Goal: Task Accomplishment & Management: Use online tool/utility

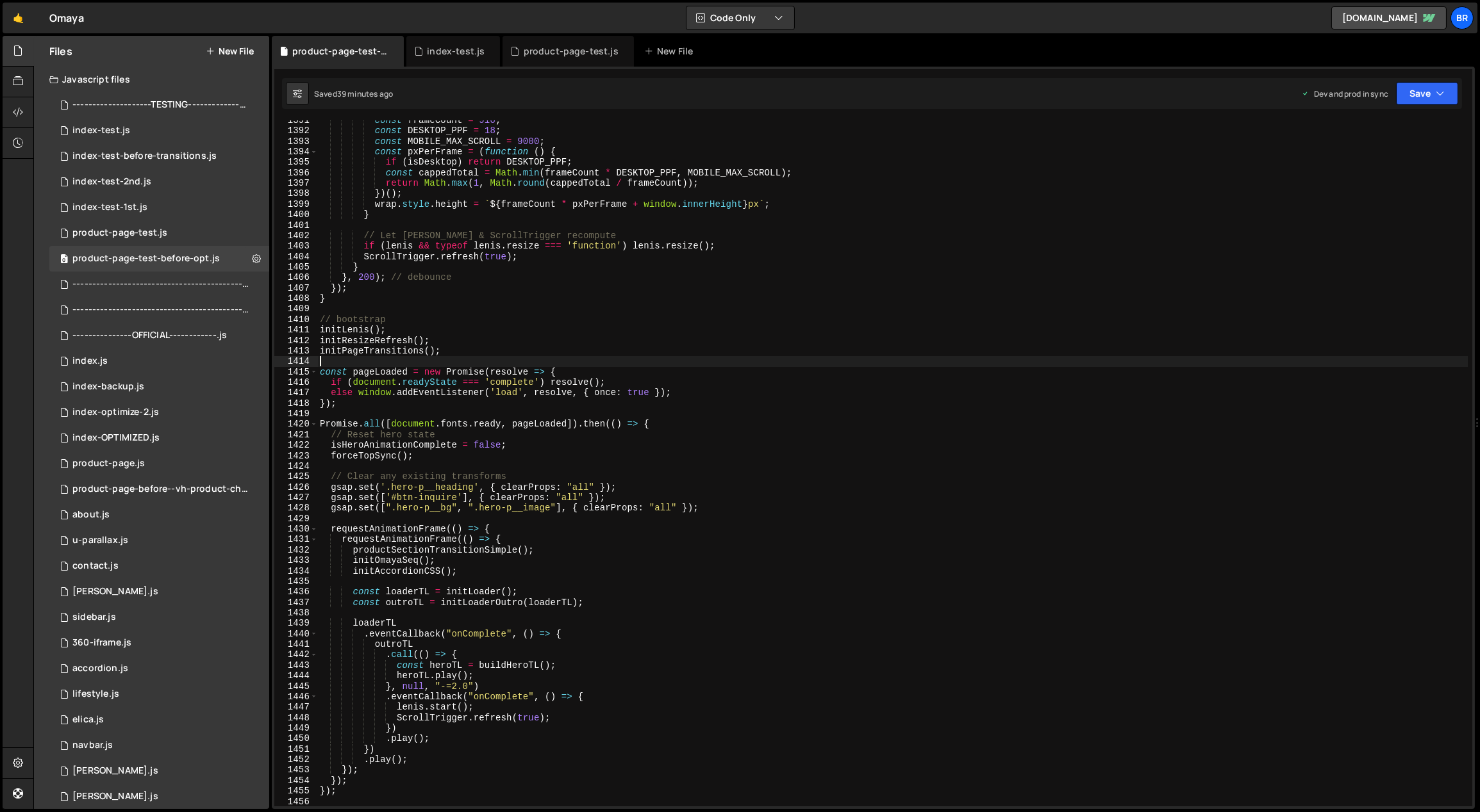
scroll to position [14588, 0]
click at [972, 598] on div "const frameCount = 910 ; const DESKTOP_PPF = 18 ; const MOBILE_MAX_SCROLL = 900…" at bounding box center [892, 469] width 1151 height 708
type textarea "const outroTL = initLoaderOutro(loaderTL);"
click at [629, 308] on div "const frameCount = 910 ; const DESKTOP_PPF = 18 ; const MOBILE_MAX_SCROLL = 900…" at bounding box center [892, 469] width 1151 height 708
click at [729, 754] on div "const frameCount = 910 ; const DESKTOP_PPF = 18 ; const MOBILE_MAX_SCROLL = 900…" at bounding box center [892, 469] width 1151 height 708
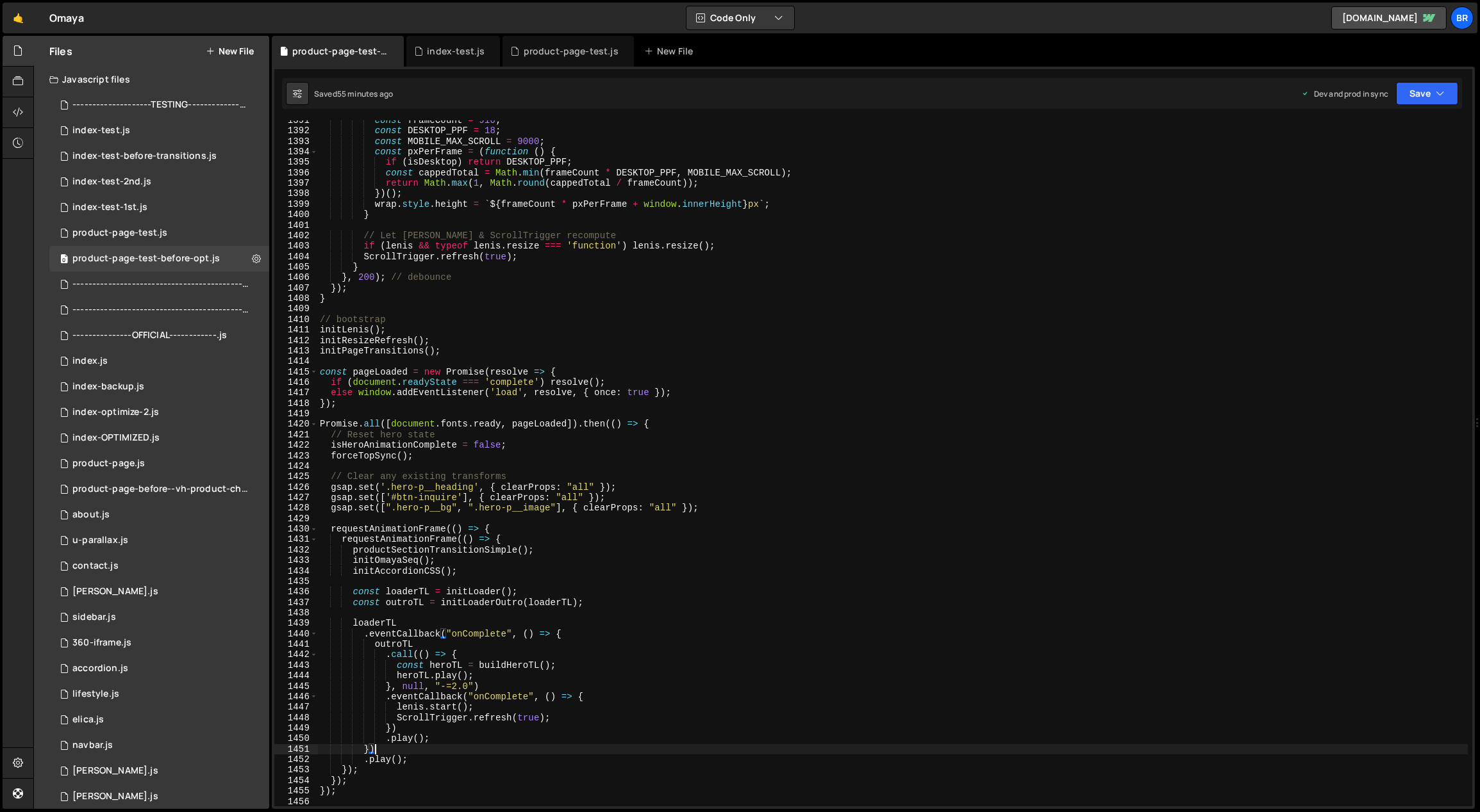
click at [675, 731] on div "const frameCount = 910 ; const DESKTOP_PPF = 18 ; const MOBILE_MAX_SCROLL = 900…" at bounding box center [892, 469] width 1151 height 708
type textarea ".call(() => {"
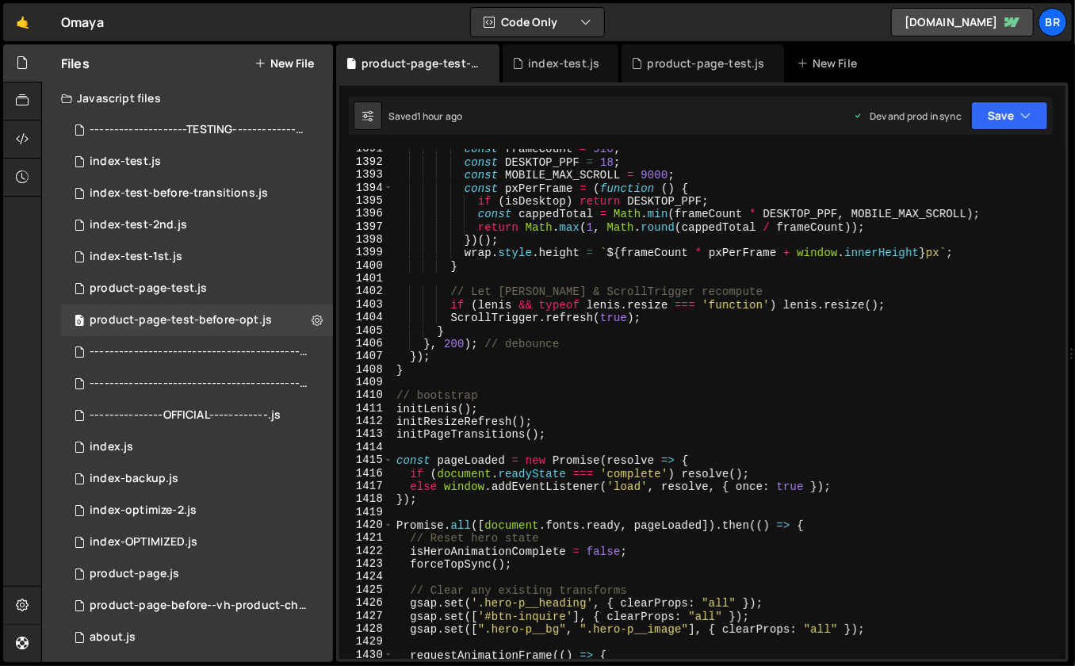
scroll to position [18145, 0]
click at [389, 0] on div "Hold on a sec... Are you certain you wish to leave this page? Any changes you'v…" at bounding box center [537, 333] width 1075 height 666
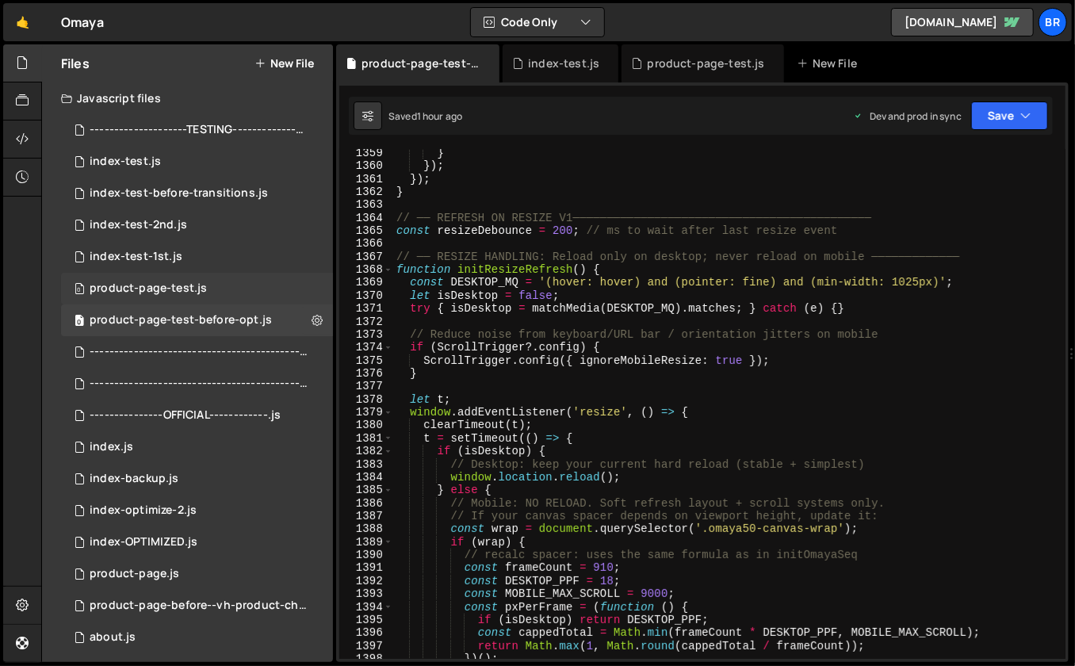
click at [220, 295] on div "0 product-page-test.js 0" at bounding box center [197, 289] width 272 height 32
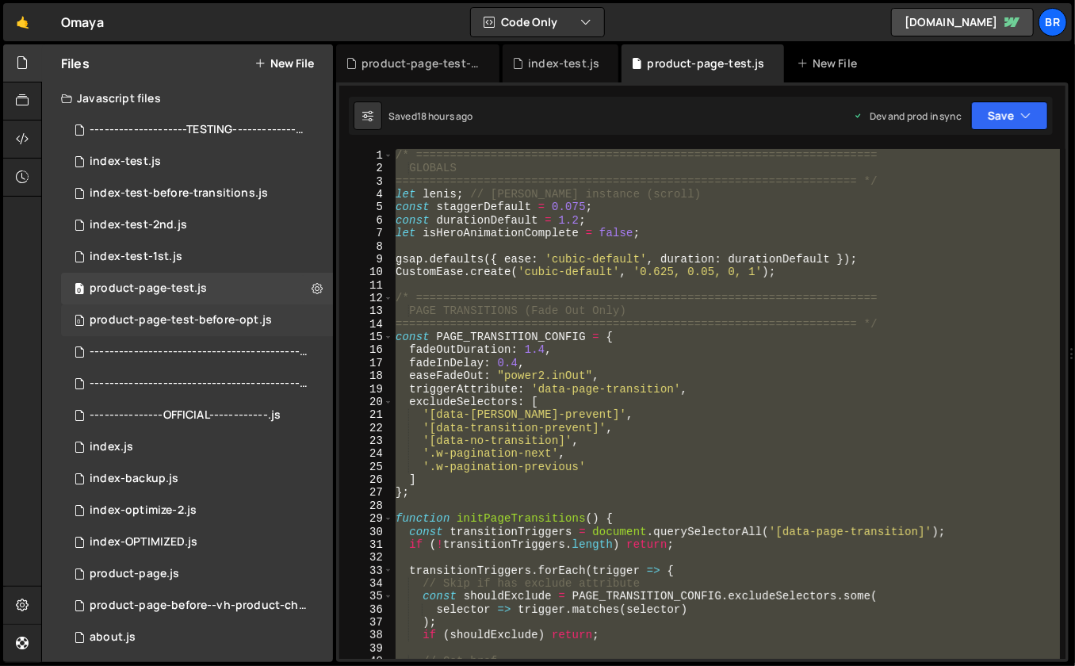
click at [224, 310] on div "0 product-page-test-before-opt.js 0" at bounding box center [197, 320] width 272 height 32
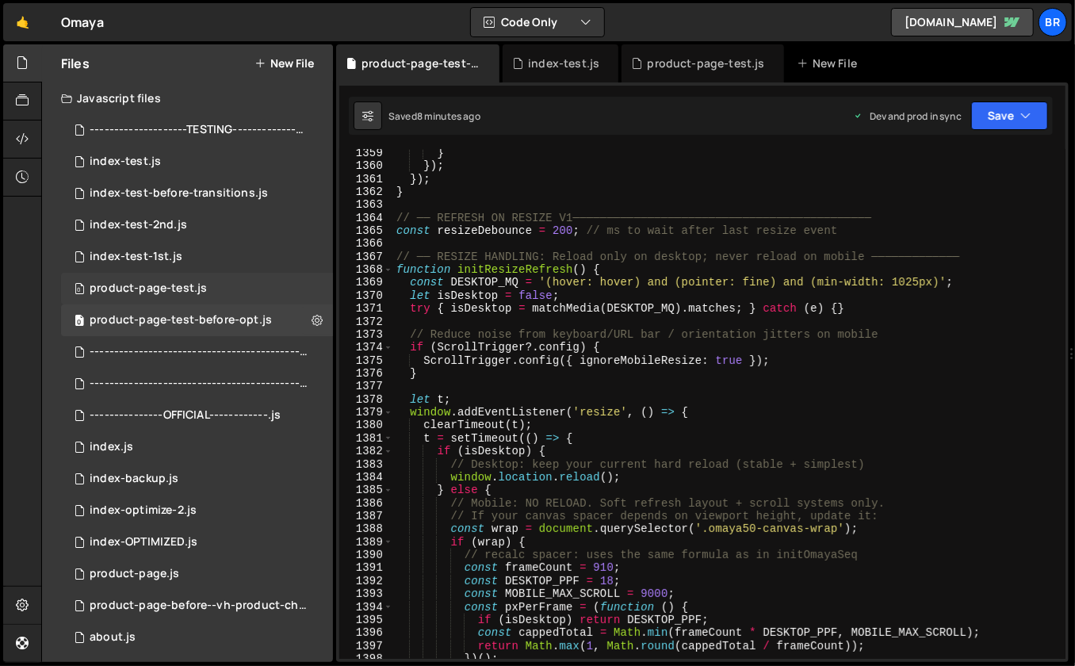
click at [266, 288] on div "0 product-page-test.js 0" at bounding box center [197, 289] width 272 height 32
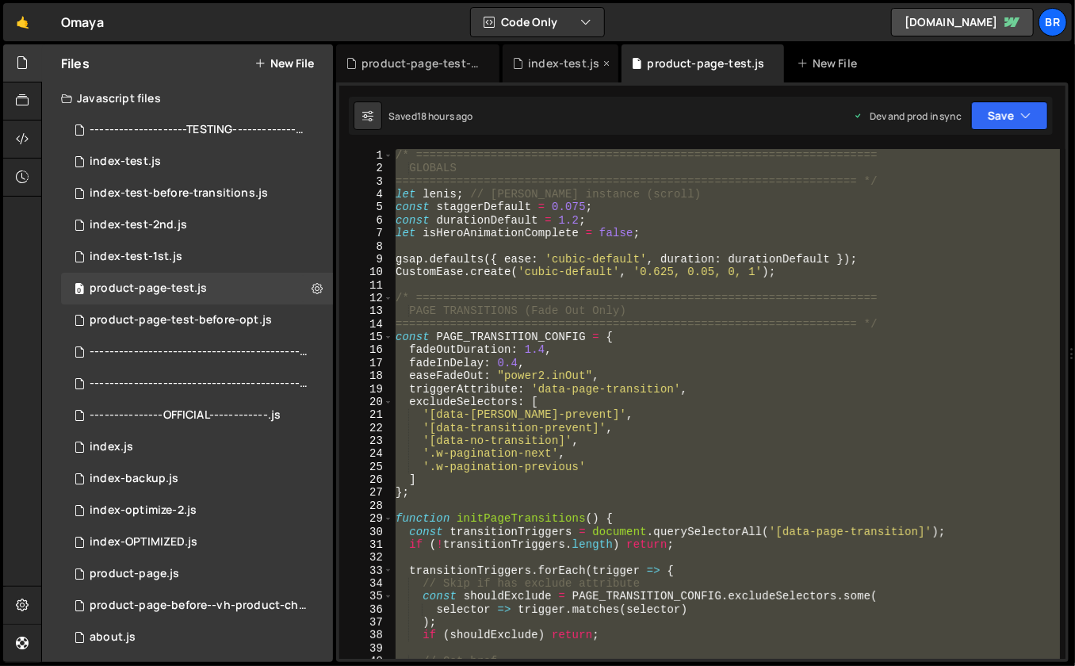
click at [603, 62] on icon at bounding box center [606, 64] width 11 height 16
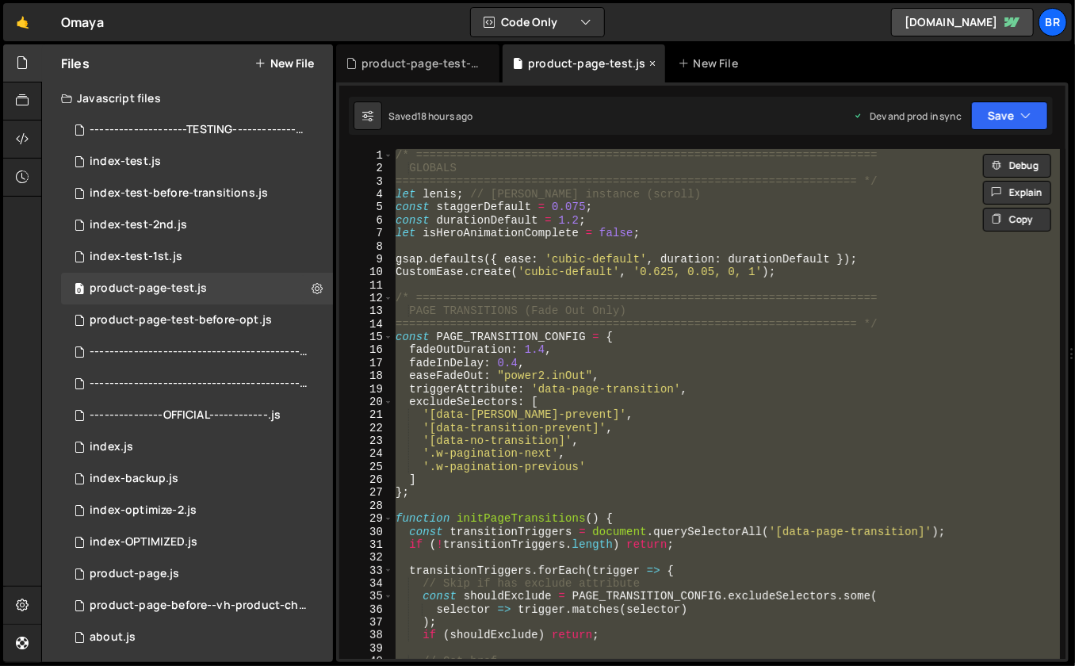
click at [0, 0] on icon at bounding box center [0, 0] width 0 height 0
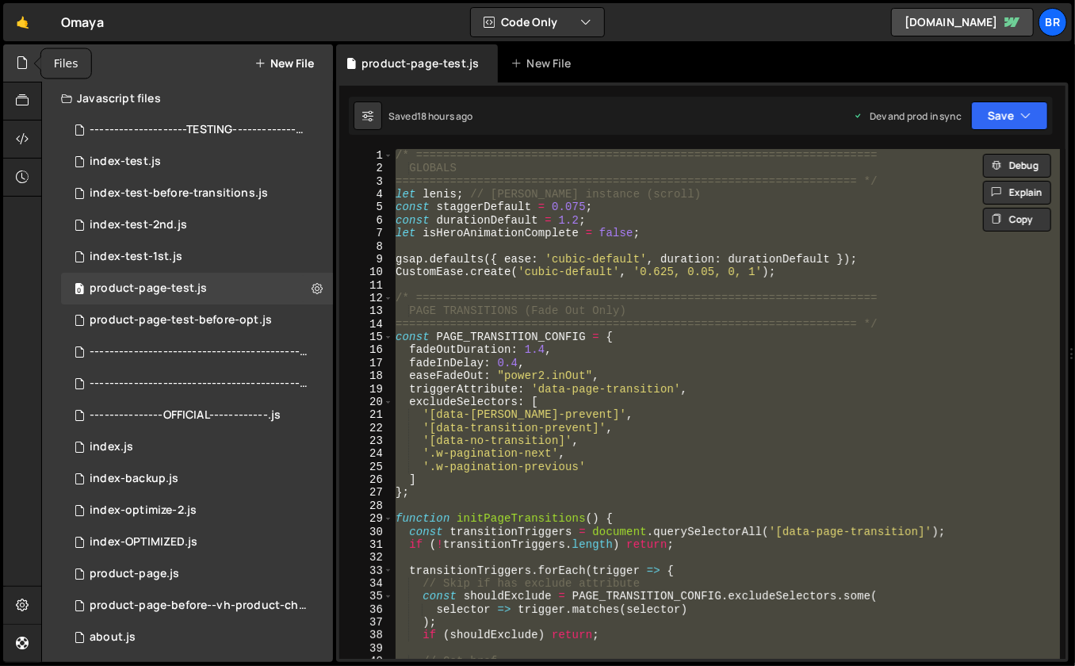
click at [24, 63] on icon at bounding box center [22, 62] width 13 height 17
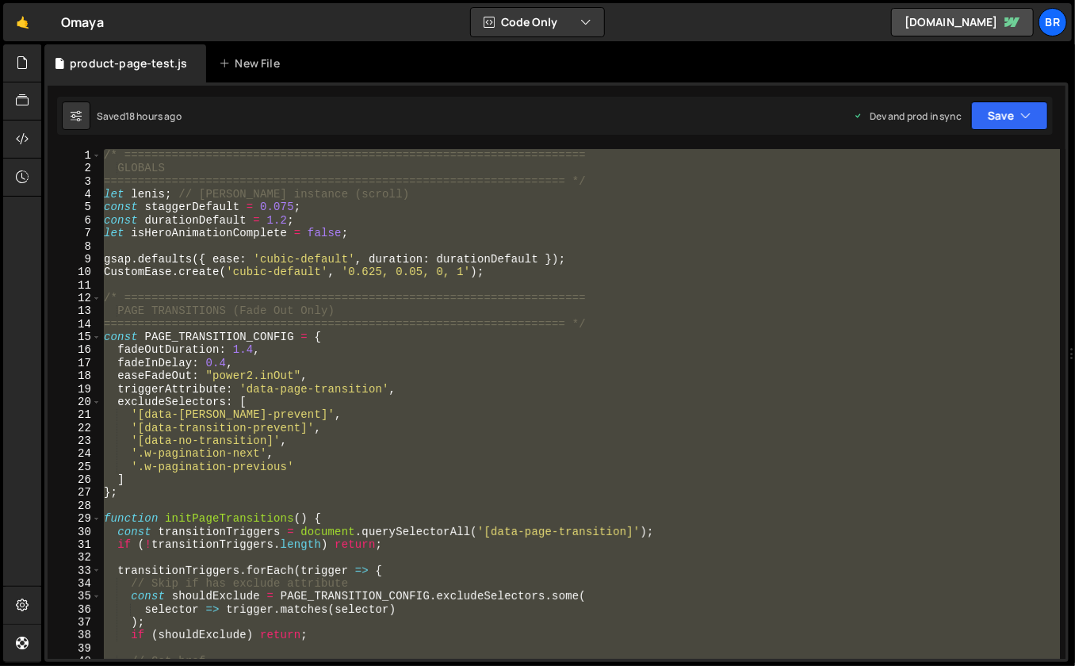
click at [259, 204] on div "/* ==================================================================== GLOBALS…" at bounding box center [580, 404] width 959 height 510
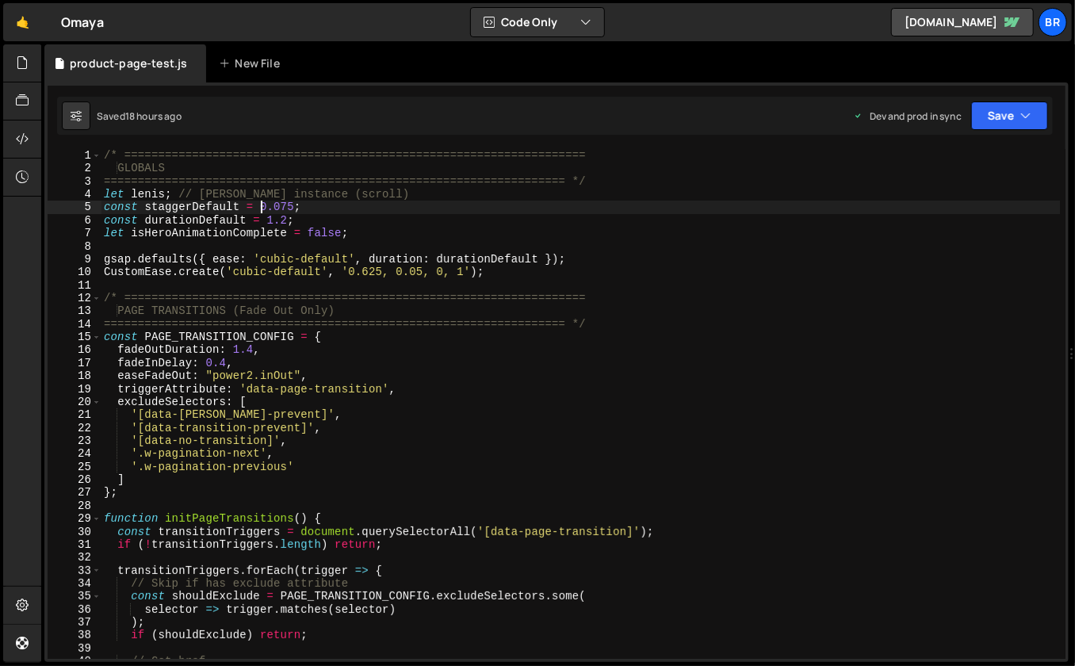
scroll to position [179, 0]
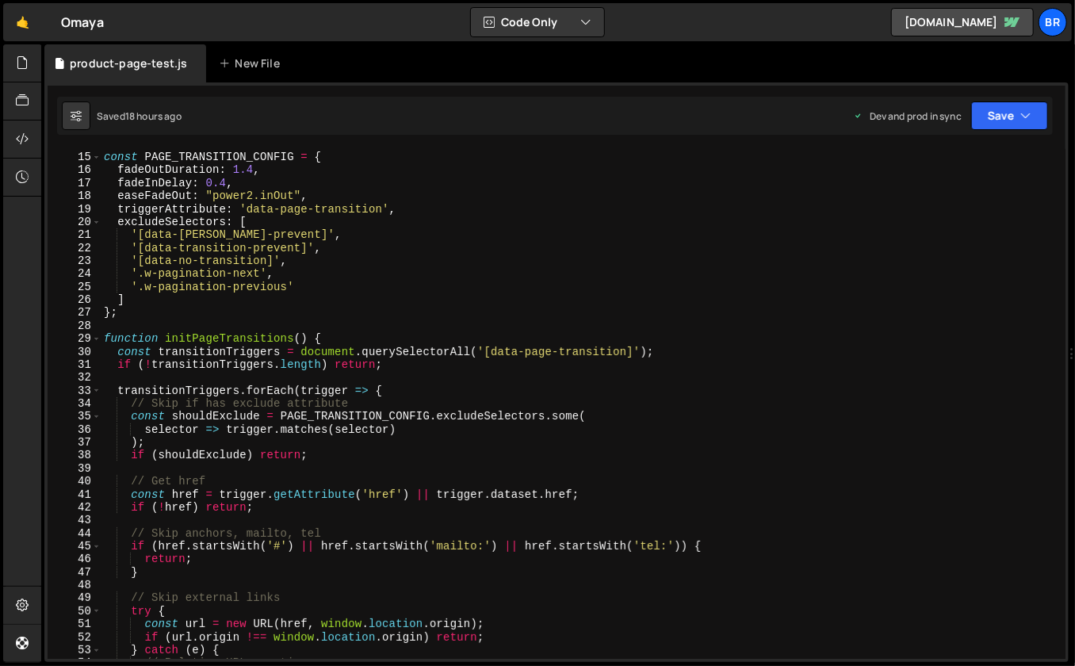
click at [494, 258] on div "==================================================================== */ const P…" at bounding box center [813, 576] width 1424 height 876
type textarea "'[data-no-transition]',"
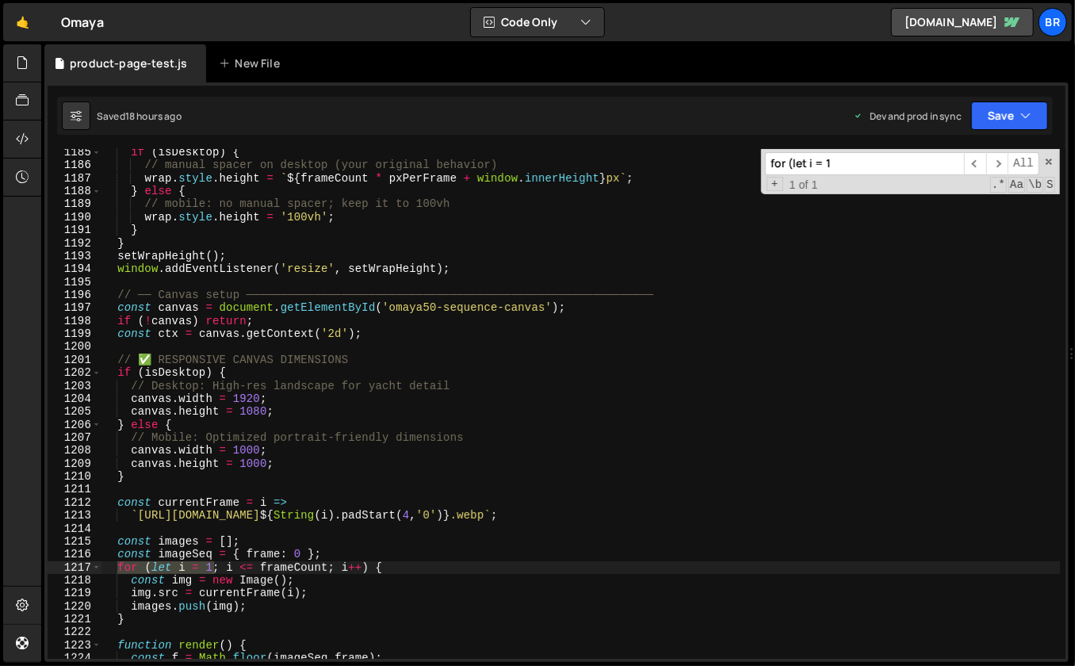
scroll to position [15378, 0]
type input "for (let i = 1"
click at [366, 541] on div "if ( isDesktop ) { // manual spacer on desktop (your original behavior) wrap . …" at bounding box center [813, 584] width 1424 height 876
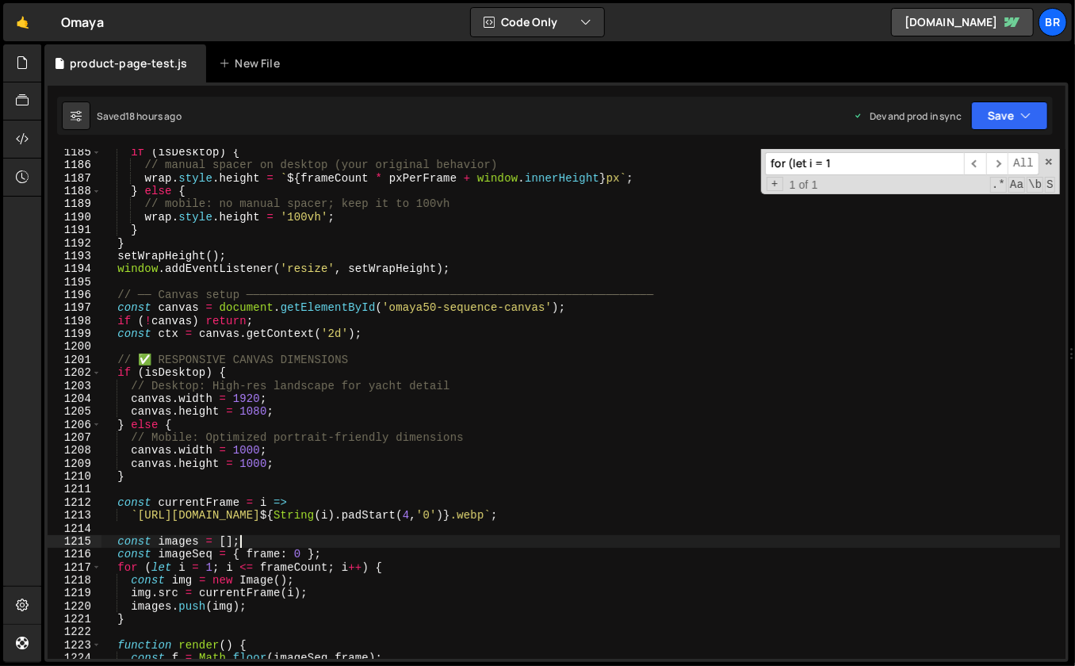
scroll to position [15508, 0]
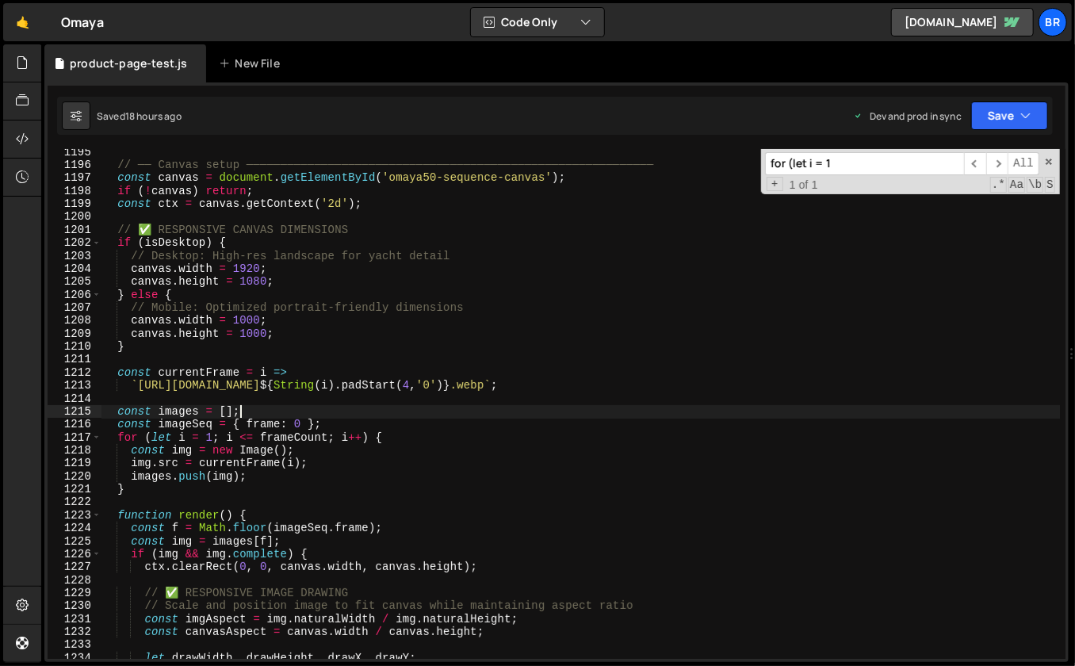
click at [389, 437] on div "// ── Canvas setup ────────────────────────────────────────────────────────────…" at bounding box center [813, 584] width 1424 height 876
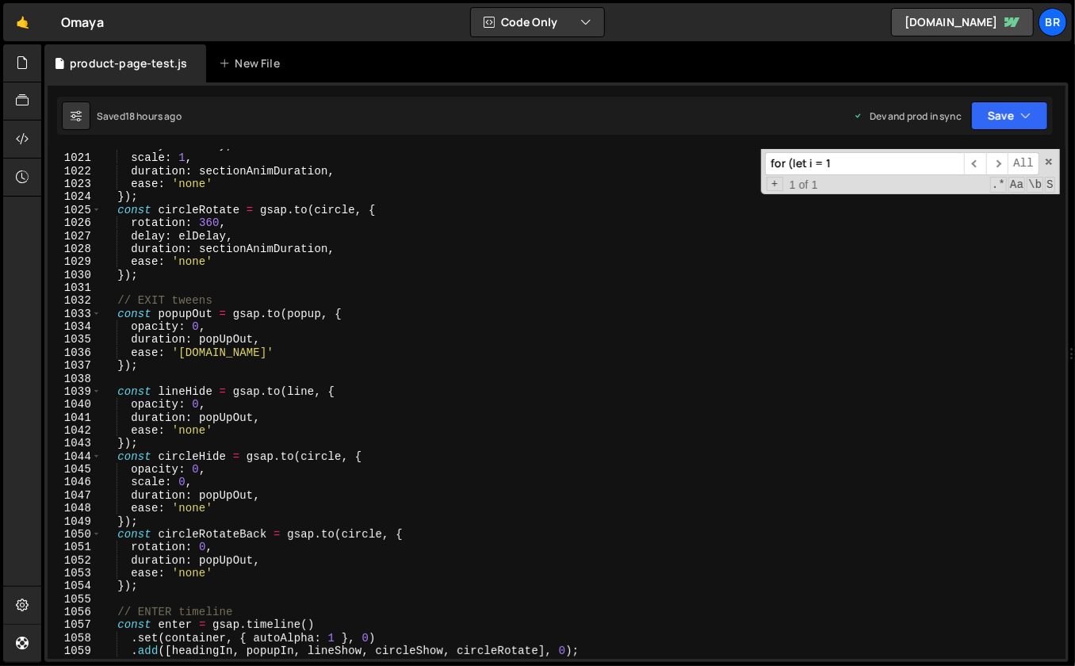
scroll to position [13539, 0]
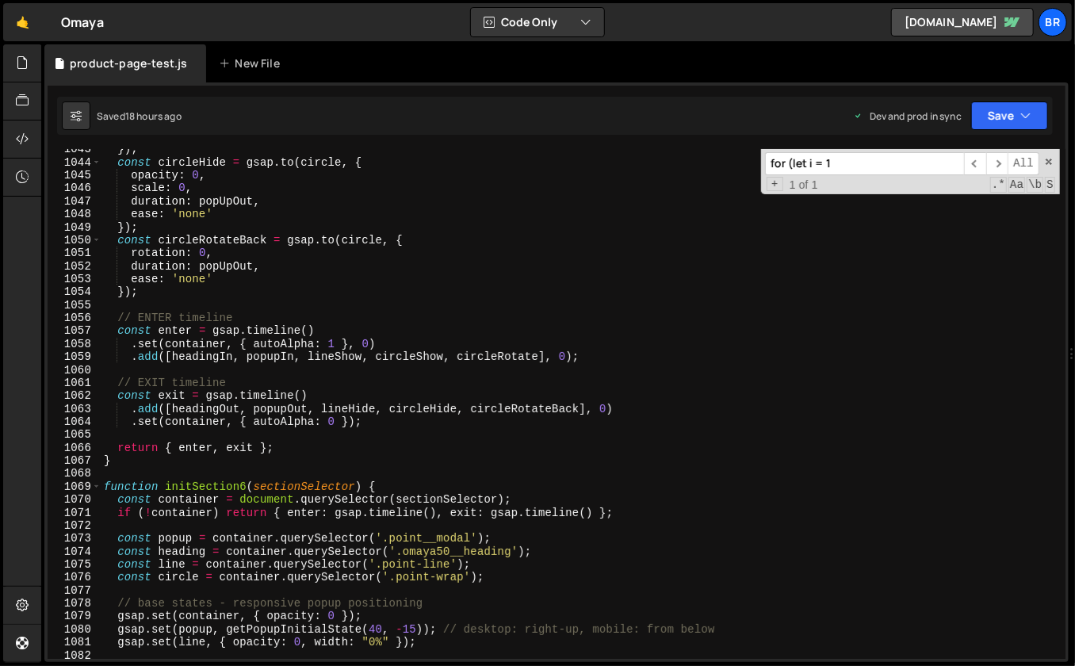
click at [735, 448] on div "}) ; const circleHide = gsap . to ( circle , { opacity : 0 , scale : 0 , durati…" at bounding box center [813, 581] width 1424 height 876
type textarea "return { enter, exit };"
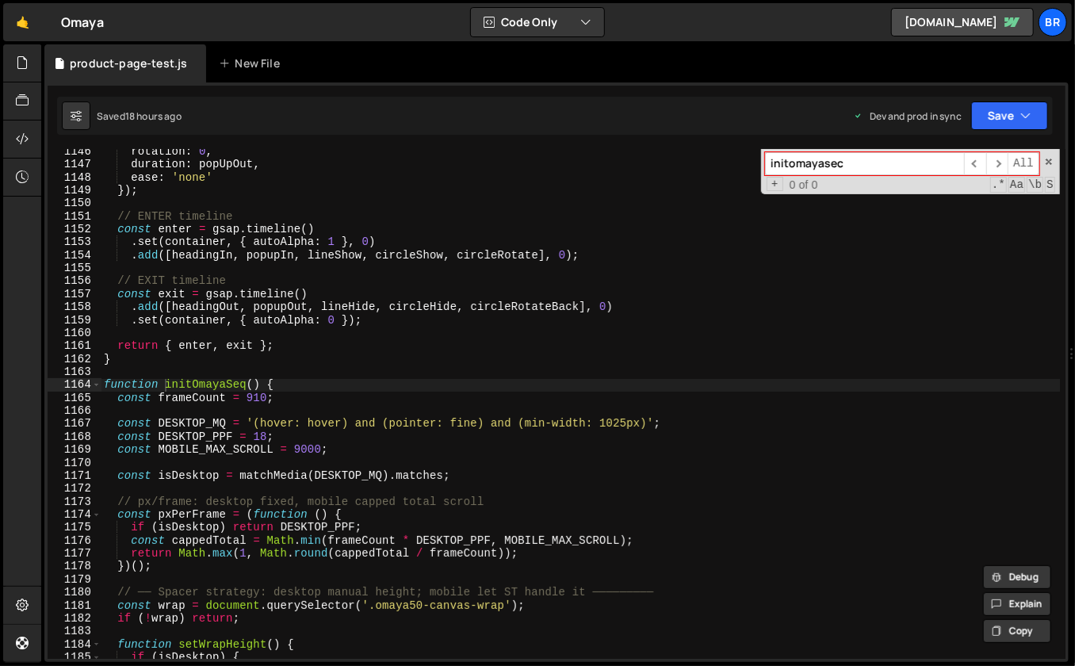
scroll to position [14951, 0]
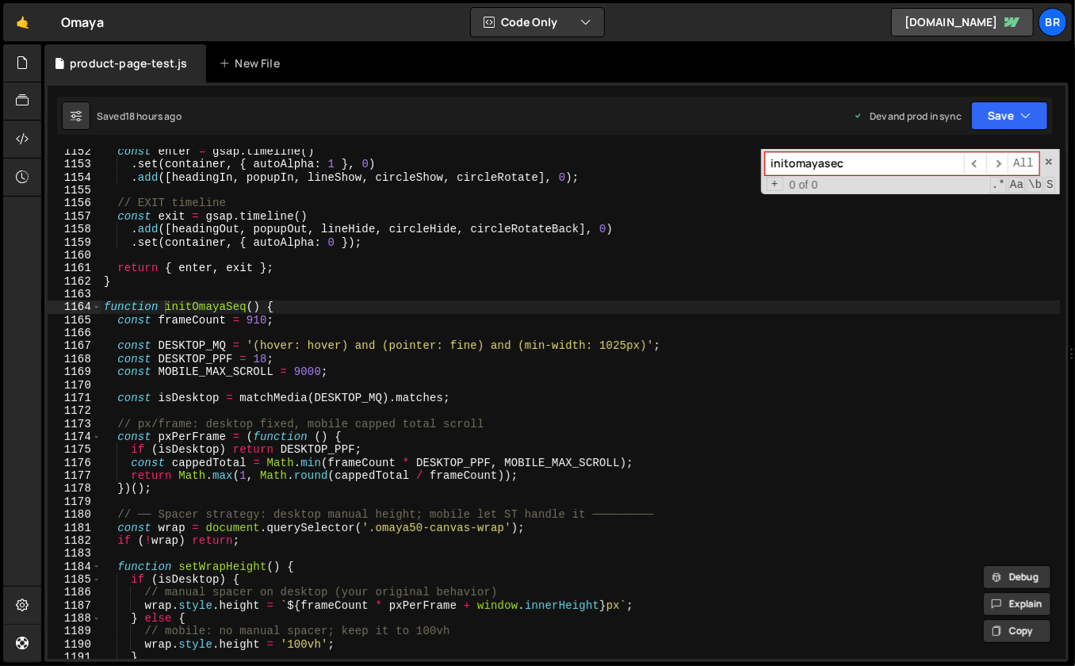
type input "initomayasec"
click at [525, 288] on div "const enter = gsap . timeline ( ) . set ( container , { autoAlpha : 1 } , 0 ) .…" at bounding box center [813, 583] width 1424 height 876
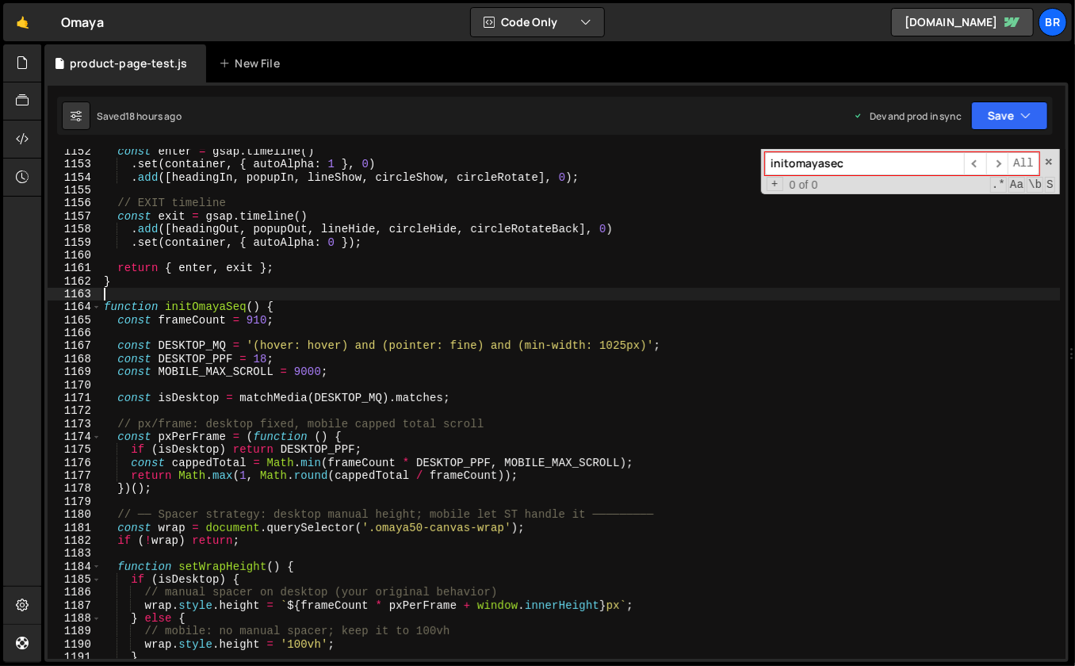
click at [833, 450] on div "const enter = gsap . timeline ( ) . set ( container , { autoAlpha : 1 } , 0 ) .…" at bounding box center [813, 583] width 1424 height 876
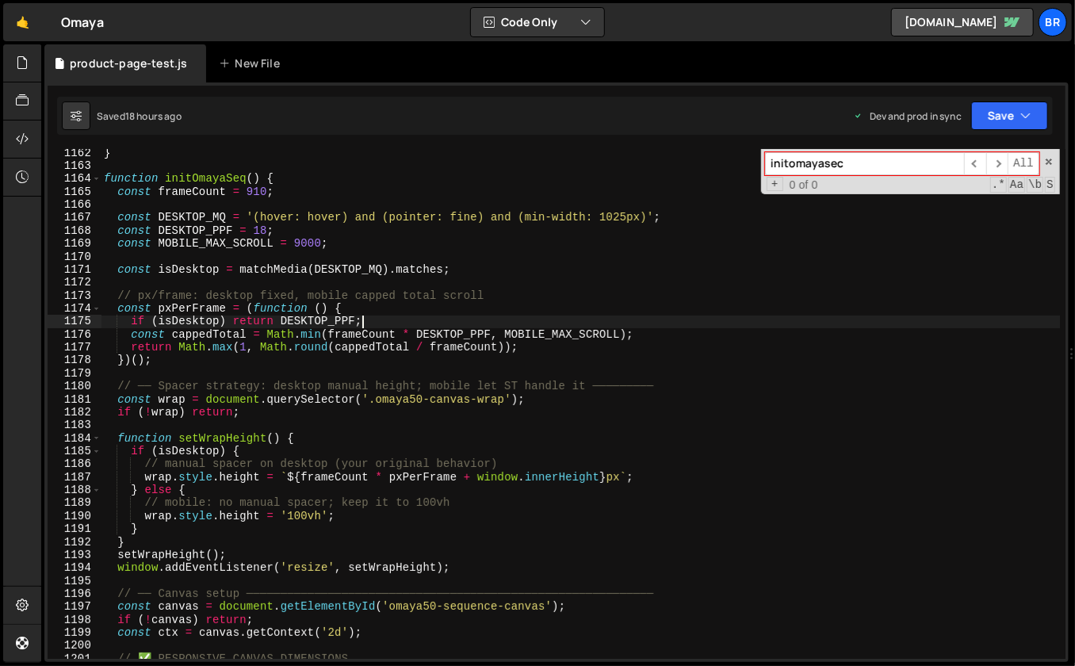
scroll to position [15079, 0]
click at [284, 191] on div "} function initOmayaSeq ( ) { const frameCount = 910 ; const DESKTOP_MQ = '(hov…" at bounding box center [813, 585] width 1424 height 876
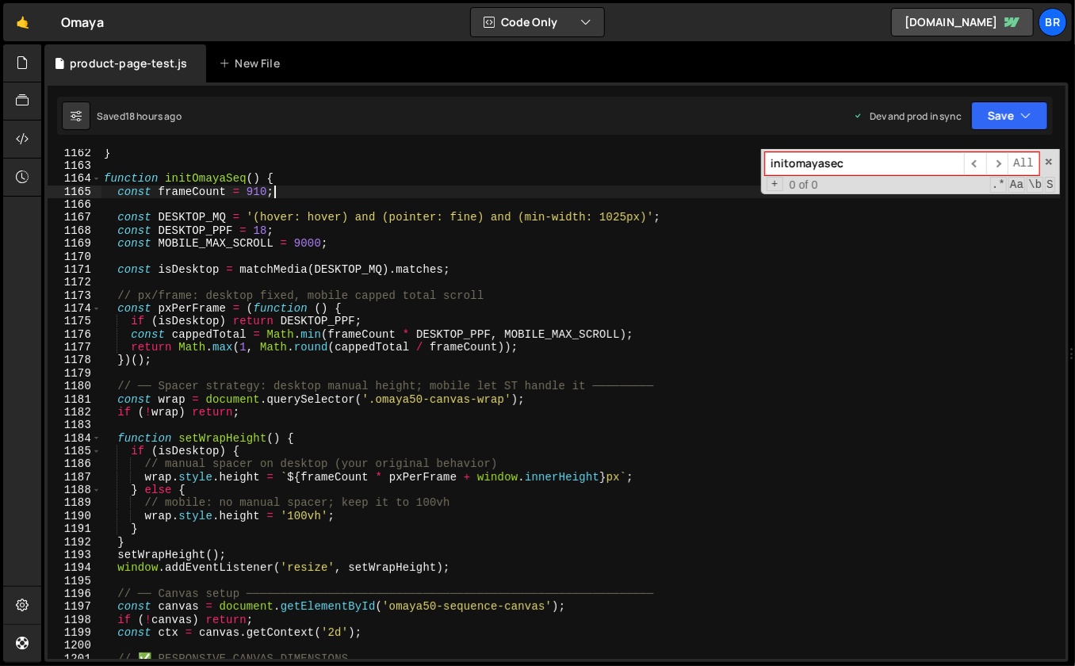
click at [289, 180] on div "} function initOmayaSeq ( ) { const frameCount = 910 ; const DESKTOP_MQ = '(hov…" at bounding box center [813, 585] width 1424 height 876
type textarea "function initOmayaSeq() {"
click at [839, 161] on input "initomayasec" at bounding box center [864, 163] width 199 height 23
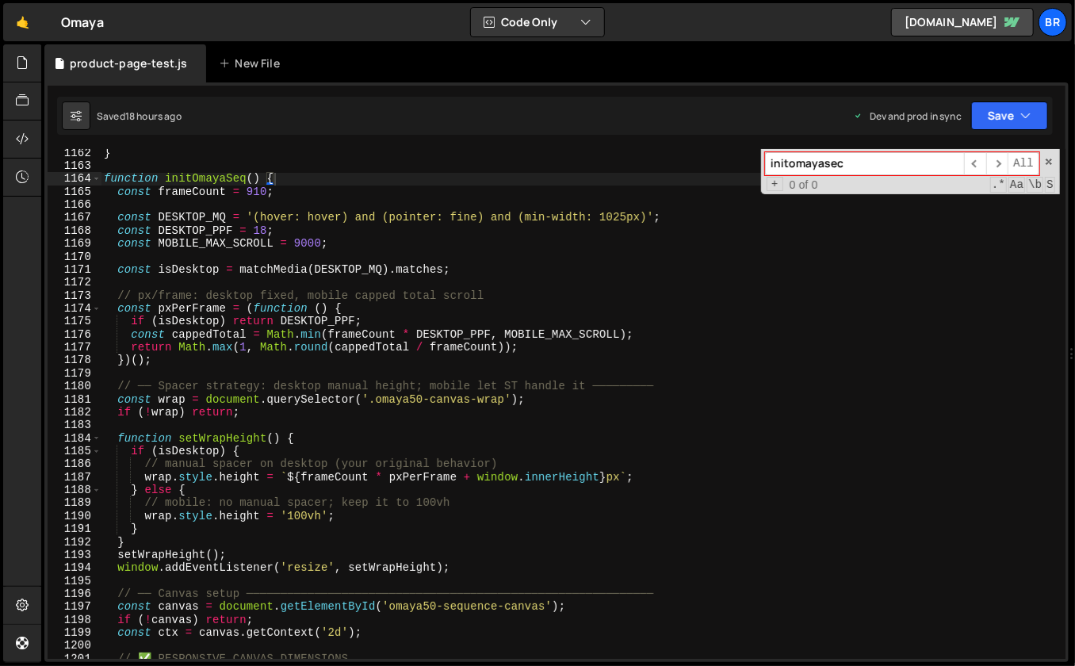
paste input "f (isCoarse && typeof ScrollTrigger"
click at [907, 163] on input "if (isCoarse && typeof ScrollTrigger" at bounding box center [864, 163] width 199 height 23
paste input "sCoarse && typeof"
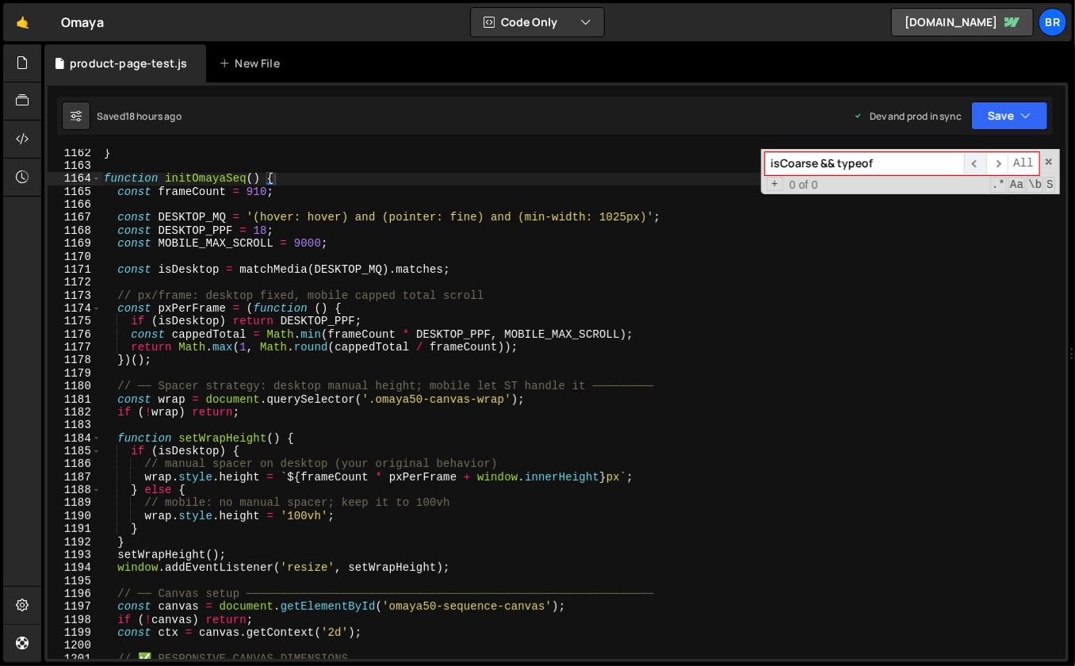
click at [976, 162] on span "​" at bounding box center [975, 163] width 22 height 23
click at [1000, 159] on span "​" at bounding box center [997, 163] width 22 height 23
click at [889, 160] on input "isCoarse && typeof" at bounding box center [864, 163] width 199 height 23
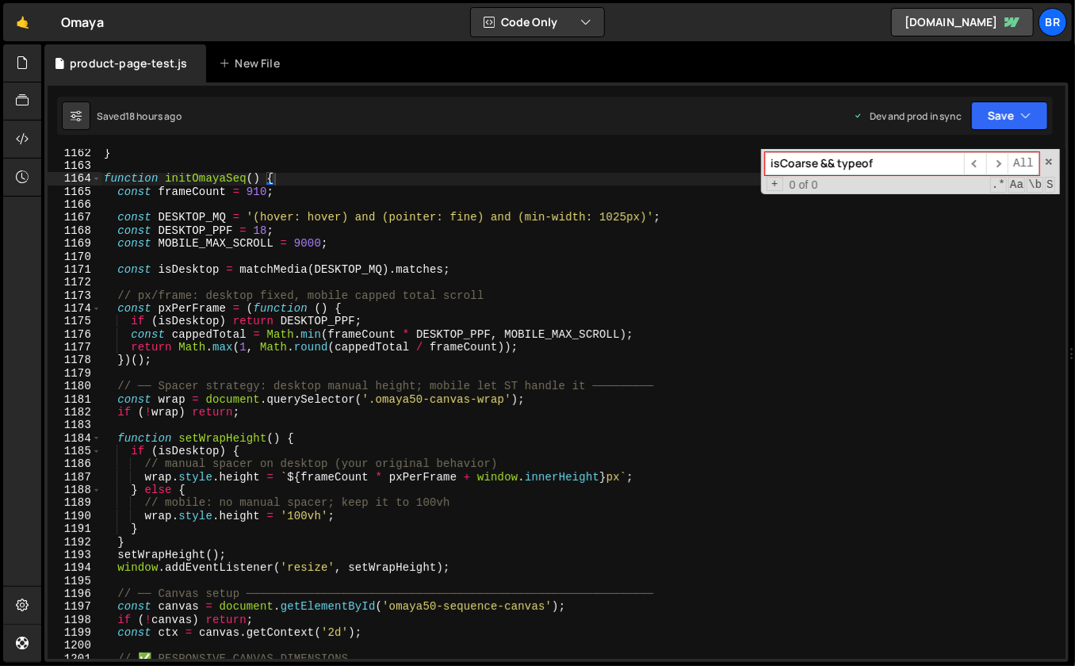
paste input
type input "isCoarse"
type textarea "})();"
click at [872, 358] on div "} function initOmayaSeq ( ) { const frameCount = 910 ; const DESKTOP_MQ = '(hov…" at bounding box center [813, 585] width 1424 height 876
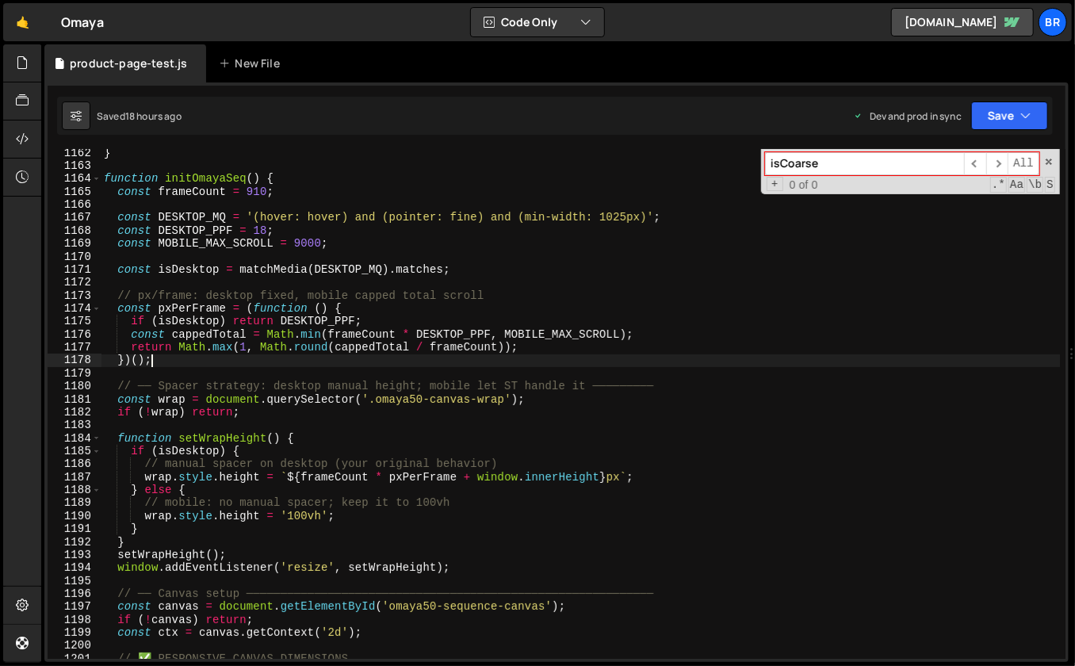
click at [869, 165] on input "isCoarse" at bounding box center [864, 163] width 199 height 23
click at [994, 161] on span "​" at bounding box center [997, 163] width 22 height 23
click at [975, 165] on span "​" at bounding box center [975, 163] width 22 height 23
click at [25, 67] on icon at bounding box center [22, 62] width 13 height 17
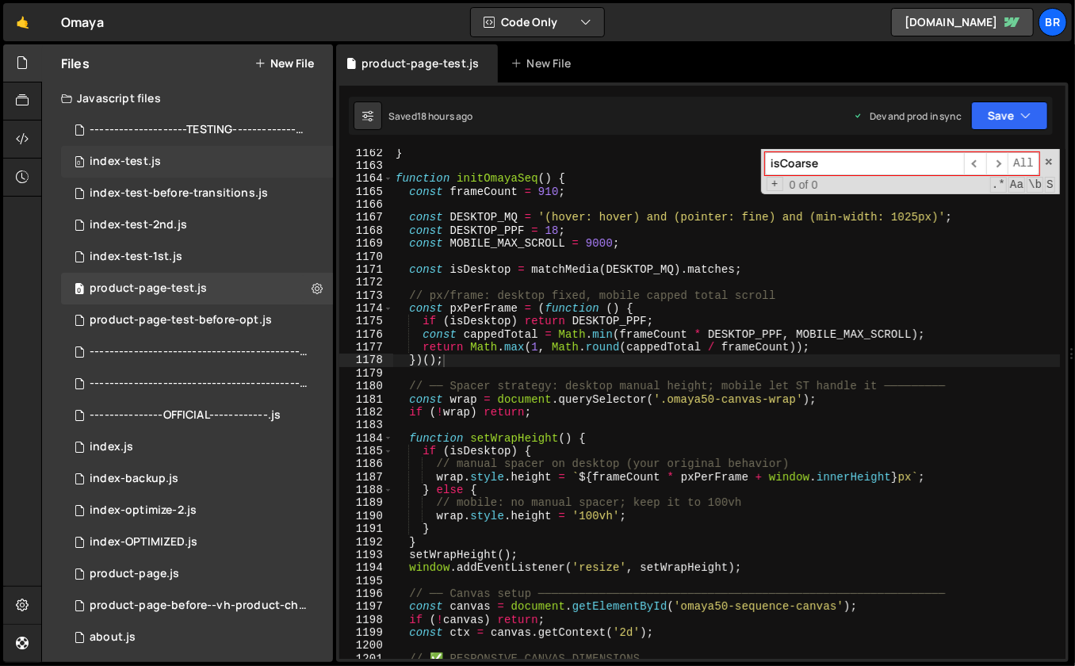
click at [151, 165] on div "index-test.js" at bounding box center [125, 162] width 71 height 14
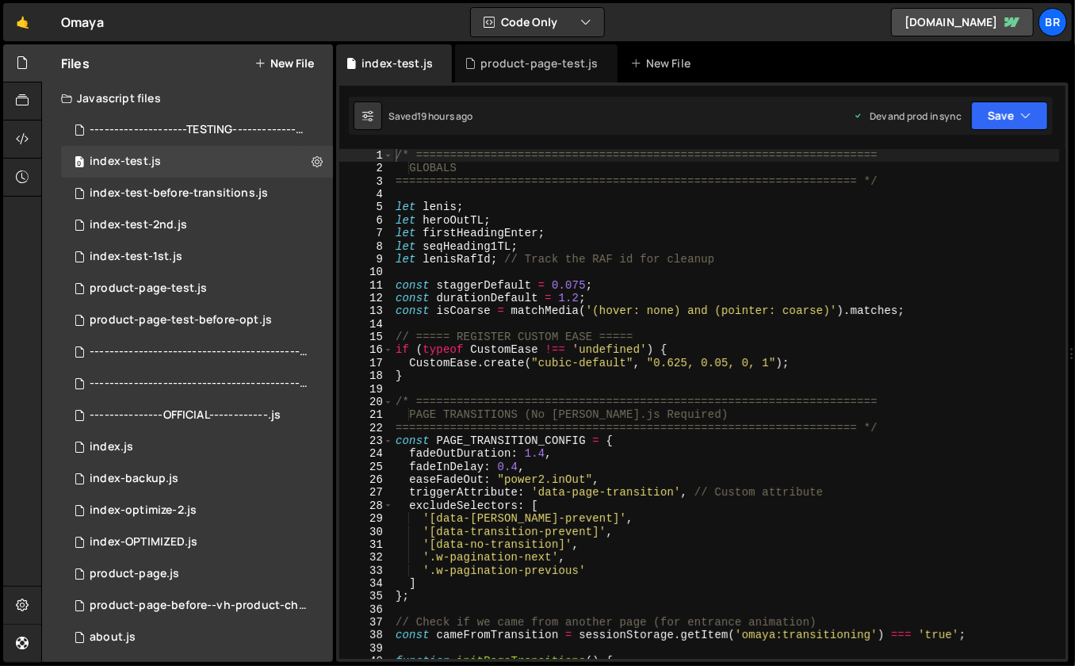
type textarea "let [PERSON_NAME];"
click at [917, 207] on div "/* ==================================================================== GLOBALS…" at bounding box center [726, 417] width 668 height 537
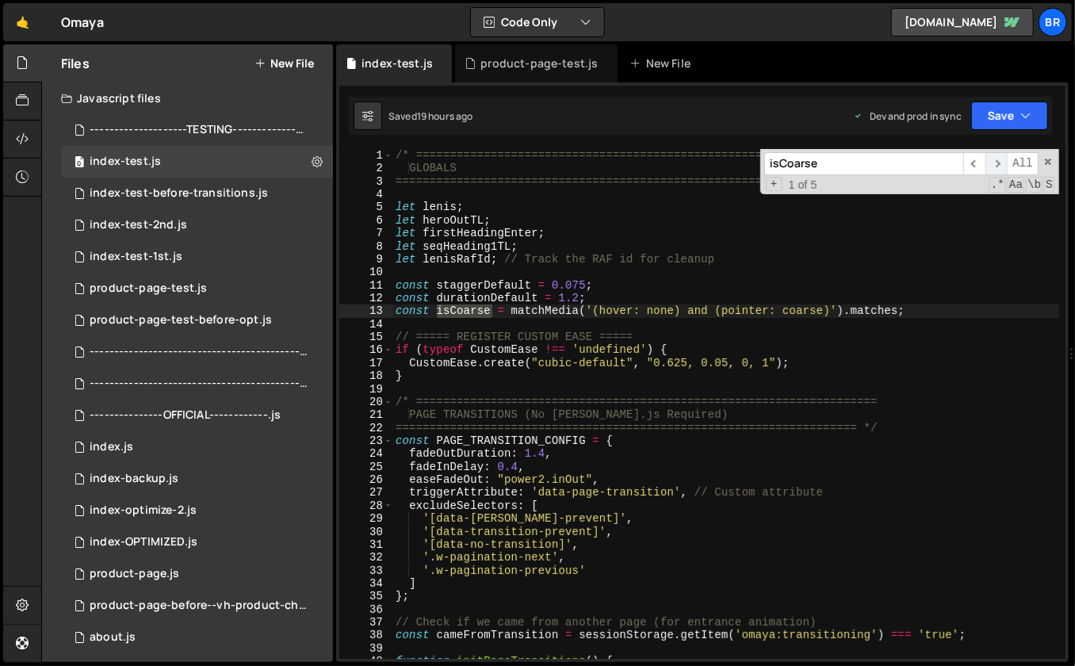
click at [1000, 159] on span "​" at bounding box center [997, 163] width 22 height 23
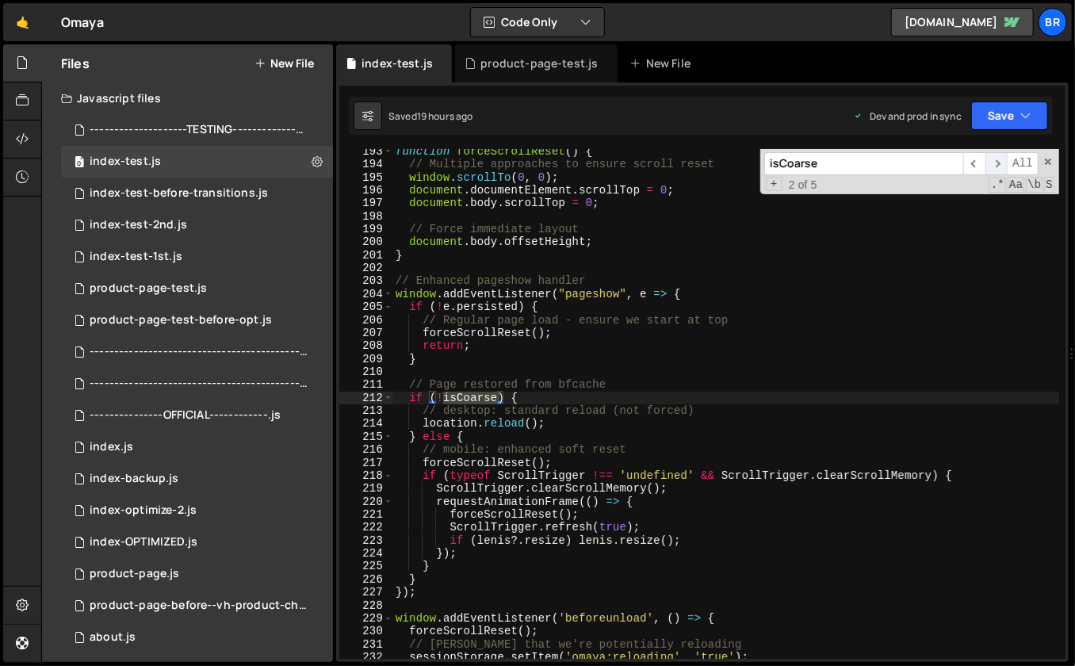
click at [1000, 159] on span "​" at bounding box center [997, 163] width 22 height 23
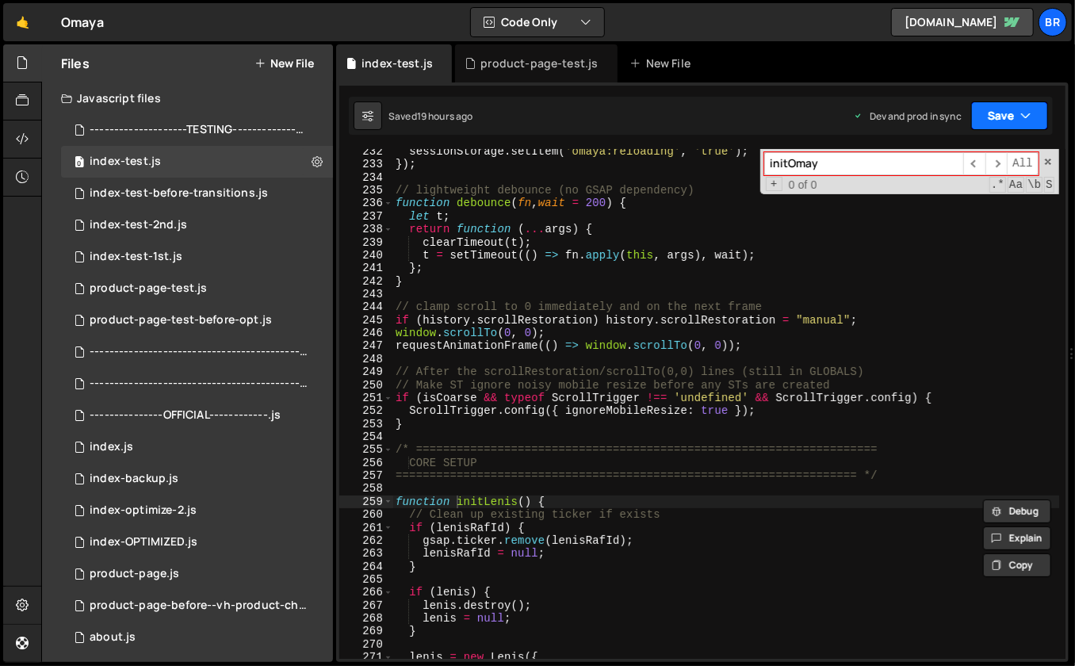
type input "initOmaya"
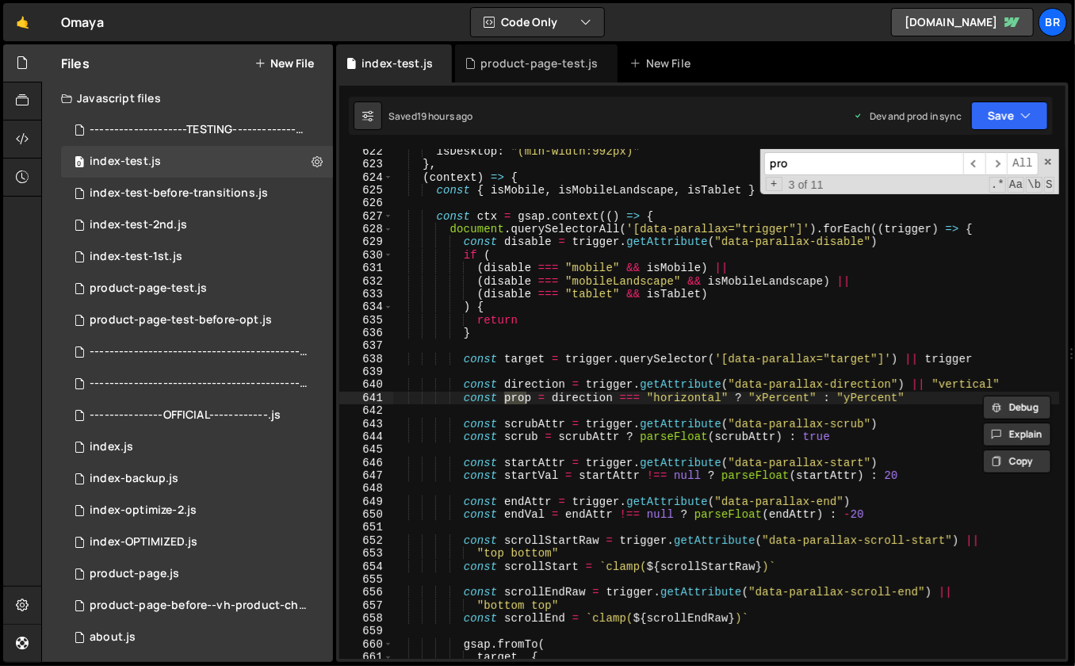
scroll to position [8062, 0]
type input "product"
click at [178, 284] on div "product-page-test.js" at bounding box center [148, 288] width 117 height 14
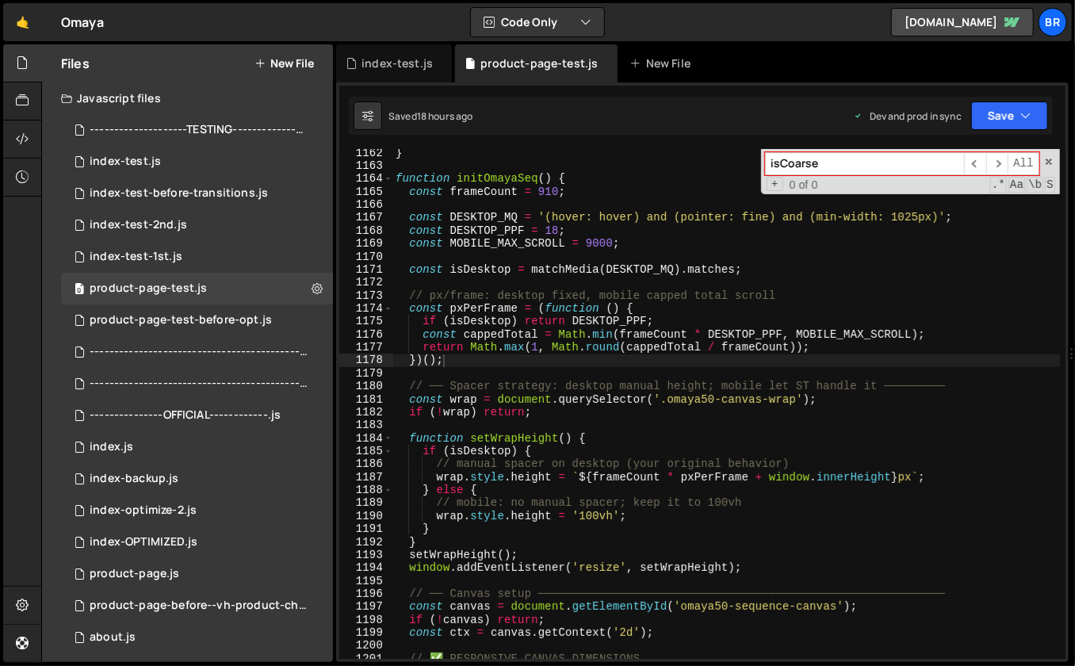
click at [887, 164] on input "isCoarse" at bounding box center [864, 163] width 199 height 23
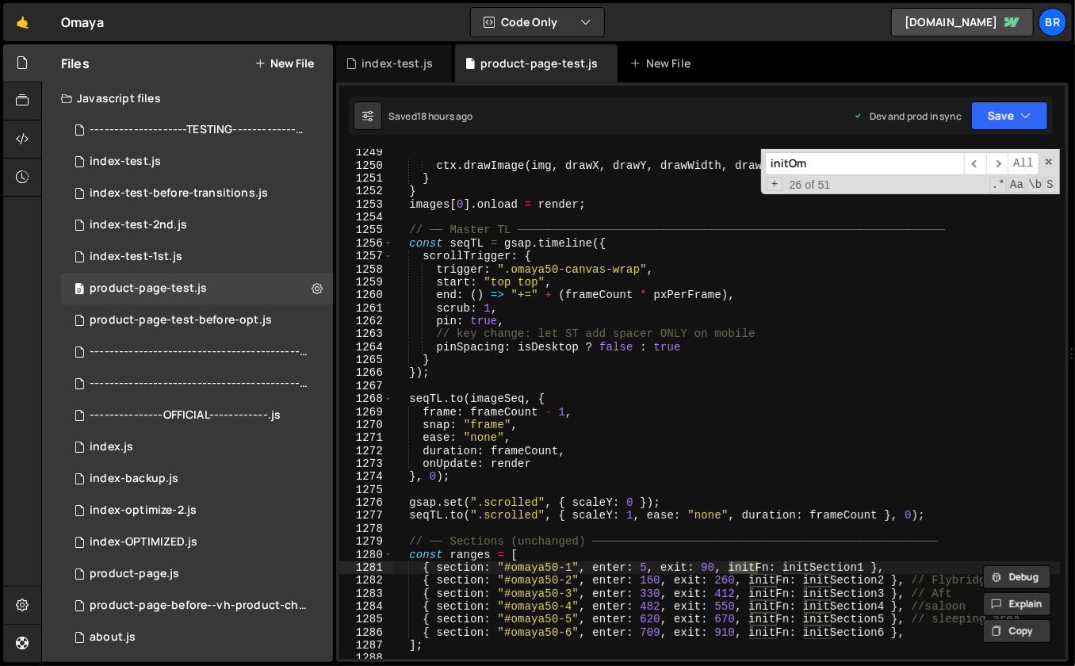
scroll to position [17622, 0]
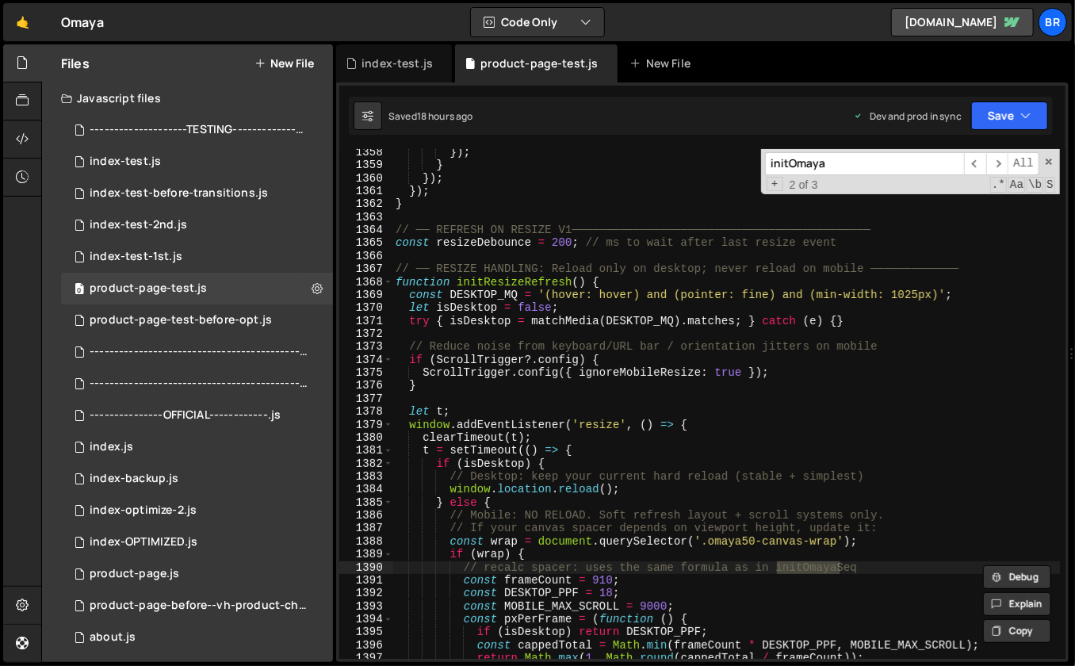
type input "initOmaya"
type textarea "t = setTimeout(() => {"
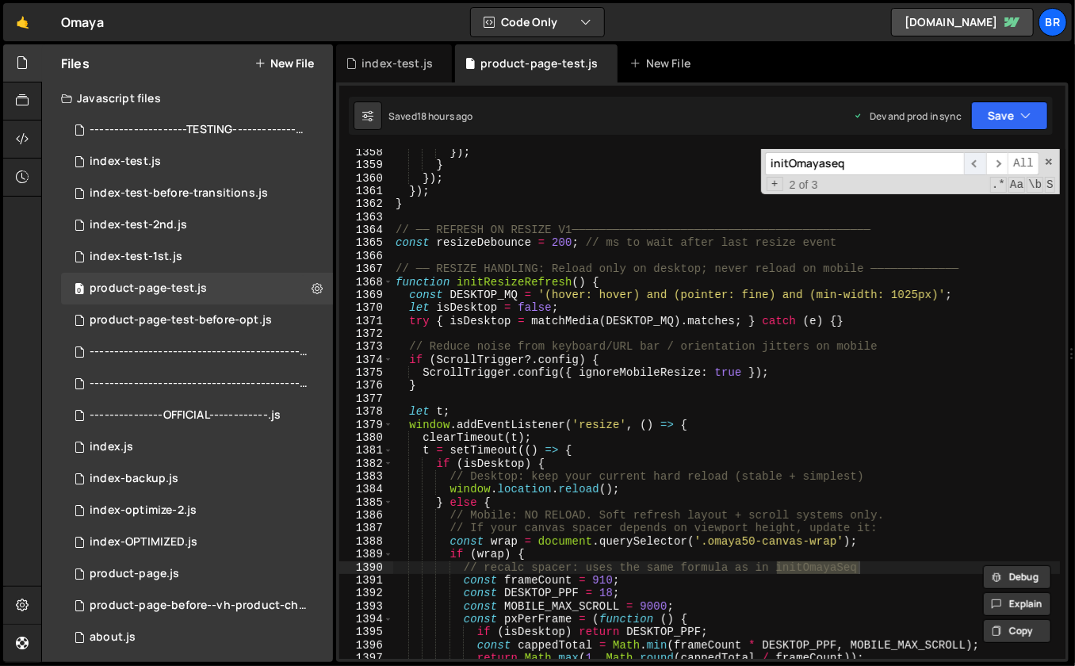
type input "initOmayaseq"
click at [982, 162] on span "​" at bounding box center [975, 163] width 22 height 23
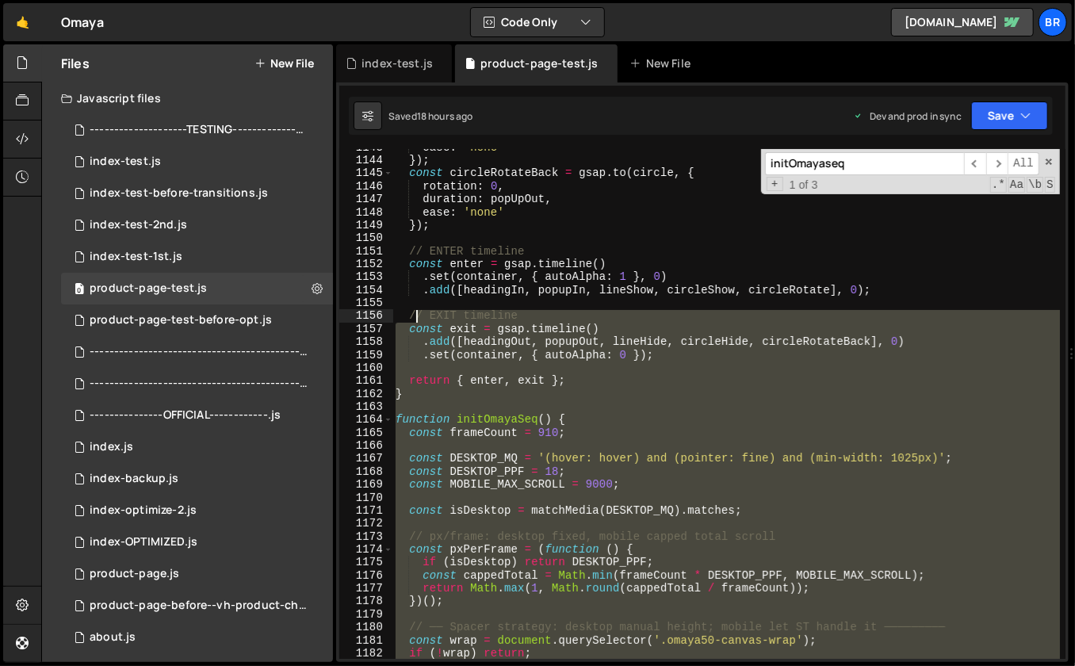
scroll to position [14851, 0]
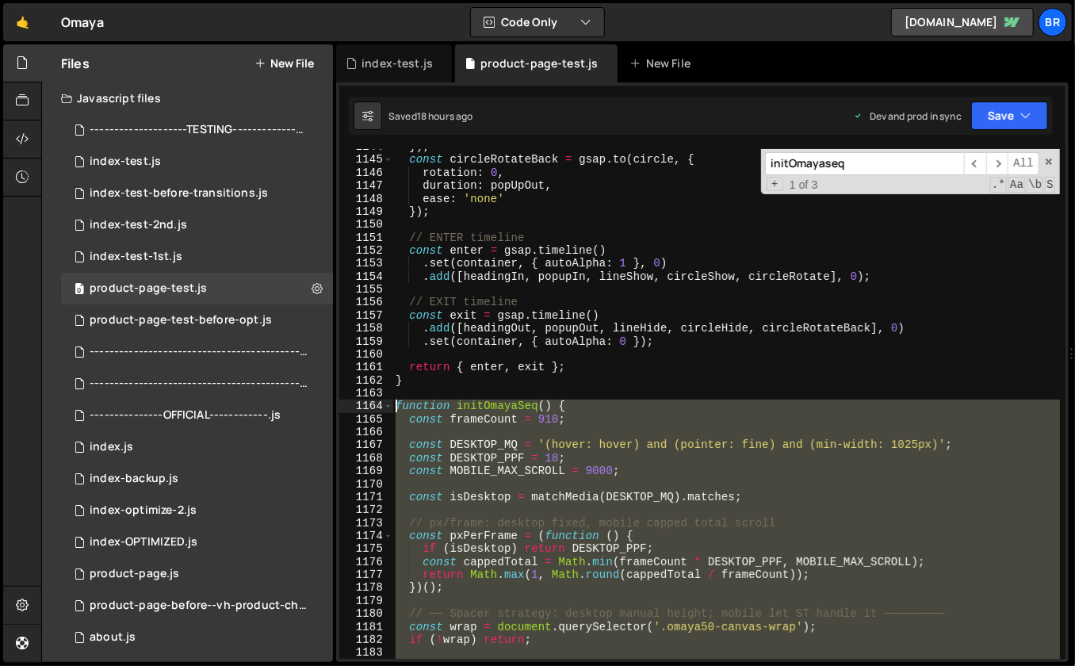
drag, startPoint x: 402, startPoint y: 334, endPoint x: 394, endPoint y: 405, distance: 71.8
paste textarea "}"
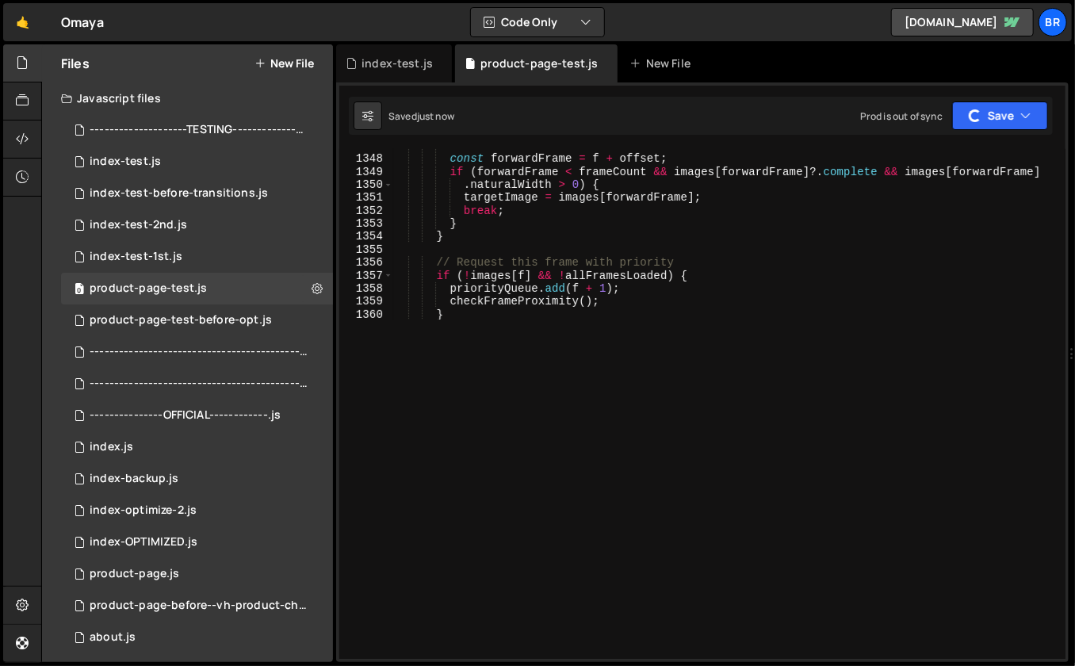
click at [577, 326] on div "); 1321 1322 1323 1324 1325 1326 1327 1328 1329 1330 1331 1332 1333 1334 1335 1…" at bounding box center [702, 404] width 726 height 510
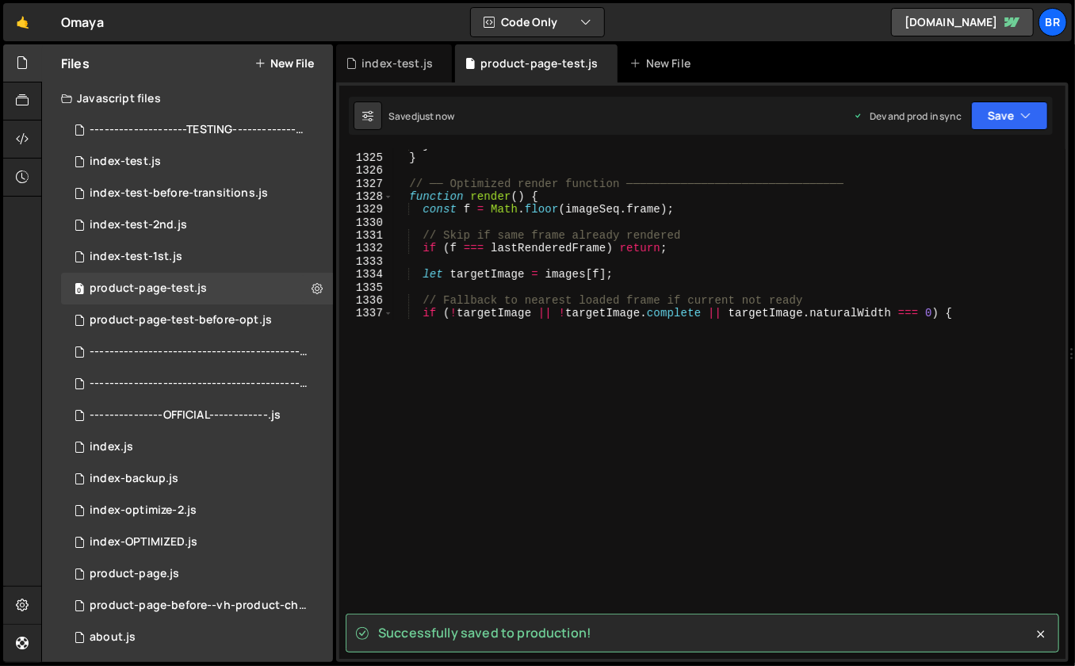
scroll to position [16550, 0]
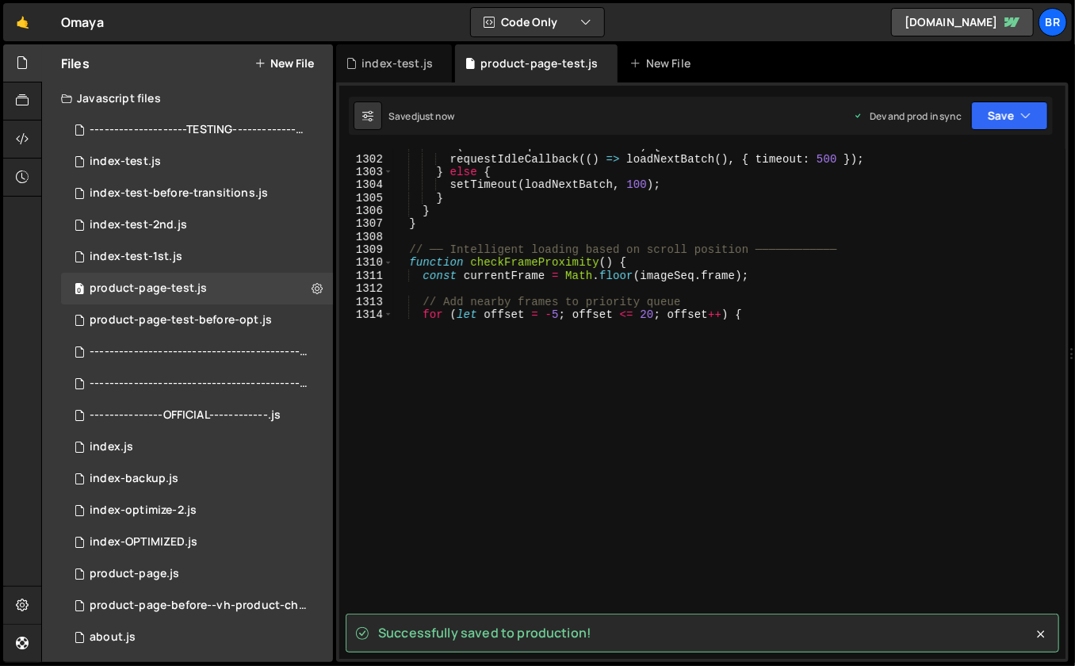
click at [621, 347] on div "); 1275 1276 1277 1278 1279 1280 1281 1282 1283 1284 1285 1286 1287 1288 1289 1…" at bounding box center [702, 404] width 726 height 510
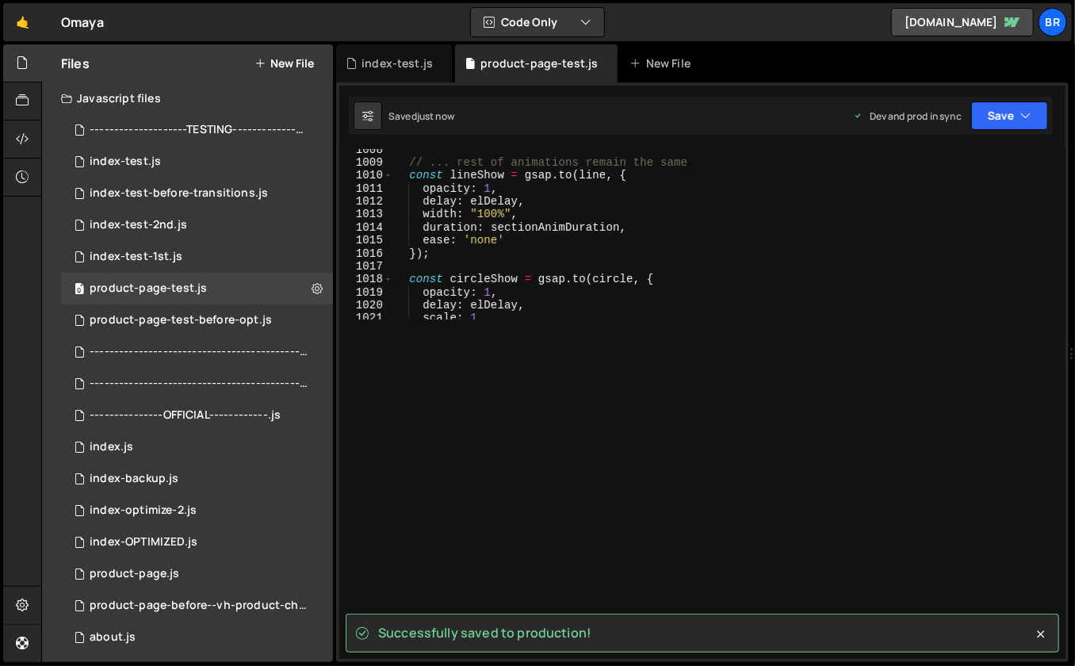
scroll to position [10331, 0]
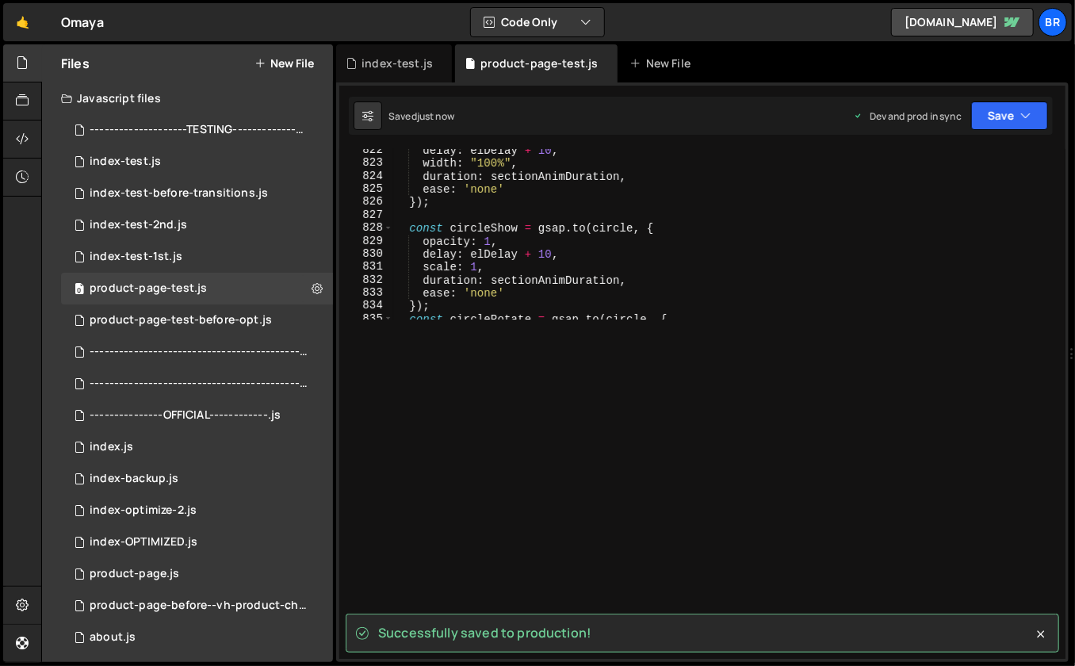
type textarea "delay: elDelay + 10,"
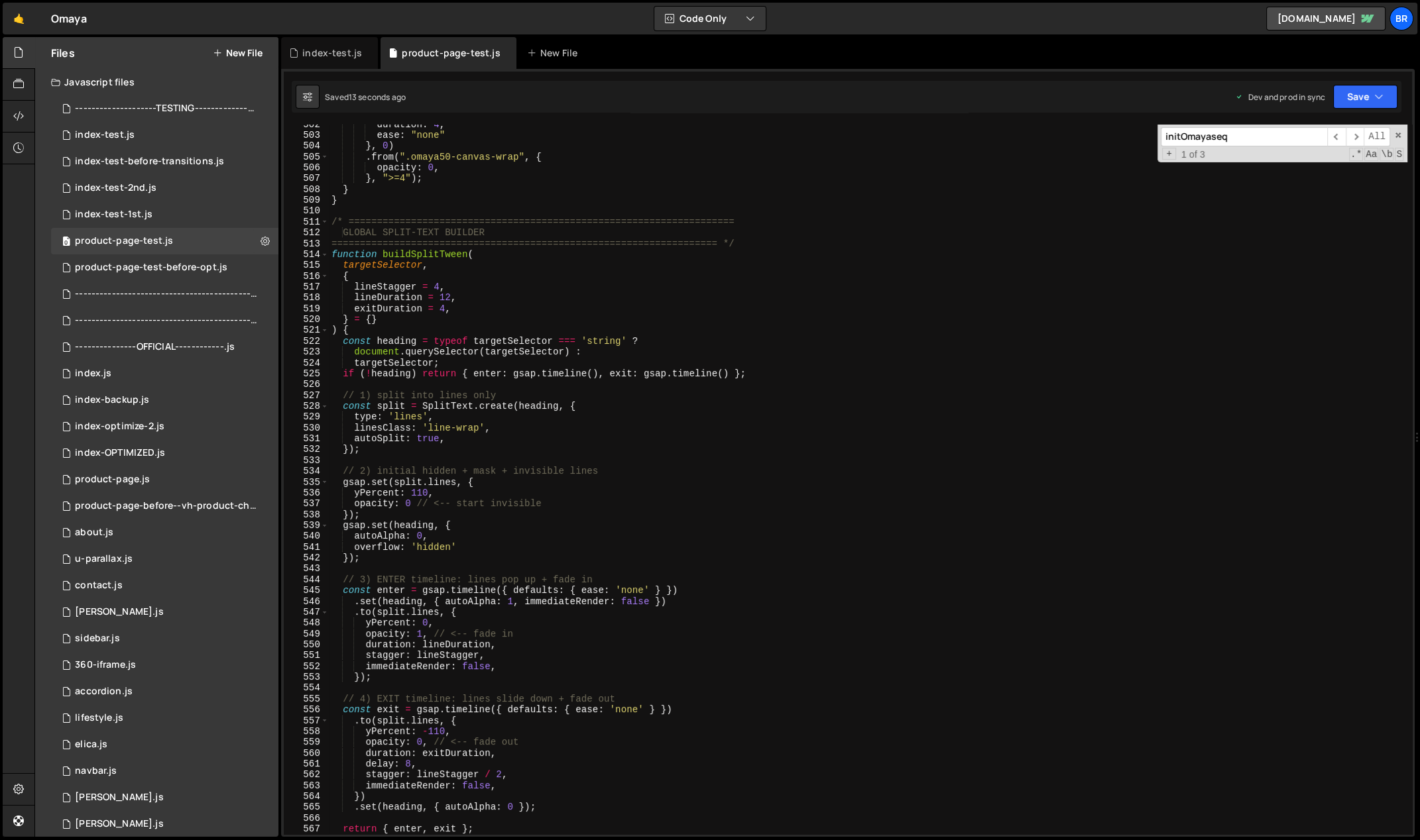
scroll to position [5449, 0]
click at [667, 461] on div "duration : 4 , ease : "none" } , 0 ) . from ( ".omaya50-canvas-wrap" , { opacit…" at bounding box center [868, 486] width 1080 height 732
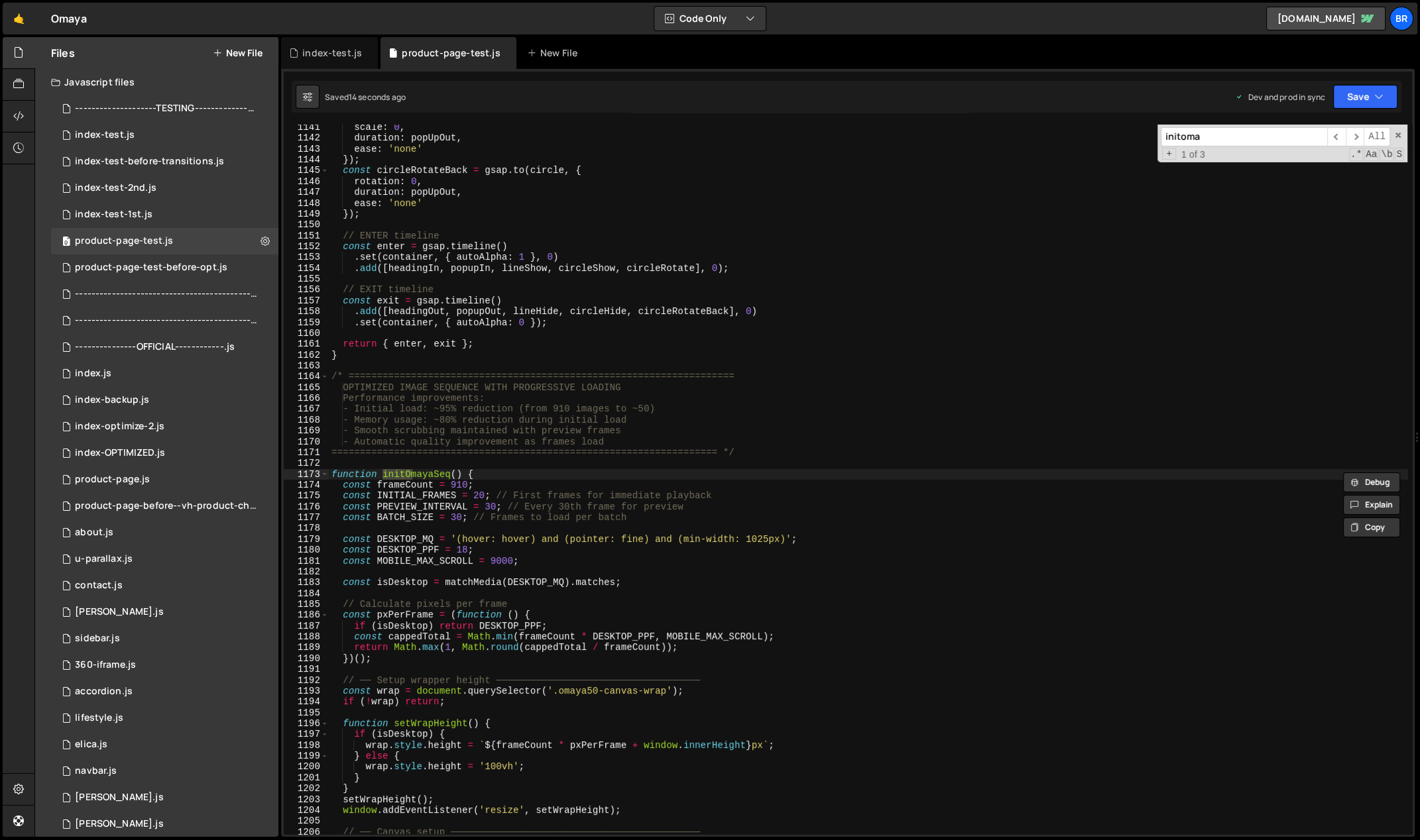
scroll to position [12376, 0]
type input "initoma"
click at [582, 469] on div "scale : 0 , duration : popUpOut , ease : 'none' }) ; const circleRotateBack = g…" at bounding box center [868, 488] width 1080 height 732
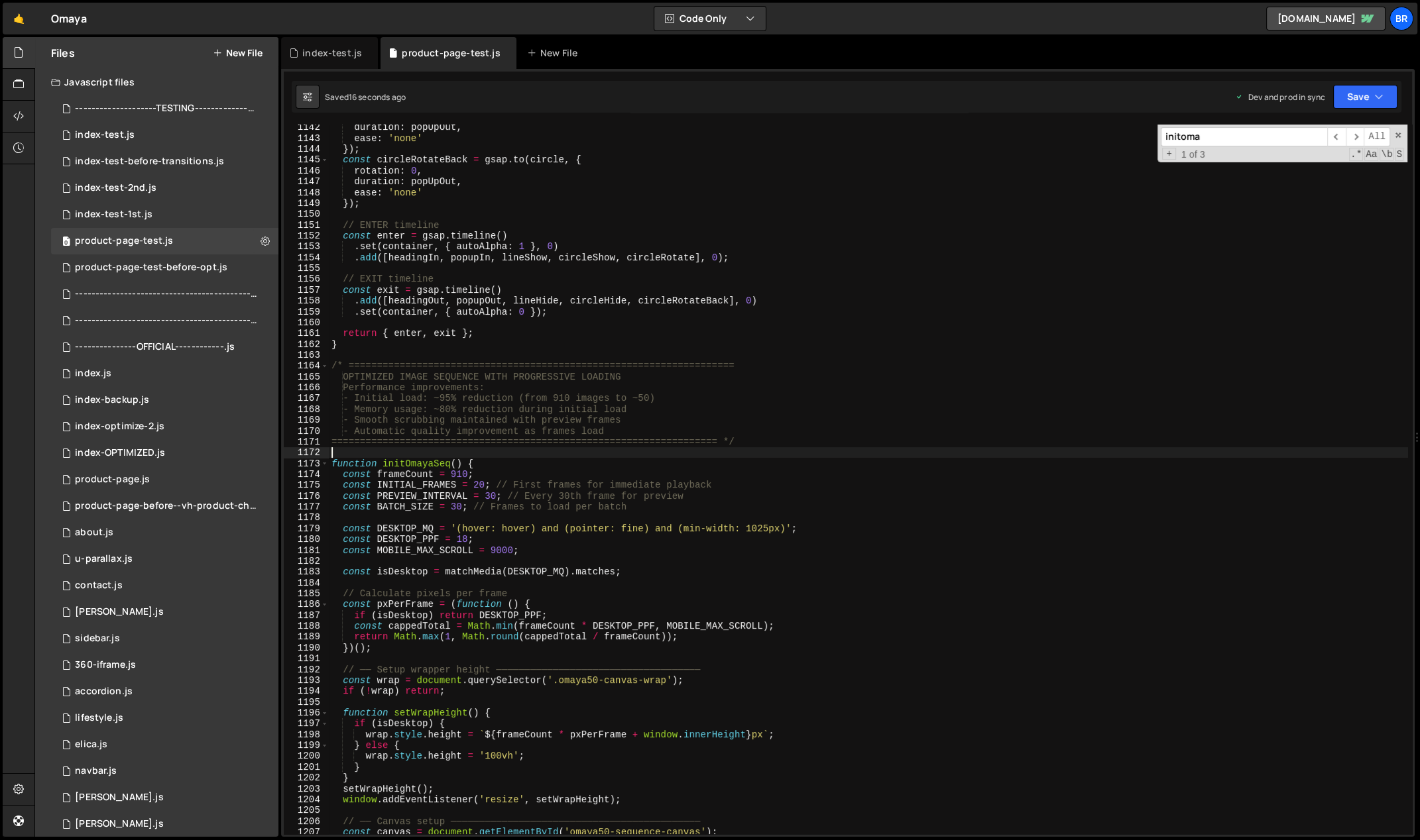
scroll to position [12387, 0]
click at [597, 577] on div "duration : popUpOut , ease : 'none' }) ; const circleRotateBack = gsap . to ( c…" at bounding box center [868, 488] width 1080 height 732
type textarea "const isDesktop = matchMedia(DESKTOP_MQ).matches;"
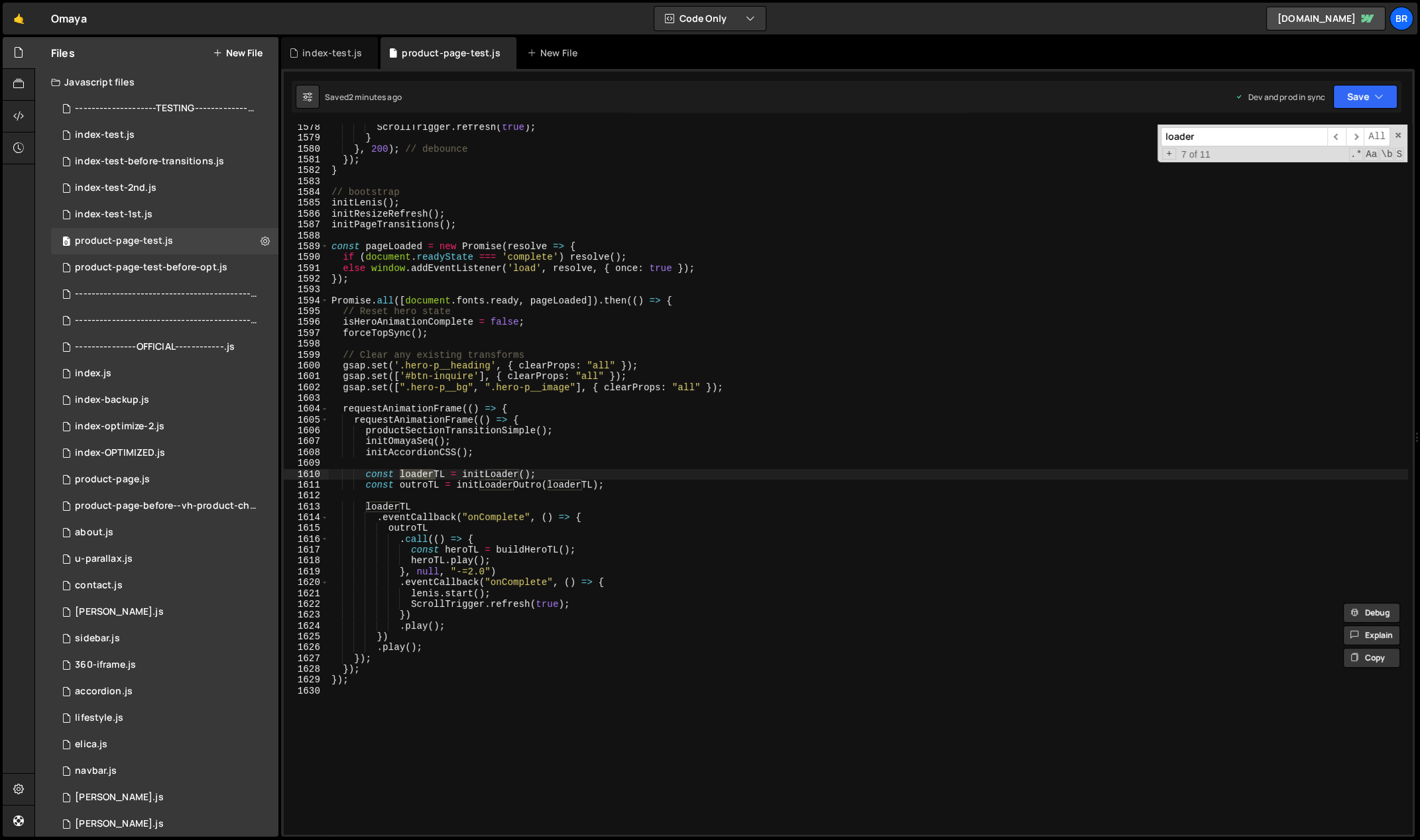
scroll to position [17115, 0]
type input "loader"
click at [1341, 132] on span "​" at bounding box center [1336, 136] width 18 height 19
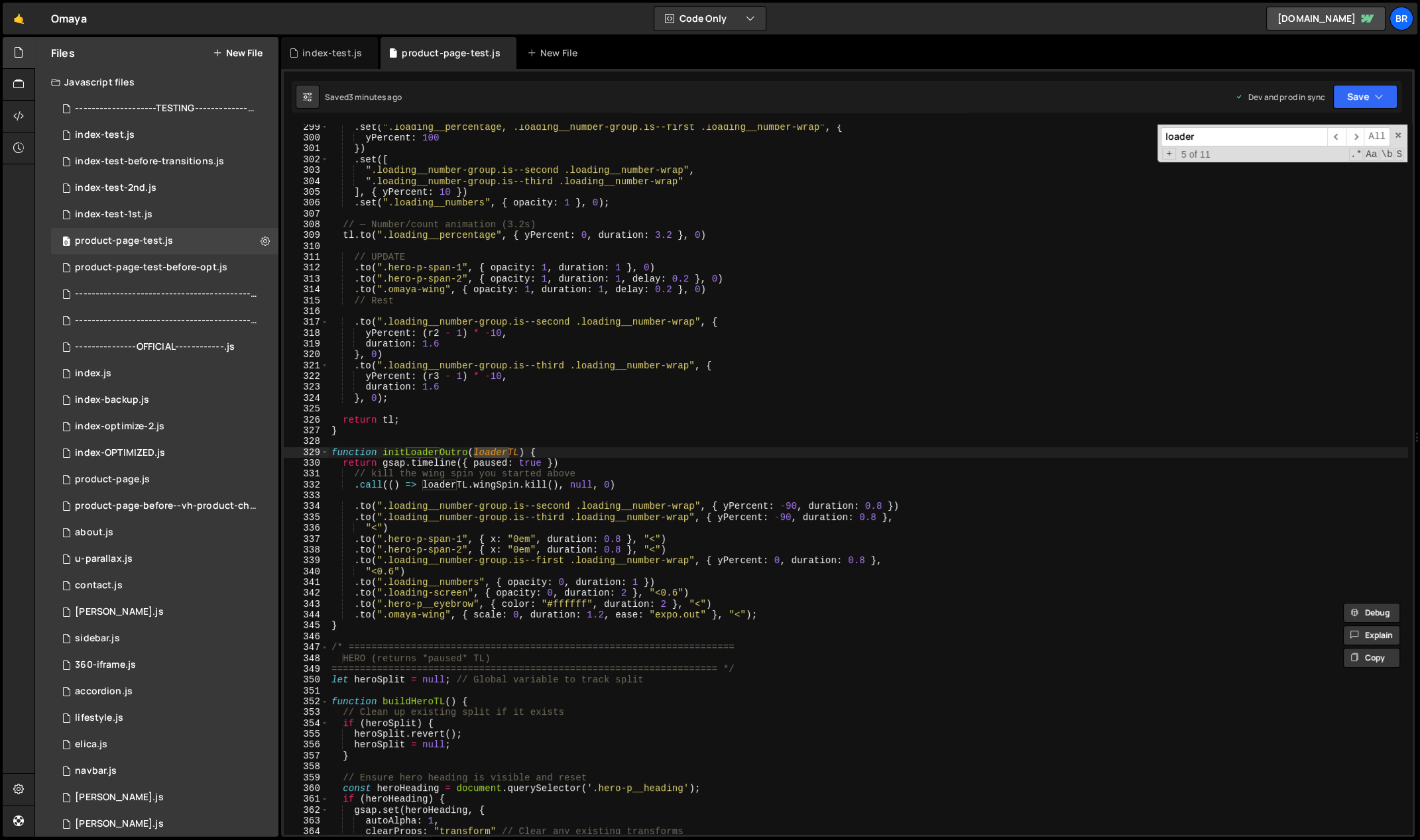
click at [608, 616] on div ". set ( ".loading__percentage, .loading__number-group.is--first .loading__numbe…" at bounding box center [868, 488] width 1080 height 732
click at [610, 619] on div ". set ( ".loading__percentage, .loading__number-group.is--first .loading__numbe…" at bounding box center [868, 488] width 1080 height 732
click at [665, 605] on div ". set ( ".loading__percentage, .loading__number-group.is--first .loading__numbe…" at bounding box center [868, 488] width 1080 height 732
click at [864, 558] on div ". set ( ".loading__percentage, .loading__number-group.is--first .loading__numbe…" at bounding box center [868, 488] width 1080 height 732
click at [390, 569] on div ". set ( ".loading__percentage, .loading__number-group.is--first .loading__numbe…" at bounding box center [868, 488] width 1080 height 732
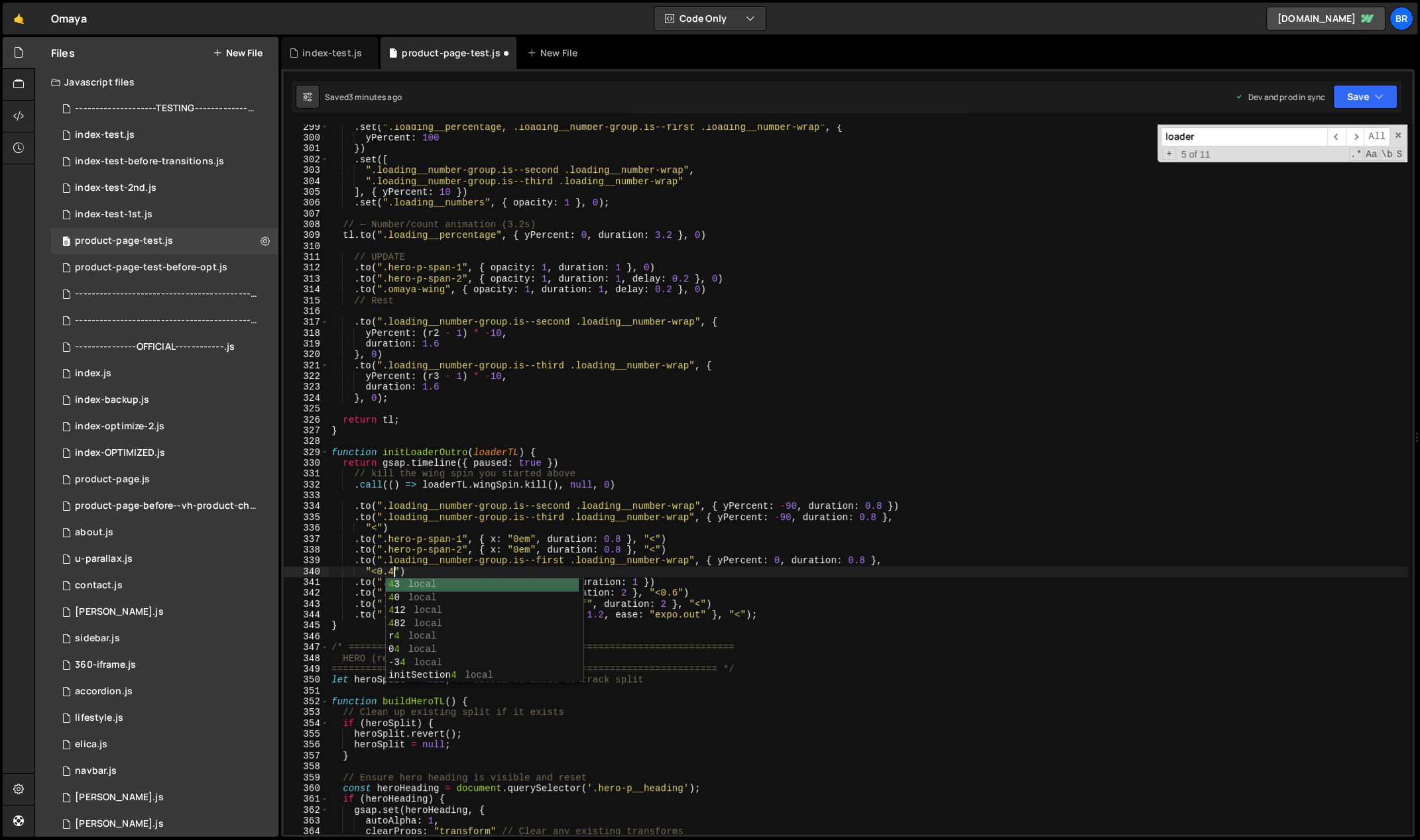
scroll to position [0, 5]
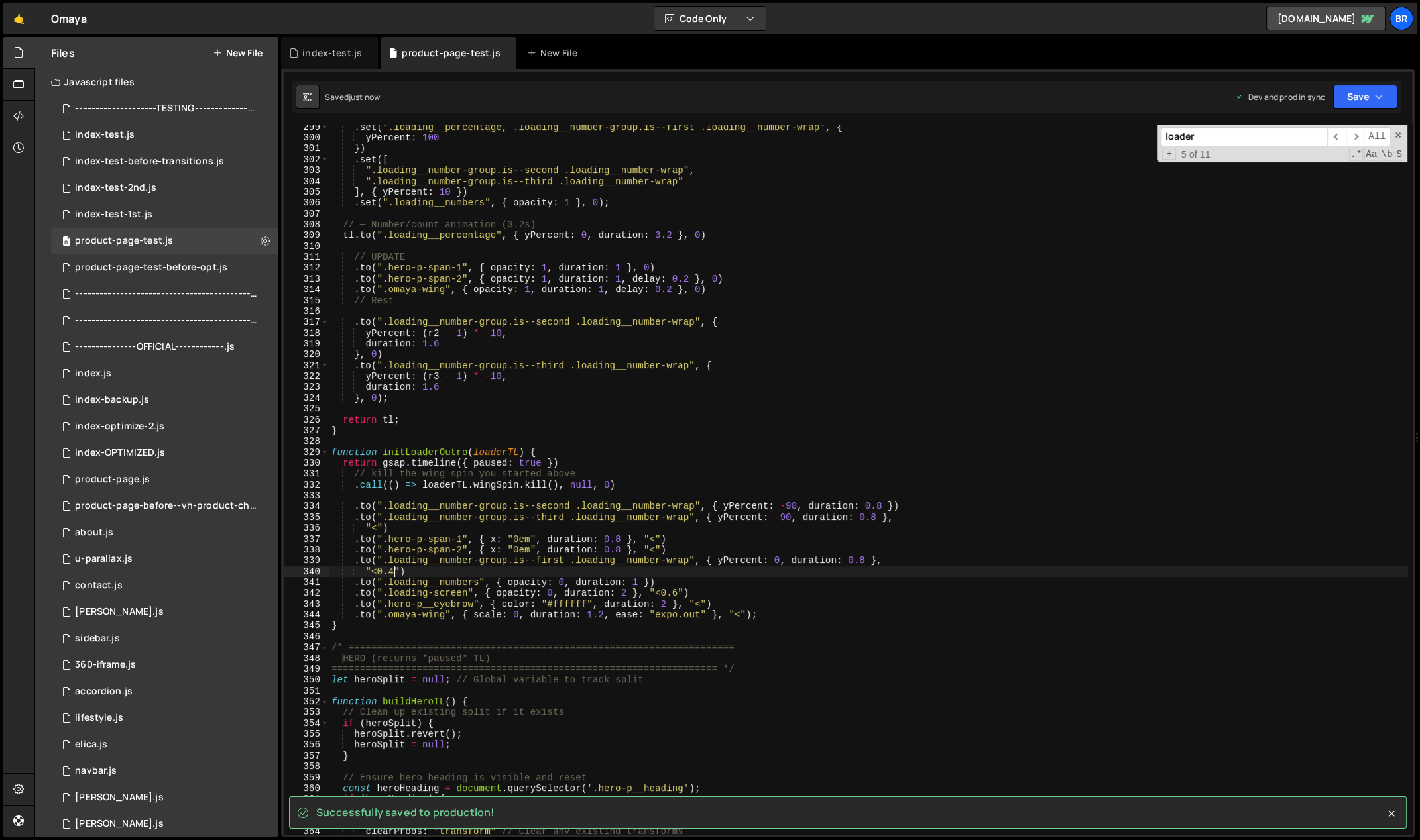
type textarea ""<0.4")"
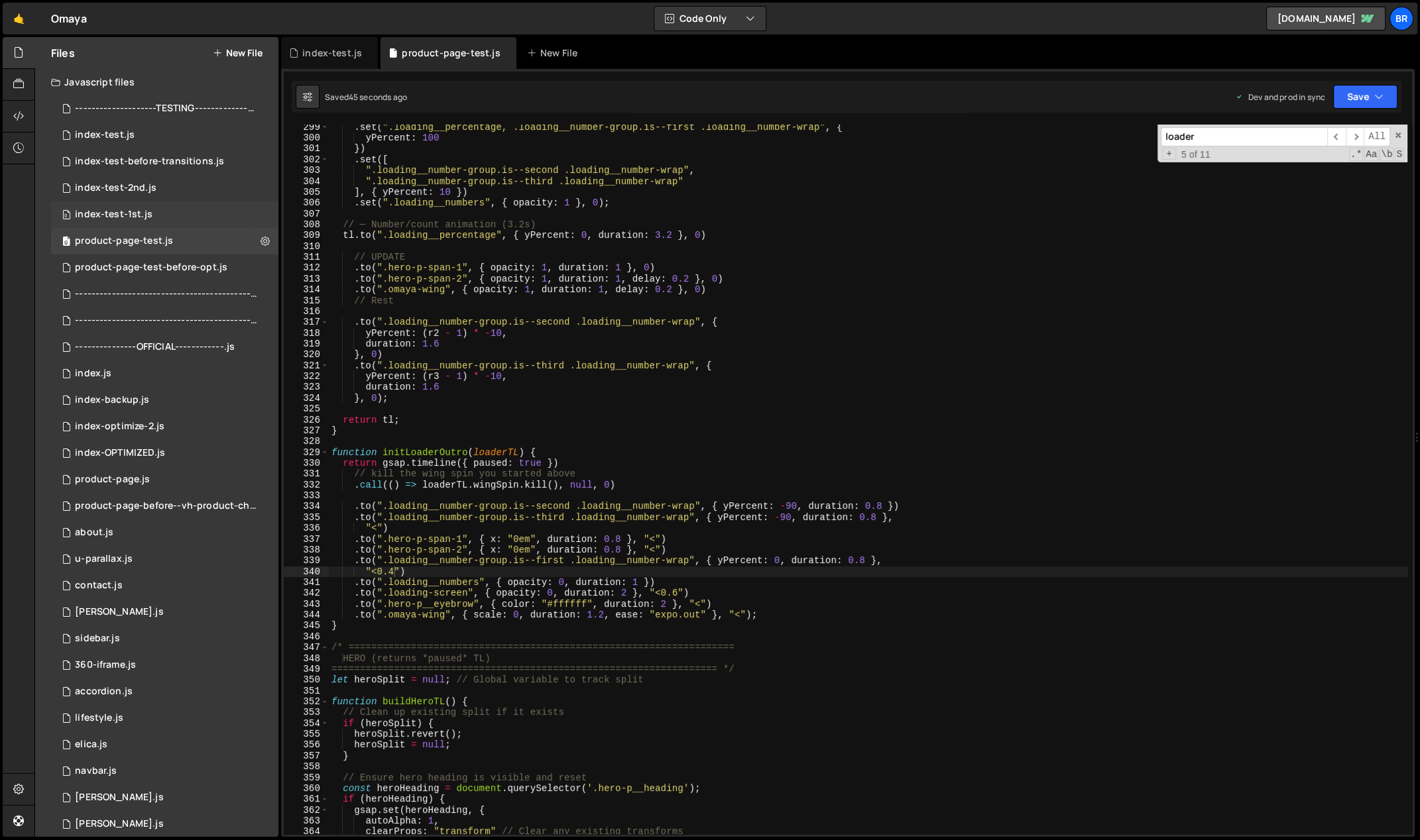
scroll to position [2914, 0]
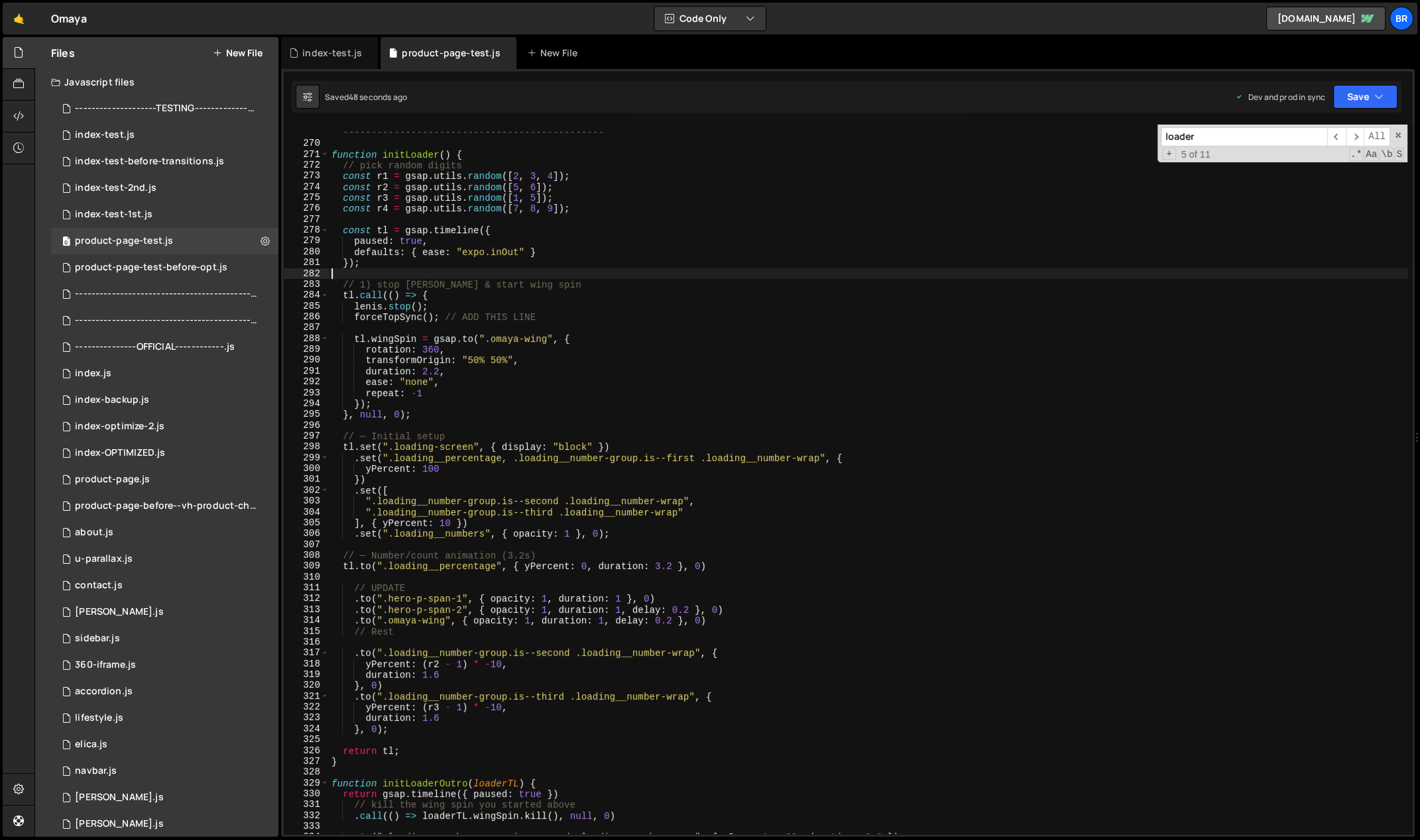
click at [477, 273] on div "// LOADER MODULE --------------------------------------------------------------…" at bounding box center [868, 488] width 1080 height 743
click at [652, 347] on div "// LOADER MODULE --------------------------------------------------------------…" at bounding box center [868, 488] width 1080 height 743
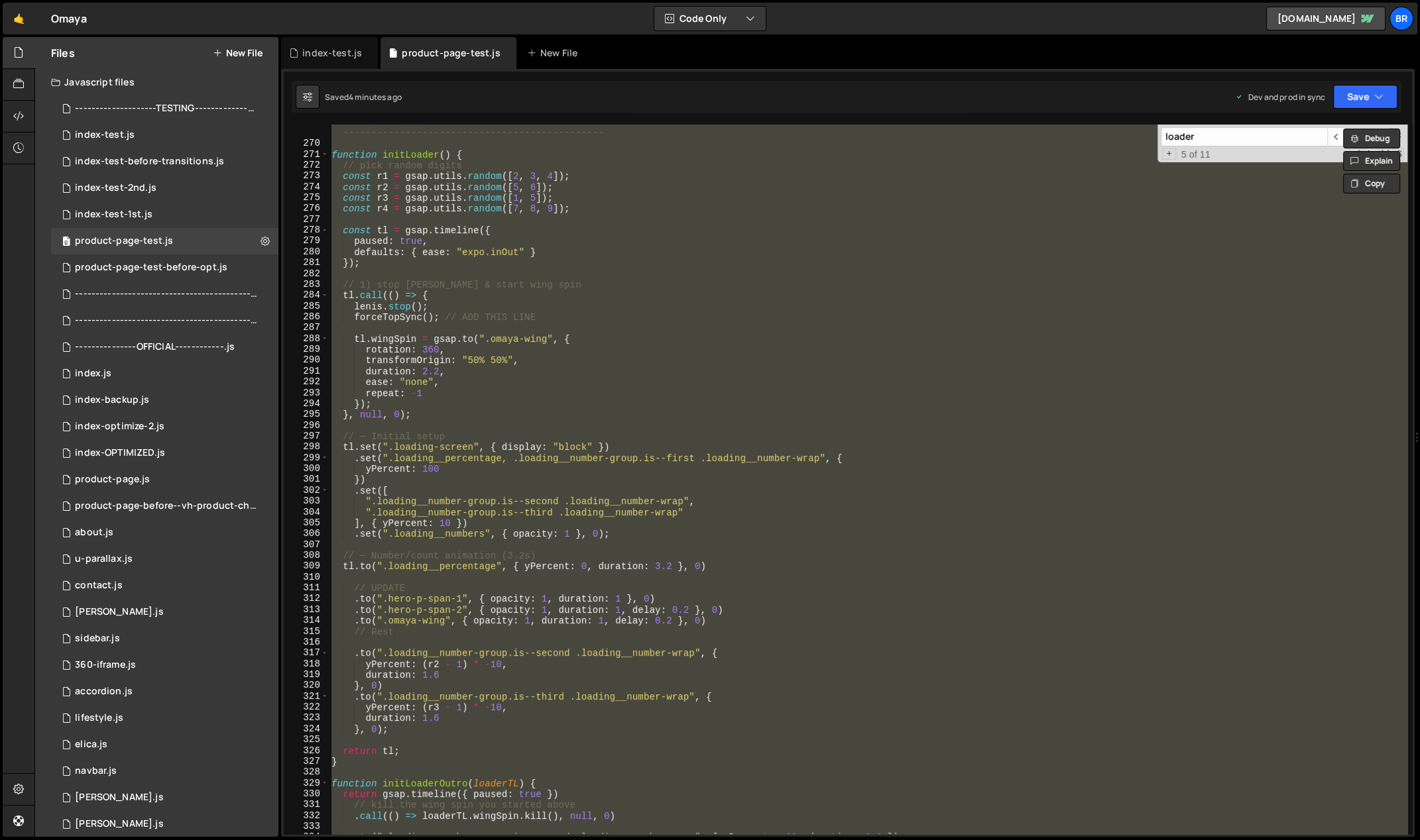
click at [467, 287] on div "// LOADER MODULE --------------------------------------------------------------…" at bounding box center [868, 479] width 1079 height 710
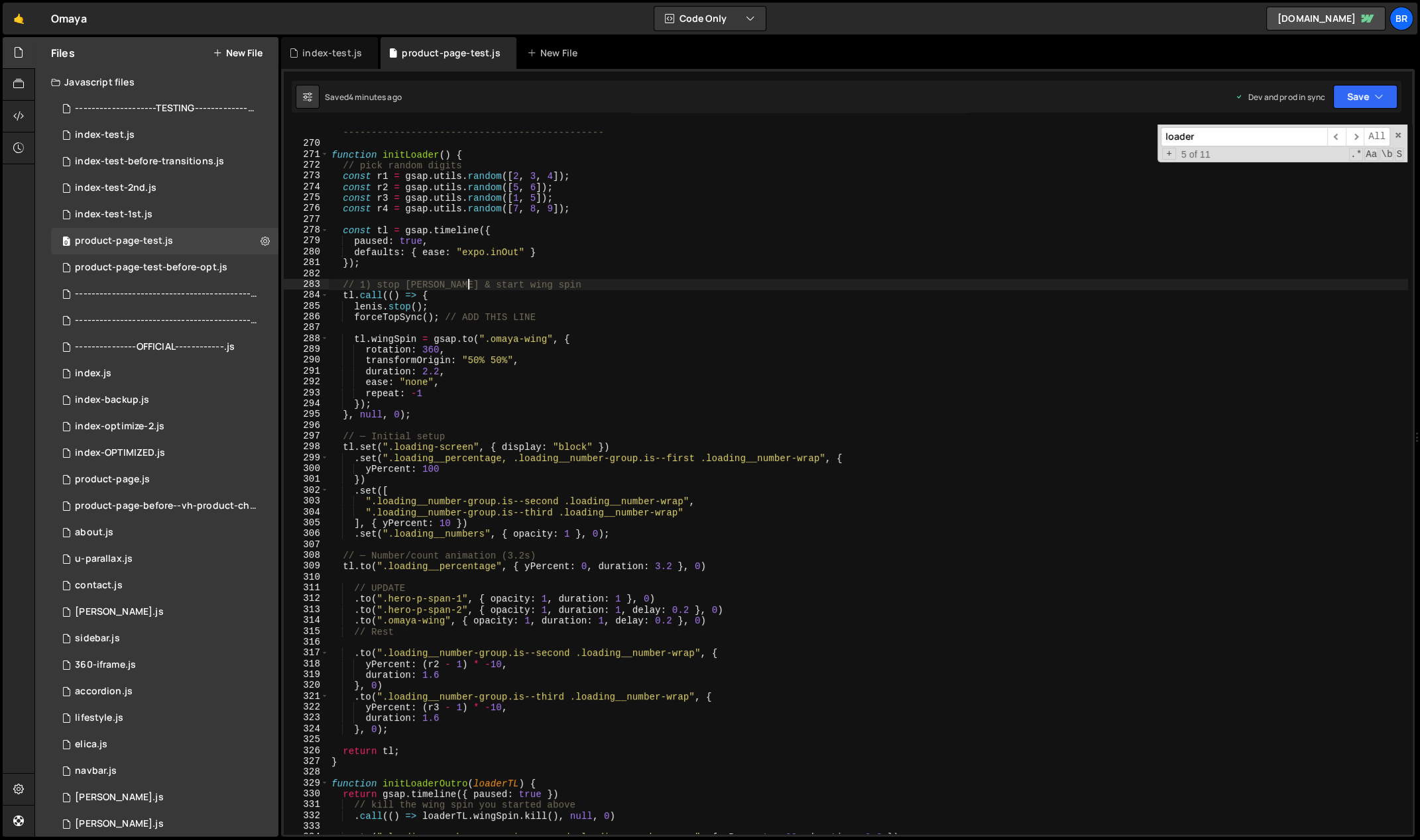
click at [513, 257] on div "// LOADER MODULE --------------------------------------------------------------…" at bounding box center [868, 488] width 1080 height 743
type textarea "});"
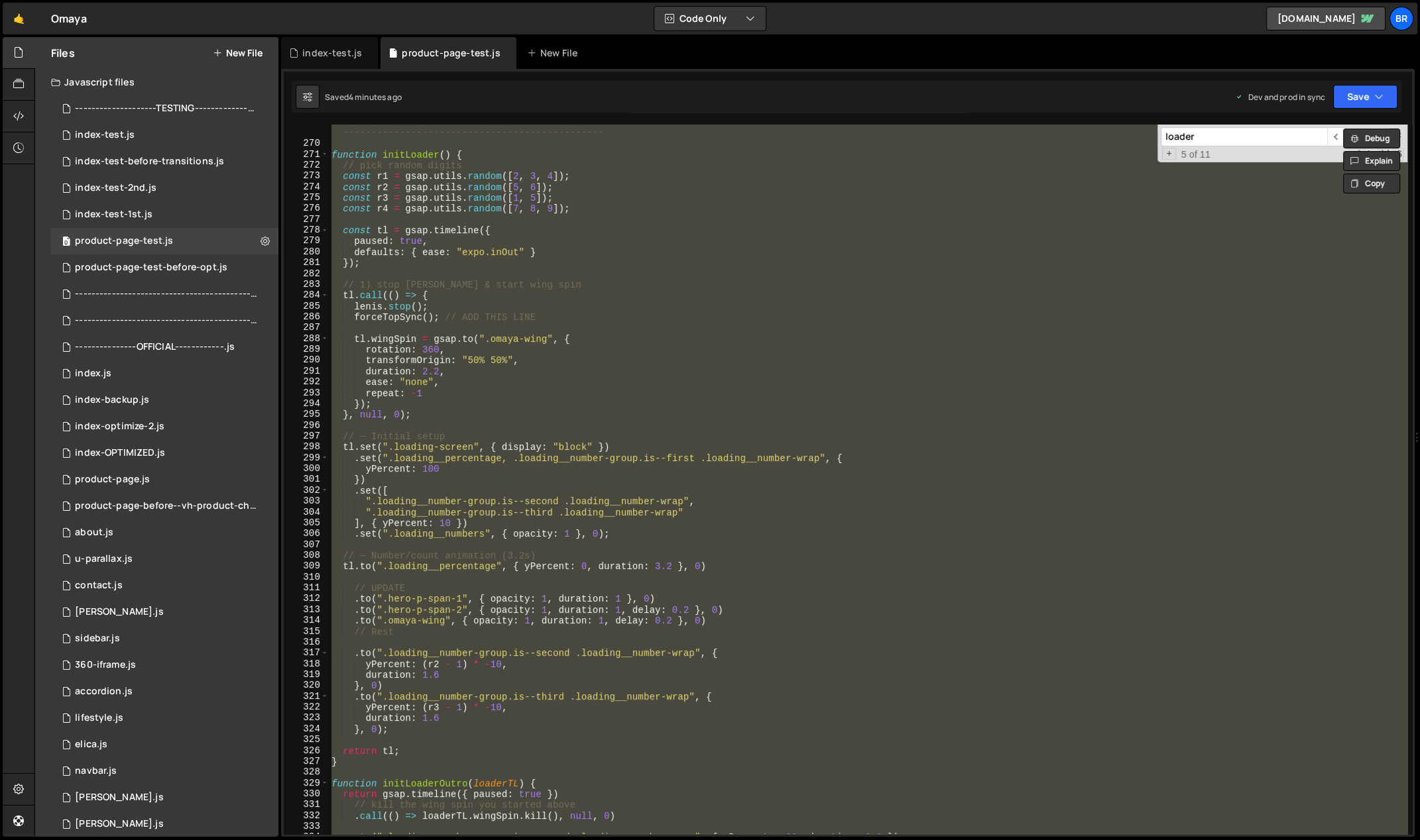
click at [244, 56] on button "New File" at bounding box center [238, 53] width 49 height 11
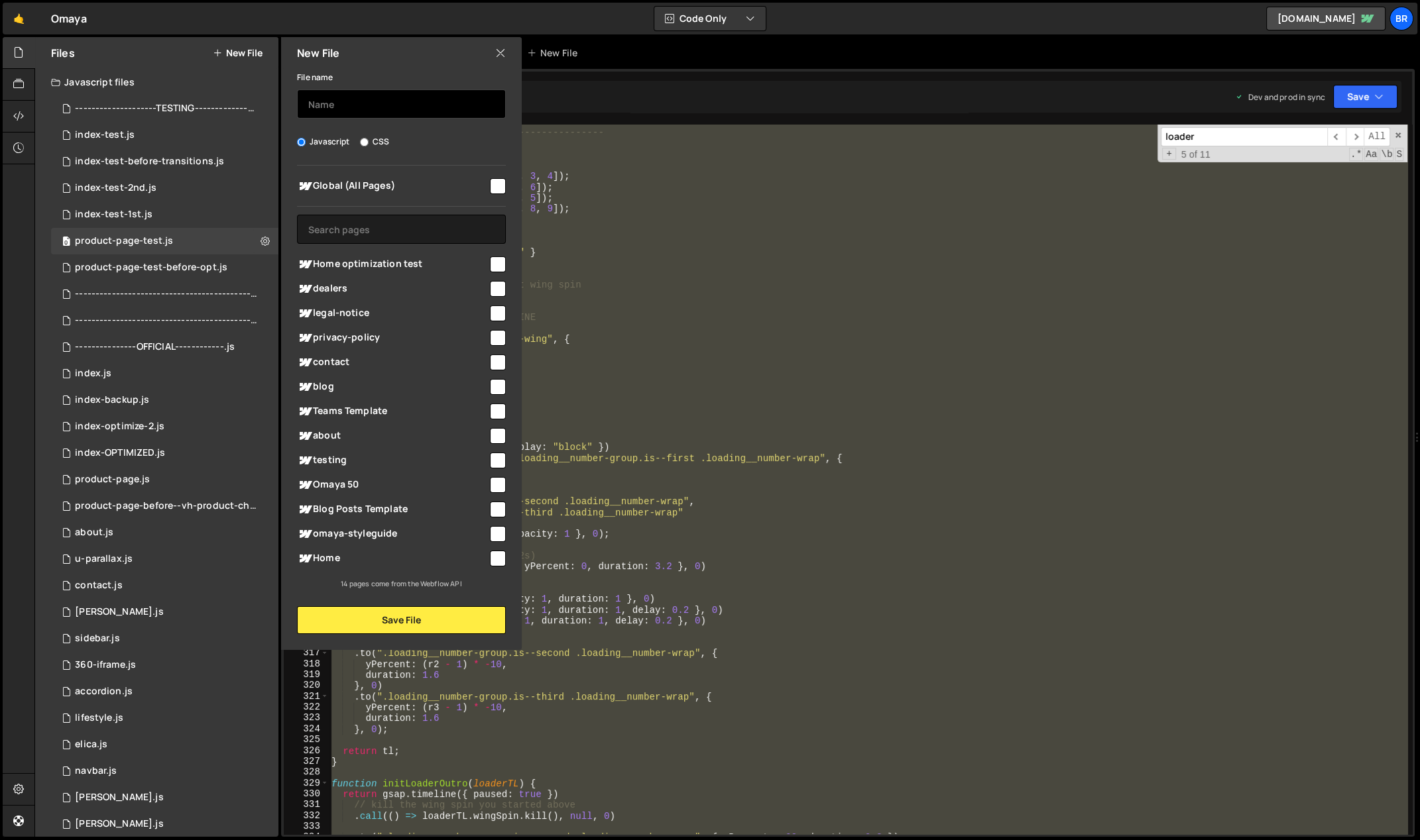
click at [427, 109] on input "text" at bounding box center [401, 104] width 209 height 29
type input "product-page-test-before-resize-fix"
click at [350, 613] on button "Save File" at bounding box center [401, 620] width 209 height 28
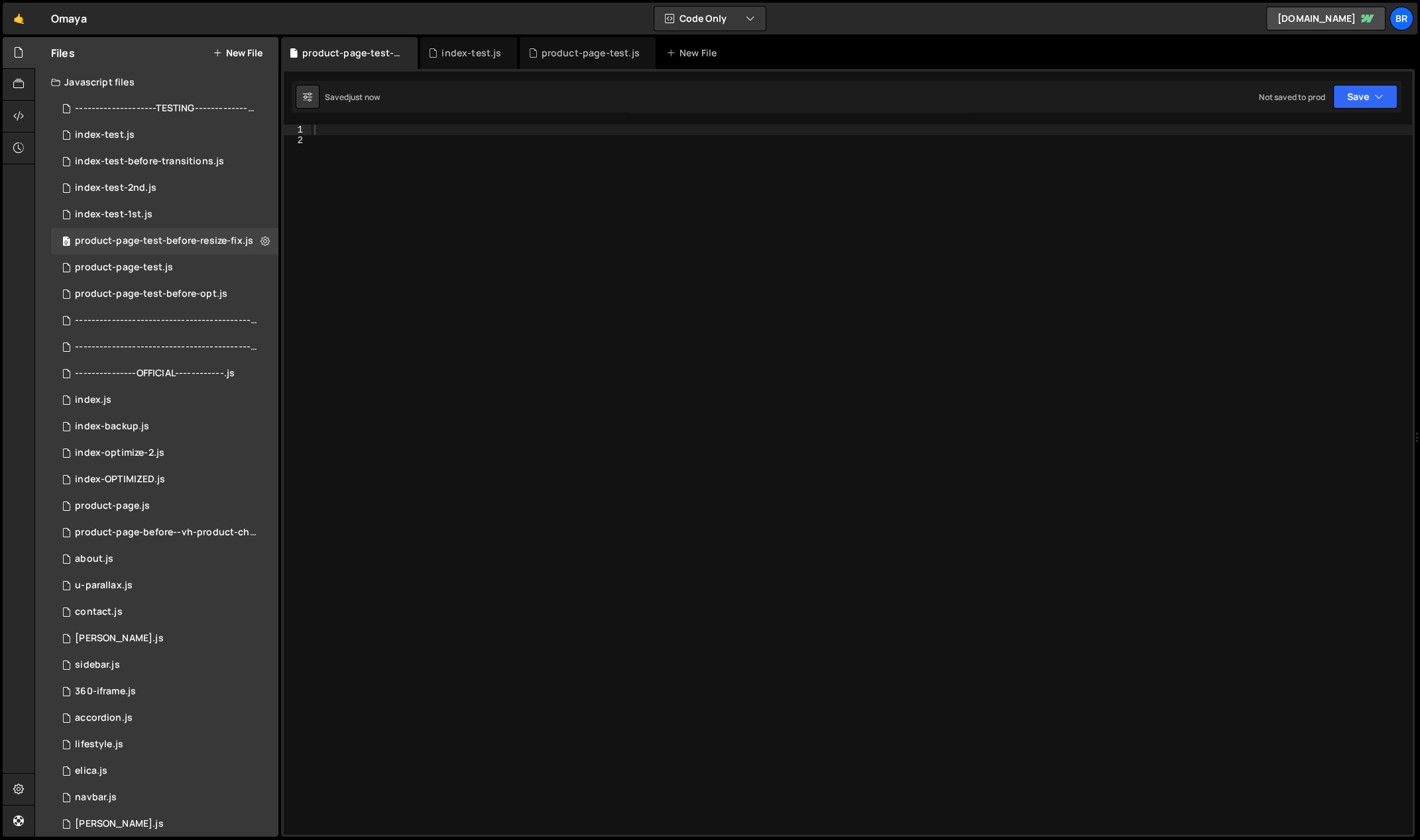
click at [448, 276] on div at bounding box center [862, 491] width 1101 height 732
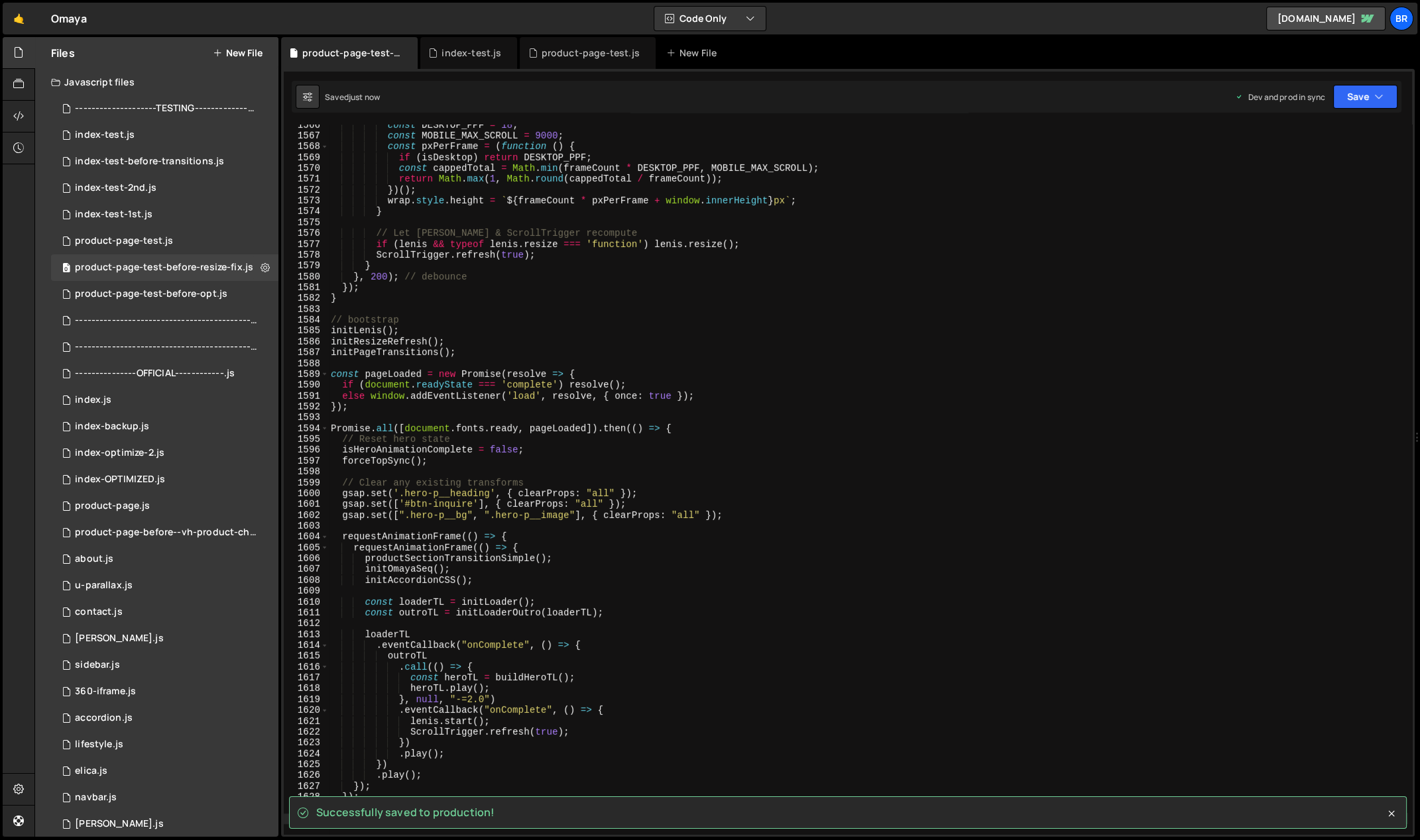
click at [719, 359] on div "const DESKTOP_PPF = 18 ; const MOBILE_MAX_SCROLL = 9000 ; const pxPerFrame = ( …" at bounding box center [868, 486] width 1080 height 732
click at [130, 241] on div "product-page-test.js" at bounding box center [124, 241] width 98 height 12
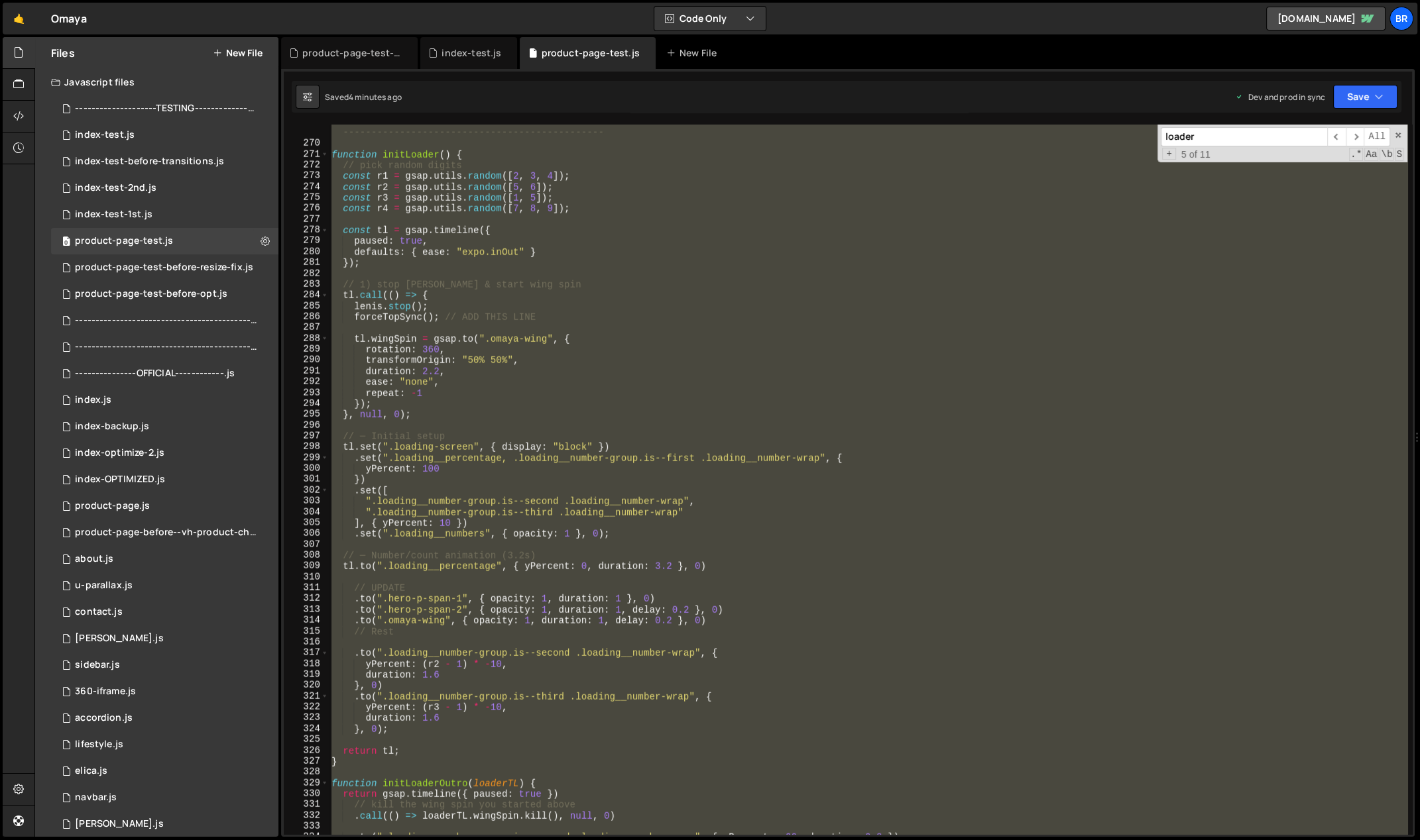
click at [717, 415] on div "// LOADER MODULE --------------------------------------------------------------…" at bounding box center [868, 479] width 1079 height 710
type textarea "}, null, 0);"
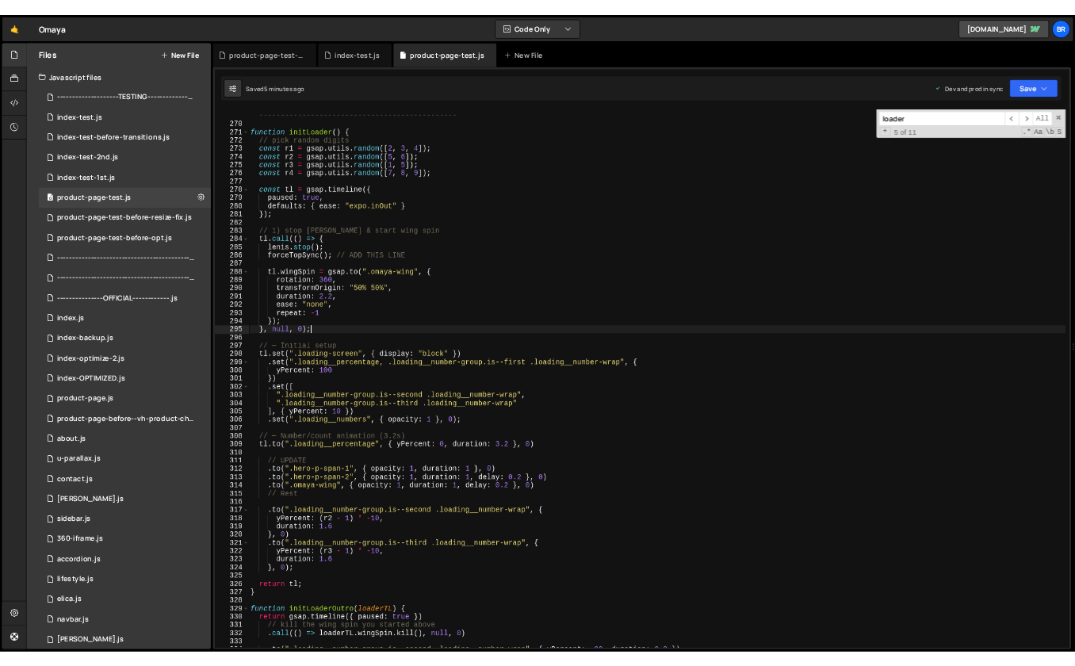
scroll to position [3513, 0]
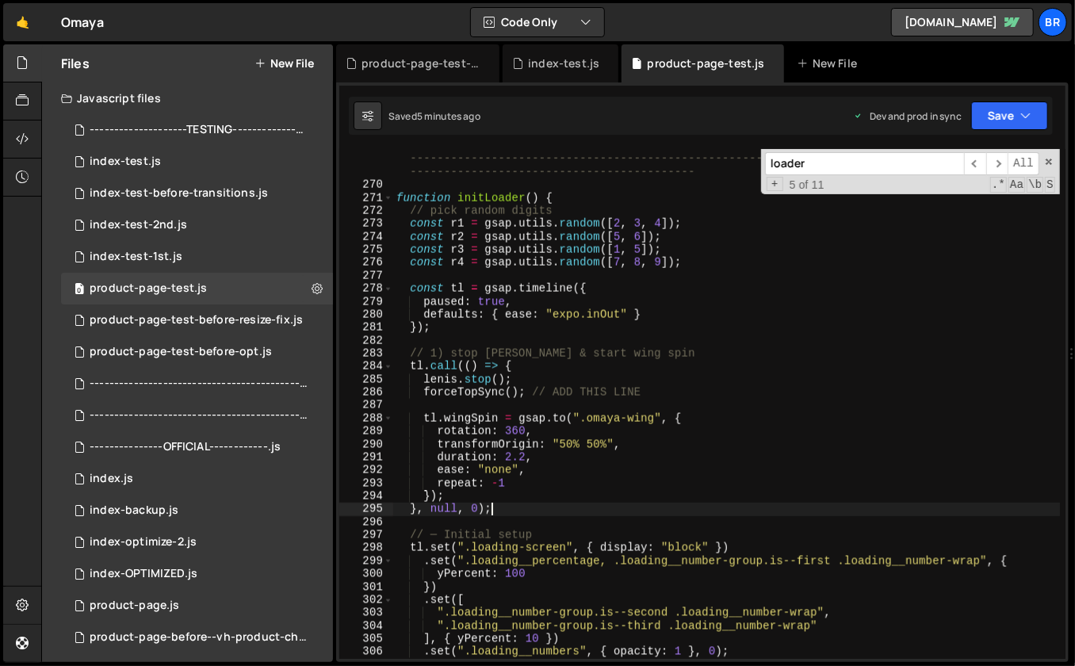
click at [747, 405] on div "// LOADER MODULE --------------------------------------------------------------…" at bounding box center [727, 421] width 668 height 562
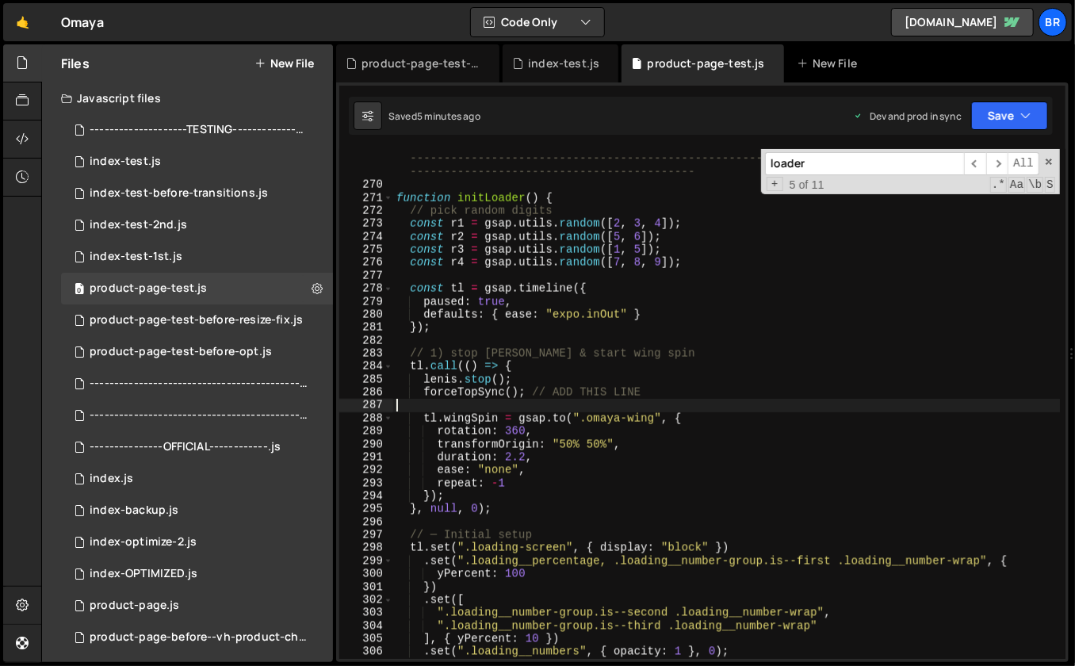
click at [887, 159] on input "loader" at bounding box center [864, 163] width 199 height 23
paste input "initResizeRefresh()"
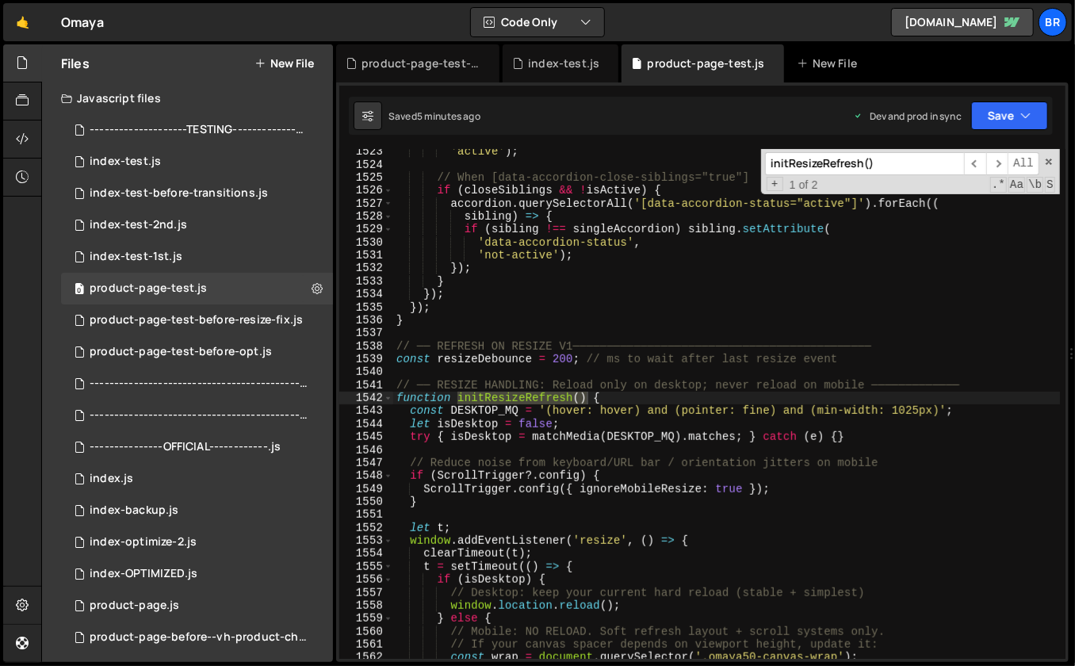
scroll to position [19881, 0]
type input "initResizeRefresh()"
click at [748, 388] on div "'active' ) ; // When [data-accordion-close-siblings="true"] if ( closeSiblings …" at bounding box center [727, 413] width 668 height 537
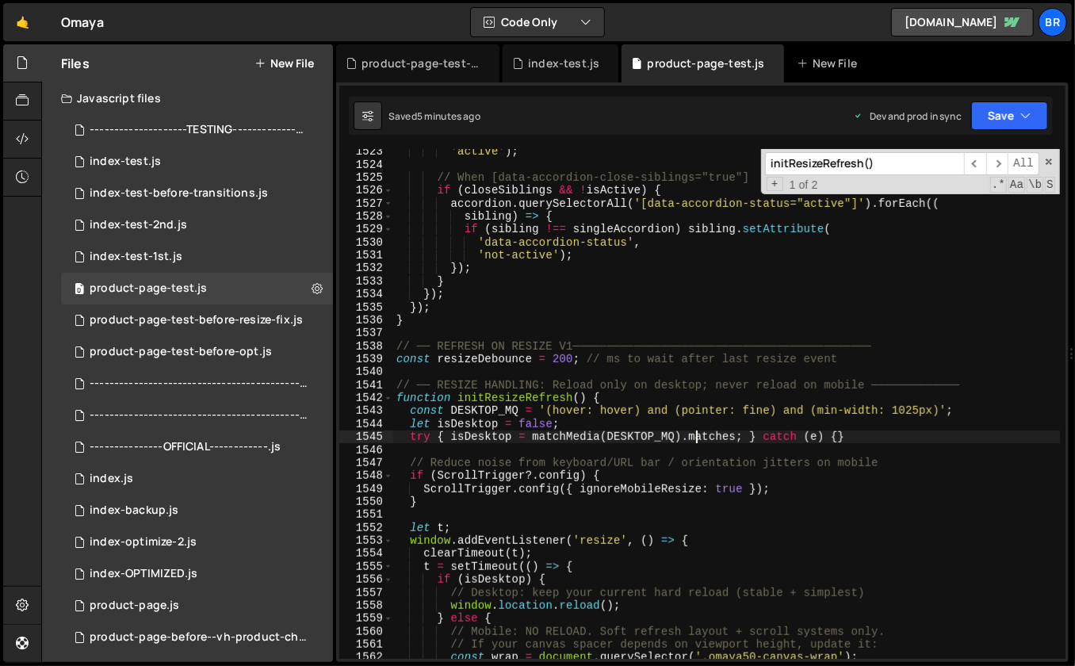
click at [695, 433] on div "'active' ) ; // When [data-accordion-close-siblings="true"] if ( closeSiblings …" at bounding box center [727, 413] width 668 height 537
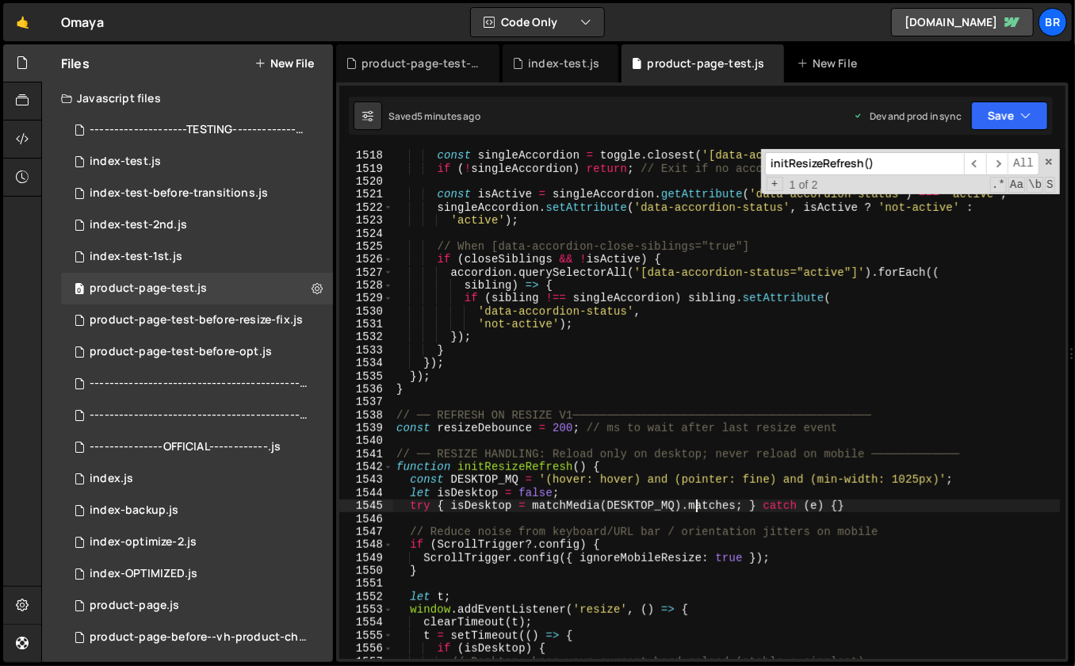
scroll to position [19866, 0]
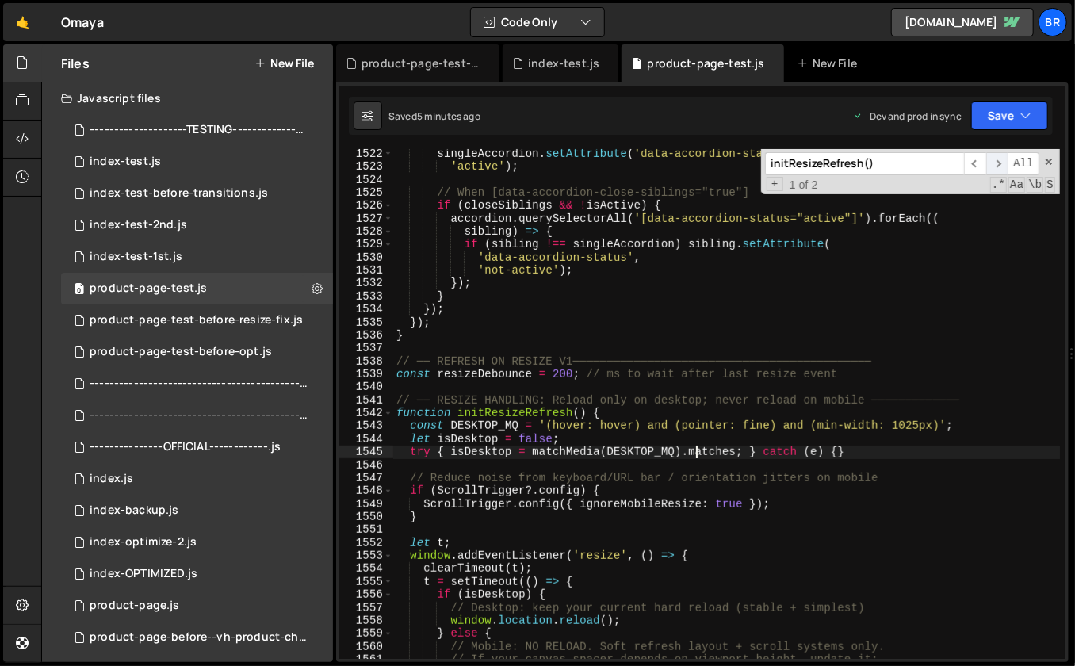
click at [999, 165] on span "​" at bounding box center [997, 163] width 22 height 23
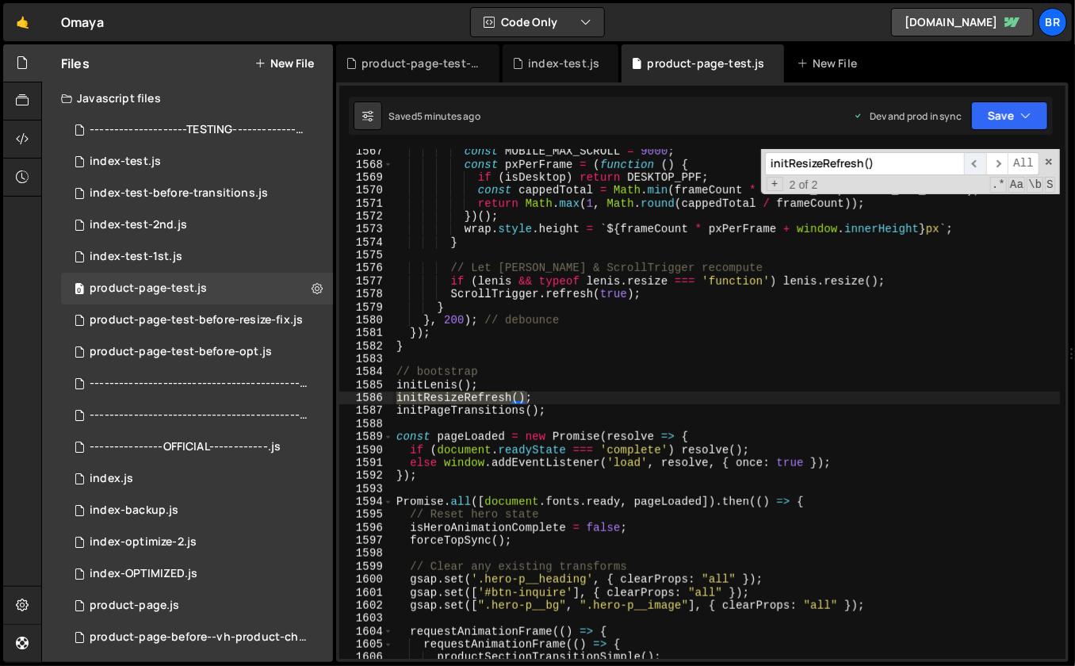
click at [982, 163] on span "​" at bounding box center [975, 163] width 22 height 23
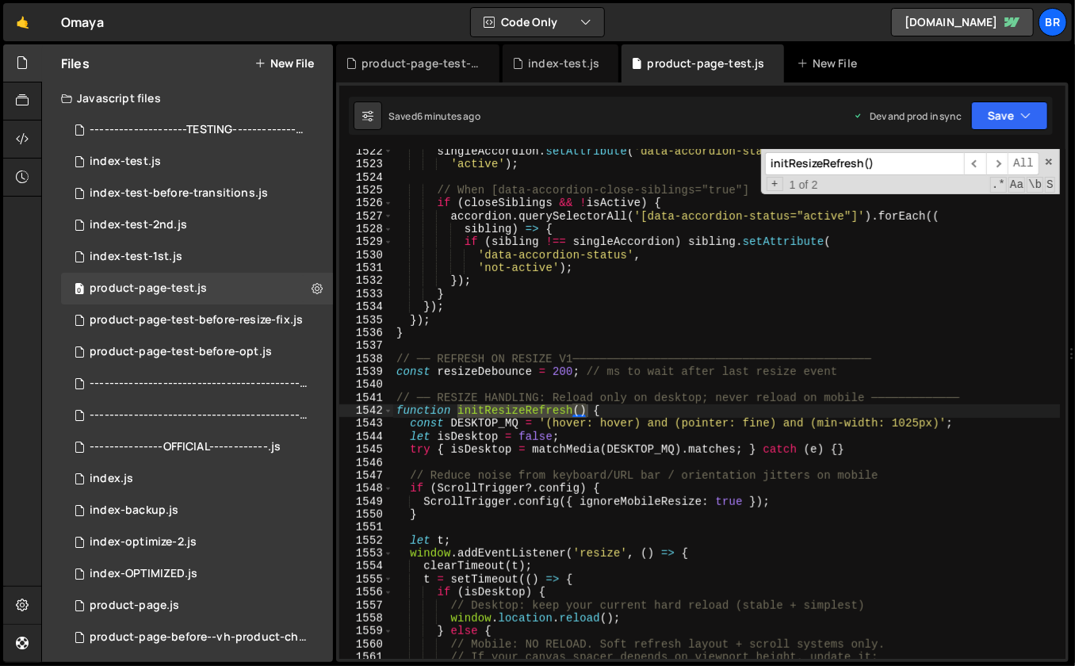
click at [653, 412] on div "singleAccordion . setAttribute ( 'data-accordion-status' , isActive ? 'not-acti…" at bounding box center [727, 413] width 668 height 537
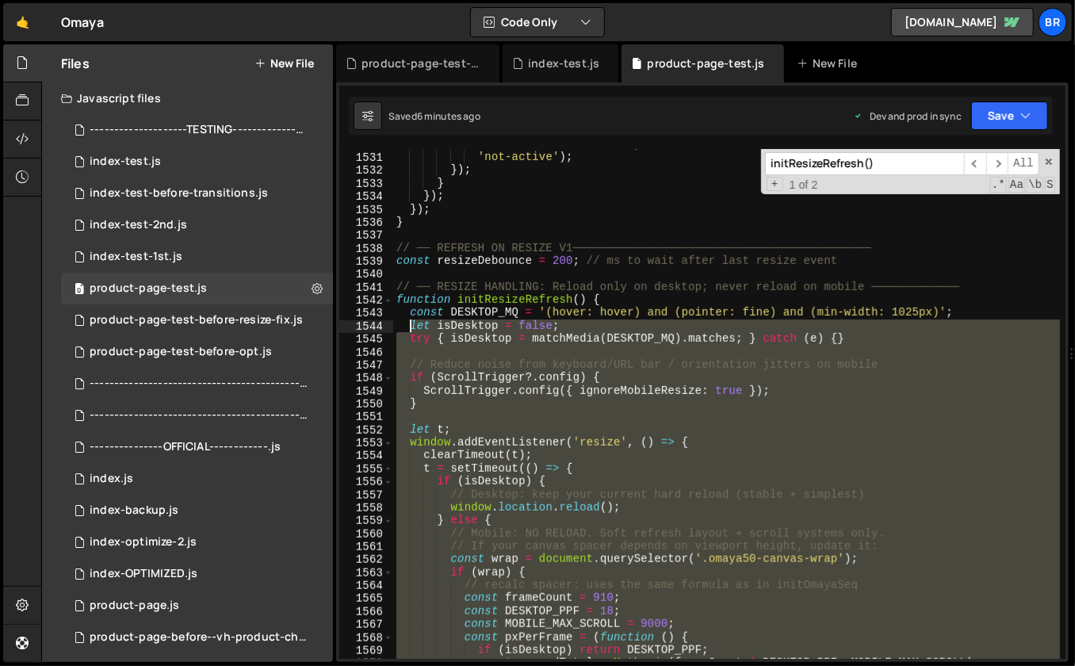
scroll to position [19979, 0]
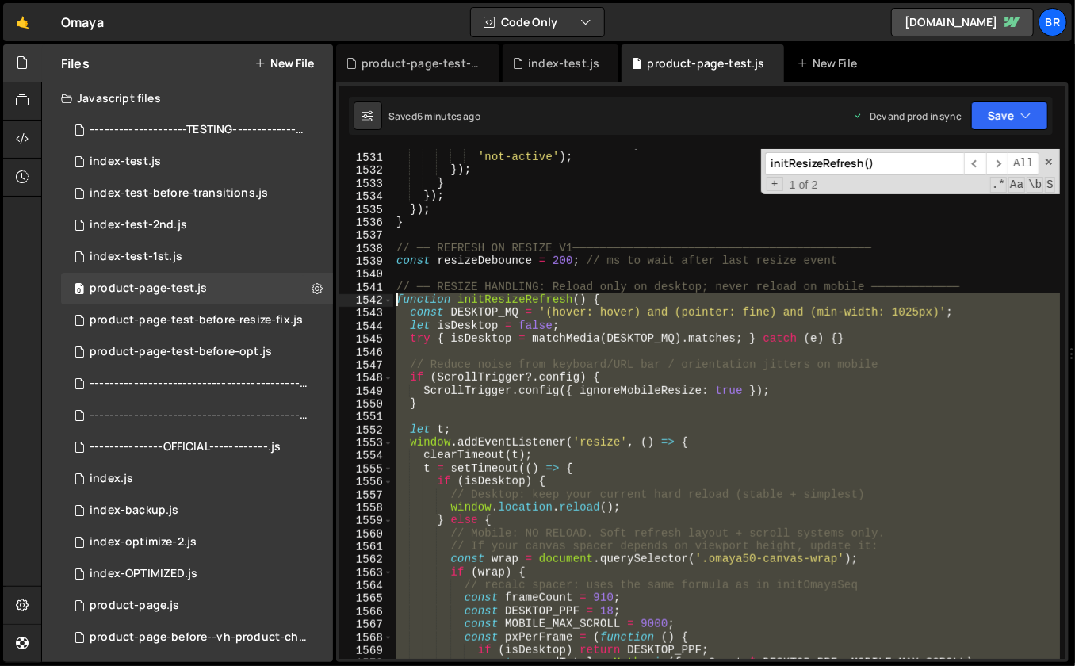
drag, startPoint x: 407, startPoint y: 496, endPoint x: 392, endPoint y: 304, distance: 192.4
click at [393, 304] on div "'data-accordion-status' , 'not-active' ) ; }) ; } }) ; }) ; } // ── REFRESH ON …" at bounding box center [727, 406] width 668 height 537
paste textarea "}"
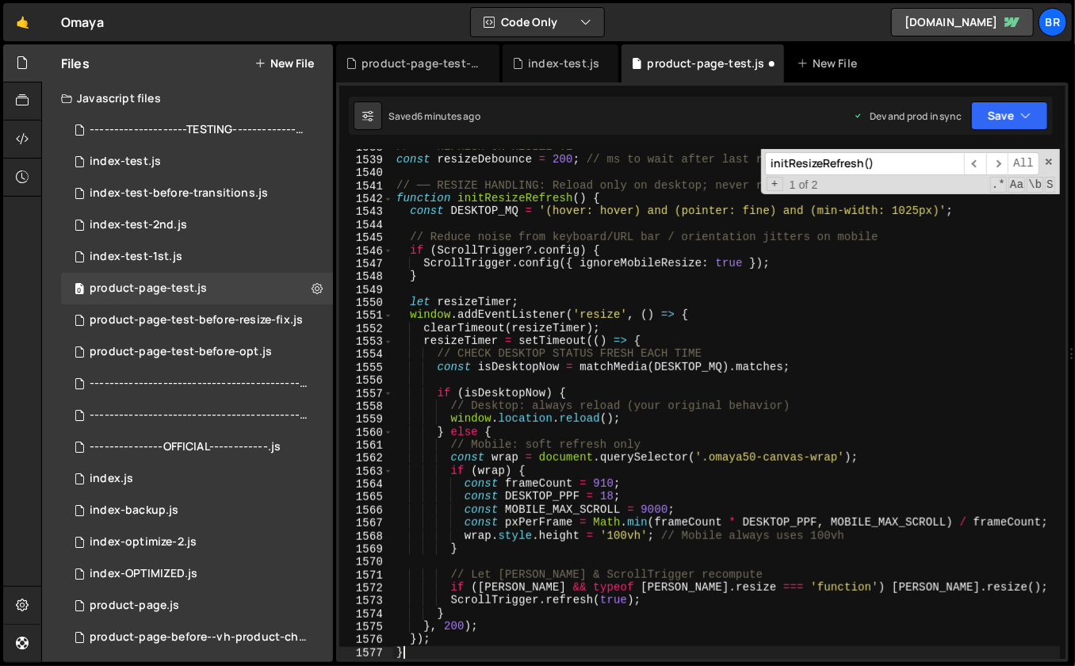
scroll to position [0, 0]
type textarea "});"
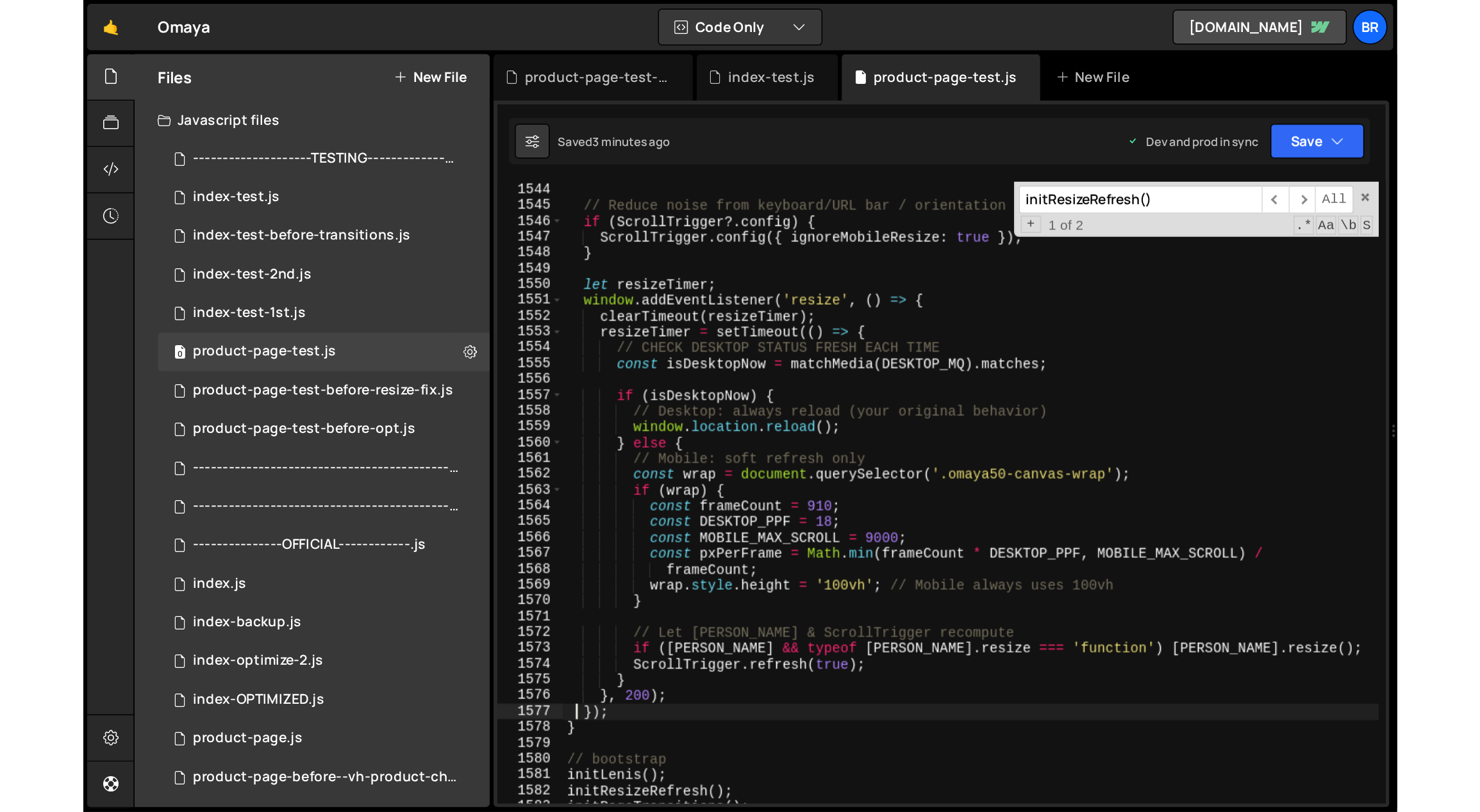
scroll to position [16186, 0]
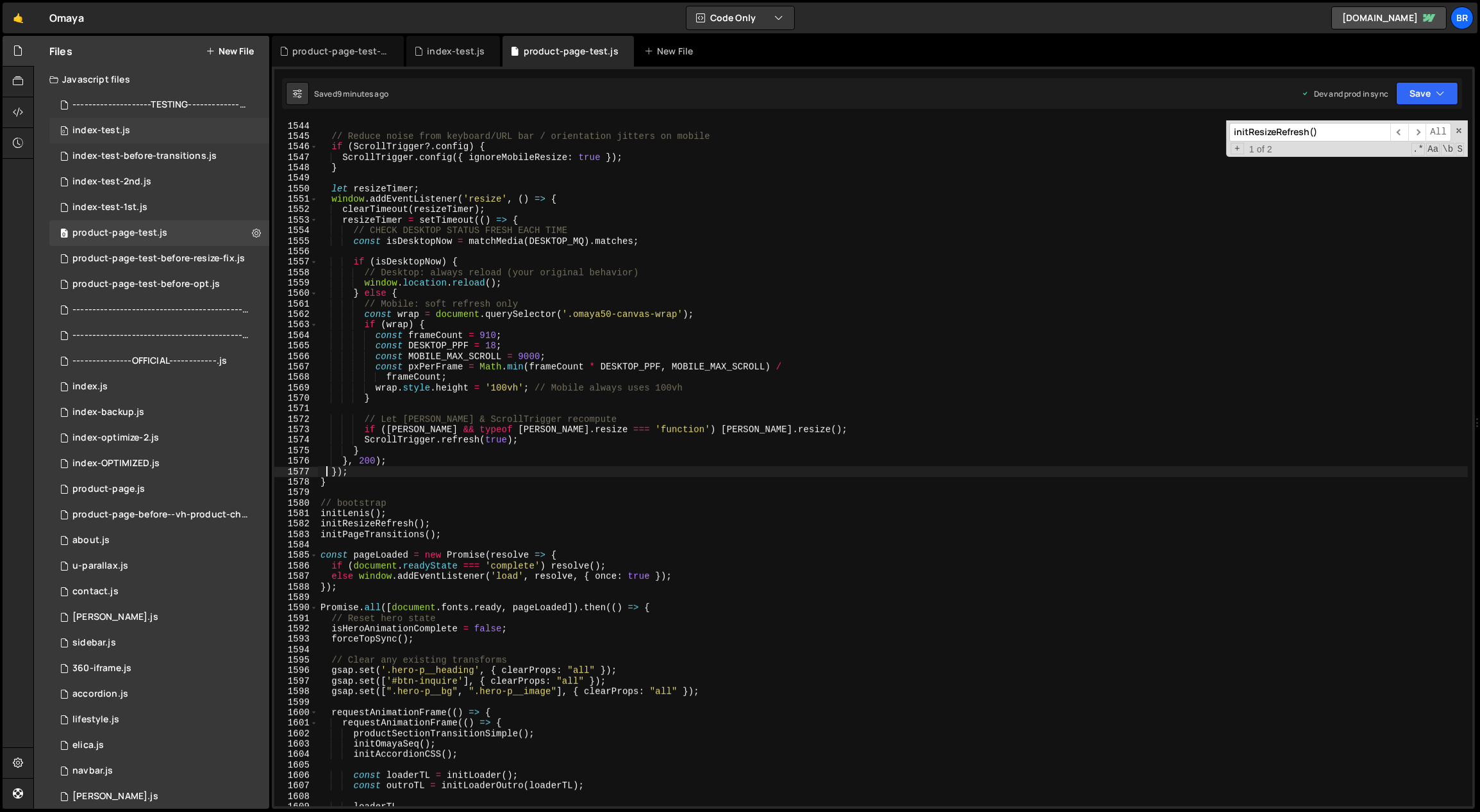
click at [135, 133] on div "0 index-test.js 0" at bounding box center [159, 131] width 220 height 26
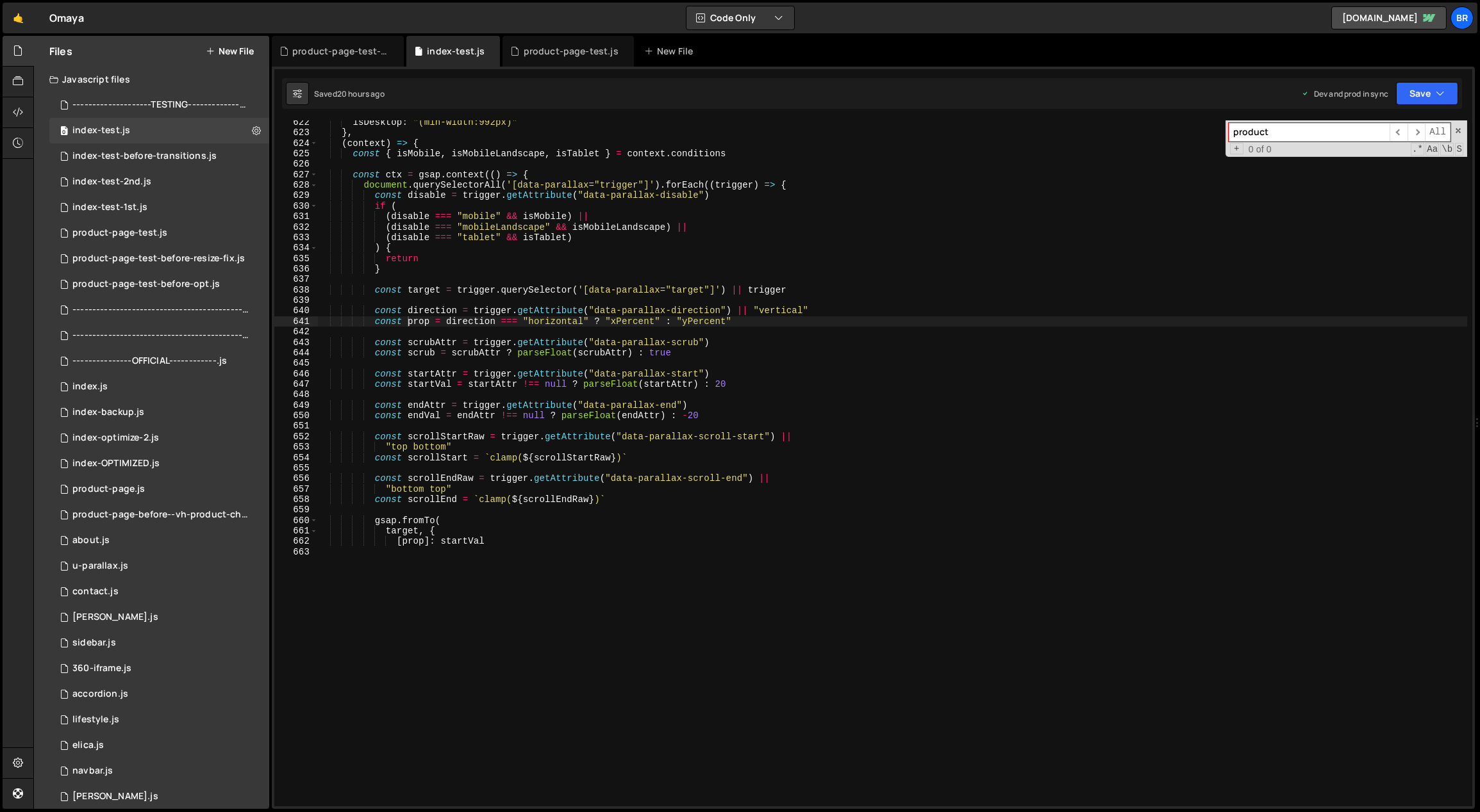
click at [732, 336] on div "isDesktop : "(min-width:992px)" } , ( context ) => { const { isMobile , isMobil…" at bounding box center [892, 334] width 1149 height 434
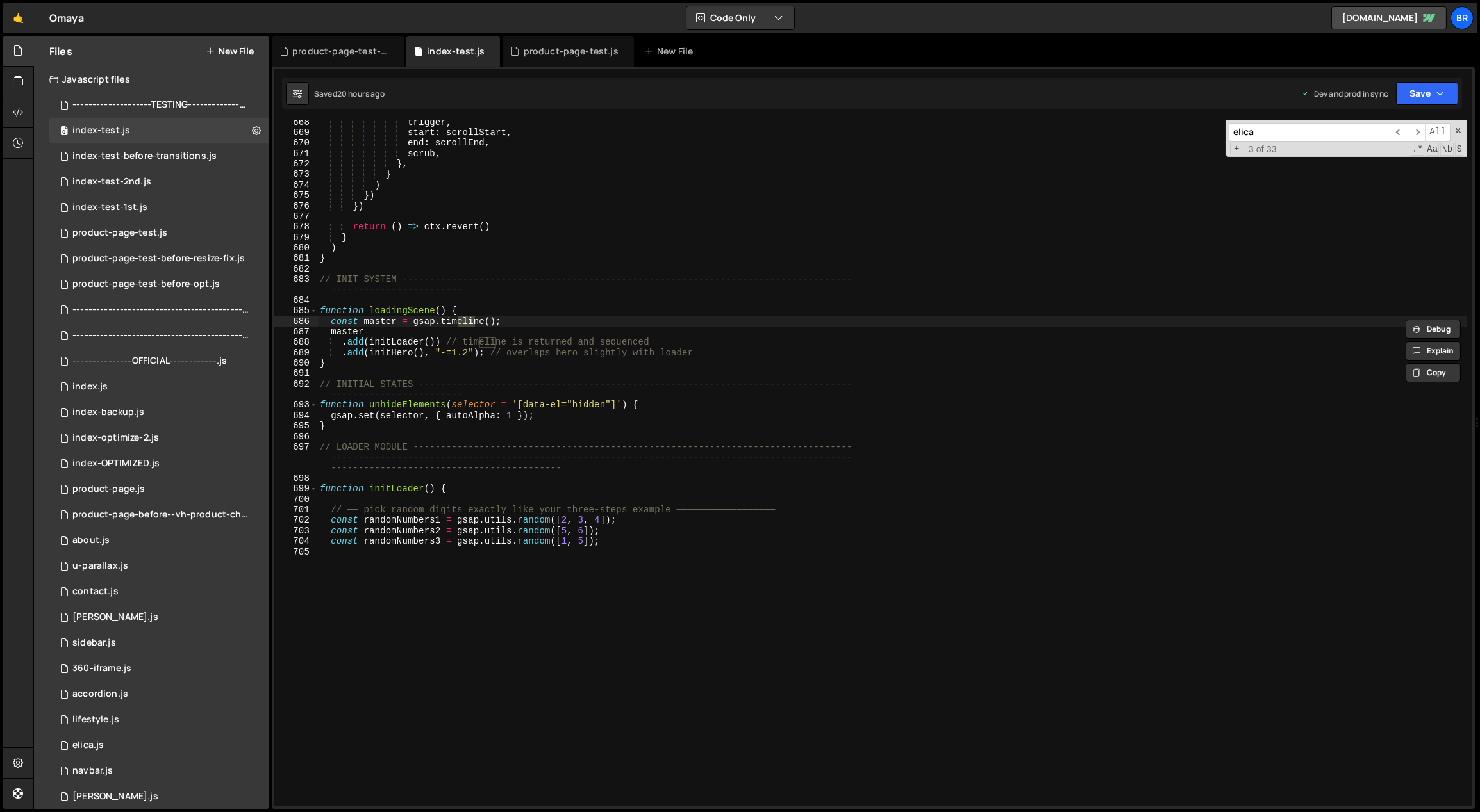
scroll to position [15518, 0]
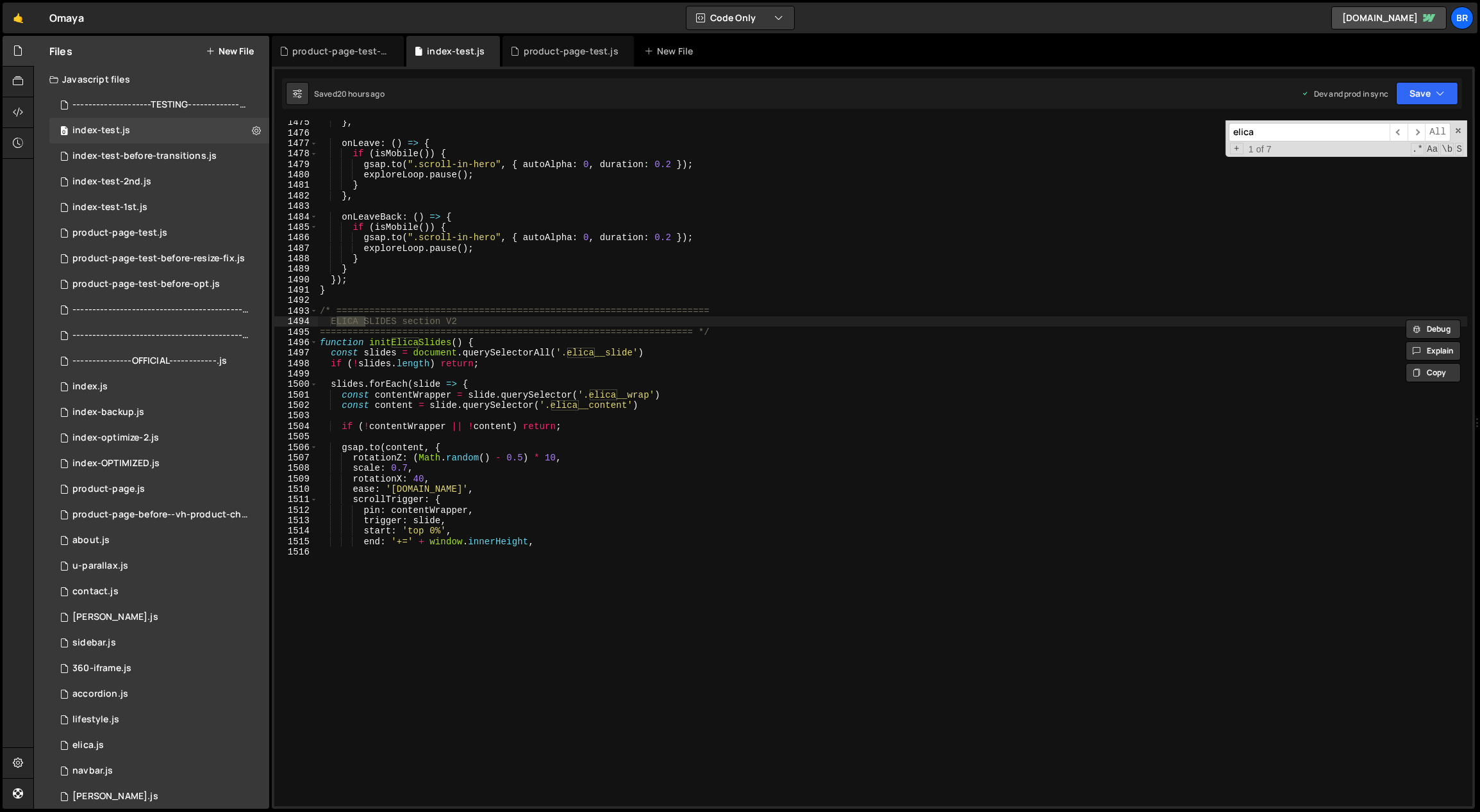
type input "elica"
click at [757, 372] on div "} , onLeave : ( ) => { if ( isMobile ( )) { gsap . to ( ".scroll-in-hero" , { a…" at bounding box center [892, 334] width 1149 height 434
click at [407, 469] on div "} , onLeave : ( ) => { if ( isMobile ( )) { gsap . to ( ".scroll-in-hero" , { a…" at bounding box center [892, 334] width 1149 height 434
click at [521, 456] on div "} , onLeave : ( ) => { if ( isMobile ( )) { gsap . to ( ".scroll-in-hero" , { a…" at bounding box center [892, 334] width 1149 height 434
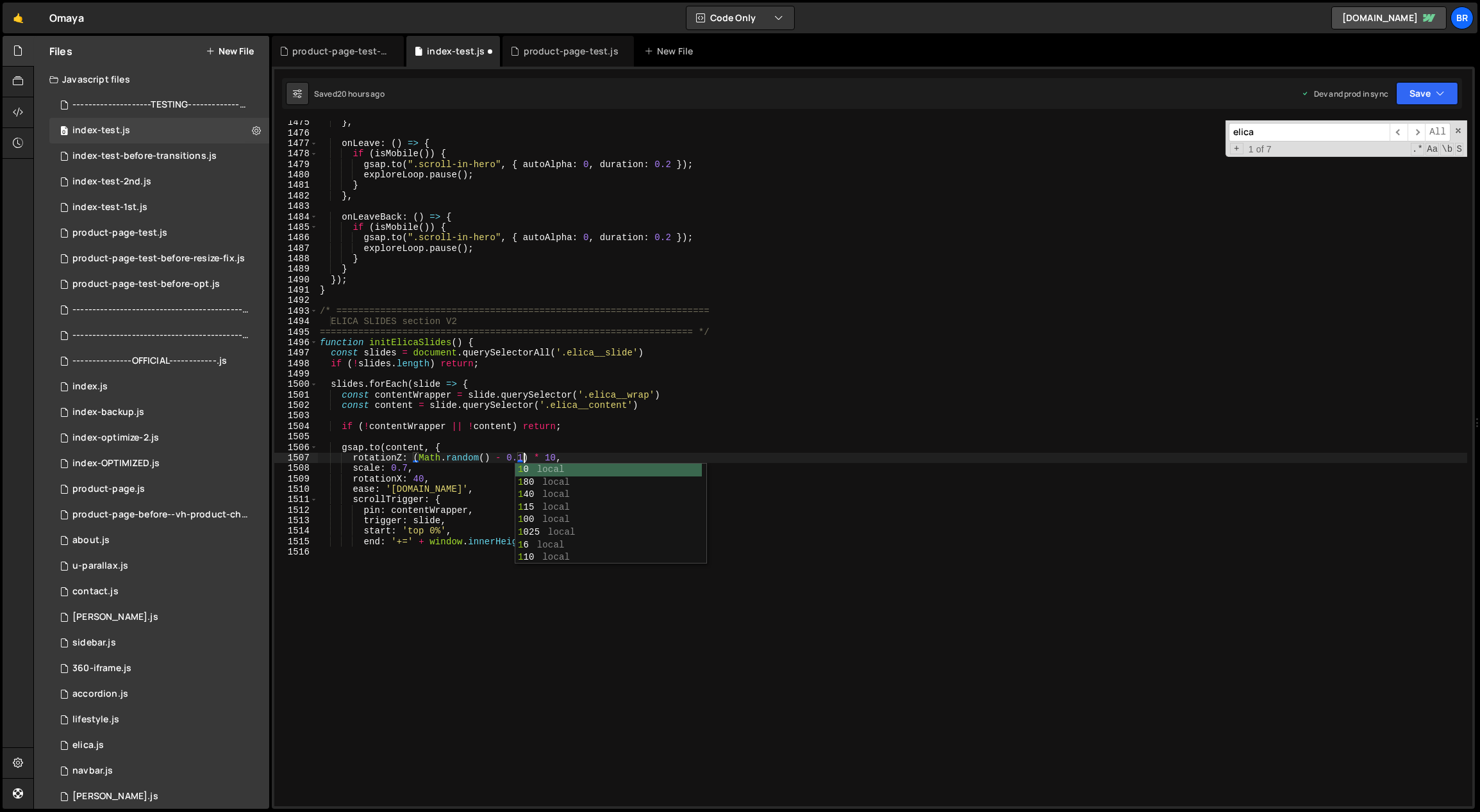
scroll to position [0, 14]
click at [405, 465] on div "} , onLeave : ( ) => { if ( isMobile ( )) { gsap . to ( ".scroll-in-hero" , { a…" at bounding box center [892, 334] width 1149 height 434
click at [510, 590] on div "} , onLeave : ( ) => { if ( isMobile ( )) { gsap . to ( ".scroll-in-hero" , { a…" at bounding box center [892, 463] width 1149 height 686
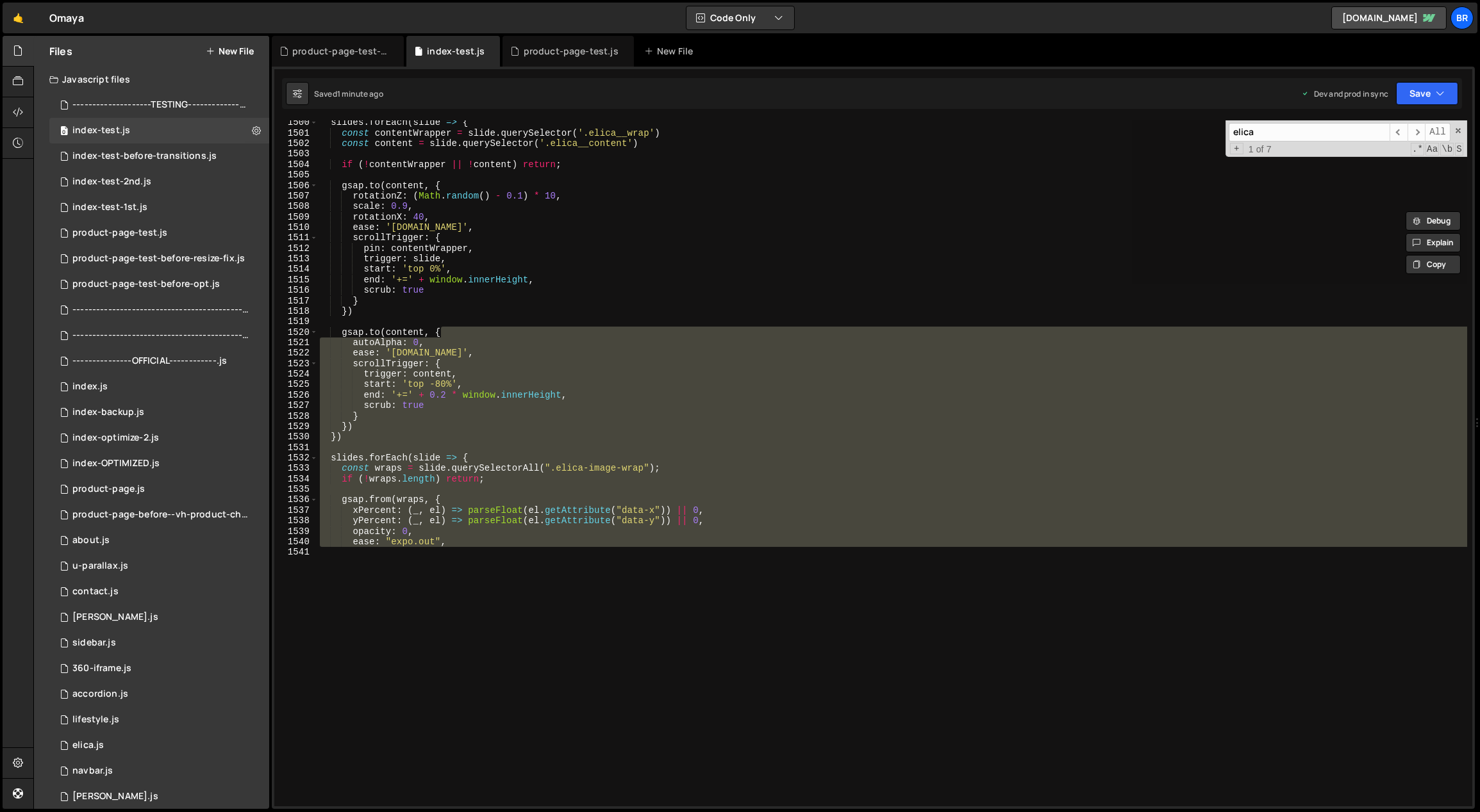
click at [517, 591] on div "slides . forEach ( slide => { const contentWrapper = slide . querySelector ( '.…" at bounding box center [892, 463] width 1149 height 686
type textarea "start: "top center","
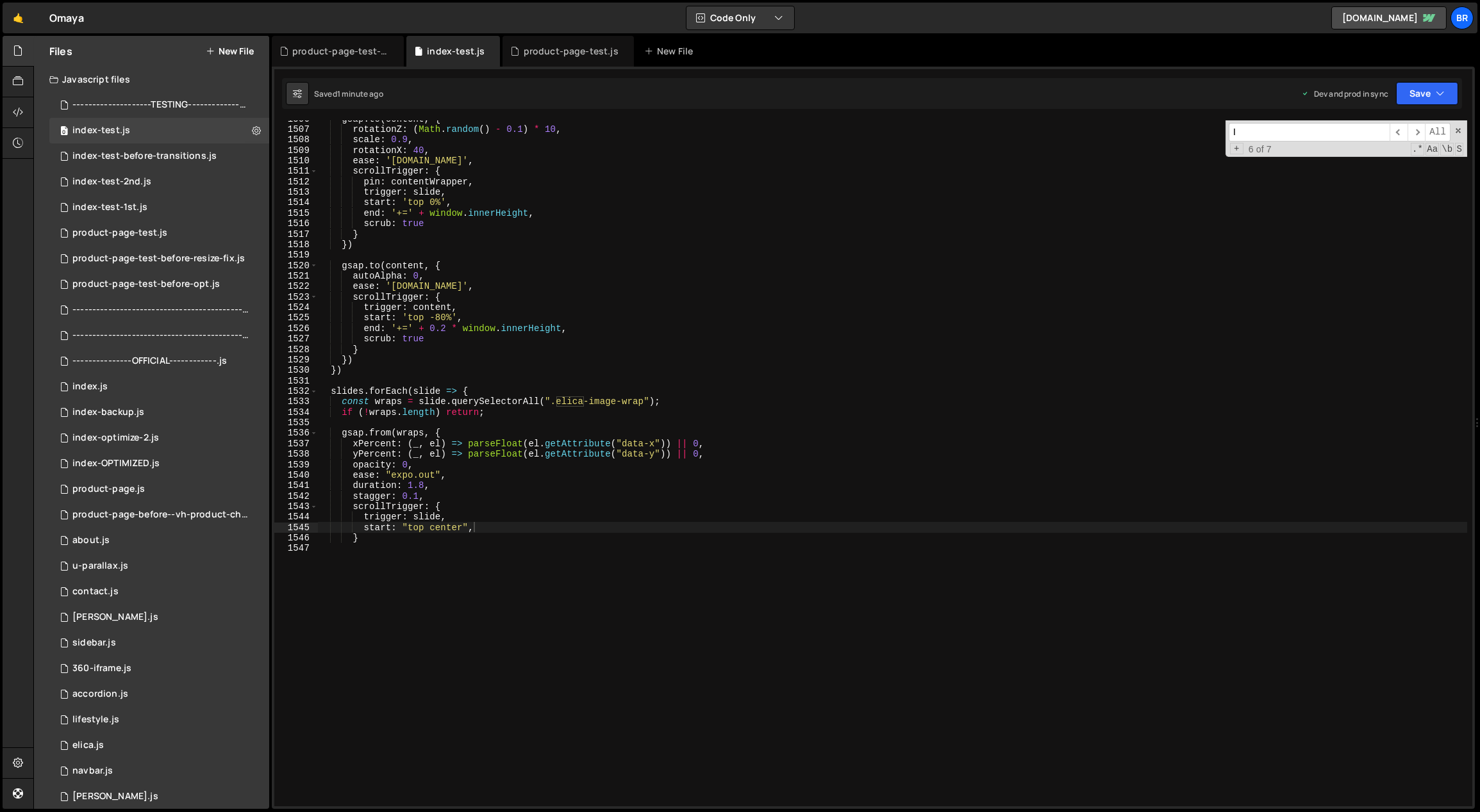
scroll to position [16137, 0]
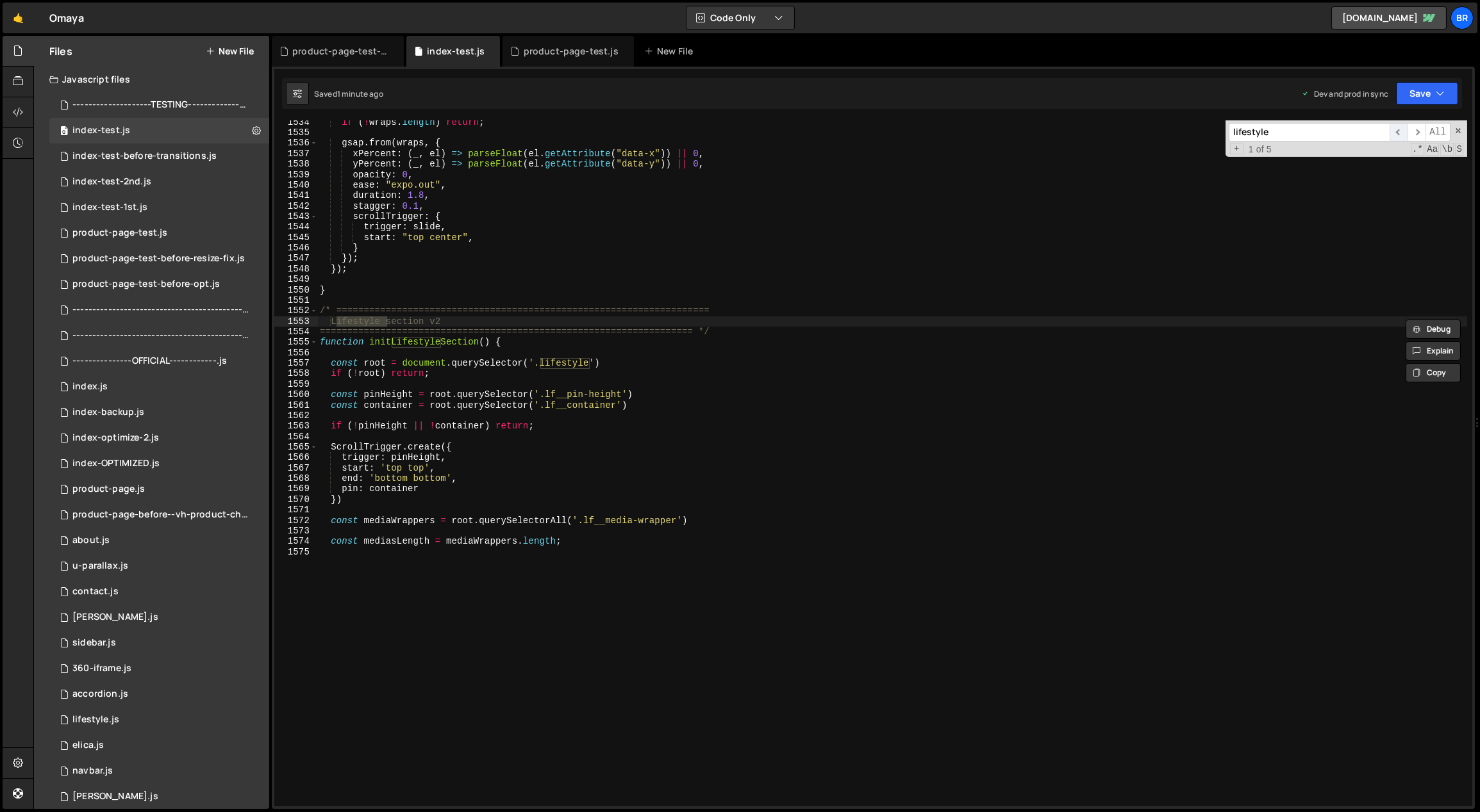
type input "lifestyle"
click at [1398, 128] on span "​" at bounding box center [1398, 132] width 18 height 19
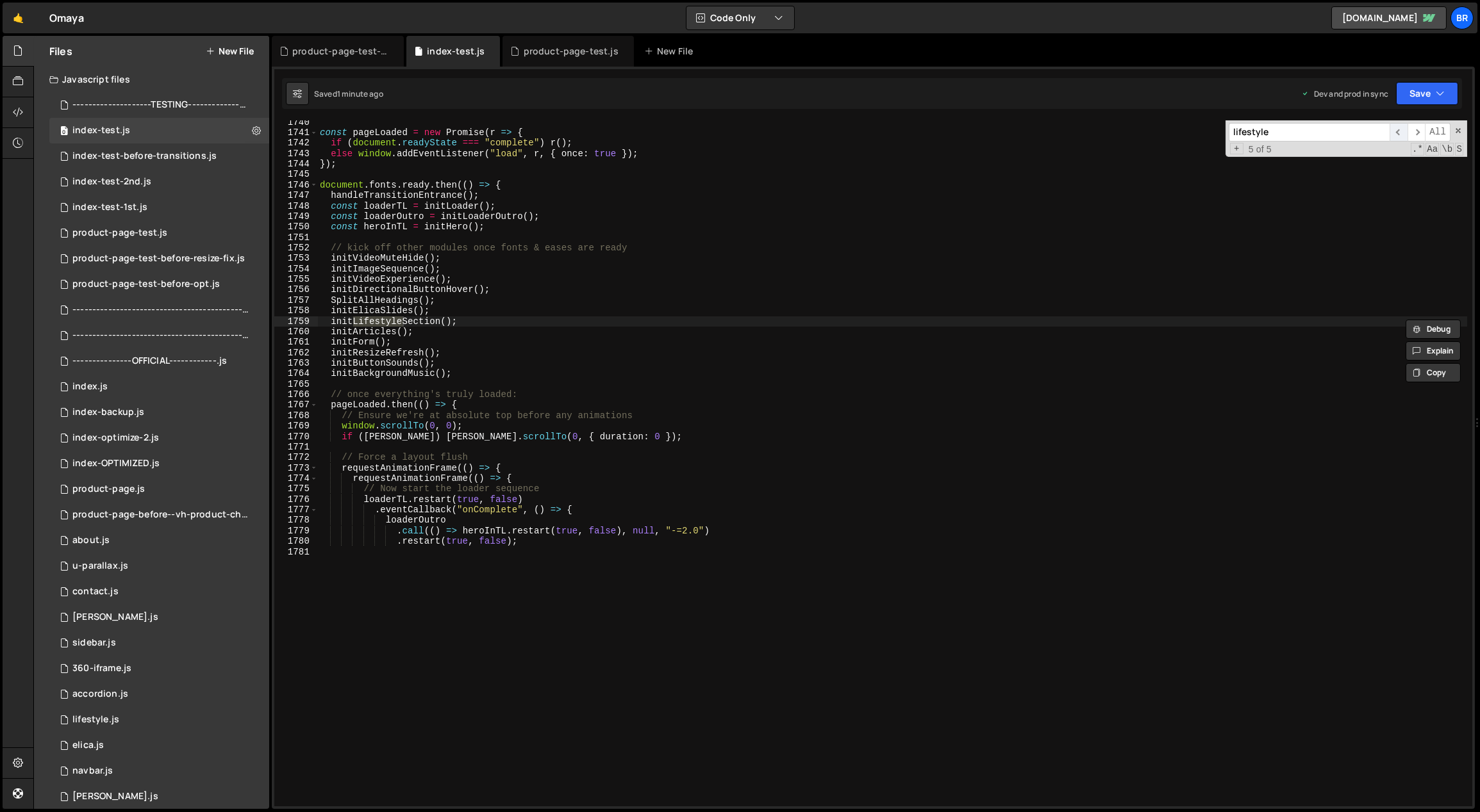
scroll to position [18296, 0]
click at [1398, 128] on span "​" at bounding box center [1398, 132] width 18 height 19
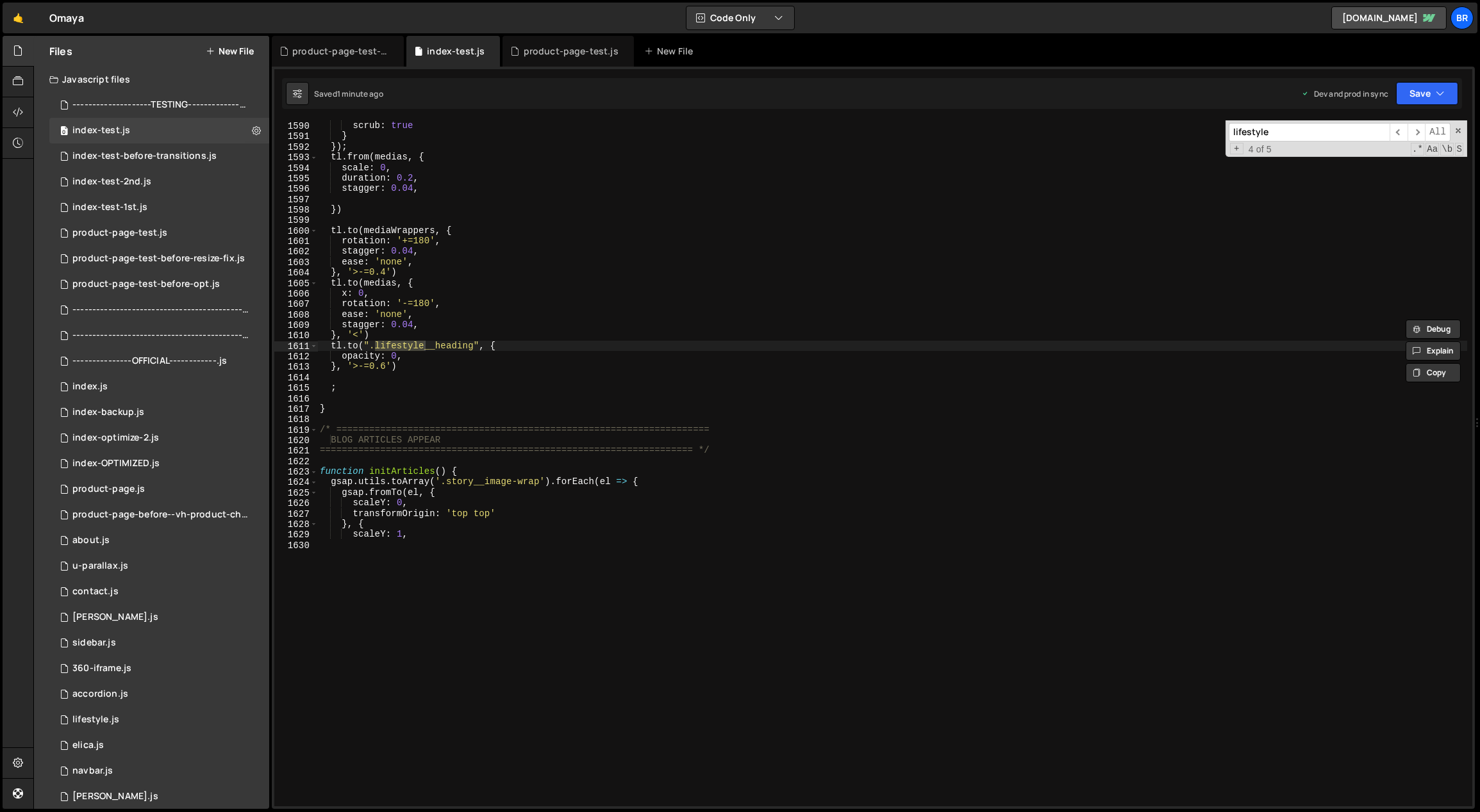
scroll to position [16406, 0]
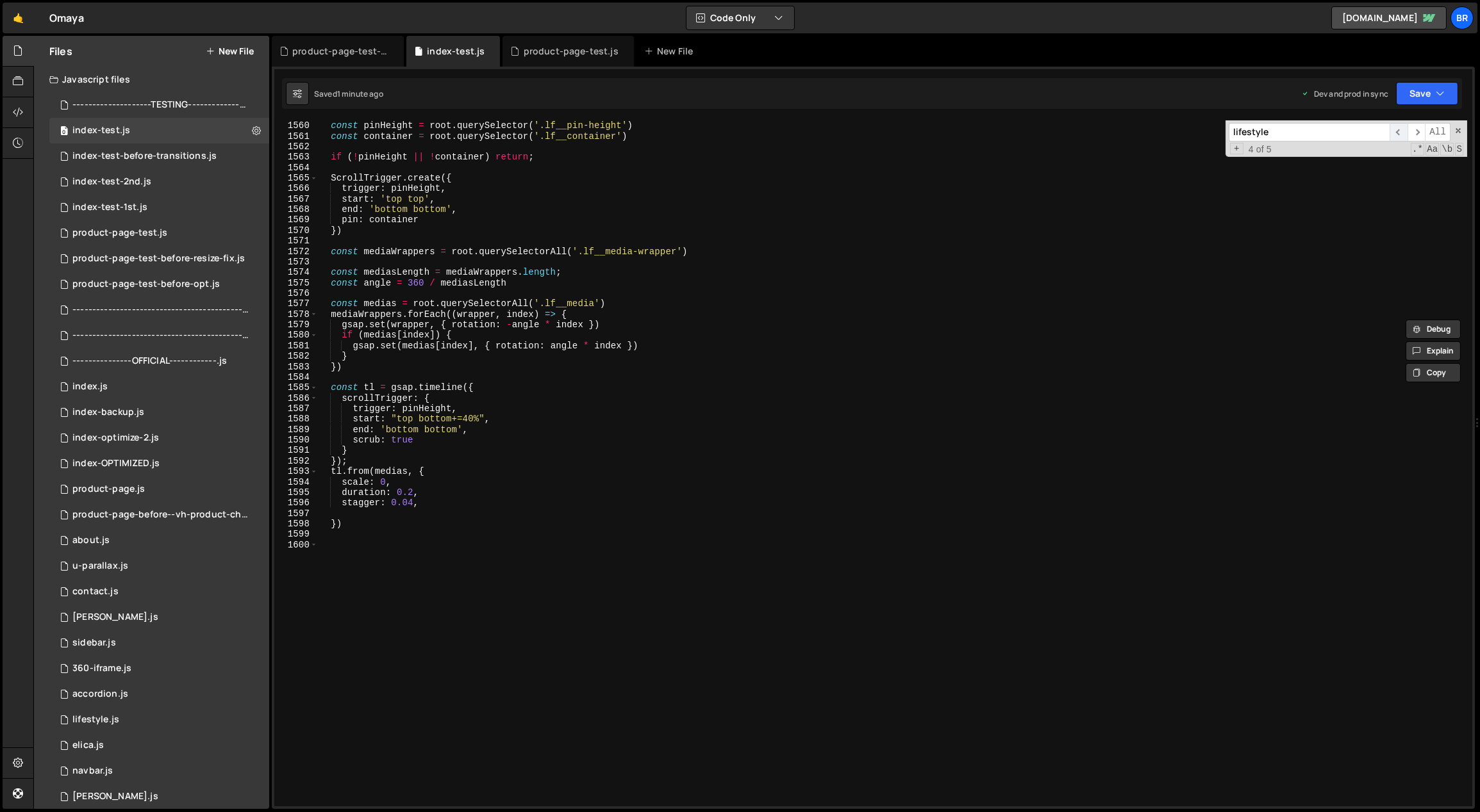
click at [1398, 125] on span "​" at bounding box center [1398, 132] width 18 height 19
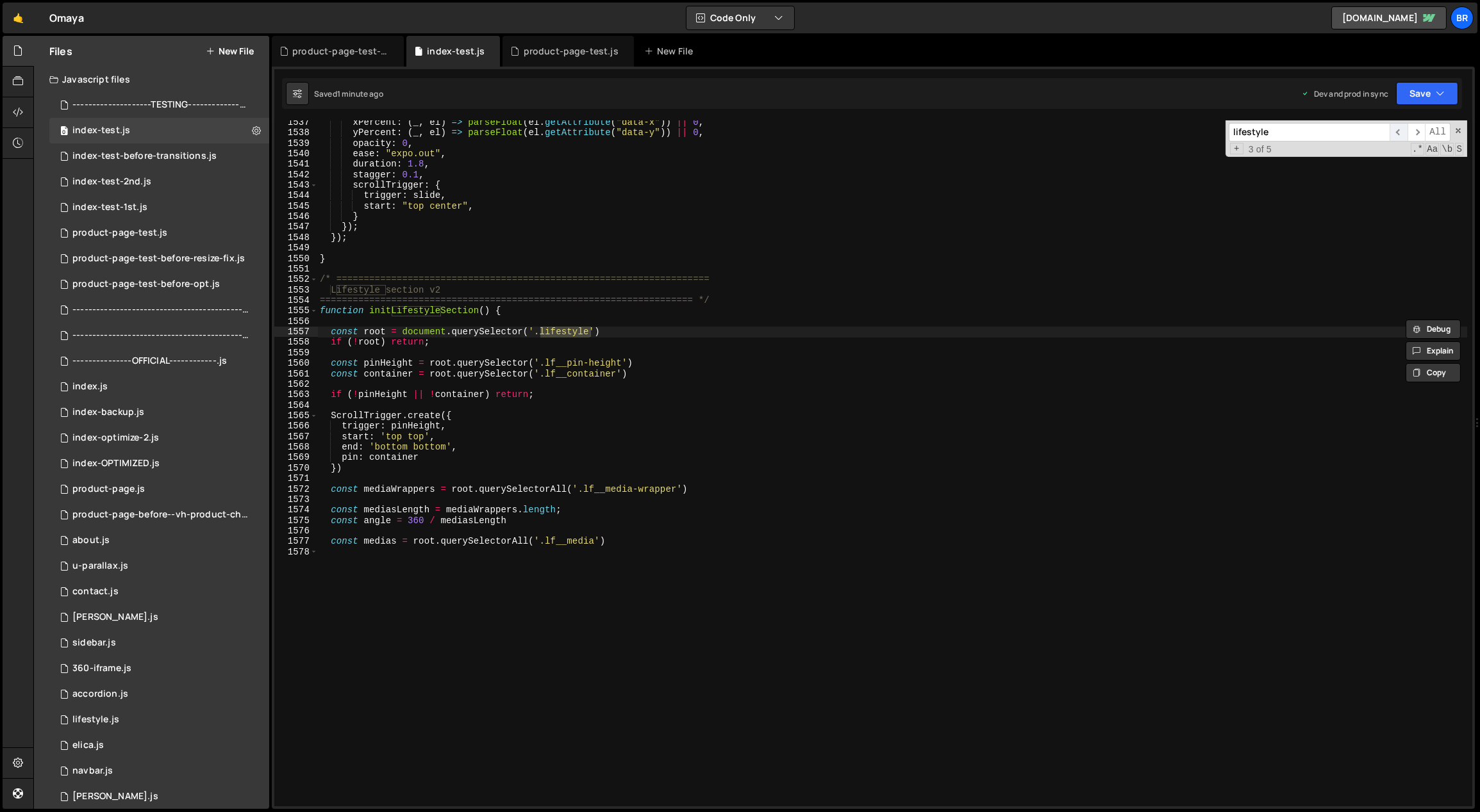
scroll to position [16168, 0]
click at [819, 364] on div "xPercent : ( _ , el ) => parseFloat ( el . getAttribute ( "data-x" )) || 0 , yP…" at bounding box center [892, 334] width 1149 height 434
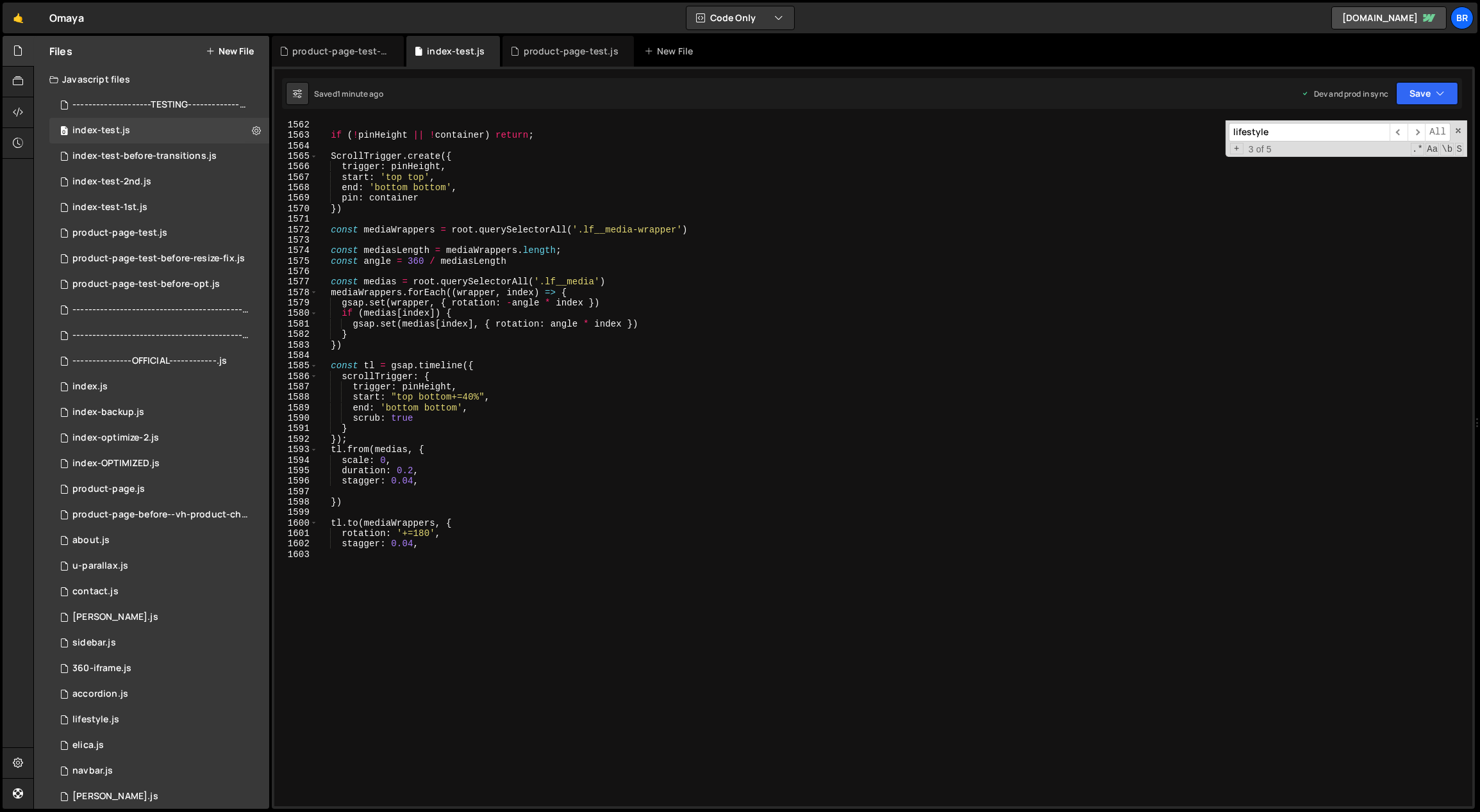
scroll to position [16485, 0]
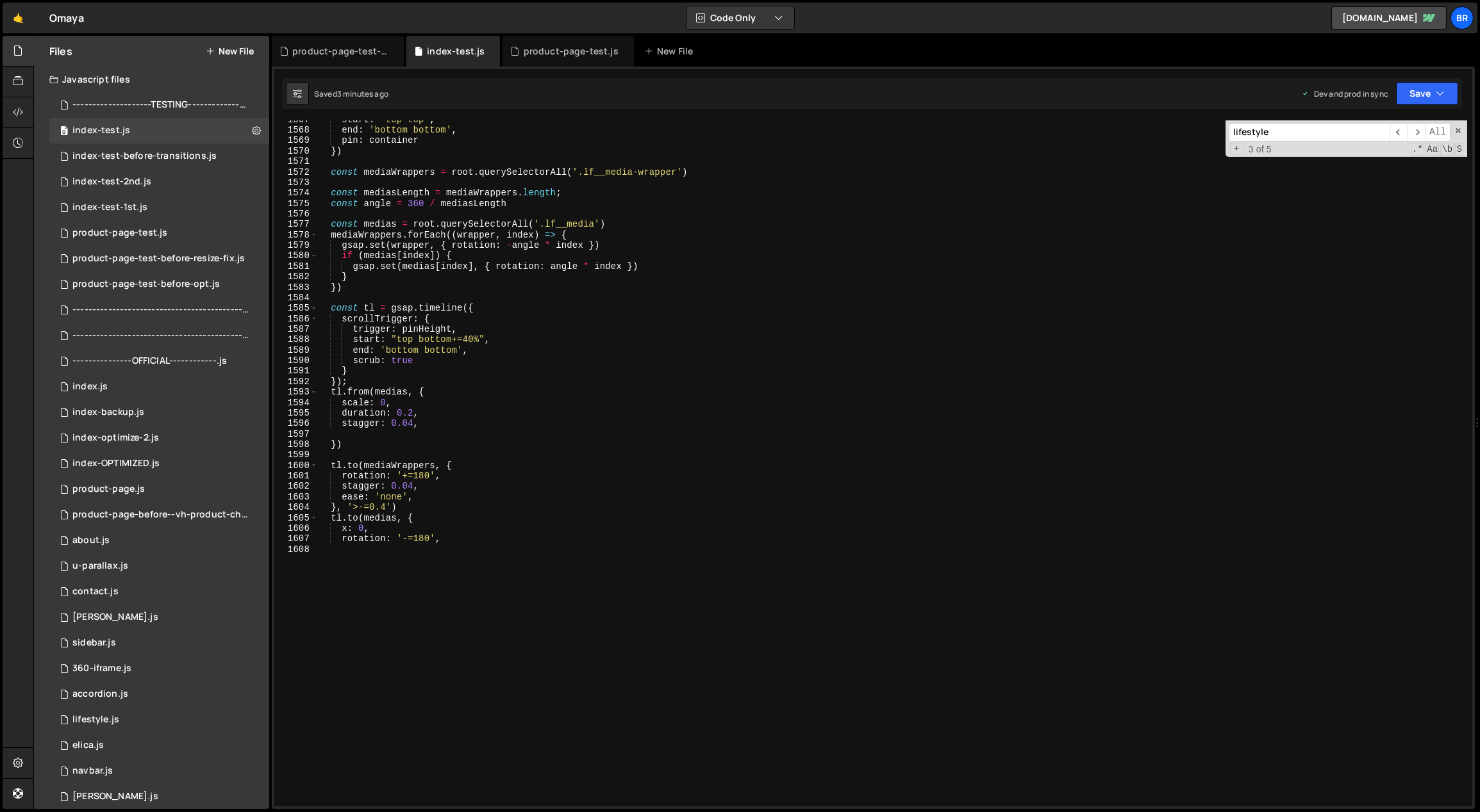
click at [740, 616] on div "start : 'top top' , end : 'bottom bottom' , pin : container }) const mediaWrapp…" at bounding box center [892, 463] width 1149 height 686
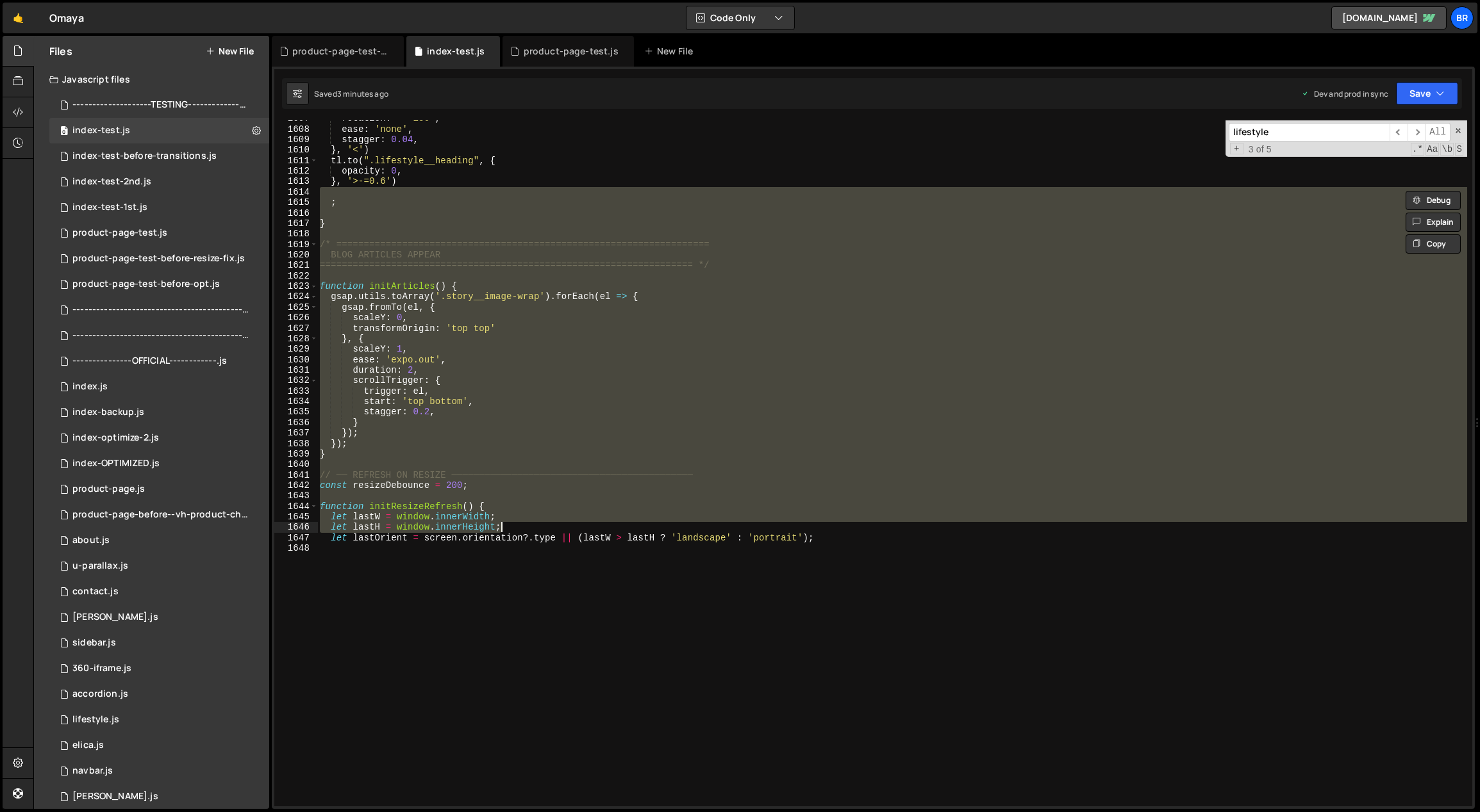
click at [458, 592] on div "rotation : '-=180' , ease : 'none' , stagger : 0.04 , } , '<' ) tl . to ( ".lif…" at bounding box center [892, 463] width 1149 height 686
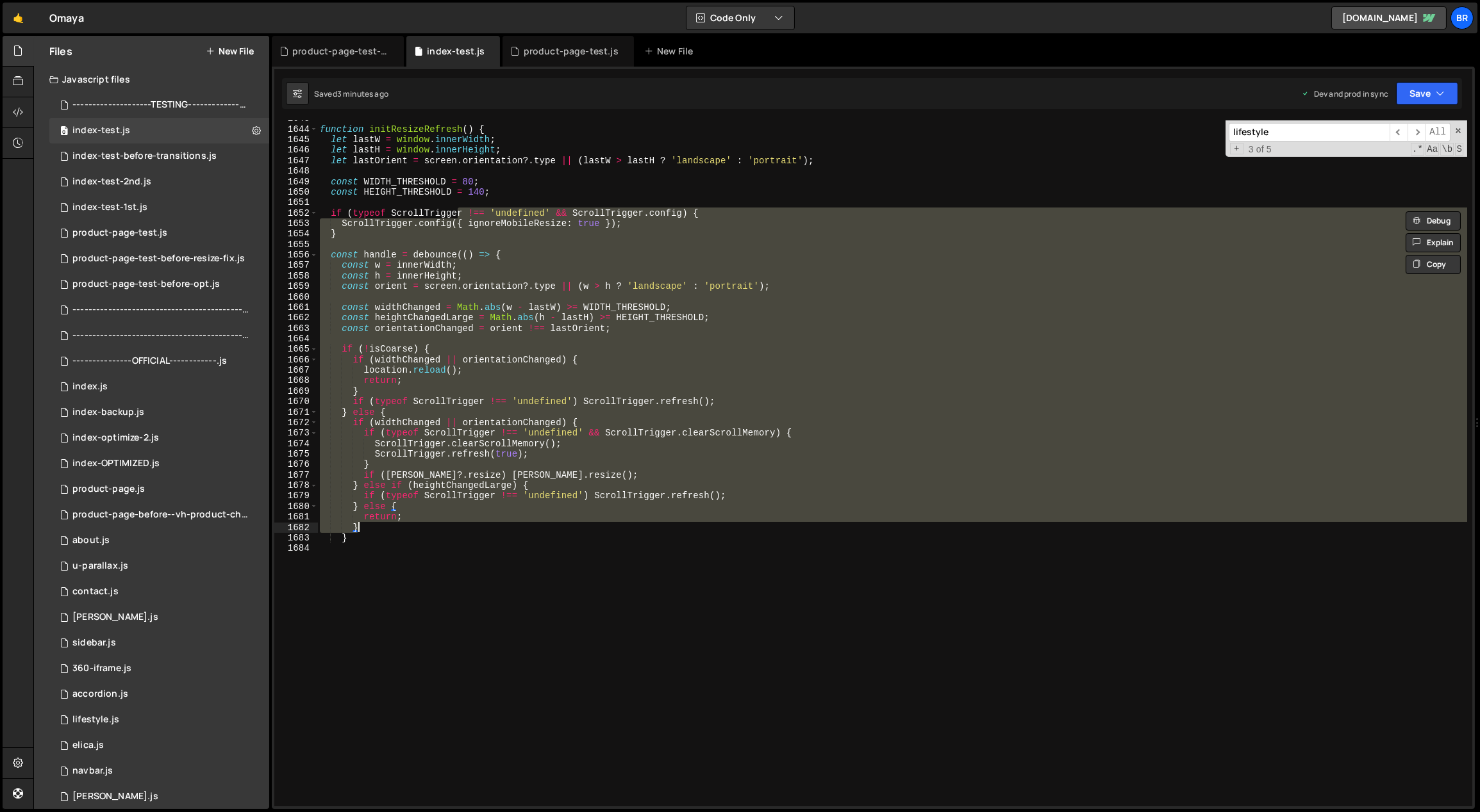
click at [466, 591] on div "function initResizeRefresh ( ) { let lastW = window . innerWidth ; let lastH = …" at bounding box center [892, 463] width 1149 height 686
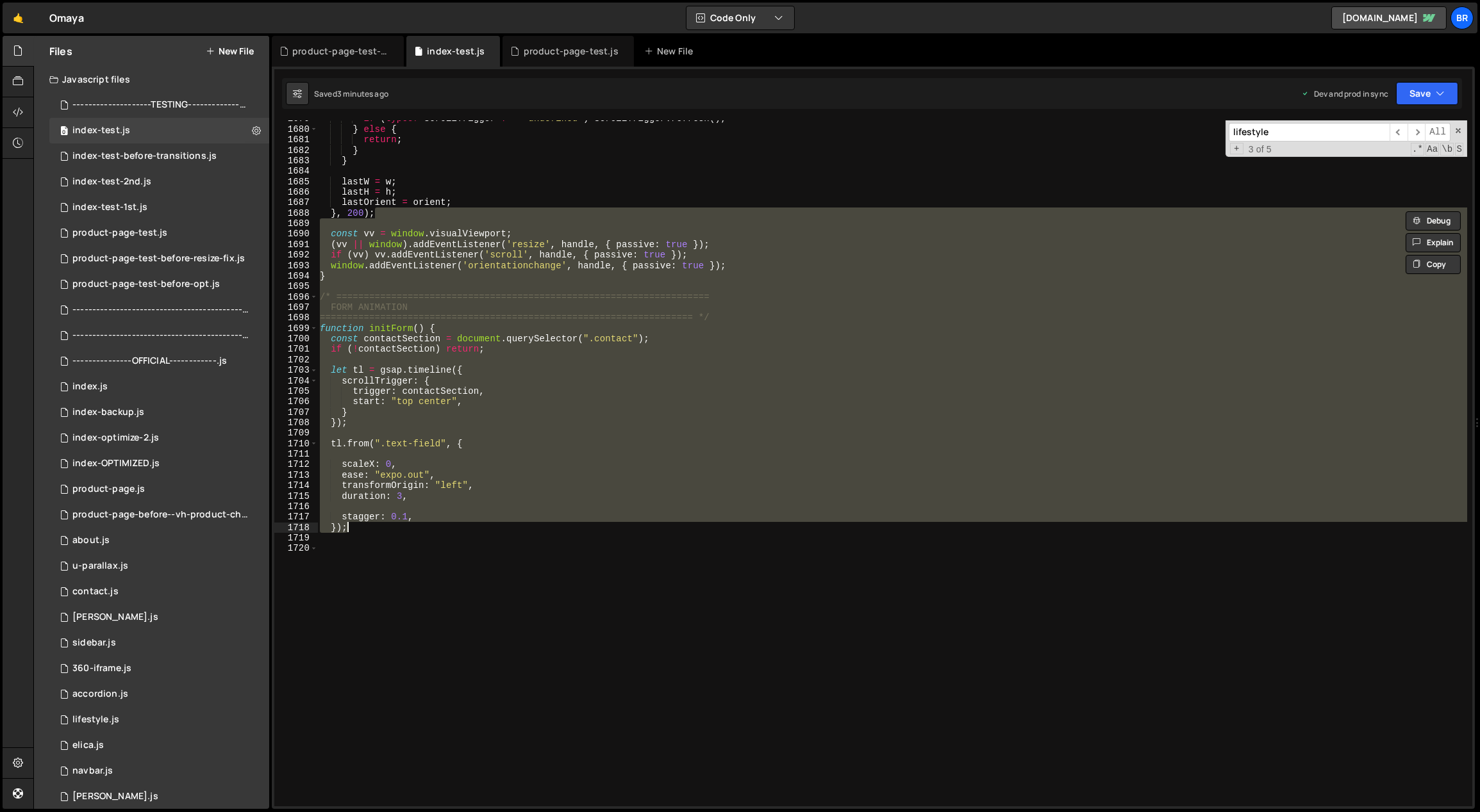
scroll to position [17660, 0]
click at [1289, 128] on input "lifestyle" at bounding box center [1309, 132] width 161 height 19
click at [1394, 135] on span "​" at bounding box center [1398, 132] width 18 height 19
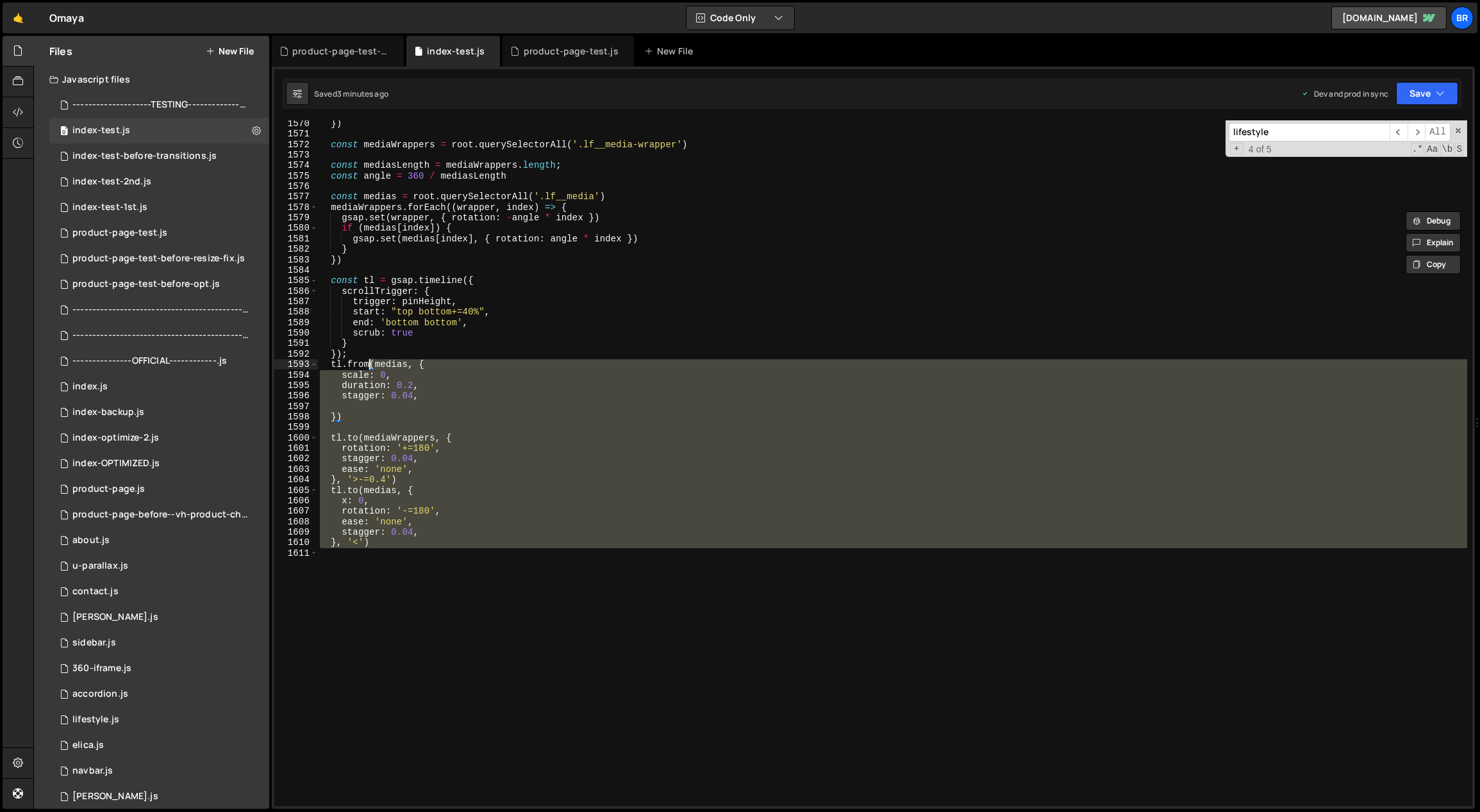
scroll to position [16292, 0]
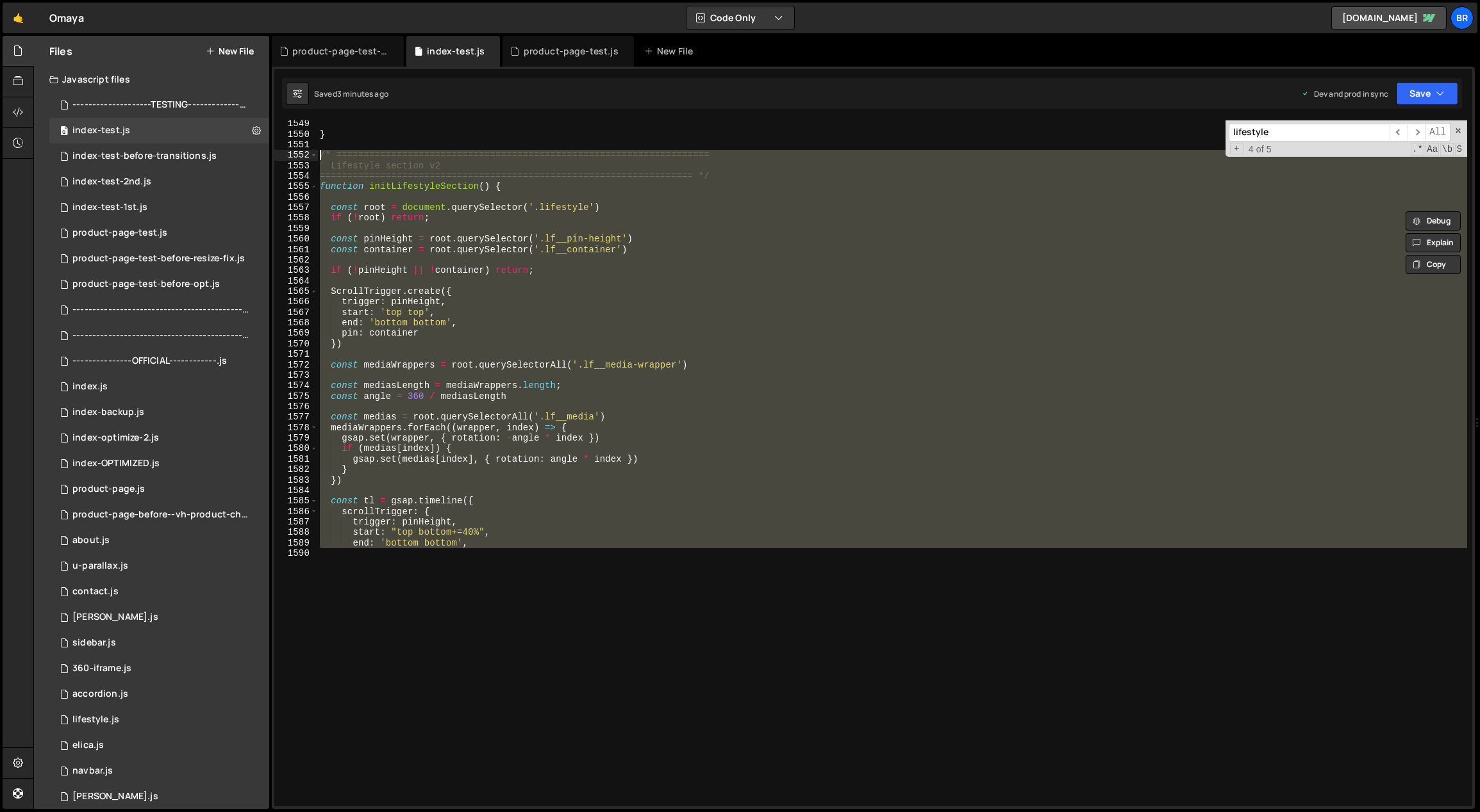
drag, startPoint x: 356, startPoint y: 474, endPoint x: 303, endPoint y: 159, distance: 319.4
click at [303, 159] on div "} 1549 1550 1551 1552 1553 1554 1555 1556 1557 1558 1559 1560 1561 1562 1563 15…" at bounding box center [873, 463] width 1198 height 686
click at [538, 559] on div "} /* ==================================================================== Lifes…" at bounding box center [892, 463] width 1149 height 686
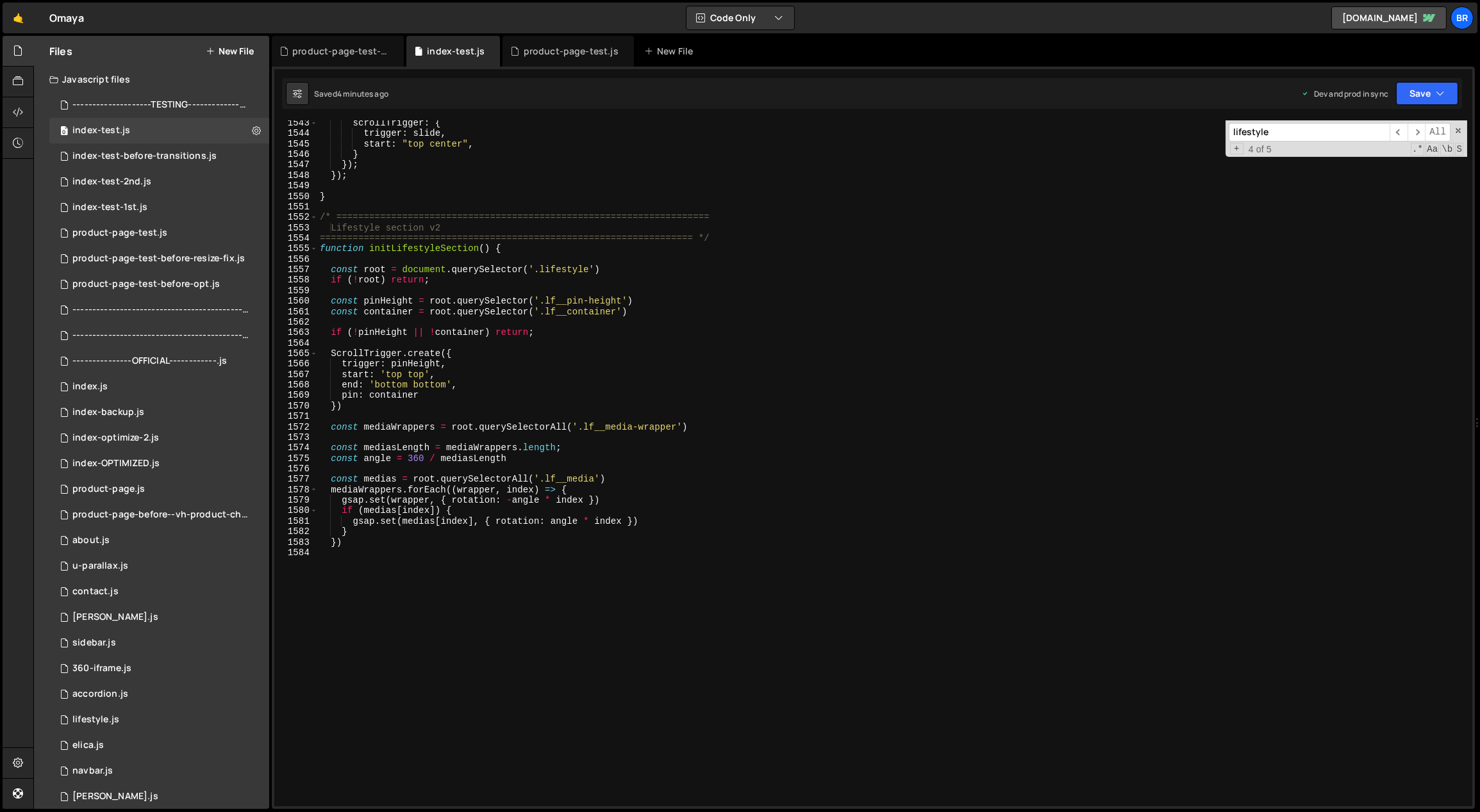
click at [461, 604] on div "scrollTrigger : { trigger : slide , start : "top center" , } }) ; }) ; } /* ===…" at bounding box center [892, 463] width 1149 height 686
type textarea "function initArticles() { gsap.utils.toArray('.story__image-wrap').forEach(el =…"
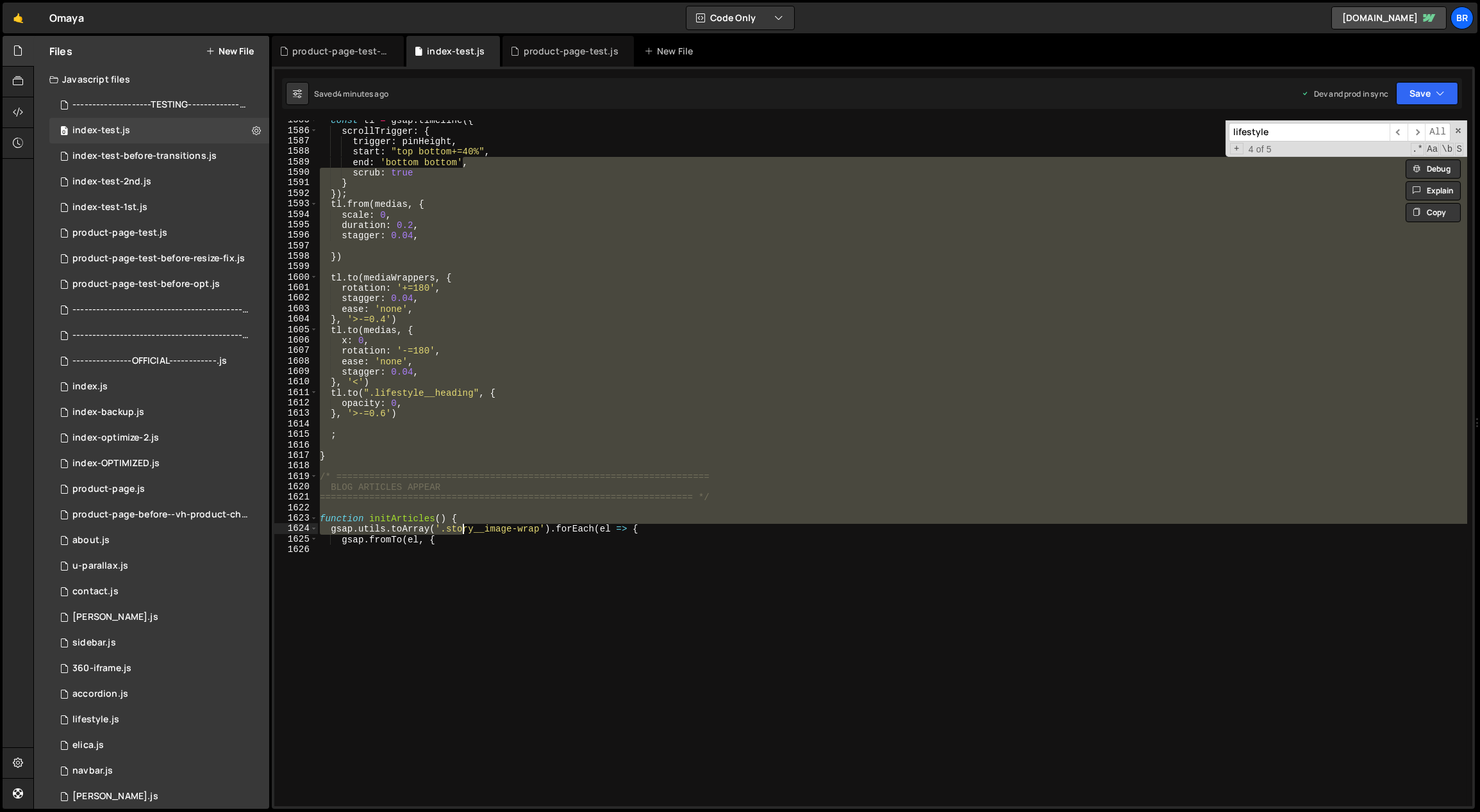
scroll to position [16439, 0]
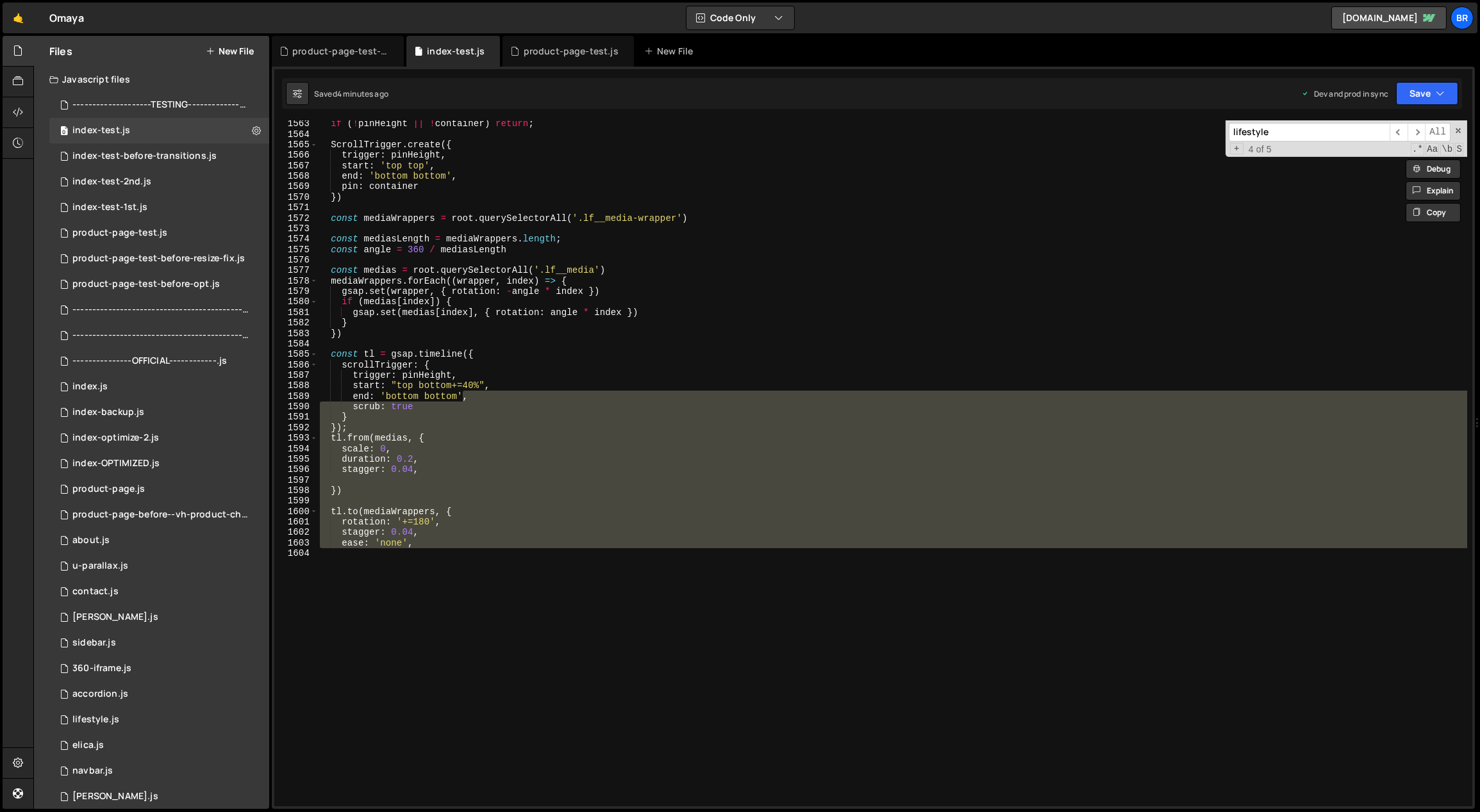
click at [593, 208] on div "if ( ! pinHeight || ! container ) return ; ScrollTrigger . create ({ trigger : …" at bounding box center [892, 335] width 1149 height 434
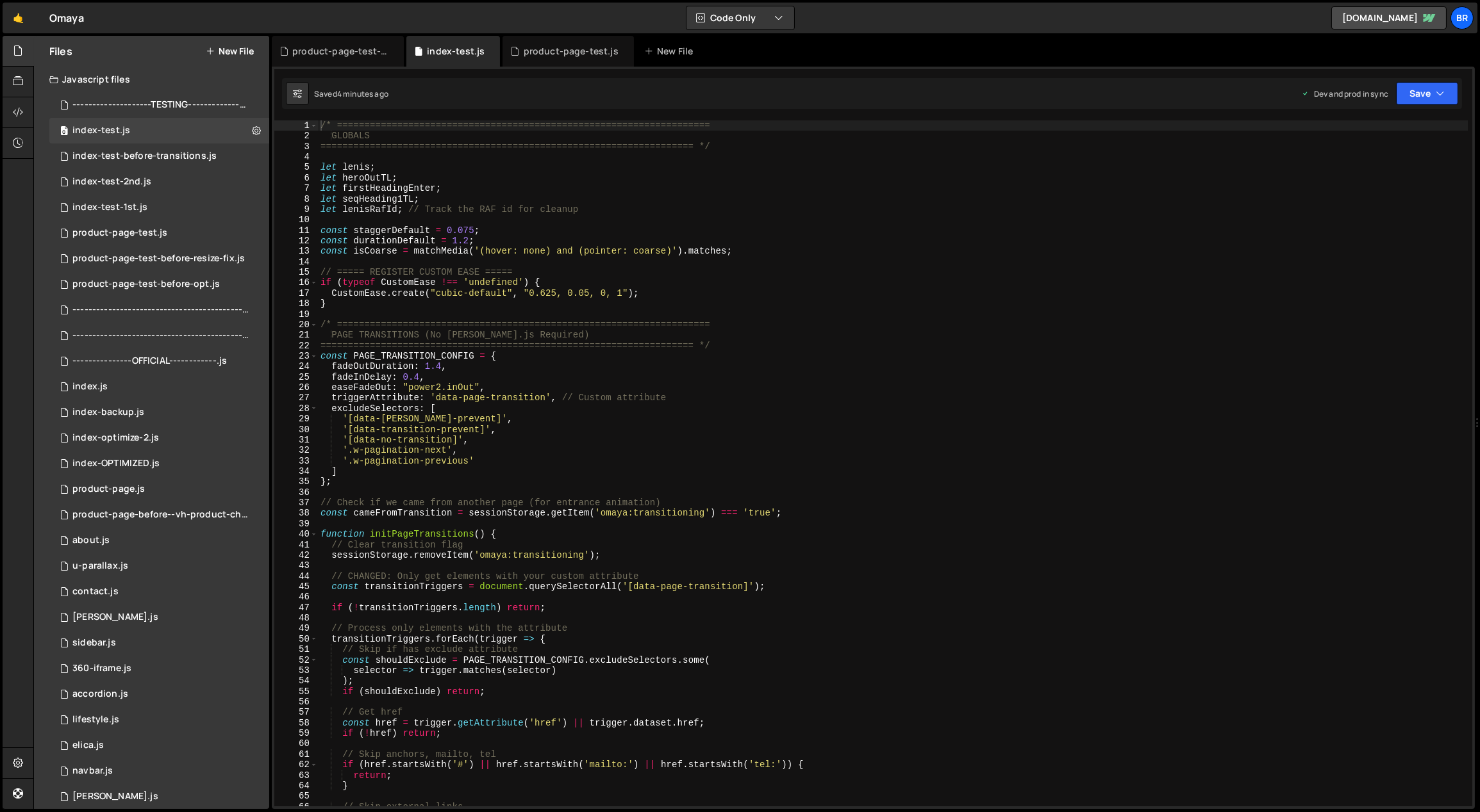
type textarea "const isCoarse = matchMedia('(hover: none) and (pointer: coarse)').matches;"
click at [621, 250] on div "/* ==================================================================== GLOBALS…" at bounding box center [892, 474] width 1150 height 708
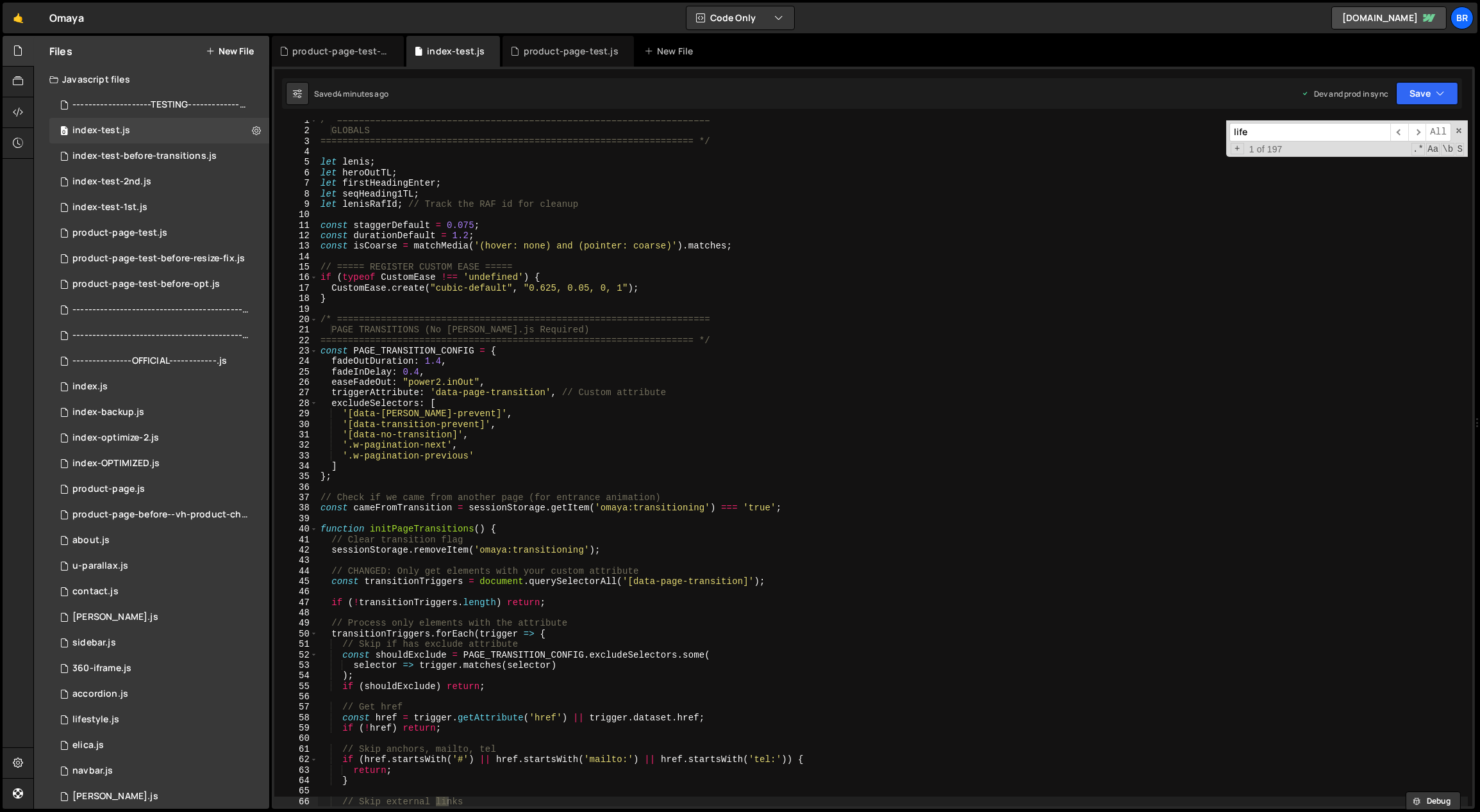
scroll to position [15947, 0]
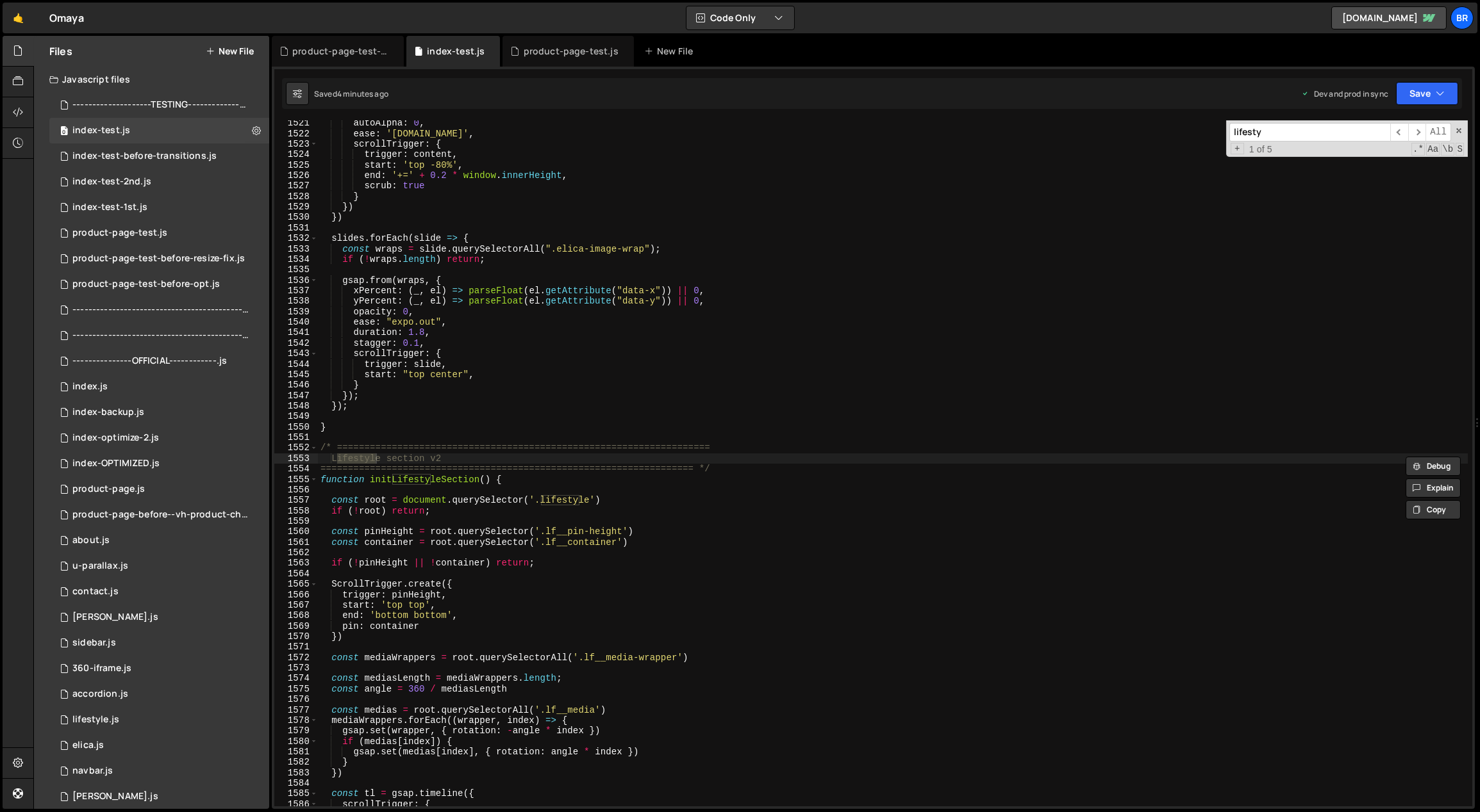
type input "lifesty"
click at [792, 425] on div "autoAlpha : 0 , ease : 'power1.in' , scrollTrigger : { trigger : content , star…" at bounding box center [892, 472] width 1150 height 708
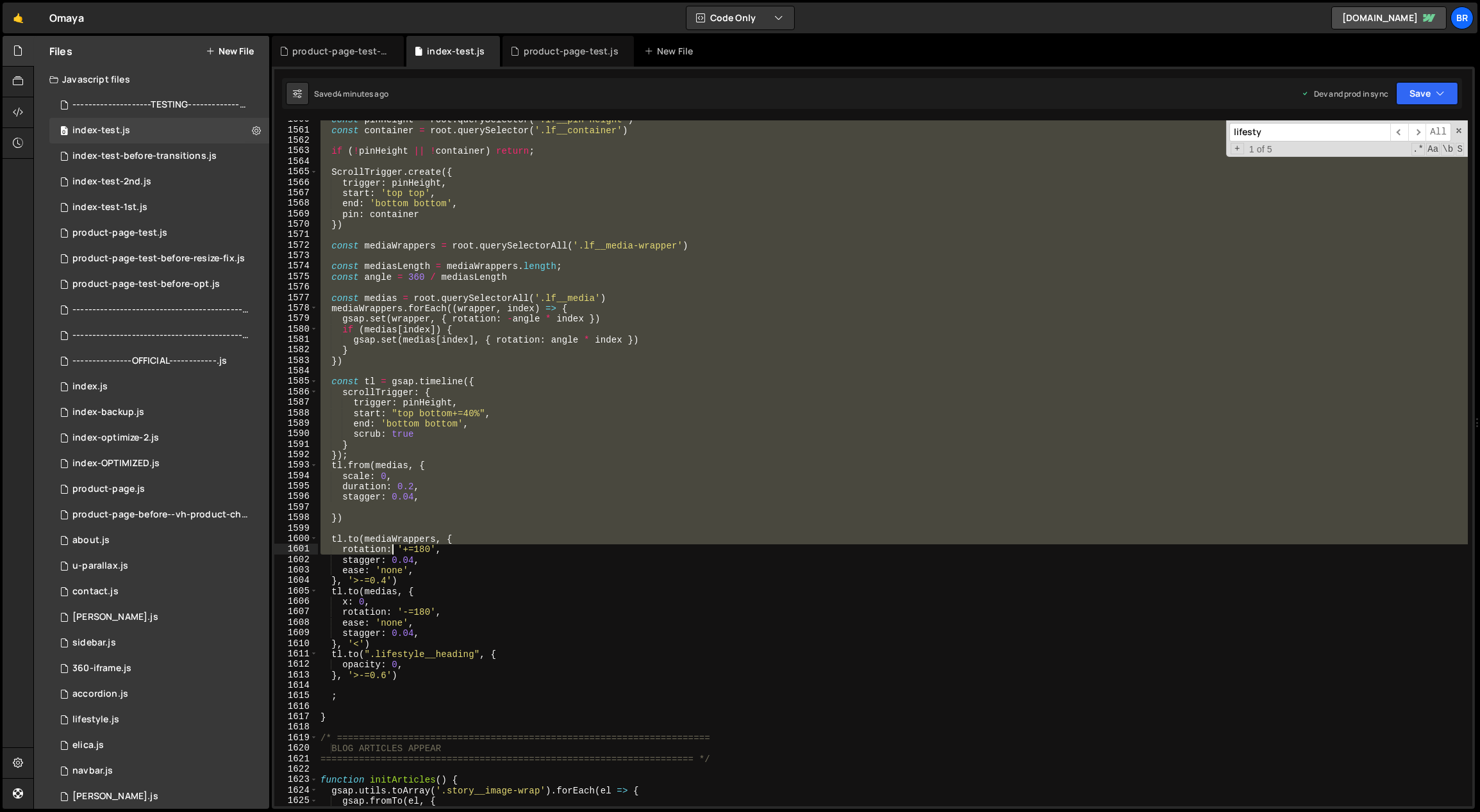
scroll to position [16360, 0]
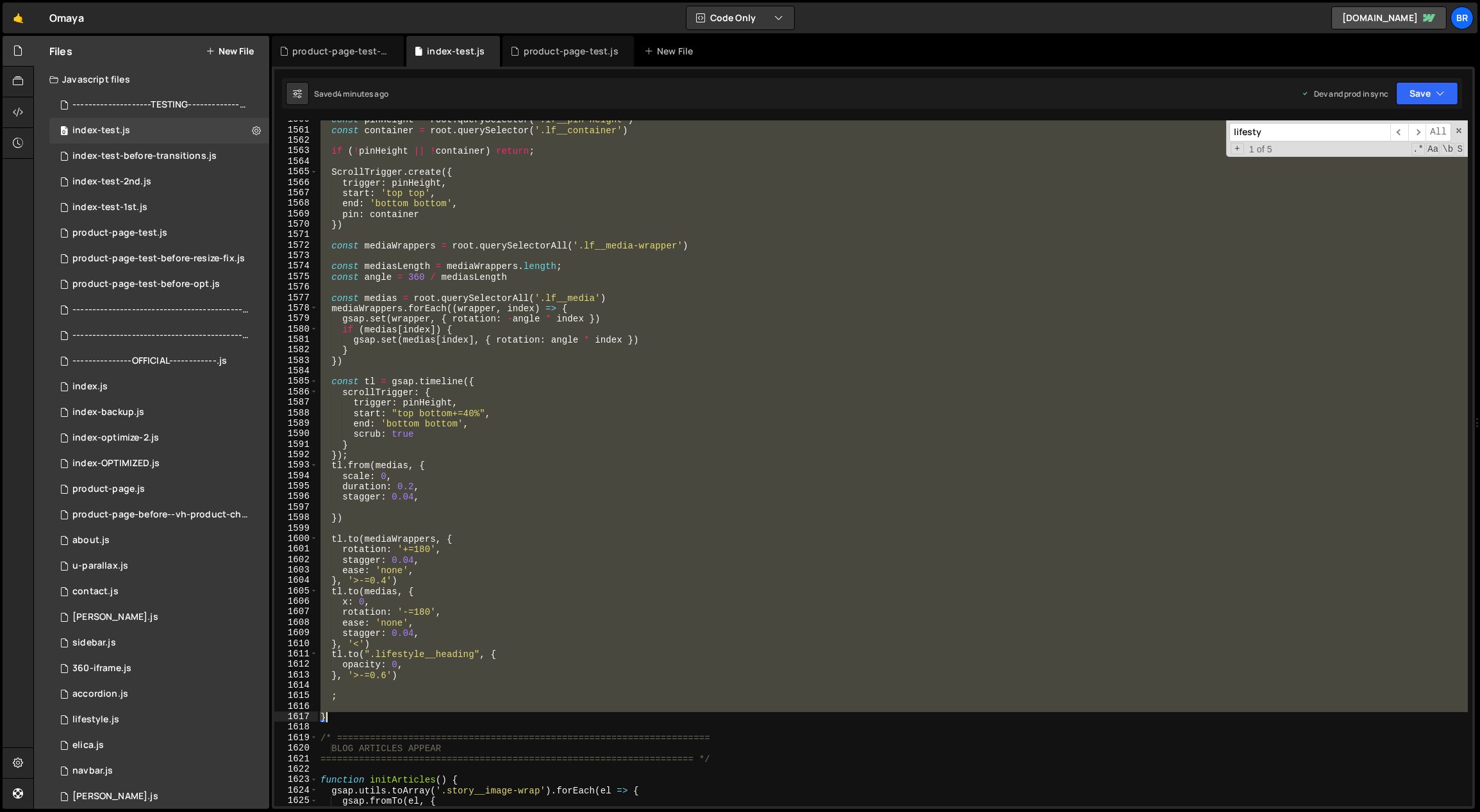
drag, startPoint x: 341, startPoint y: 487, endPoint x: 335, endPoint y: 722, distance: 235.1
click at [337, 723] on div "const pinHeight = root . querySelector ( '.lf__pin-height' ) const container = …" at bounding box center [892, 469] width 1150 height 708
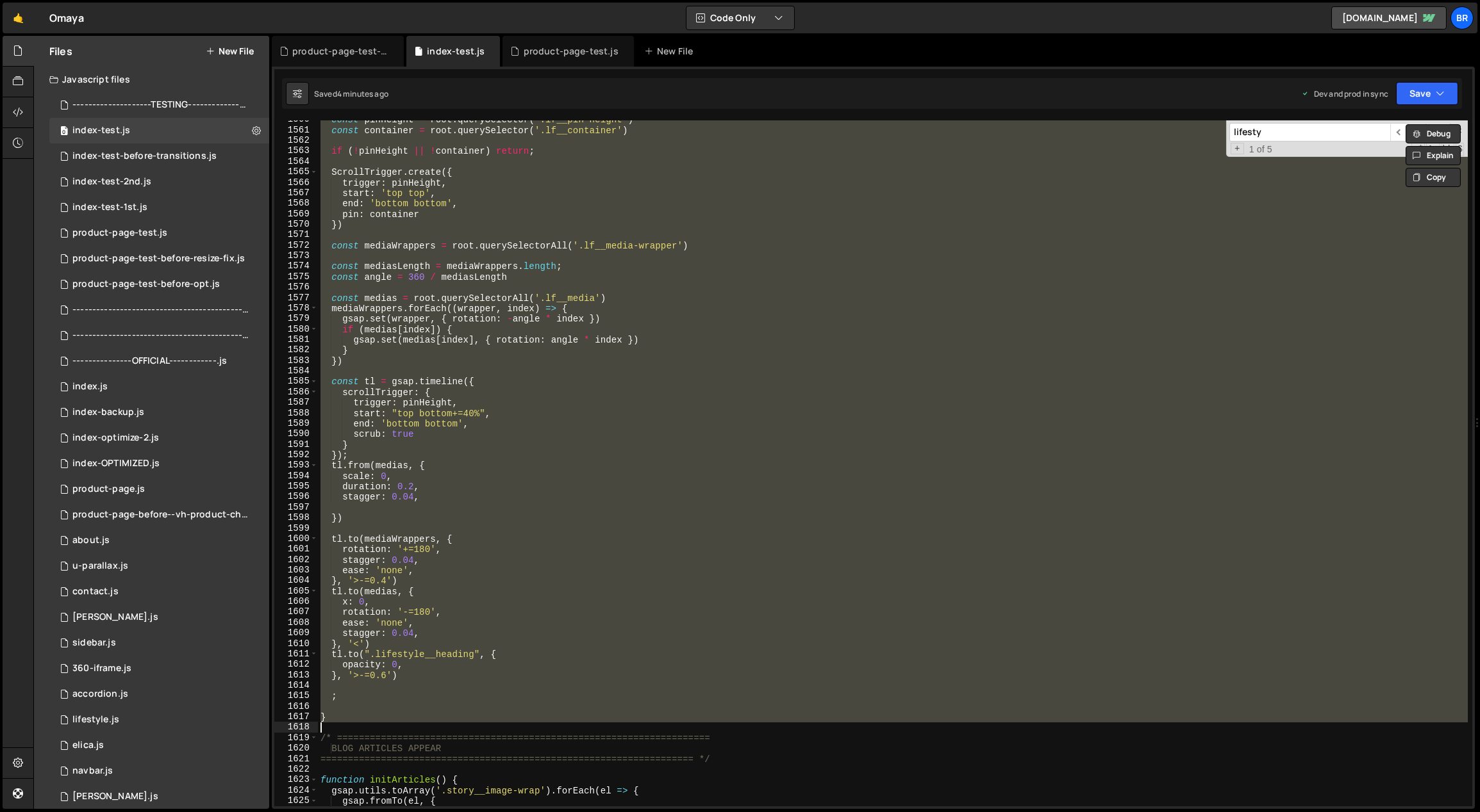
paste textarea
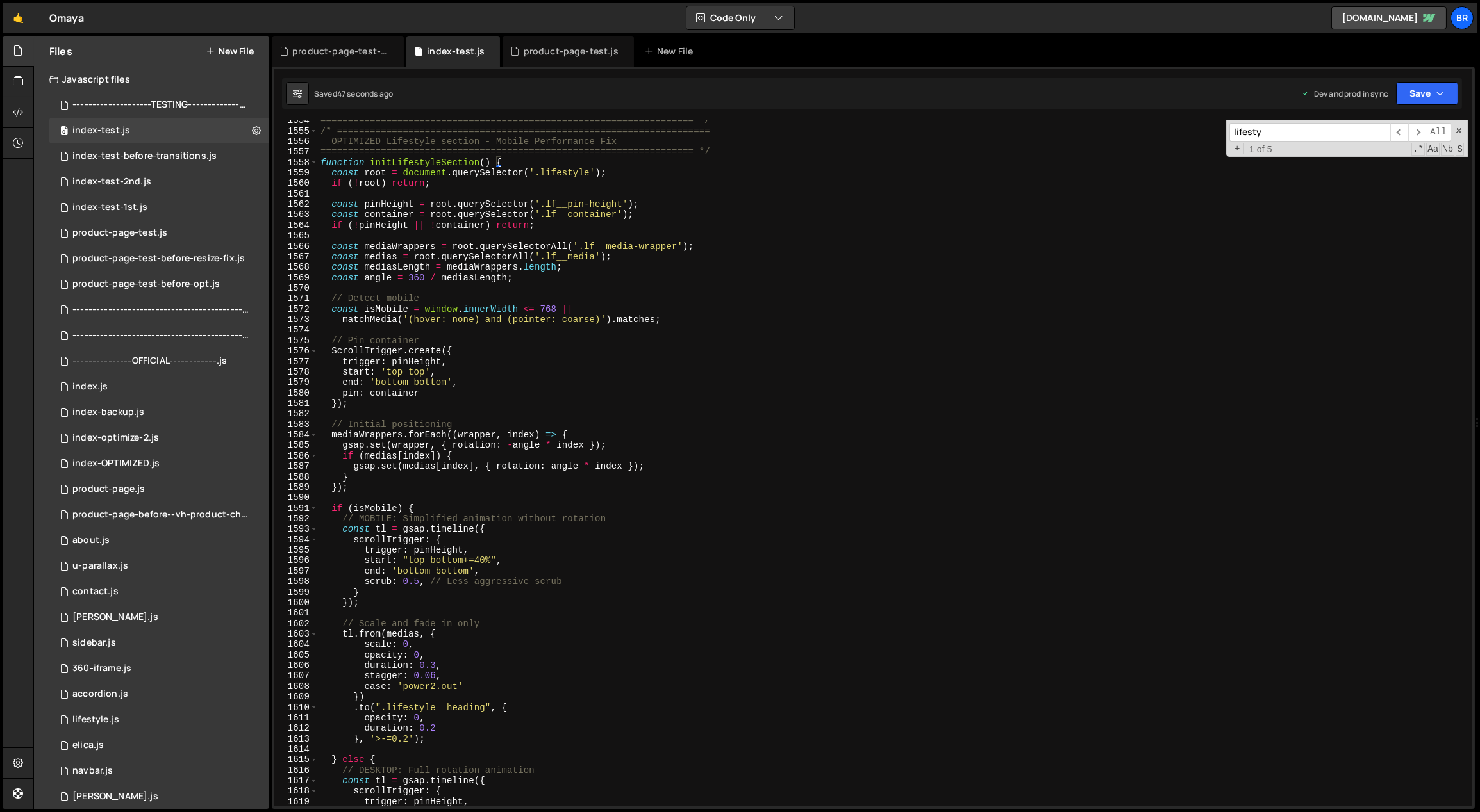
scroll to position [16171, 0]
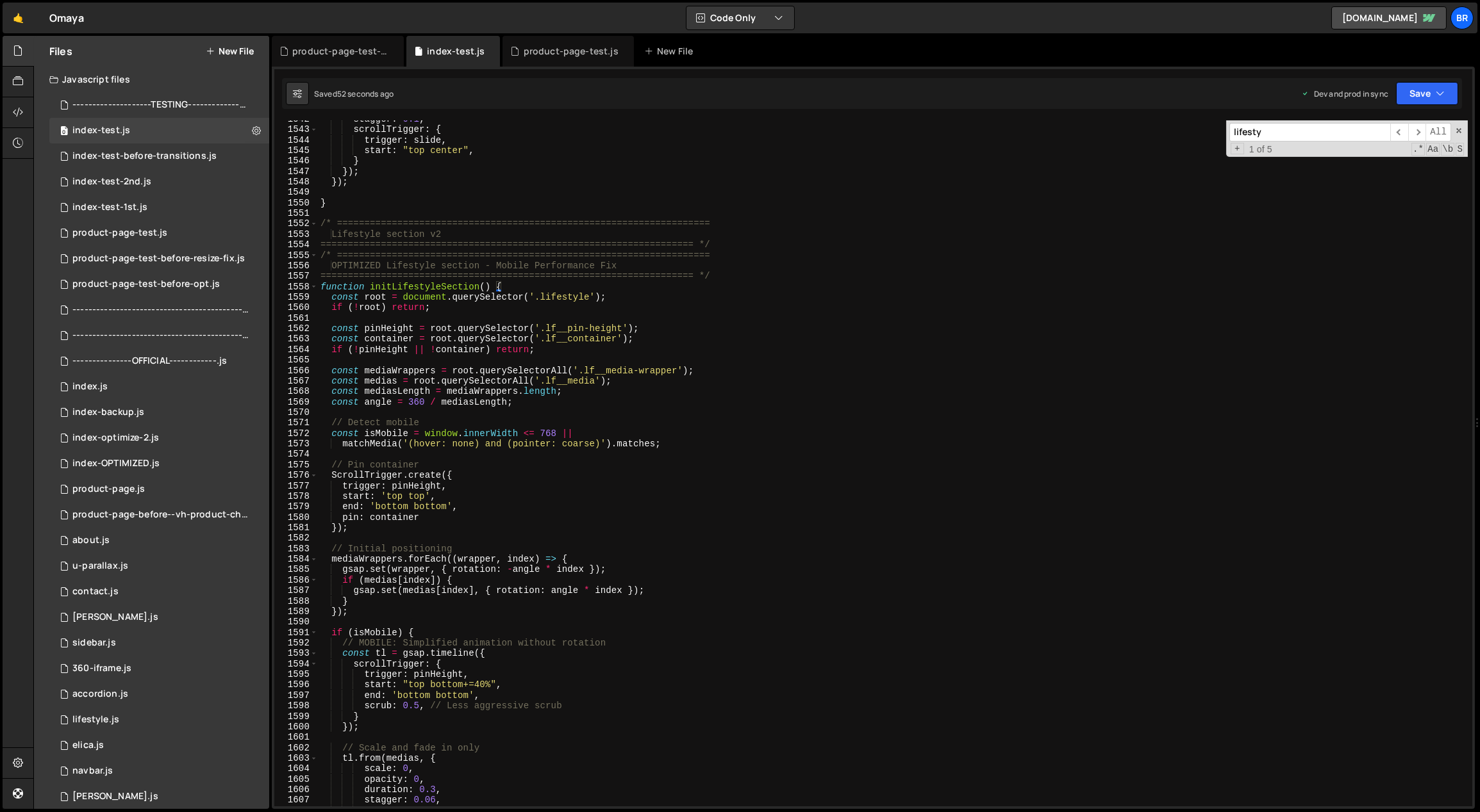
click at [662, 431] on div "stagger : 0.1 , scrollTrigger : { trigger : slide , start : "top center" , } })…" at bounding box center [892, 468] width 1150 height 708
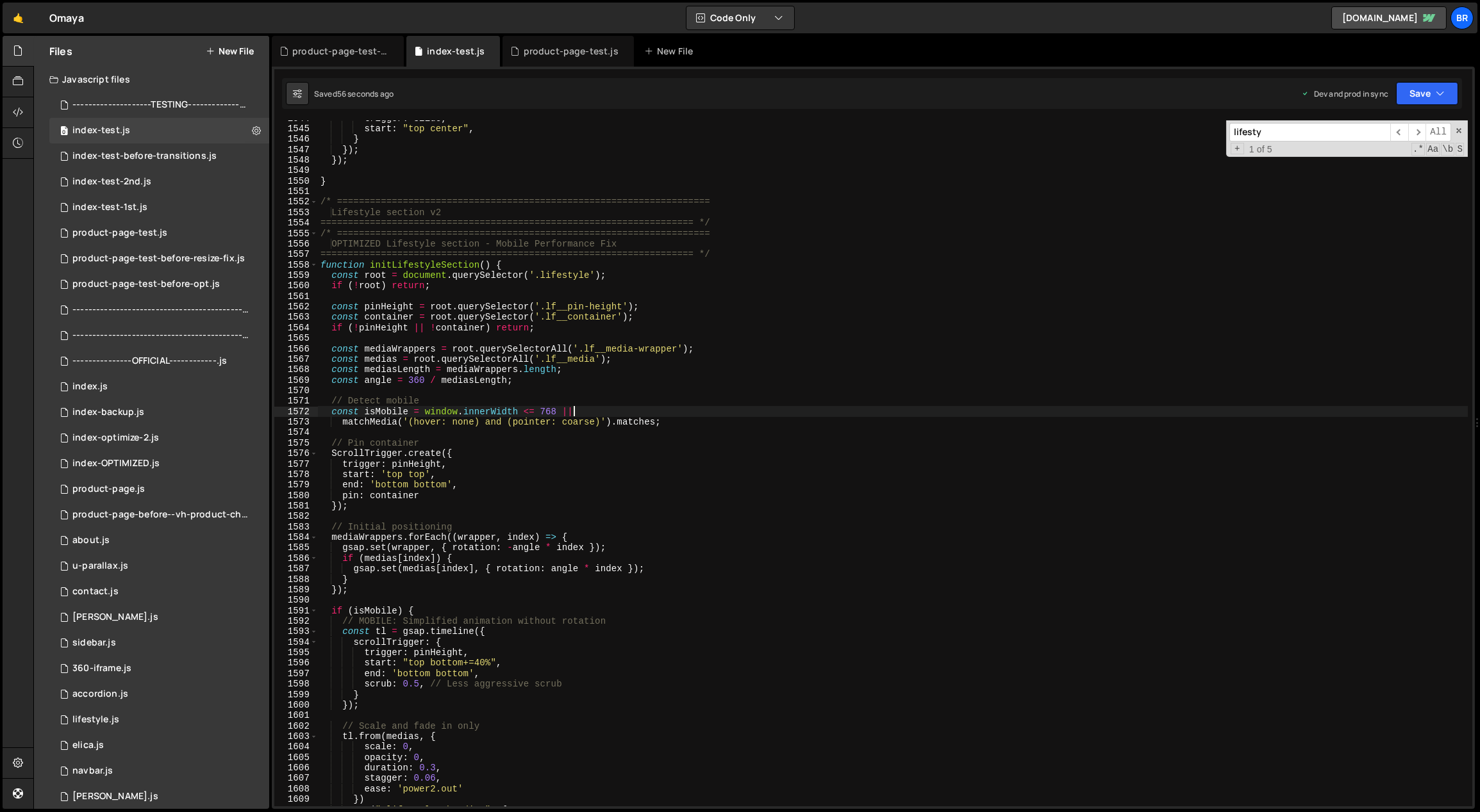
scroll to position [16236, 0]
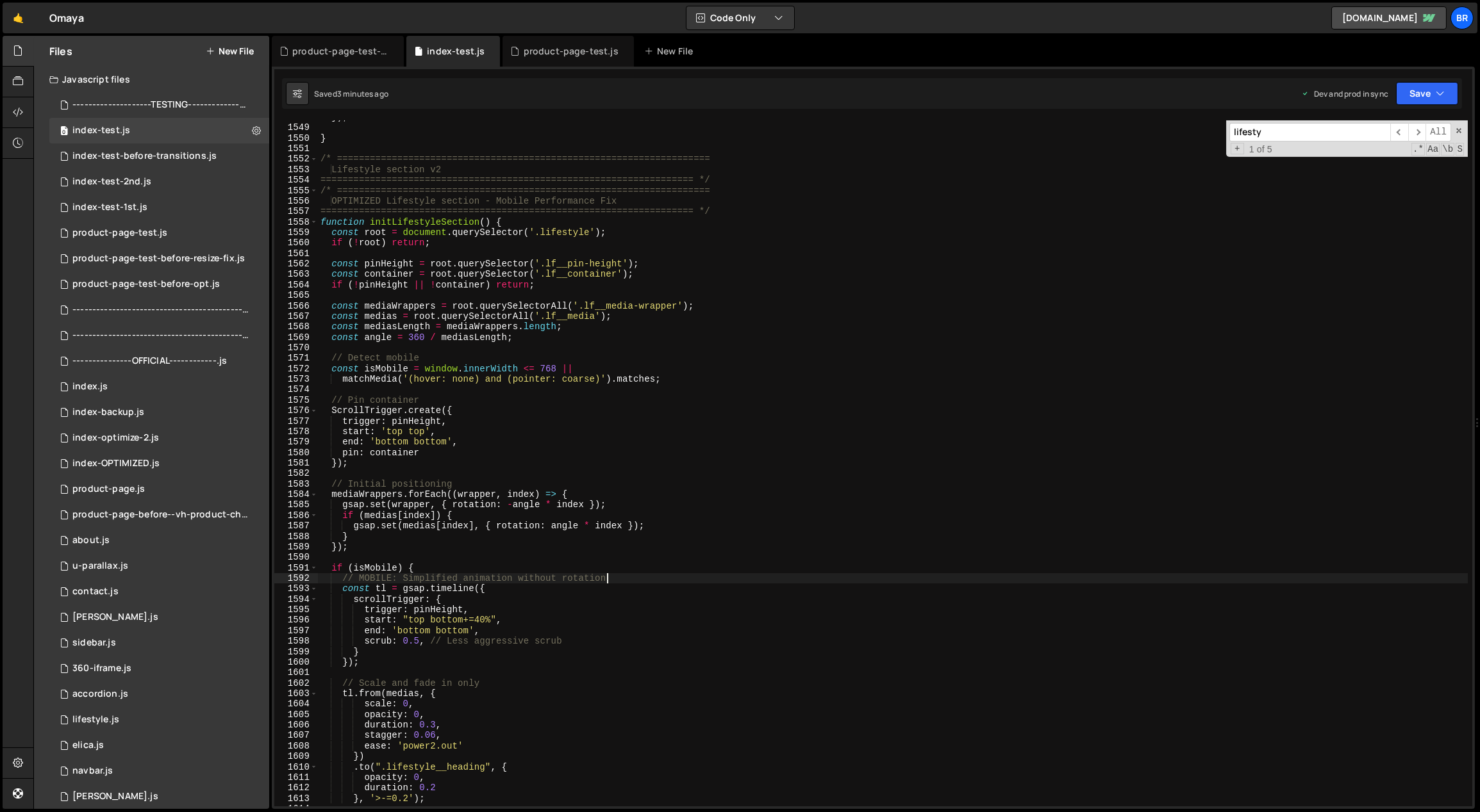
click at [673, 578] on div "}) ; } /* ==================================================================== …" at bounding box center [892, 466] width 1150 height 708
click at [692, 287] on div "}) ; } /* ==================================================================== …" at bounding box center [892, 466] width 1150 height 708
type textarea "if (!pinHeight || !container) return;"
type input "fade"
click at [1397, 133] on span "​" at bounding box center [1399, 132] width 18 height 19
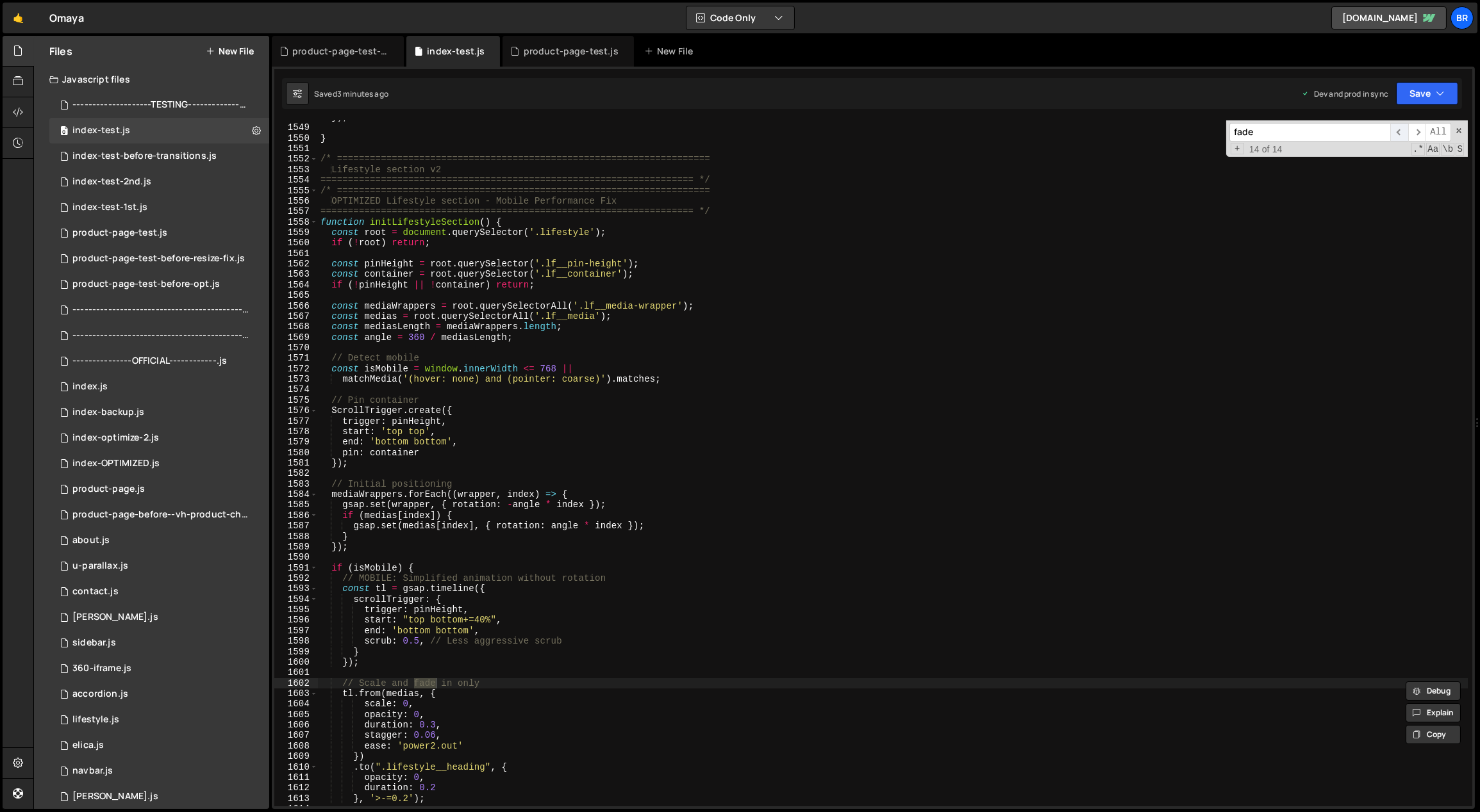
scroll to position [1501, 0]
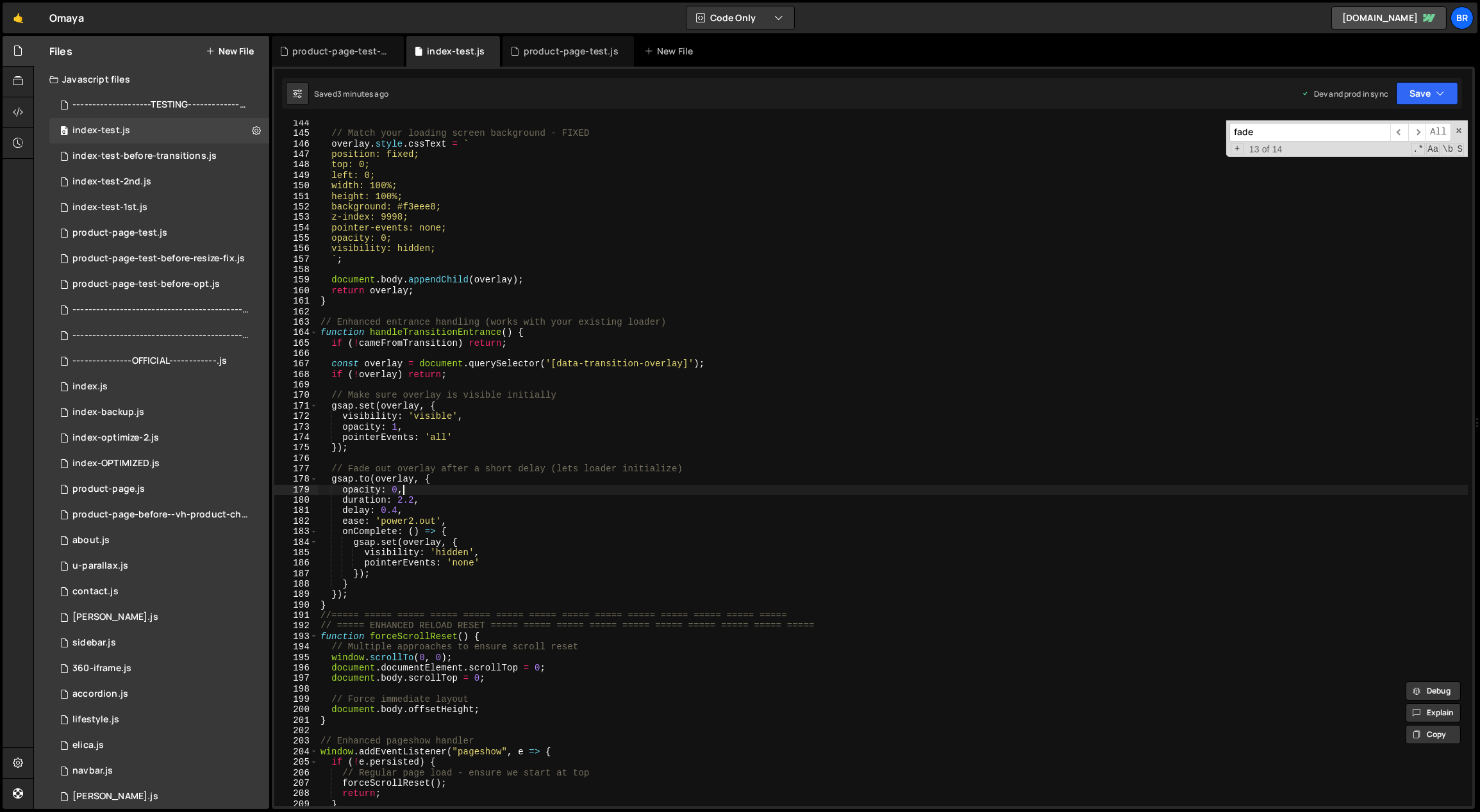
click at [411, 494] on div "// Match your loading screen background - FIXED overlay . style . cssText = ` p…" at bounding box center [892, 472] width 1150 height 708
click at [403, 498] on div "// Match your loading screen background - FIXED overlay . style . cssText = ` p…" at bounding box center [892, 472] width 1150 height 708
click at [531, 493] on div "// Match your loading screen background - FIXED overlay . style . cssText = ` p…" at bounding box center [892, 472] width 1150 height 708
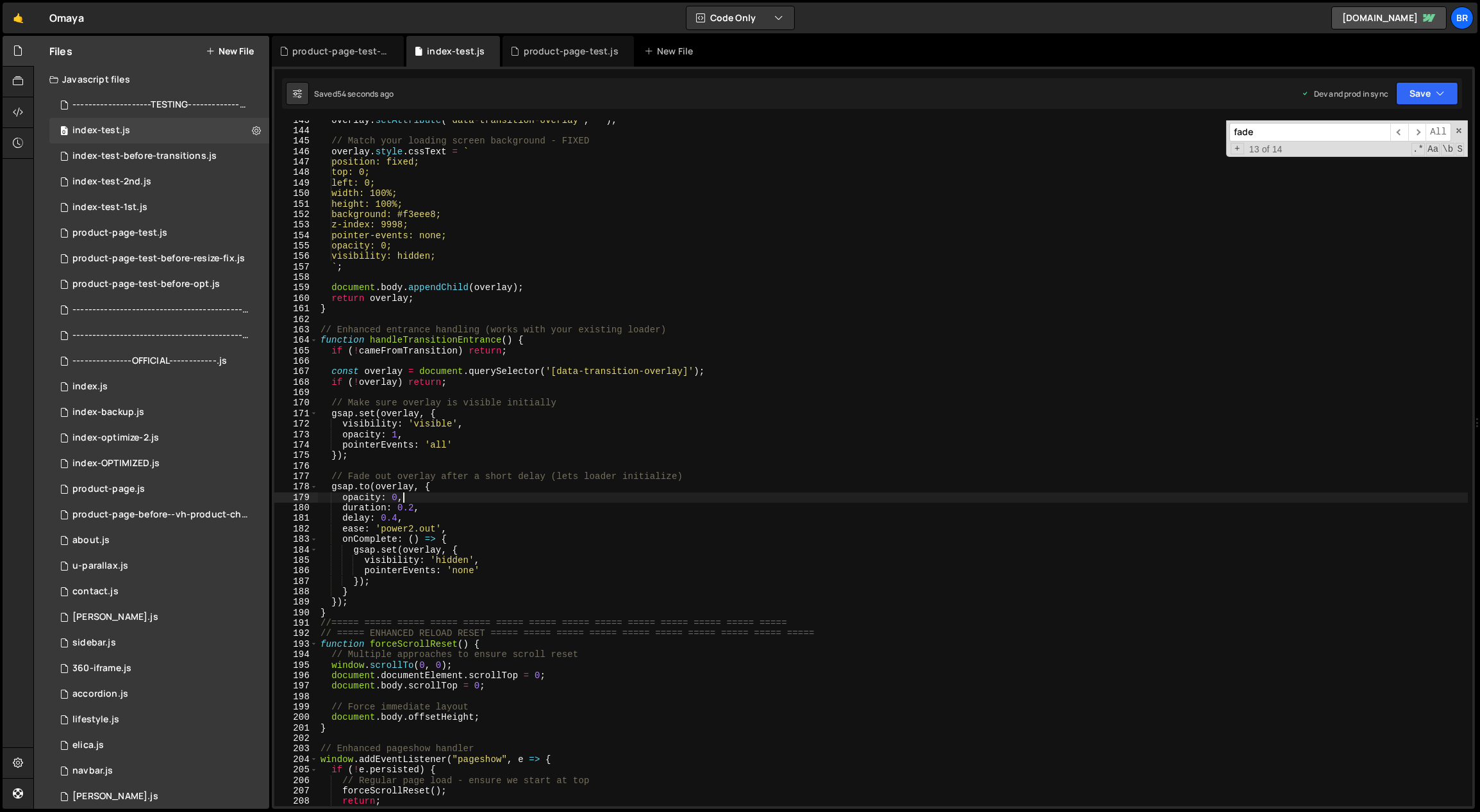
scroll to position [1488, 0]
click at [545, 345] on div "const overlay = document . createElement ( 'div' ) ; overlay . setAttribute ( '…" at bounding box center [892, 464] width 1150 height 708
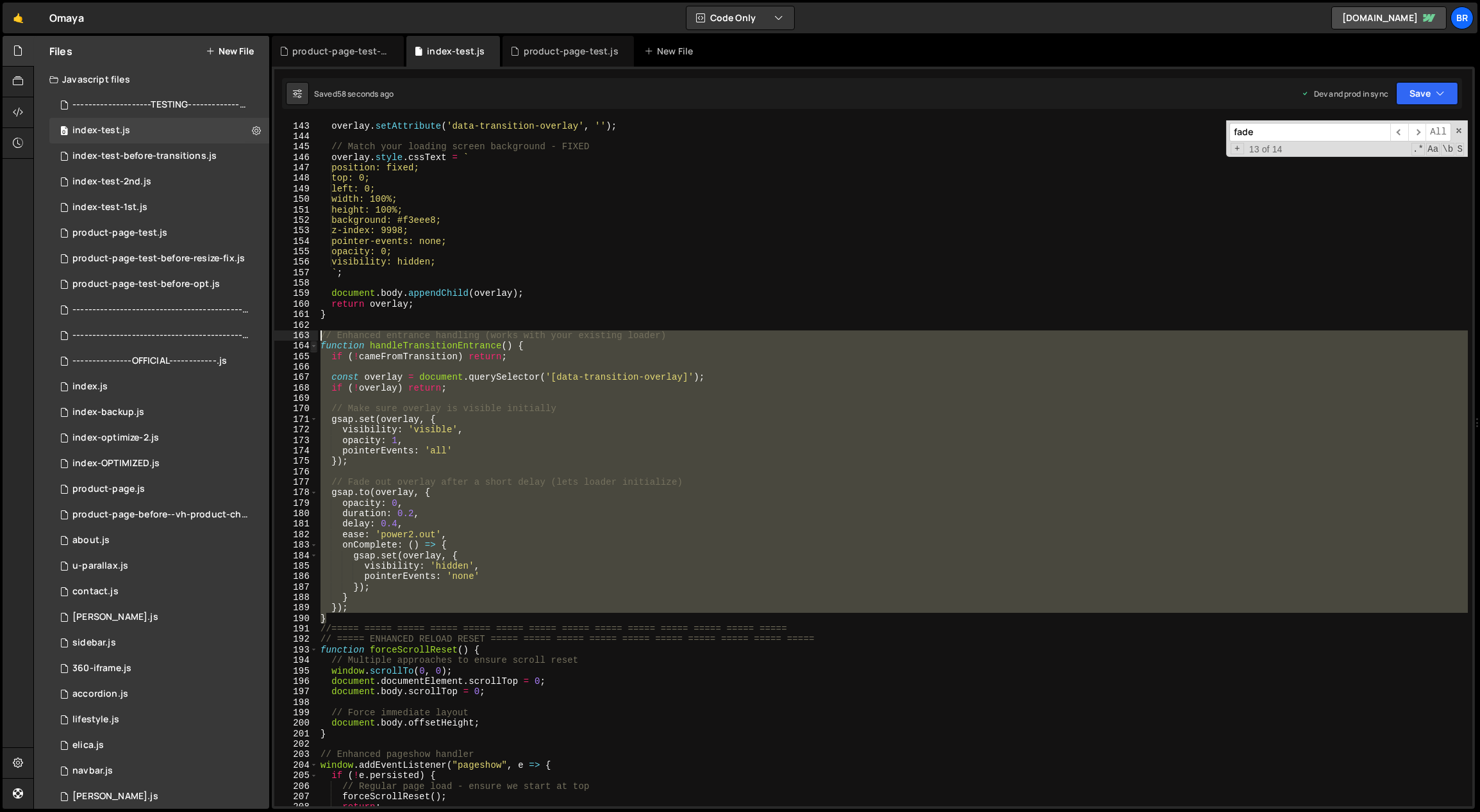
drag, startPoint x: 332, startPoint y: 552, endPoint x: 311, endPoint y: 339, distance: 214.0
click at [311, 339] on div "function handleTransitionEntrance() { 142 143 144 145 146 147 148 149 150 151 1…" at bounding box center [873, 463] width 1198 height 686
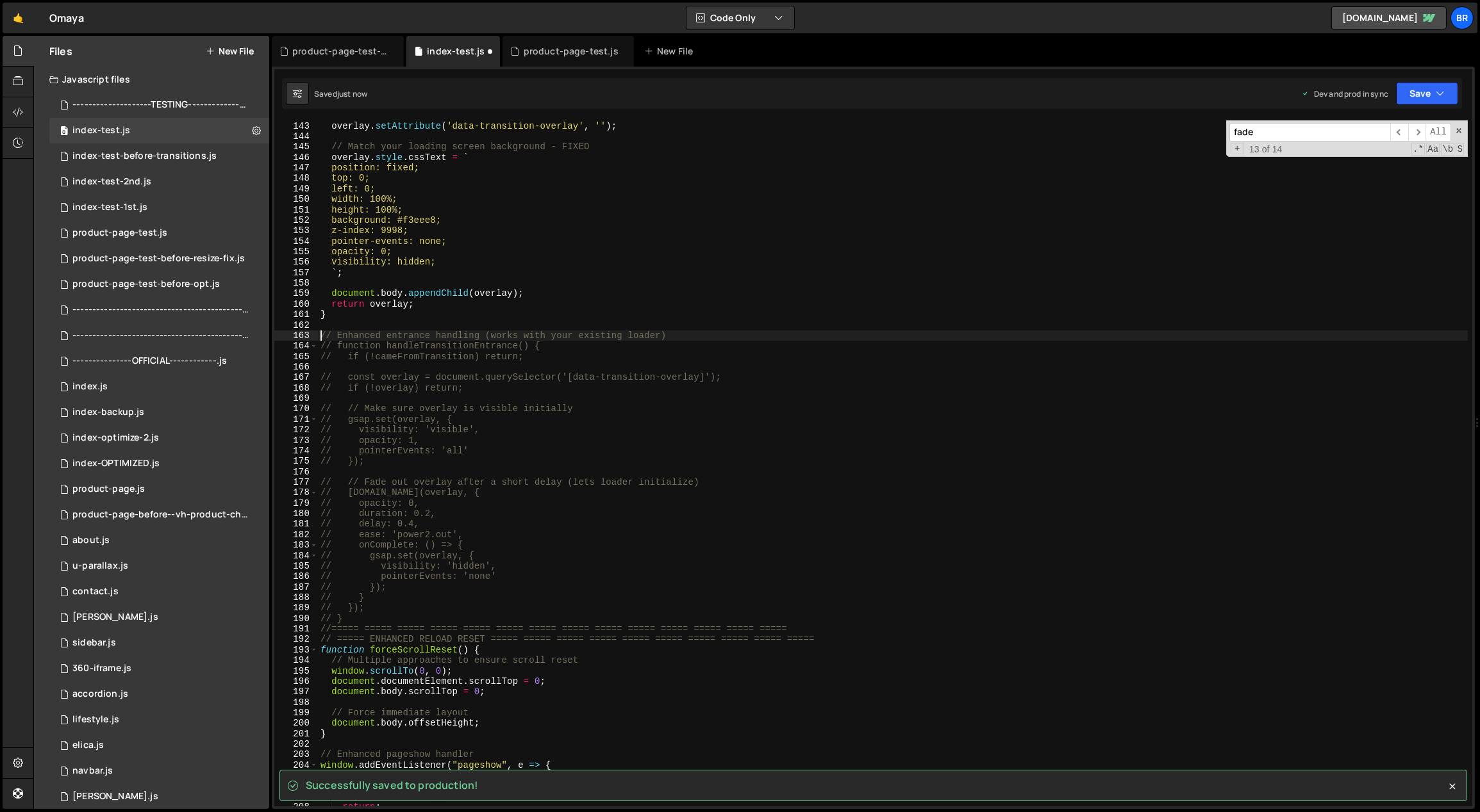
click at [515, 335] on div "const overlay = document . createElement ( 'div' ) ; overlay . setAttribute ( '…" at bounding box center [892, 464] width 1150 height 708
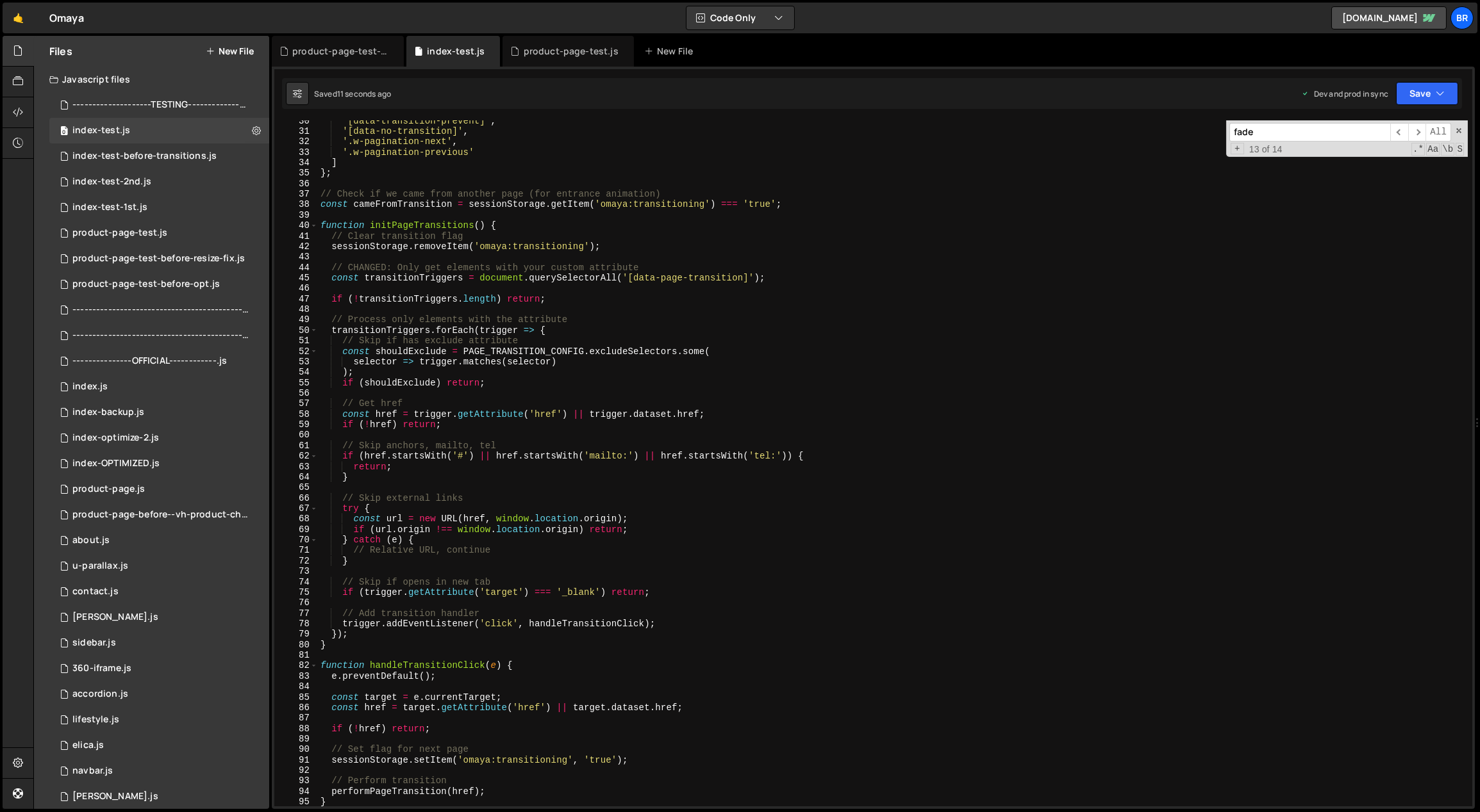
scroll to position [178, 0]
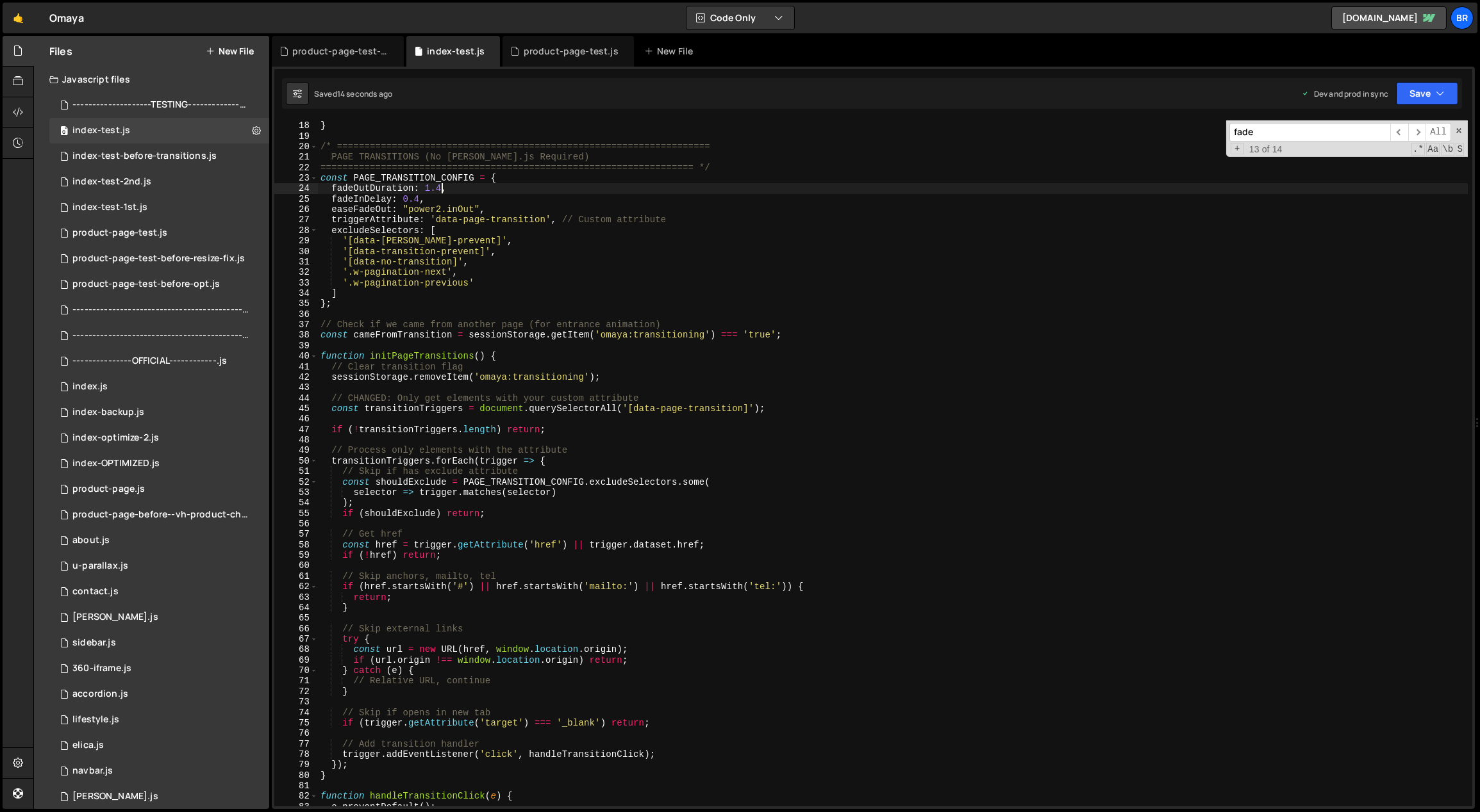
click at [439, 187] on div "} /* ==================================================================== PAGE …" at bounding box center [892, 474] width 1150 height 708
click at [429, 188] on div "} /* ==================================================================== PAGE …" at bounding box center [892, 474] width 1150 height 708
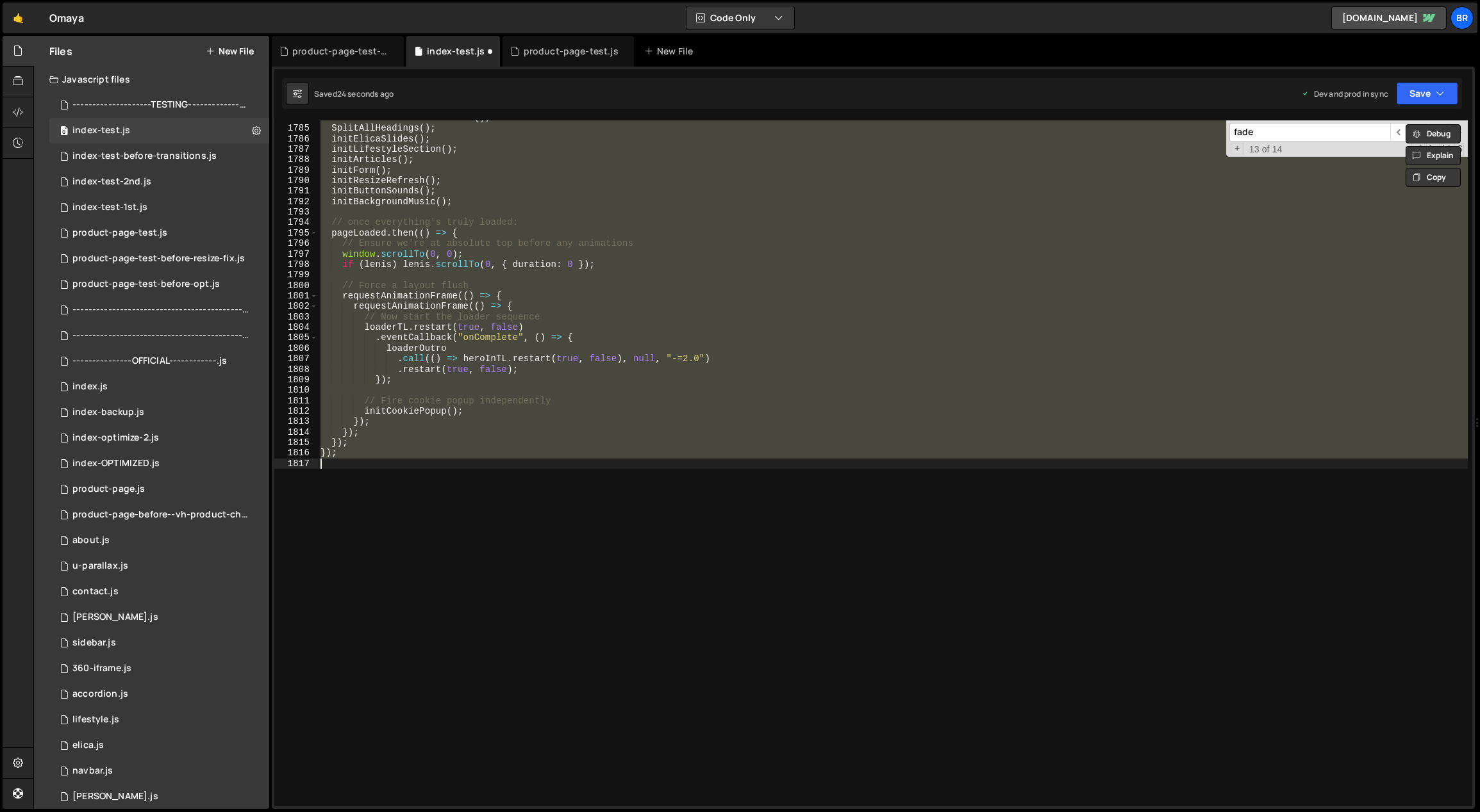
scroll to position [1354, 0]
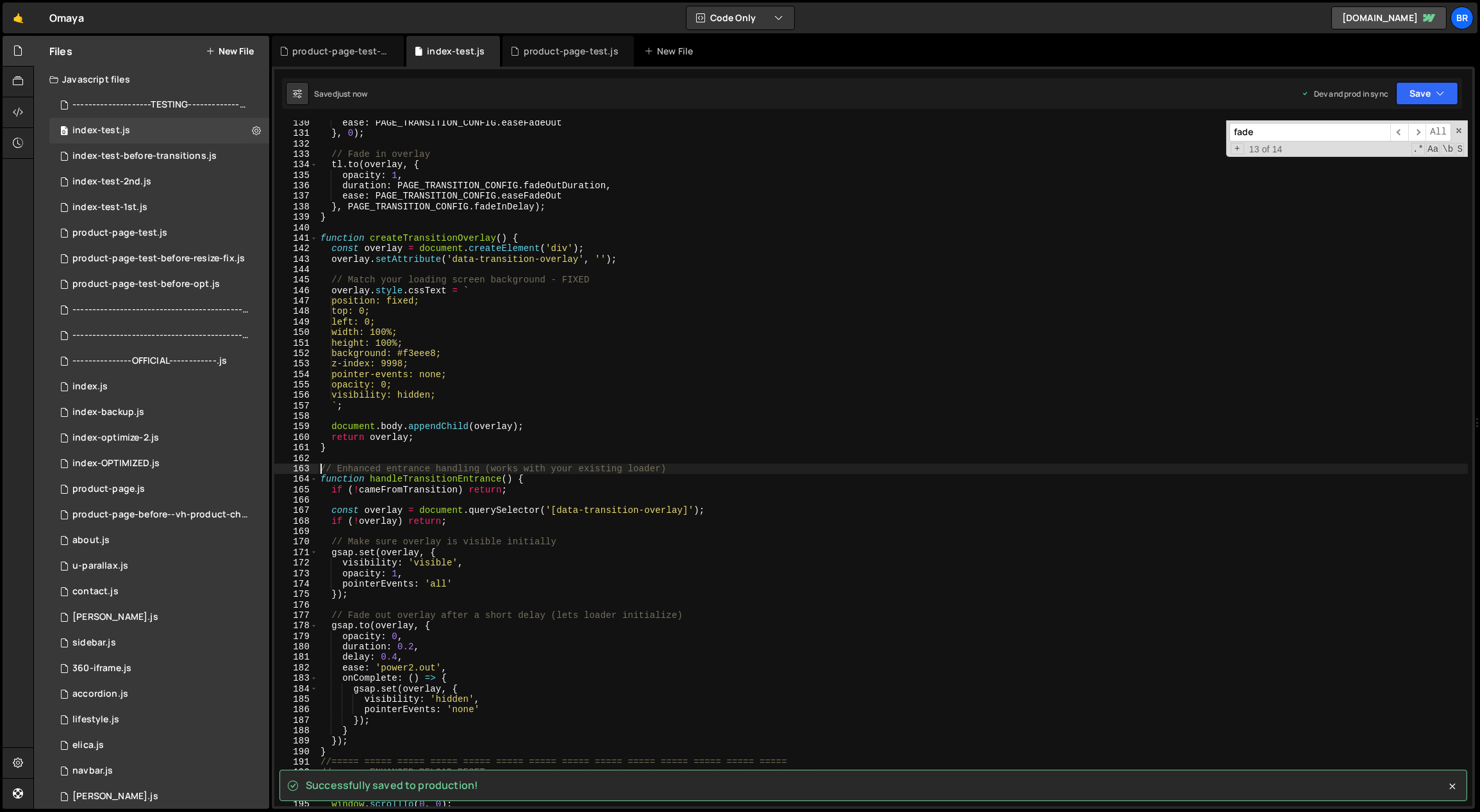
click at [750, 445] on div "ease : PAGE_TRANSITION_CONFIG . easeFadeOut } , 0 ) ; // Fade in overlay tl . t…" at bounding box center [892, 472] width 1150 height 708
type textarea "});"
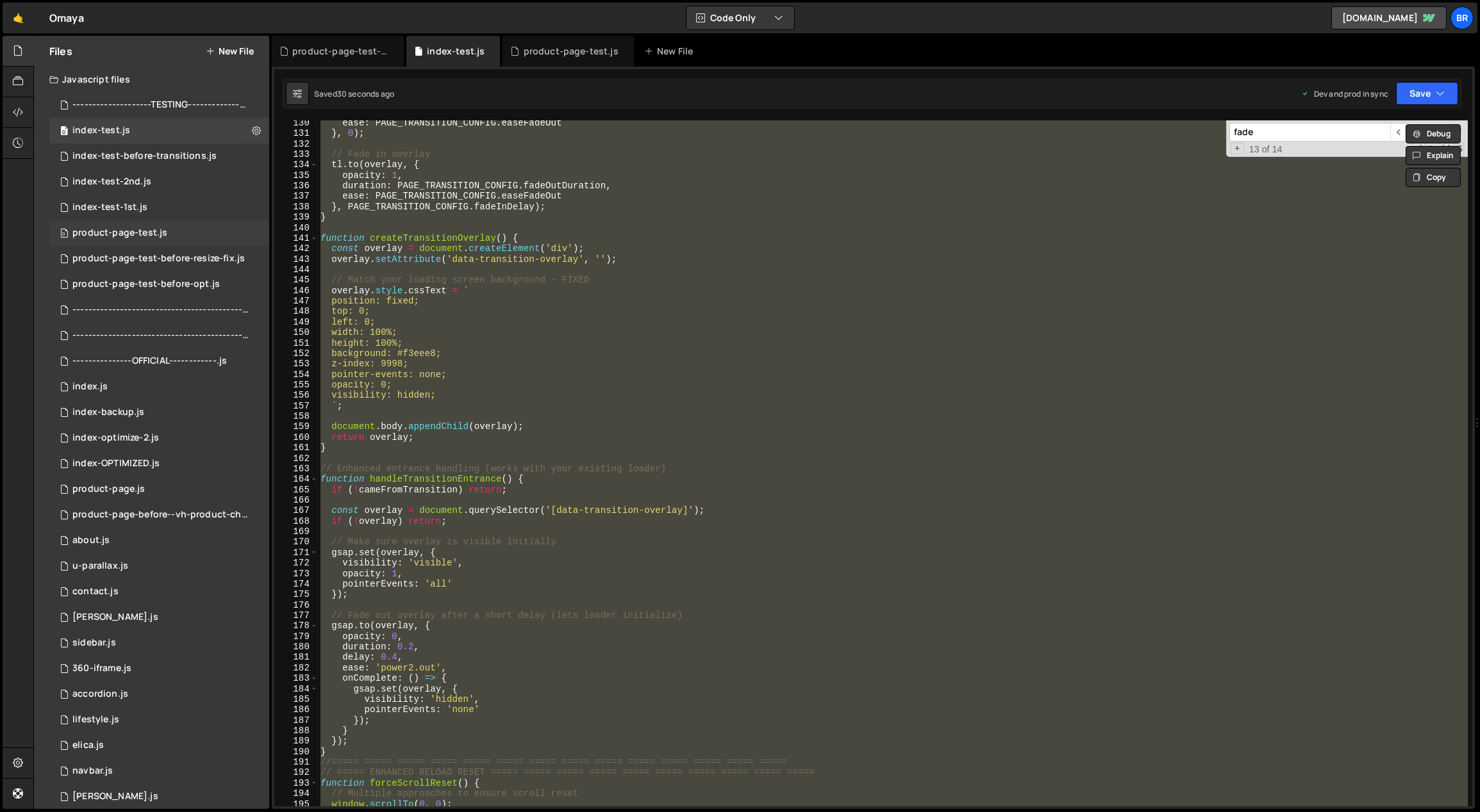
click at [163, 228] on div "product-page-test.js" at bounding box center [120, 233] width 95 height 11
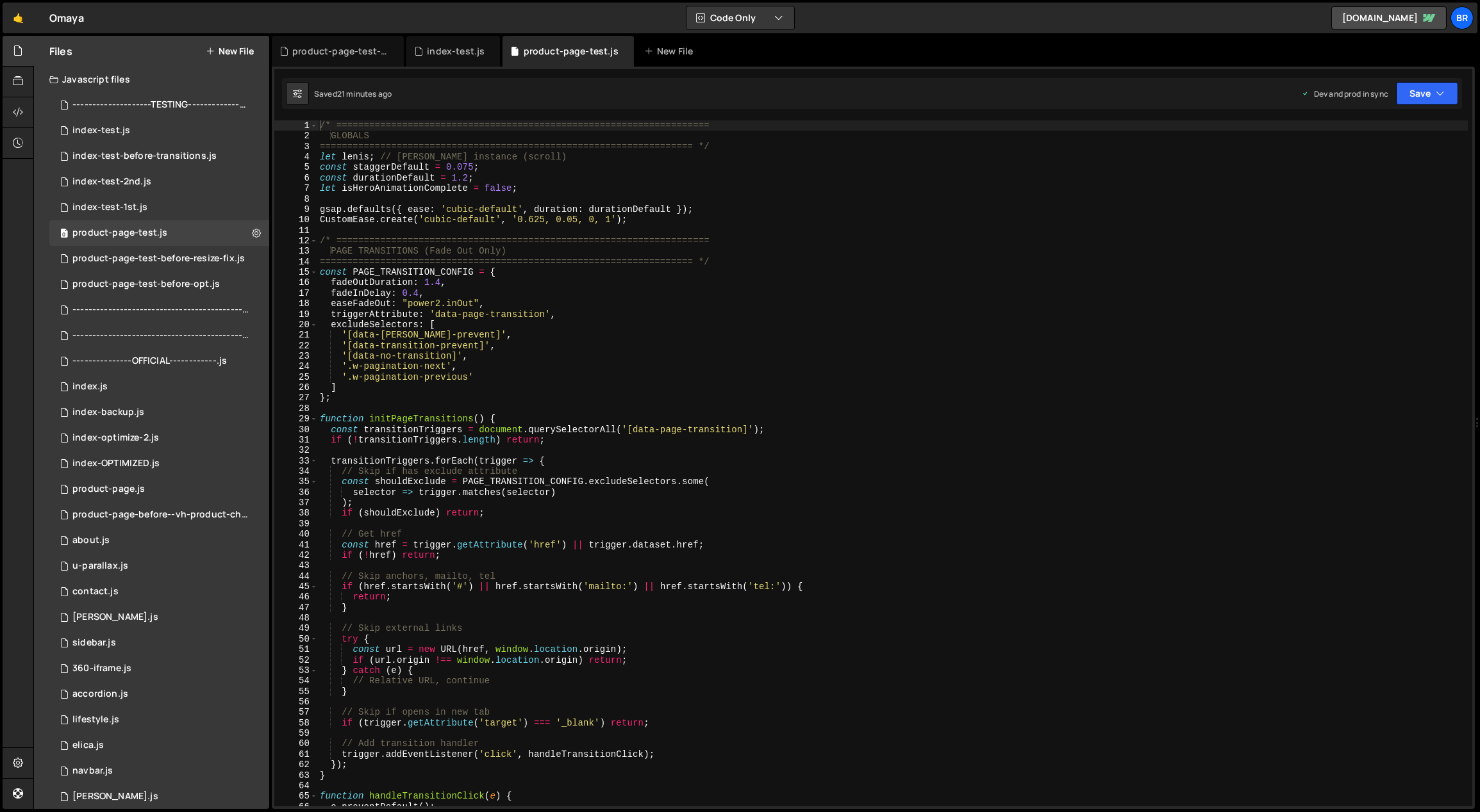
click at [664, 326] on div "/* ==================================================================== GLOBALS…" at bounding box center [892, 474] width 1151 height 708
type textarea "});"
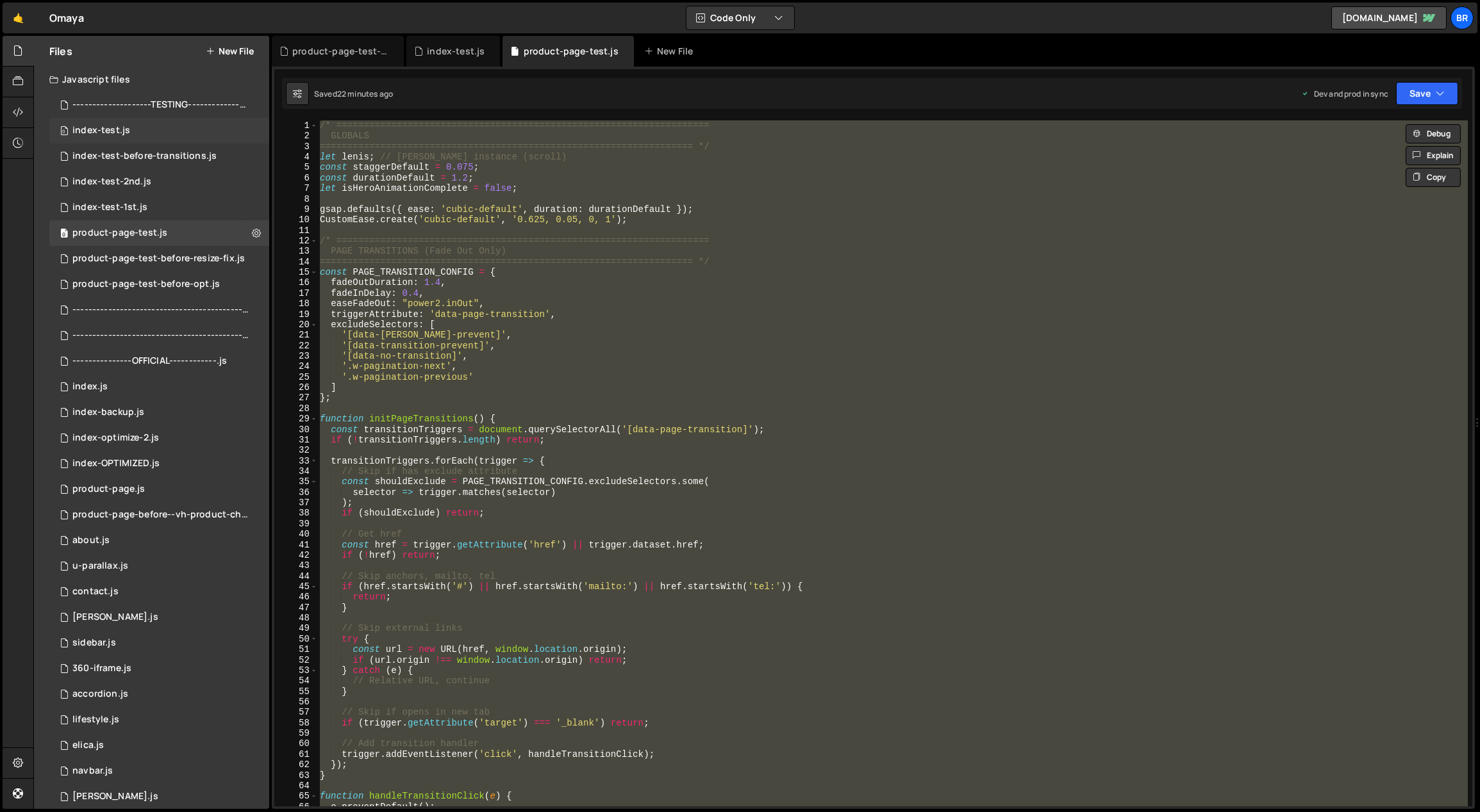
click at [213, 128] on div "0 index-test.js 0" at bounding box center [159, 131] width 220 height 26
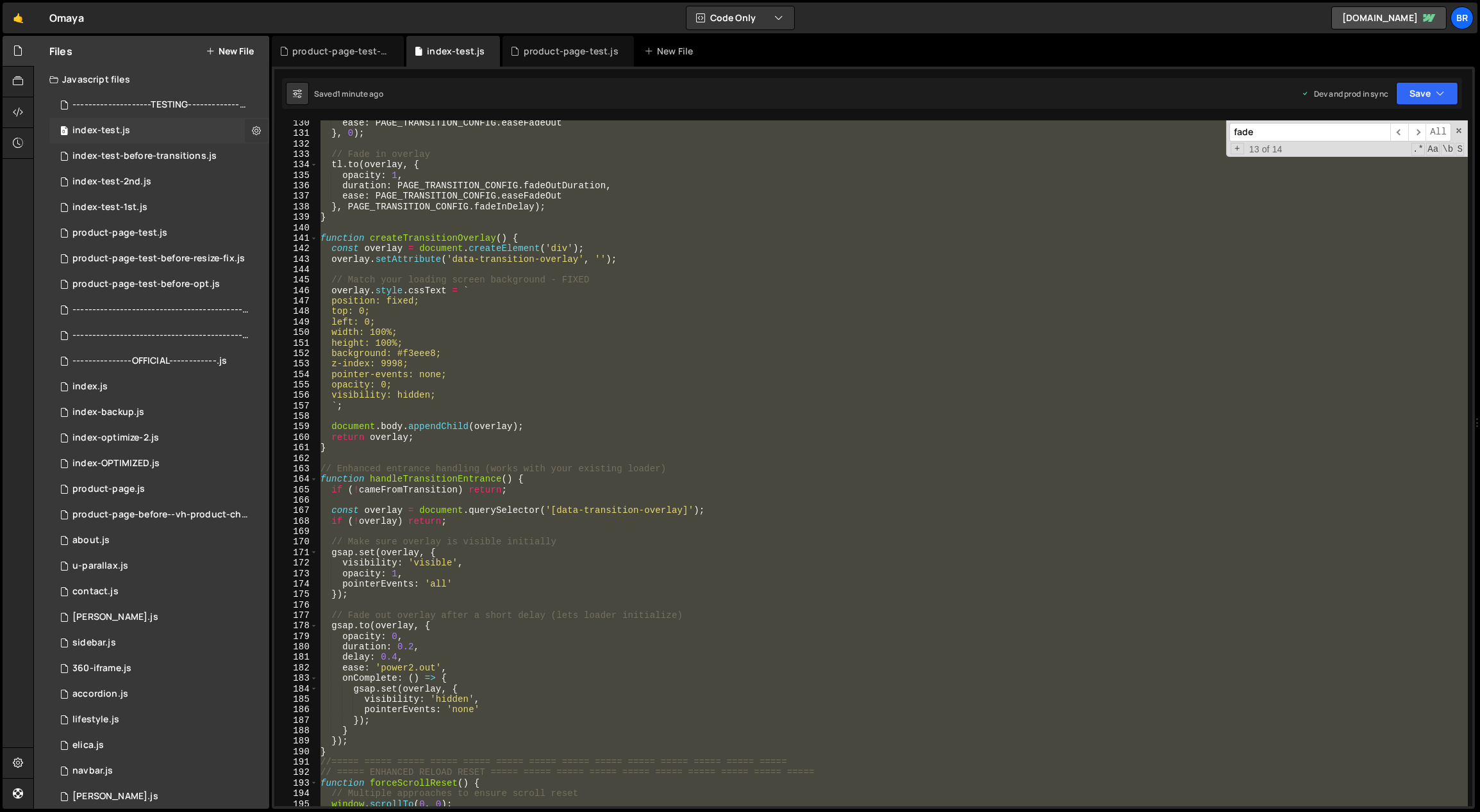
click at [254, 128] on icon at bounding box center [256, 130] width 9 height 12
click at [694, 249] on div "ease : PAGE_TRANSITION_CONFIG . easeFadeOut } , 0 ) ; // Fade in overlay tl . t…" at bounding box center [892, 463] width 1149 height 686
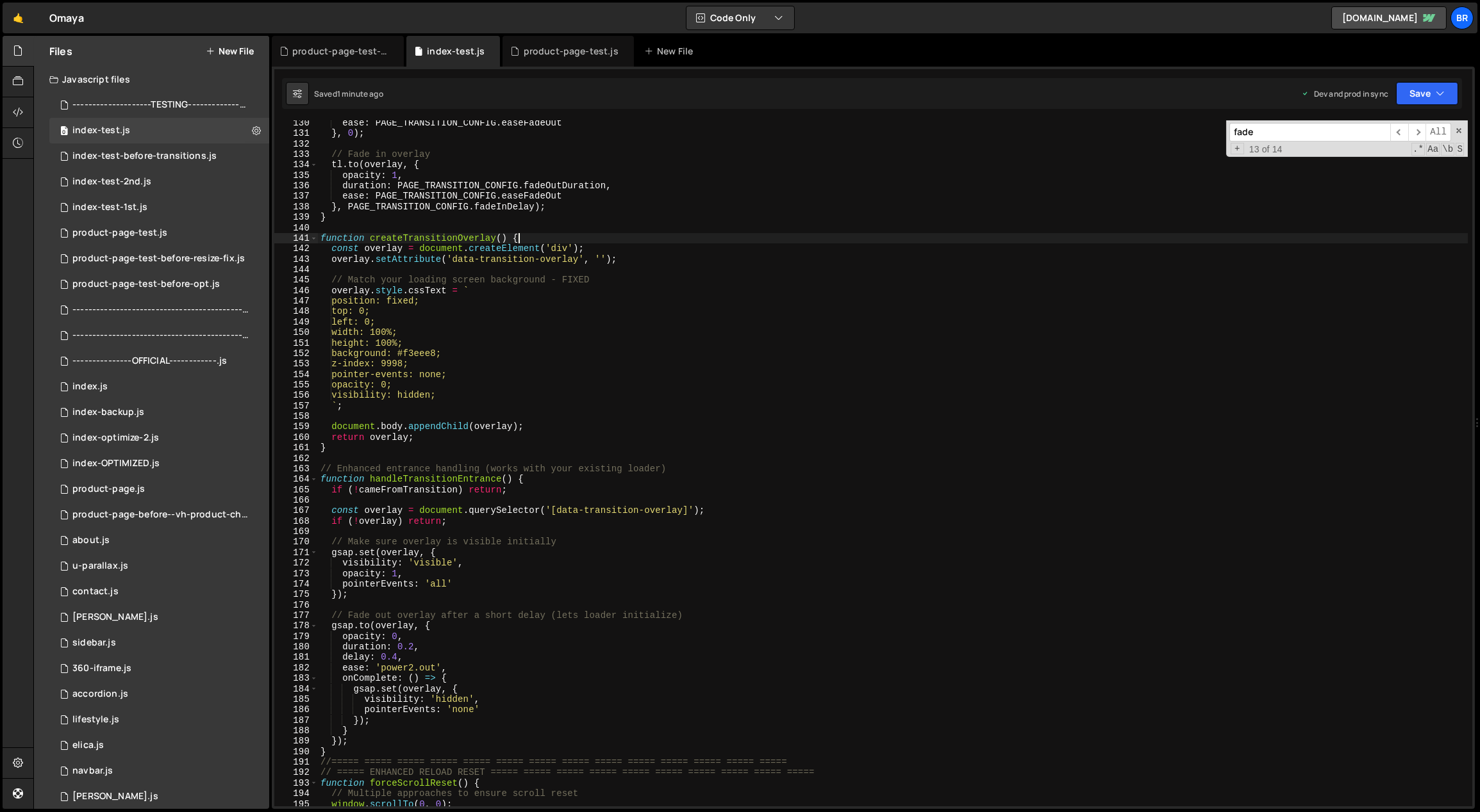
click at [677, 243] on div "ease : PAGE_TRANSITION_CONFIG . easeFadeOut } , 0 ) ; // Fade in overlay tl . t…" at bounding box center [892, 472] width 1150 height 708
type textarea "});"
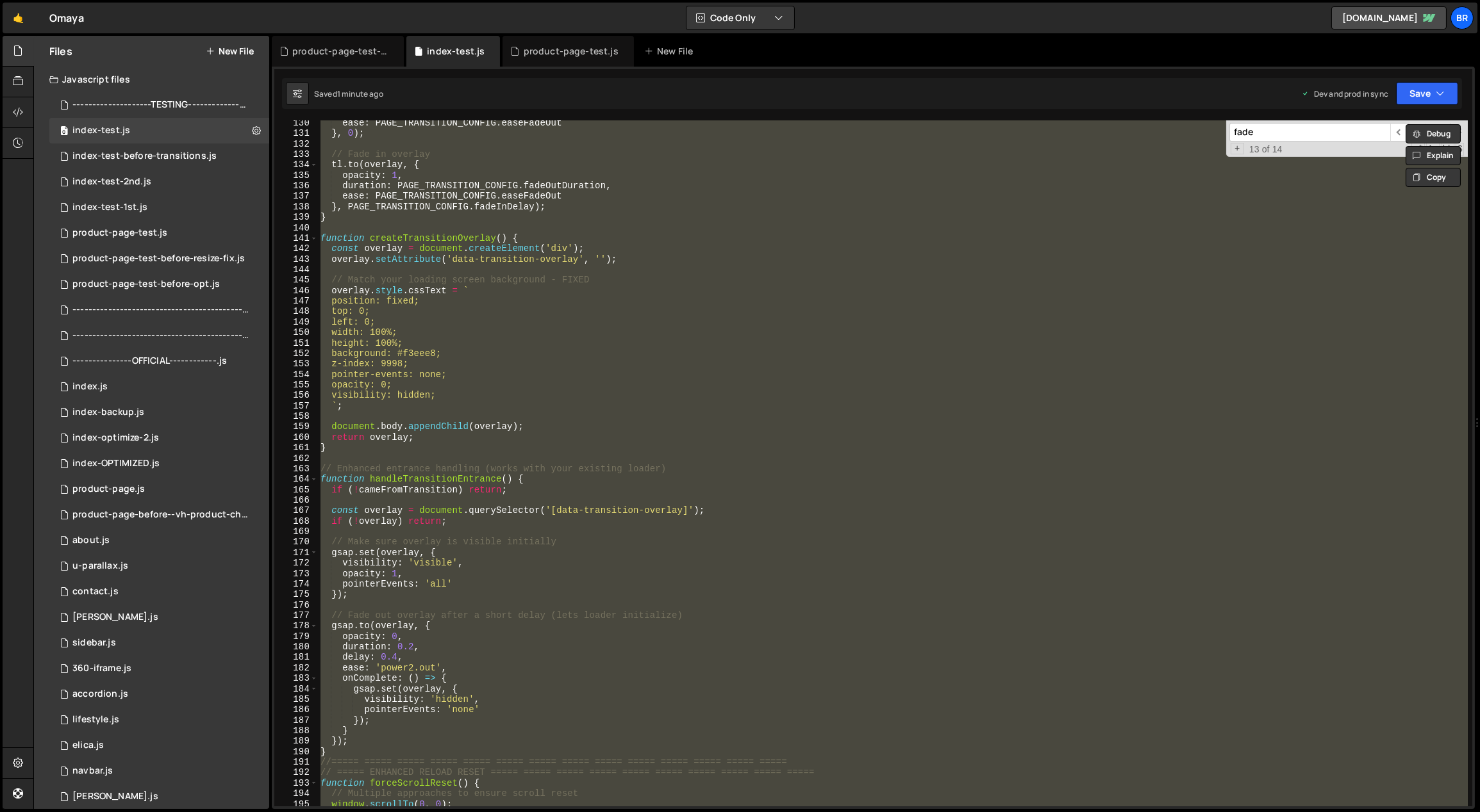
click at [243, 49] on button "New File" at bounding box center [230, 51] width 48 height 11
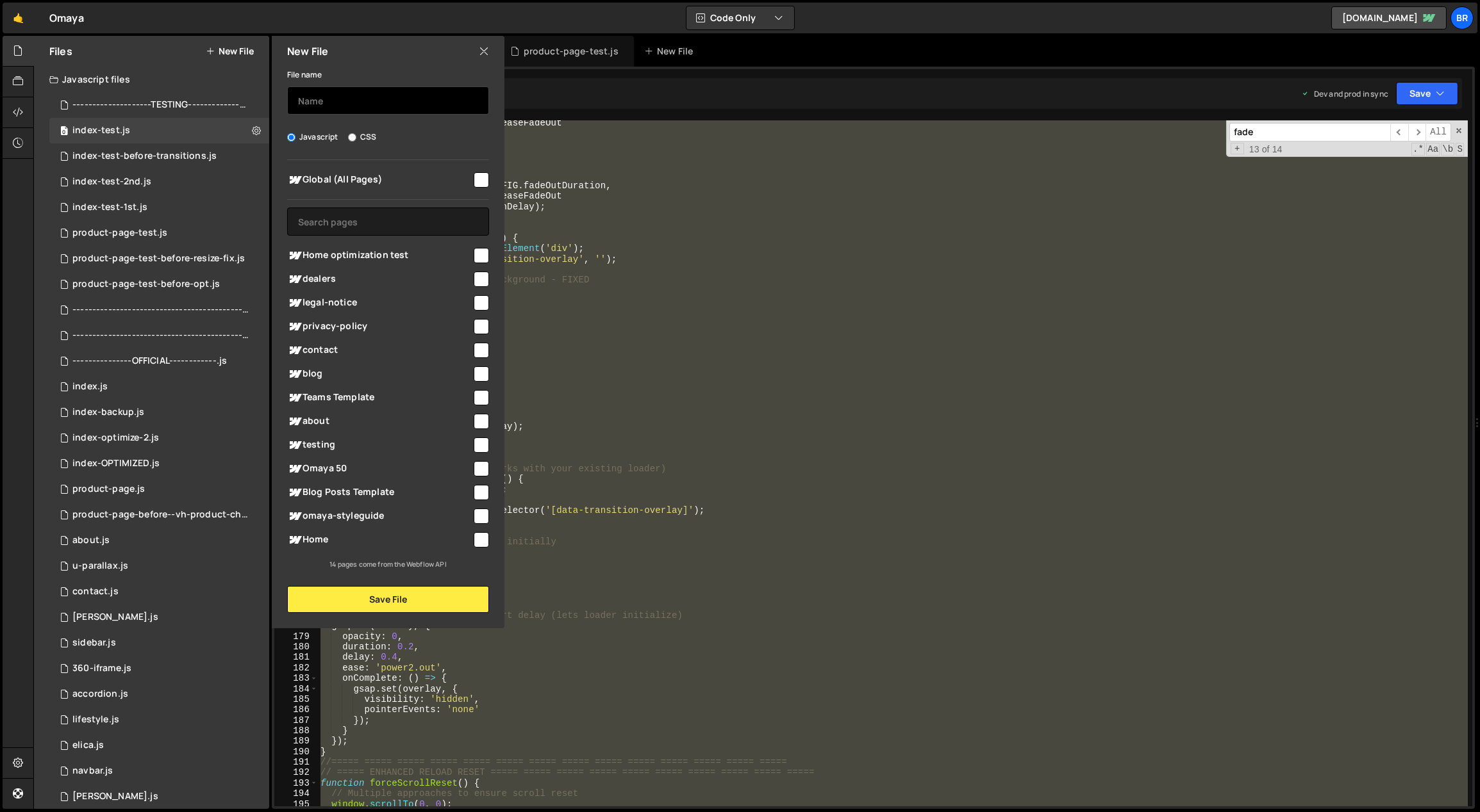
click at [336, 102] on input "text" at bounding box center [388, 100] width 202 height 28
paste input "/* ==================================================================== GLOBALS…"
type input "index-test-before-remove-transition"
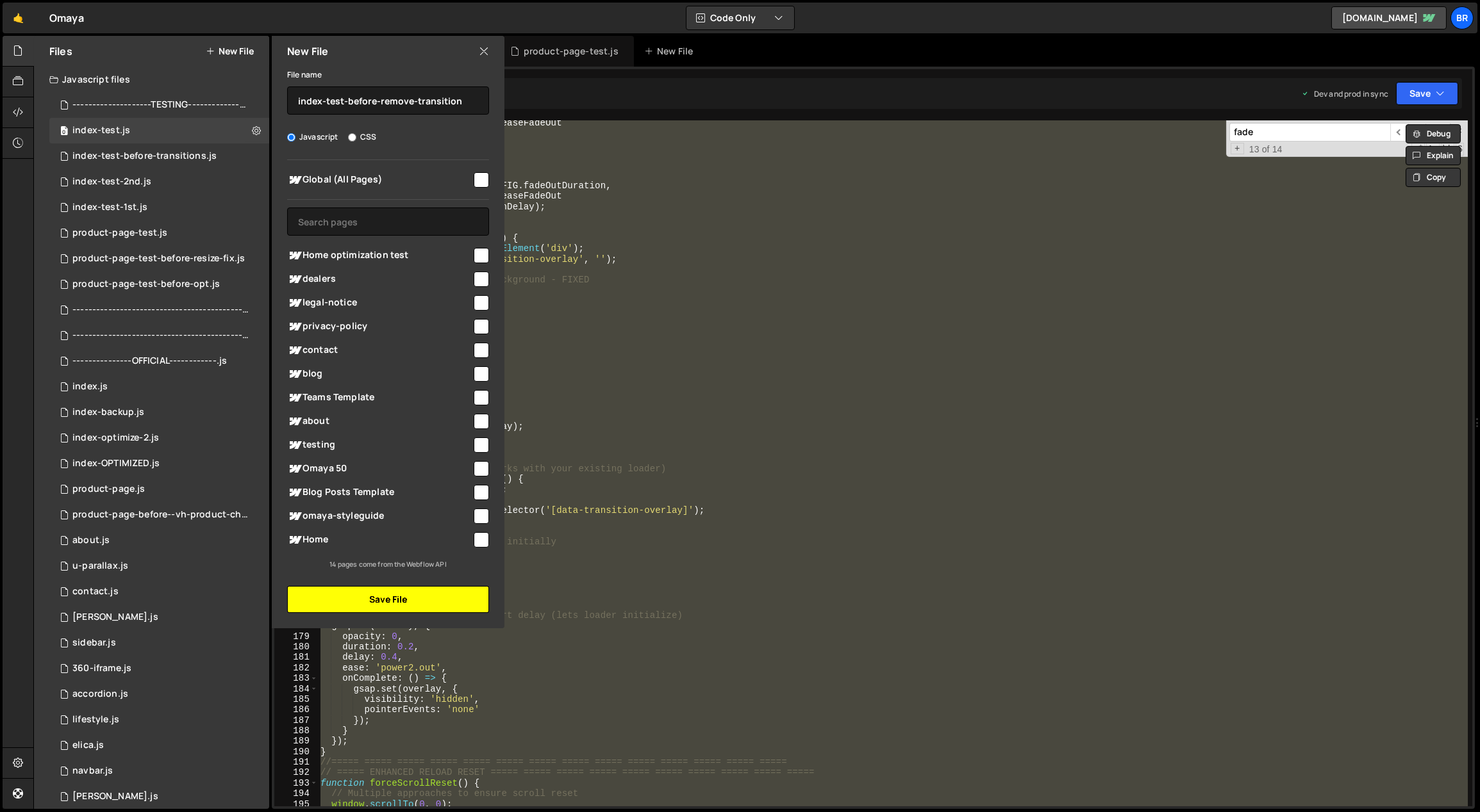
click at [474, 599] on button "Save File" at bounding box center [388, 600] width 202 height 27
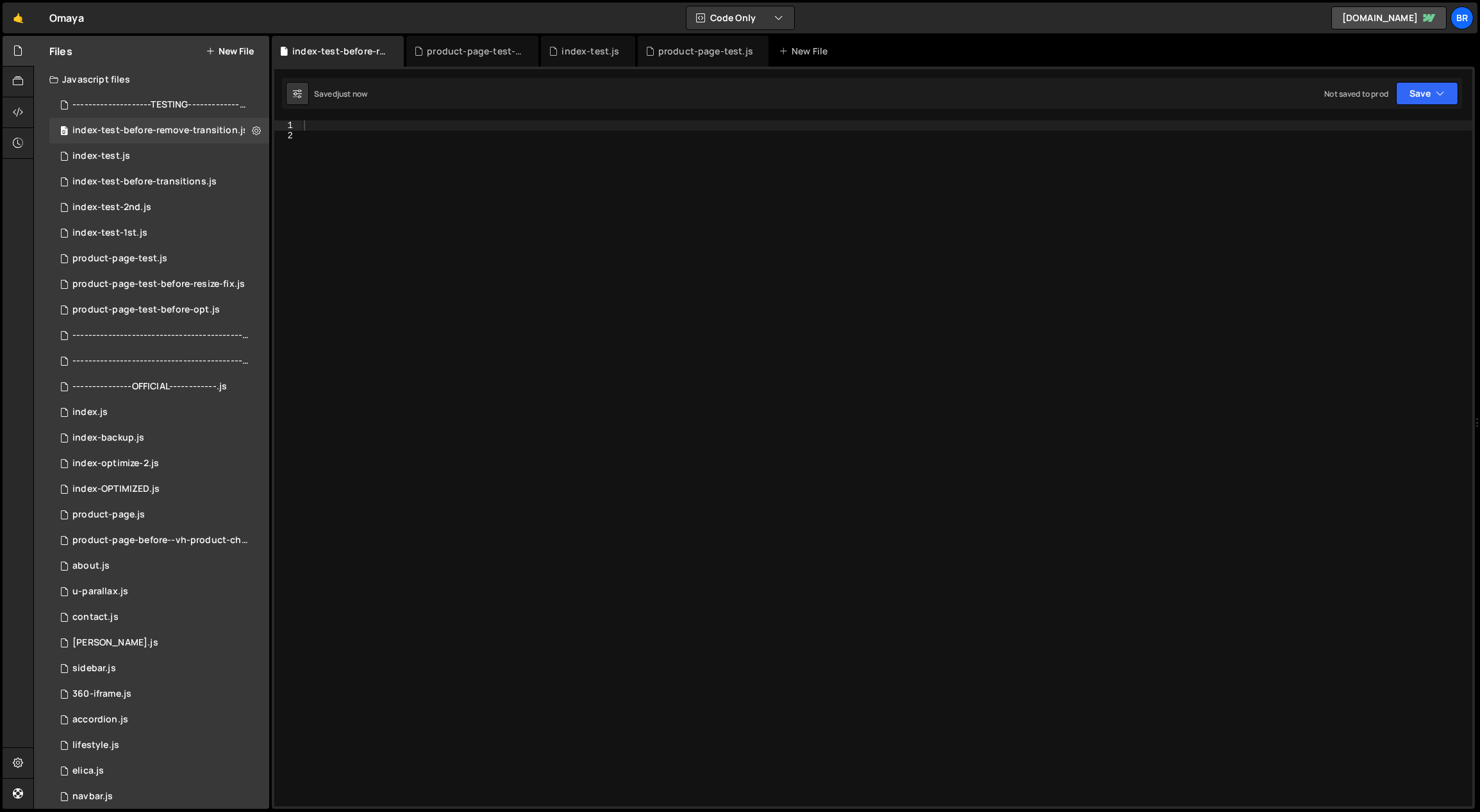
click at [858, 482] on div at bounding box center [887, 474] width 1171 height 708
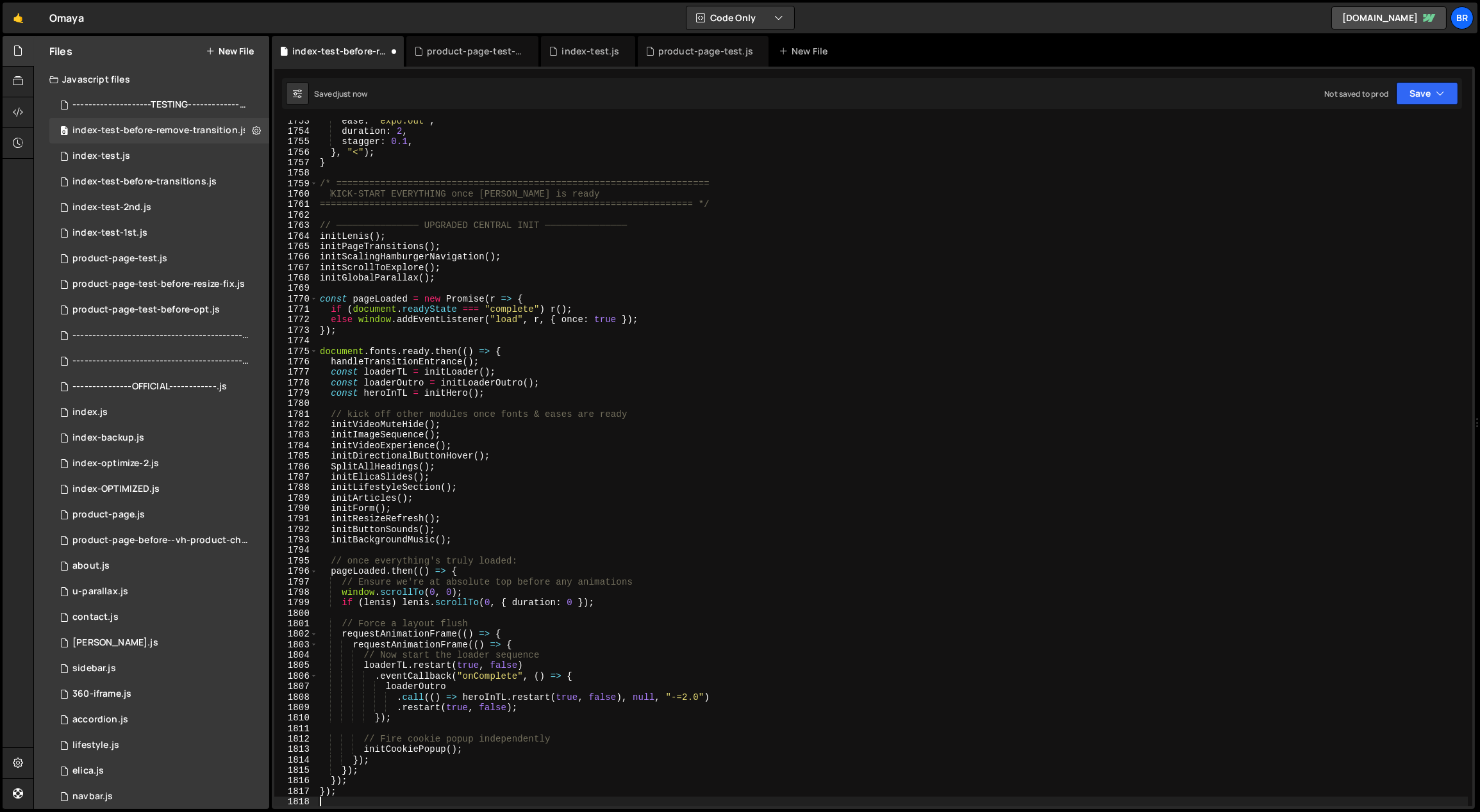
scroll to position [18382, 0]
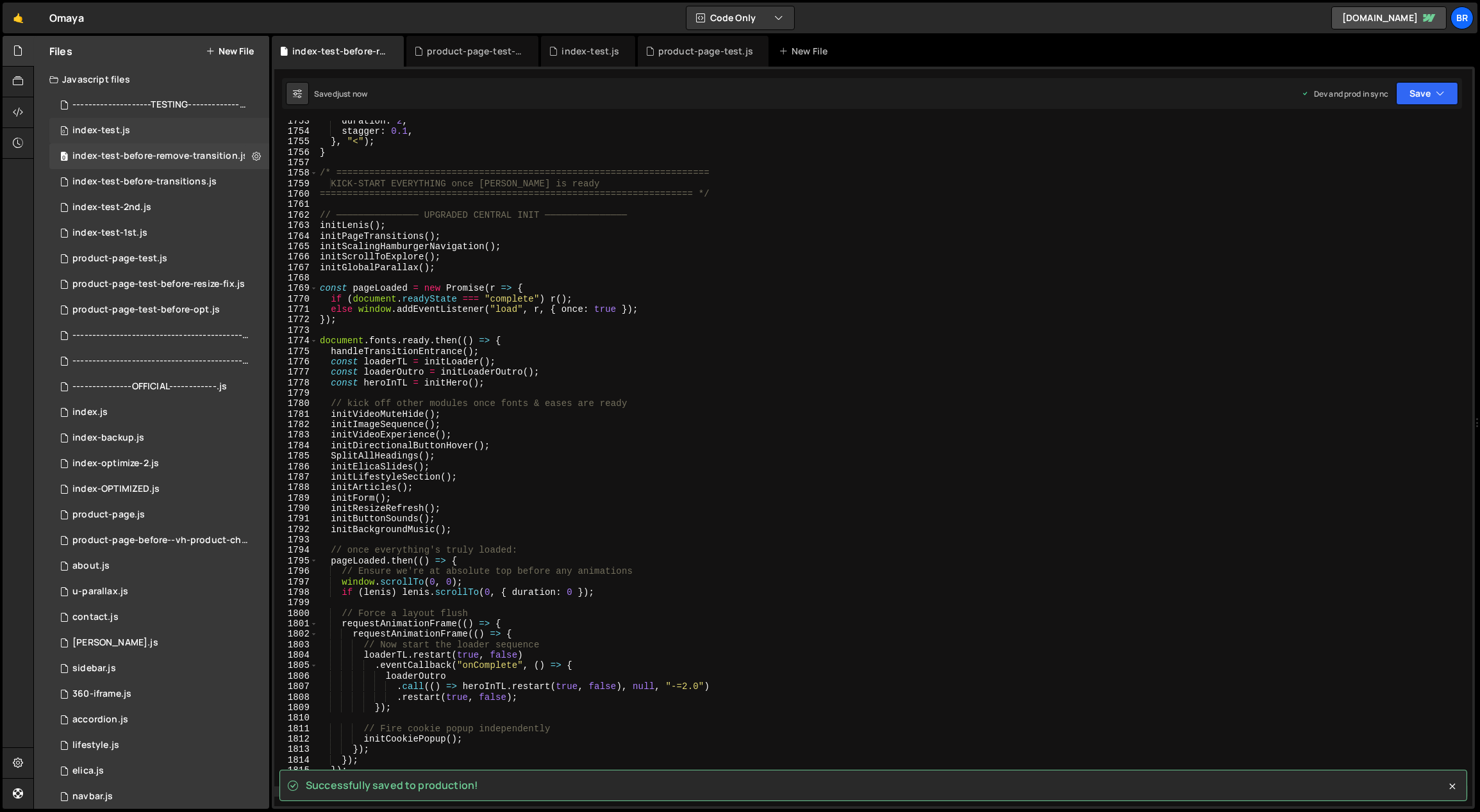
click at [150, 134] on div "0 index-test.js 0" at bounding box center [159, 131] width 220 height 26
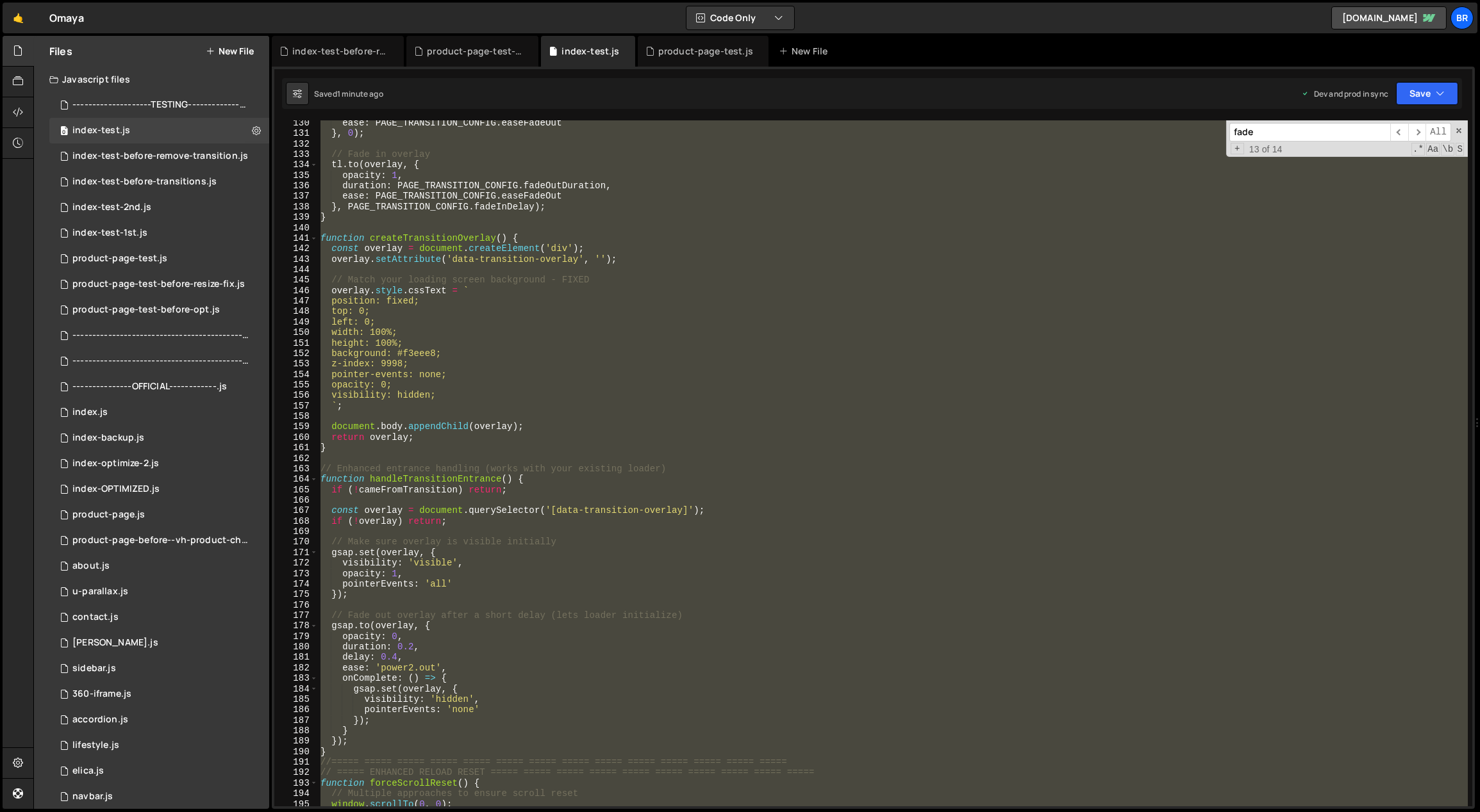
click at [672, 255] on div "ease : PAGE_TRANSITION_CONFIG . easeFadeOut } , 0 ) ; // Fade in overlay tl . t…" at bounding box center [892, 463] width 1149 height 686
type textarea "overlay.setAttribute('data-transition-overlay', '');"
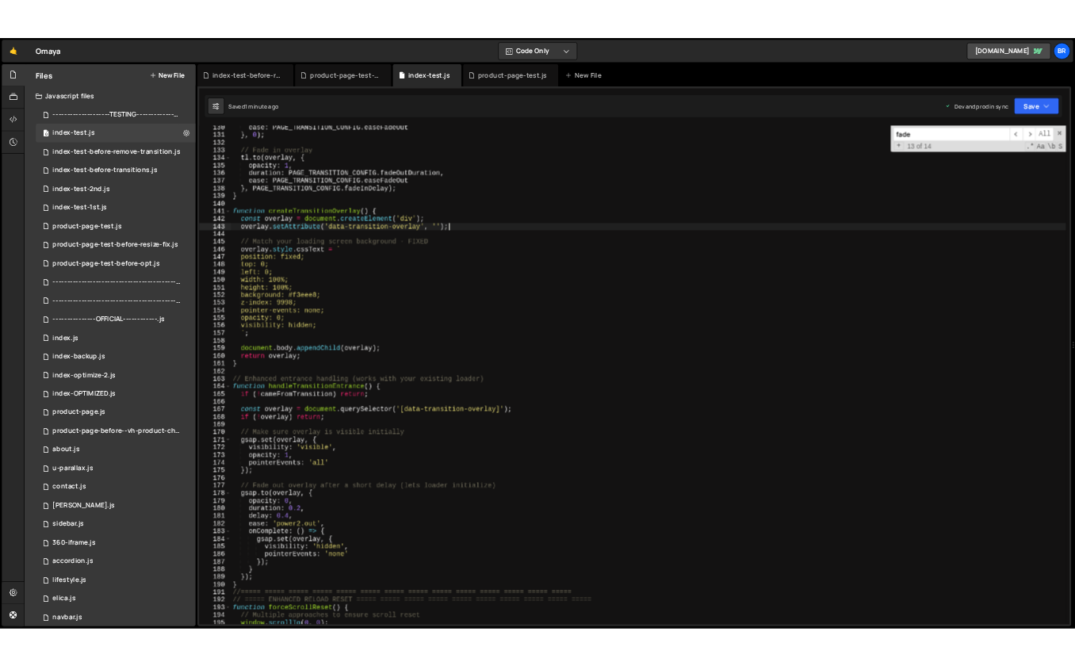
scroll to position [1676, 0]
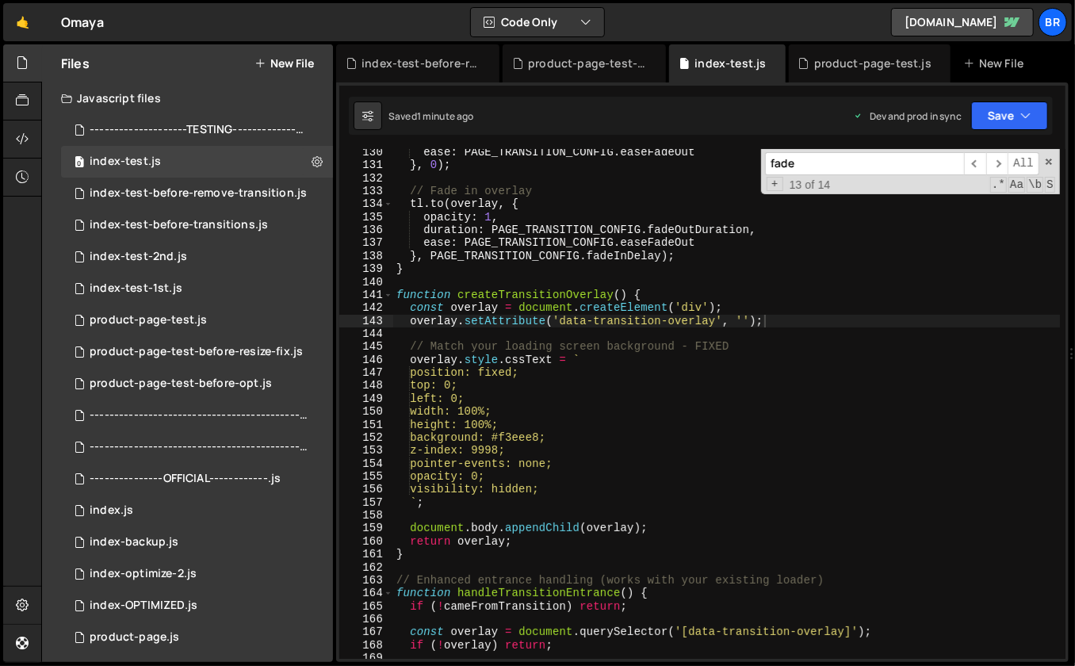
click at [839, 162] on input "fade" at bounding box center [864, 163] width 199 height 23
paste input "cameFromTransition"
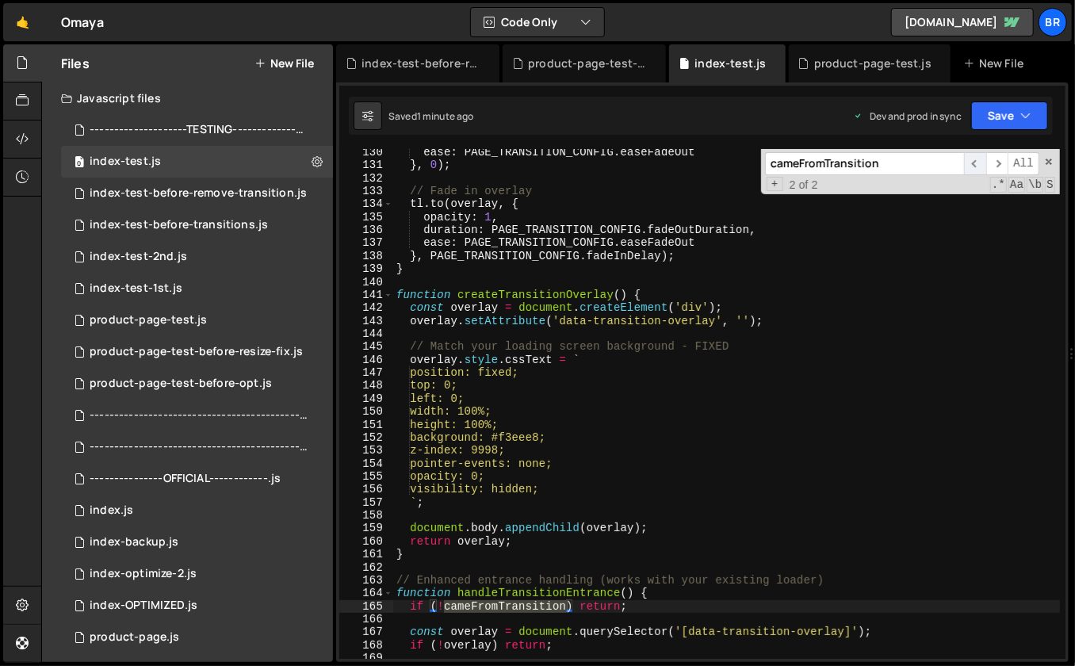
type input "cameFromTransition"
click at [978, 164] on span "​" at bounding box center [975, 163] width 22 height 23
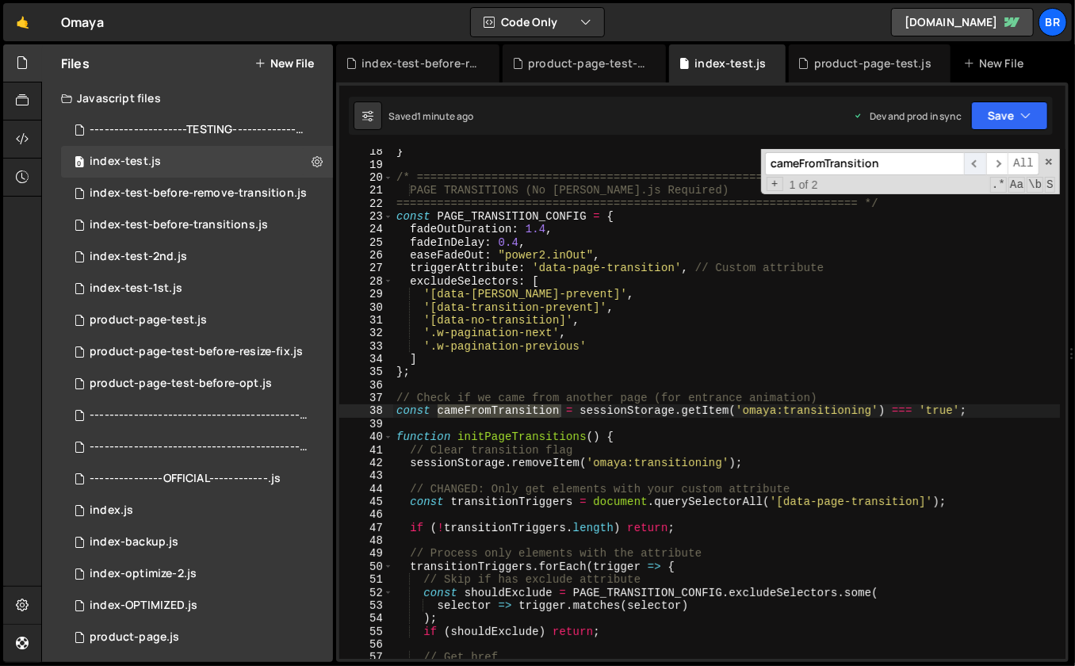
scroll to position [224, 0]
click at [991, 157] on span "​" at bounding box center [997, 163] width 22 height 23
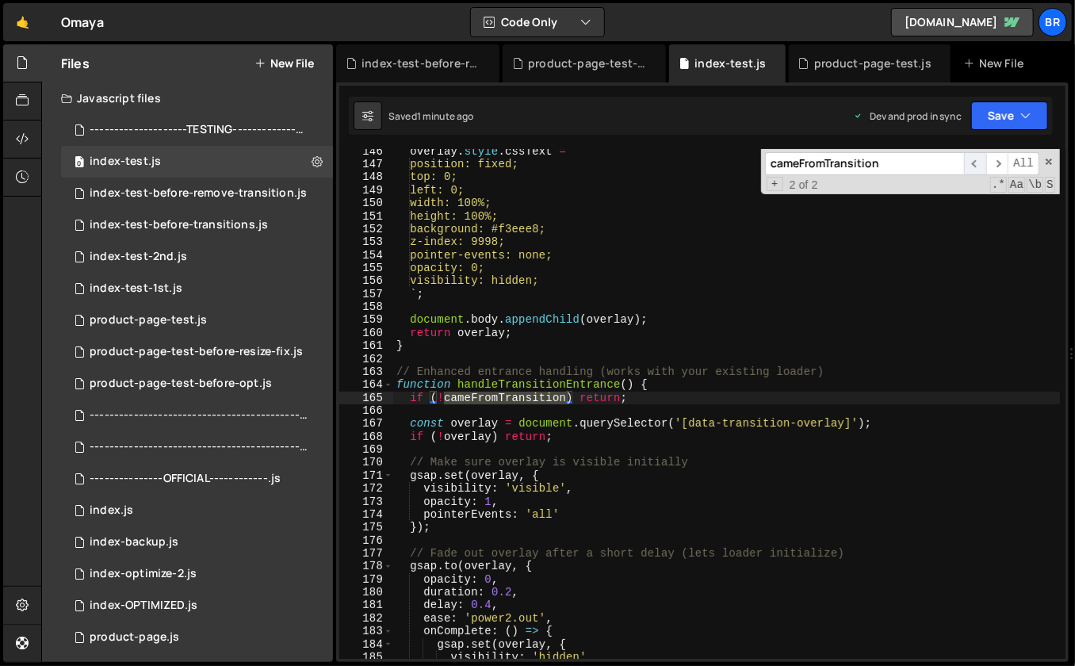
click at [975, 164] on span "​" at bounding box center [975, 163] width 22 height 23
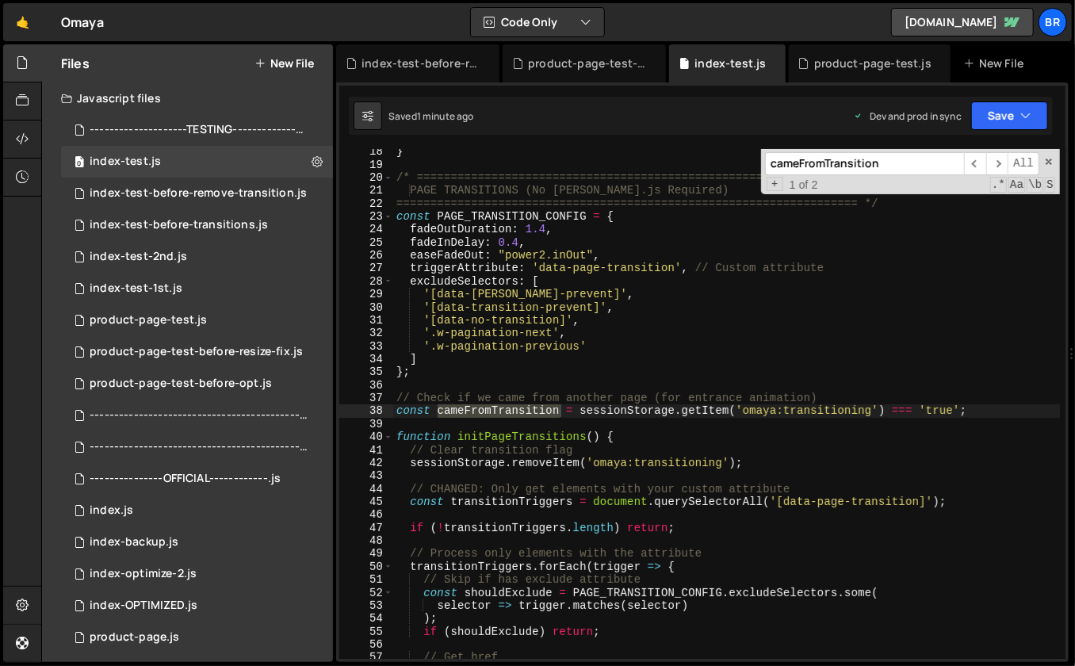
click at [731, 389] on div "} /* ==================================================================== PAGE …" at bounding box center [727, 413] width 668 height 537
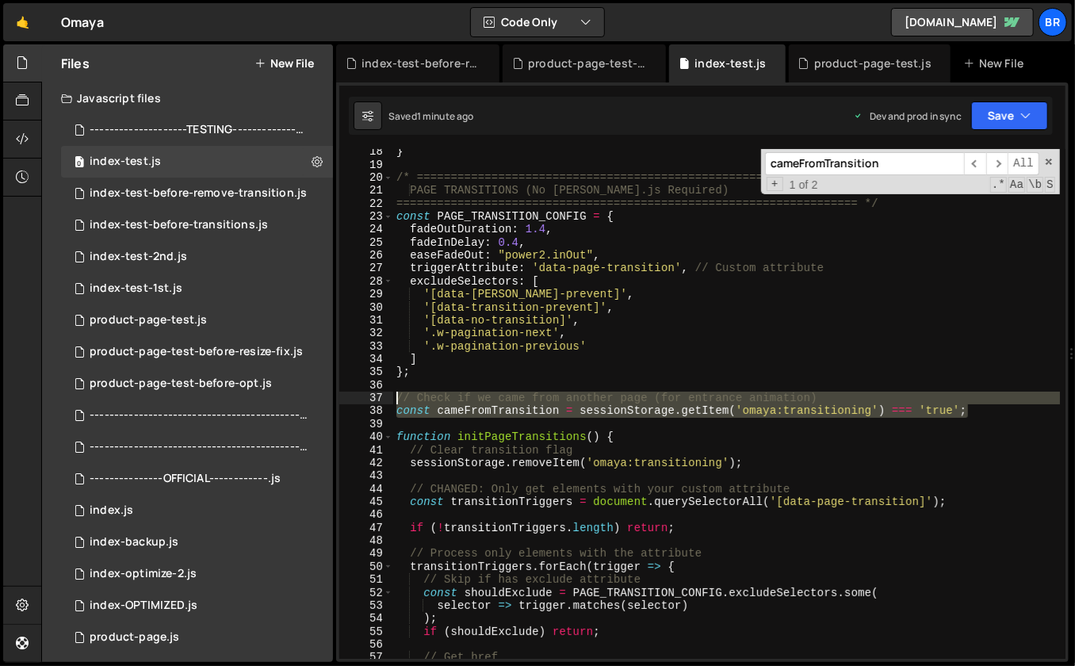
drag, startPoint x: 981, startPoint y: 408, endPoint x: 396, endPoint y: 394, distance: 584.5
click at [396, 394] on div "} /* ==================================================================== PAGE …" at bounding box center [727, 413] width 668 height 537
type textarea "// Check if we came from another page (for entrance animation) const cameFromTr…"
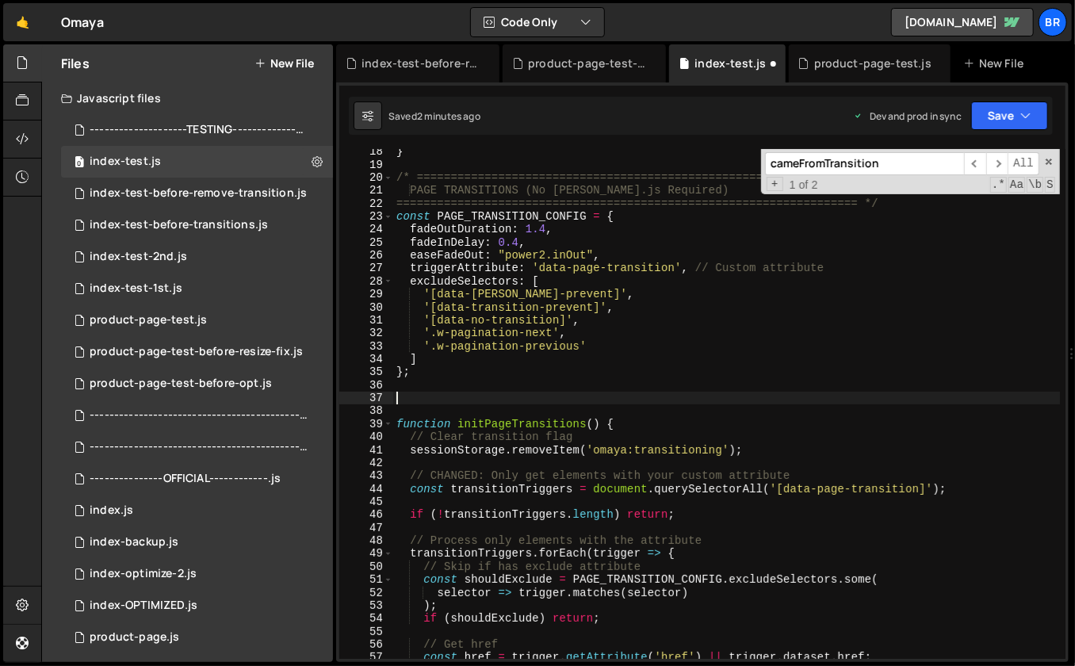
click at [834, 161] on input "cameFromTransition" at bounding box center [864, 163] width 199 height 23
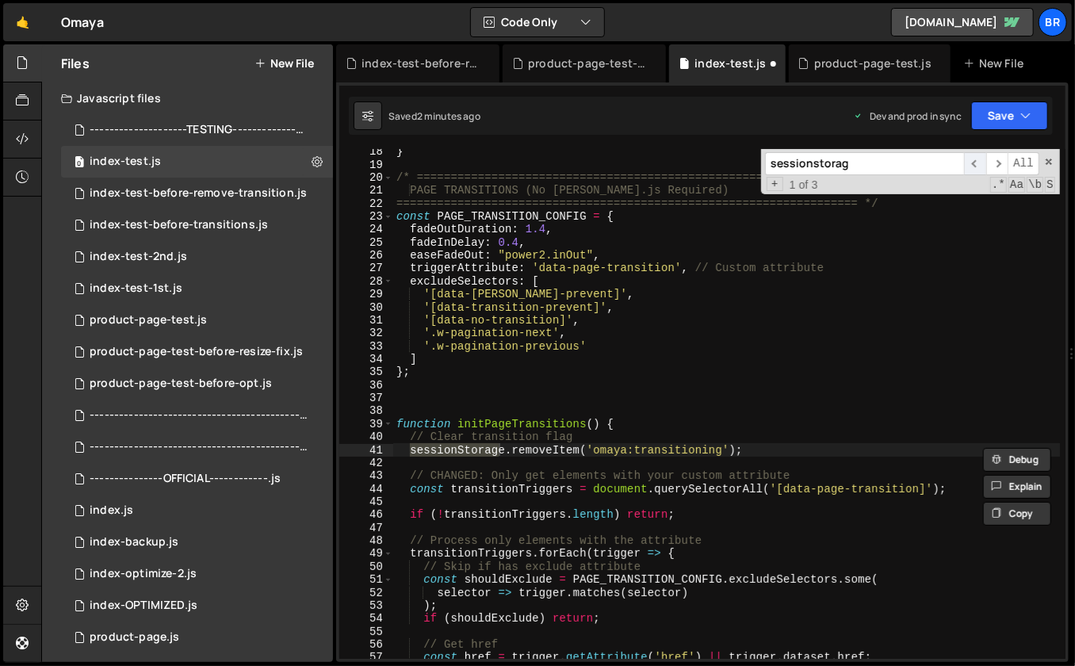
type input "sessionstorag"
click at [976, 163] on span "​" at bounding box center [975, 163] width 22 height 23
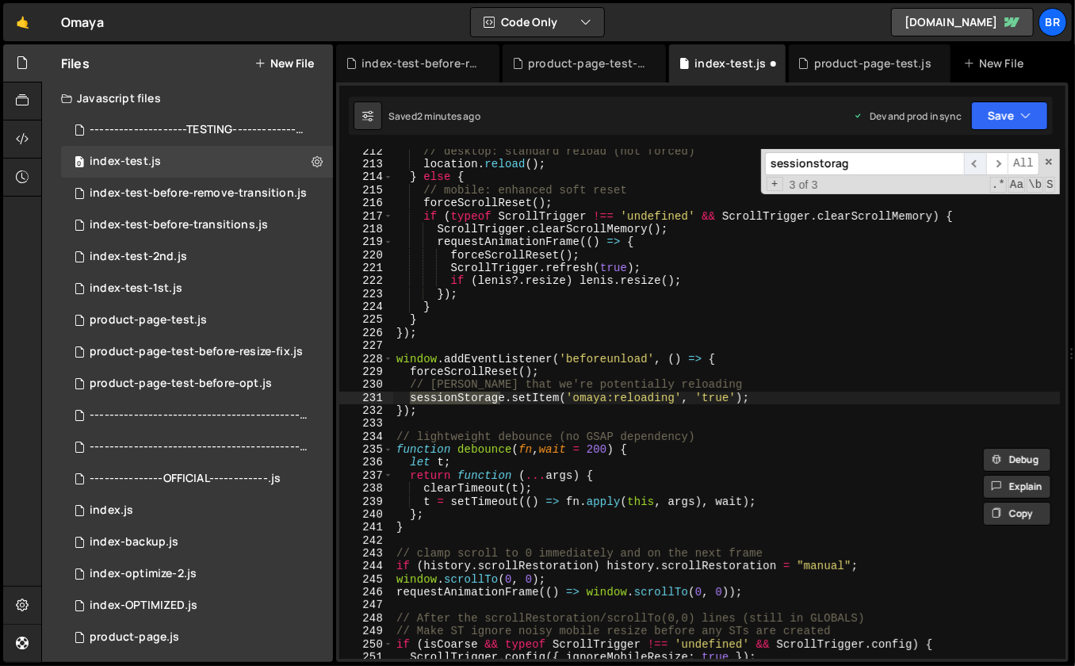
scroll to position [2742, 0]
click at [981, 161] on span "​" at bounding box center [975, 163] width 22 height 23
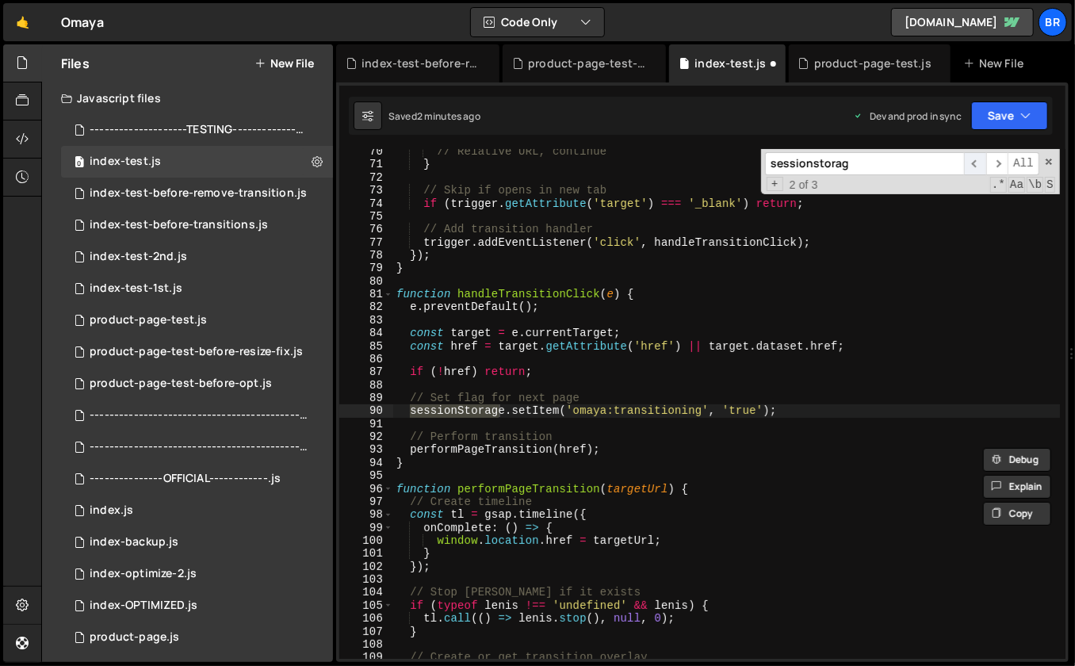
click at [981, 161] on span "​" at bounding box center [975, 163] width 22 height 23
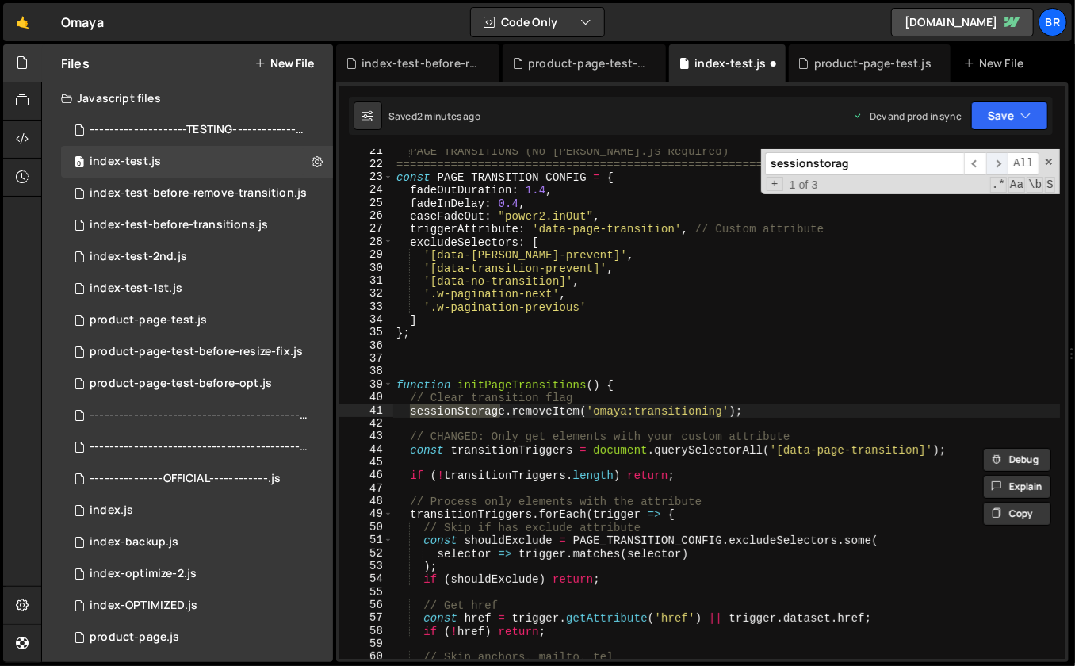
click at [997, 159] on span "​" at bounding box center [997, 163] width 22 height 23
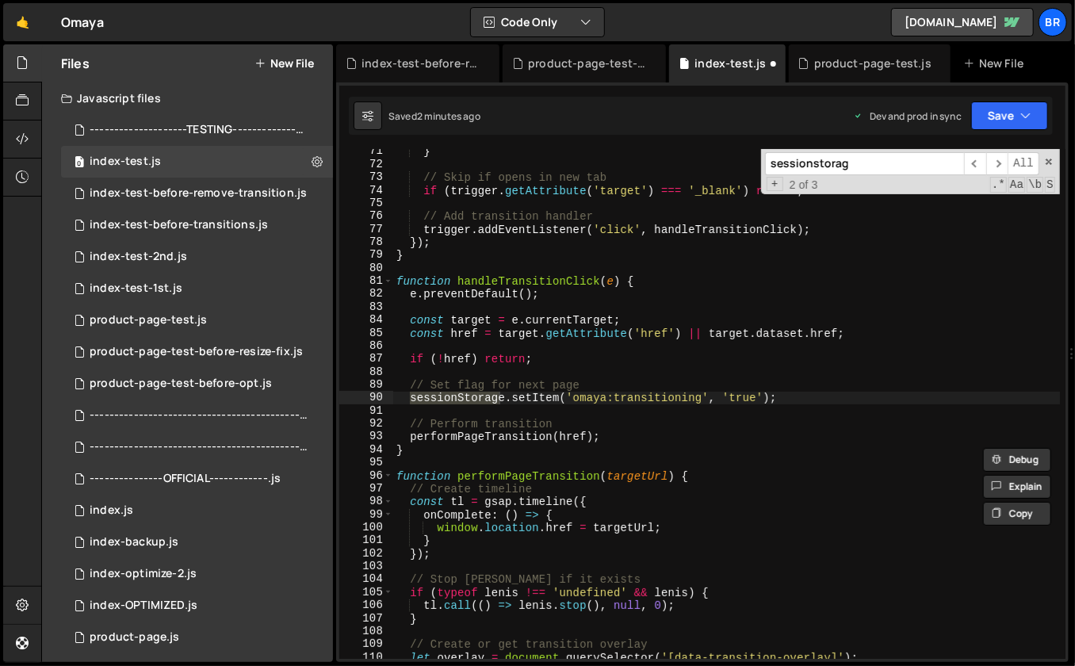
click at [794, 391] on div "} // Skip if opens in new tab if ( trigger . getAttribute ( 'target' ) === '_bl…" at bounding box center [727, 413] width 668 height 537
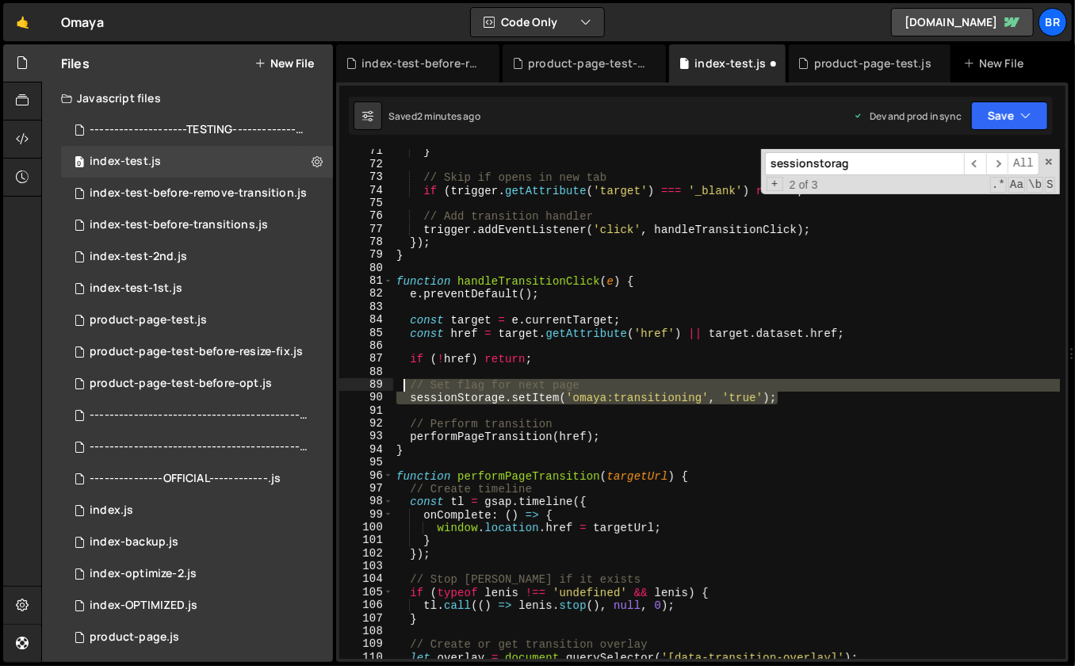
drag, startPoint x: 785, startPoint y: 403, endPoint x: 404, endPoint y: 391, distance: 381.6
click at [404, 391] on div "} // Skip if opens in new tab if ( trigger . getAttribute ( 'target' ) === '_bl…" at bounding box center [727, 413] width 668 height 537
type textarea "// Set flag for next page sessionStorage.setItem('omaya:transitioning', 'true');"
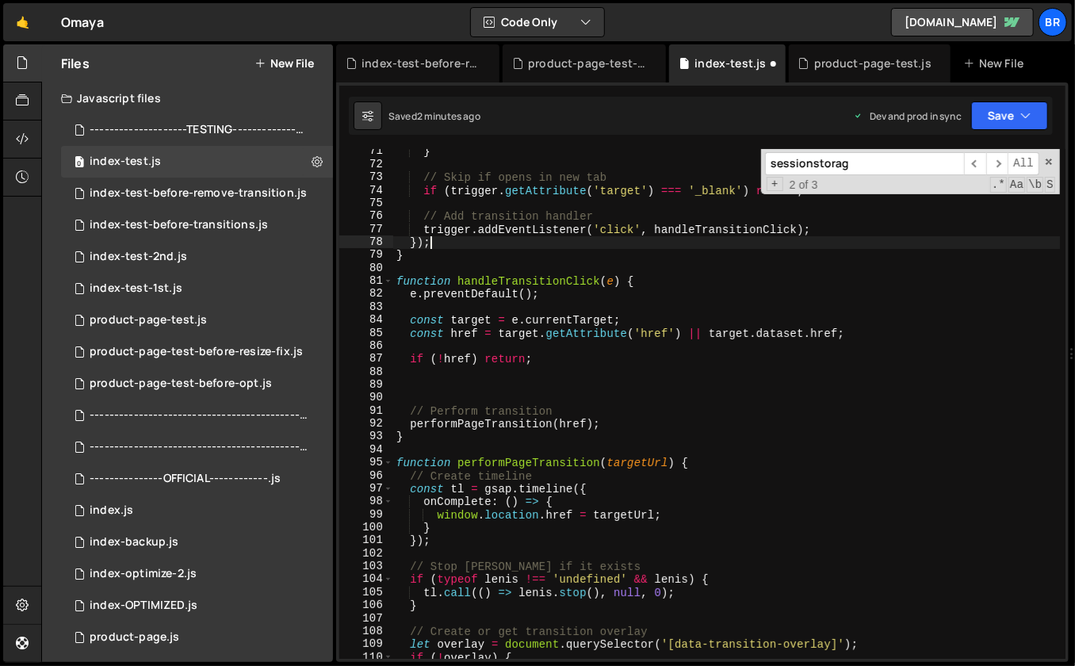
click at [943, 239] on div "} // Skip if opens in new tab if ( trigger . getAttribute ( 'target' ) === '_bl…" at bounding box center [727, 413] width 668 height 537
type textarea "});"
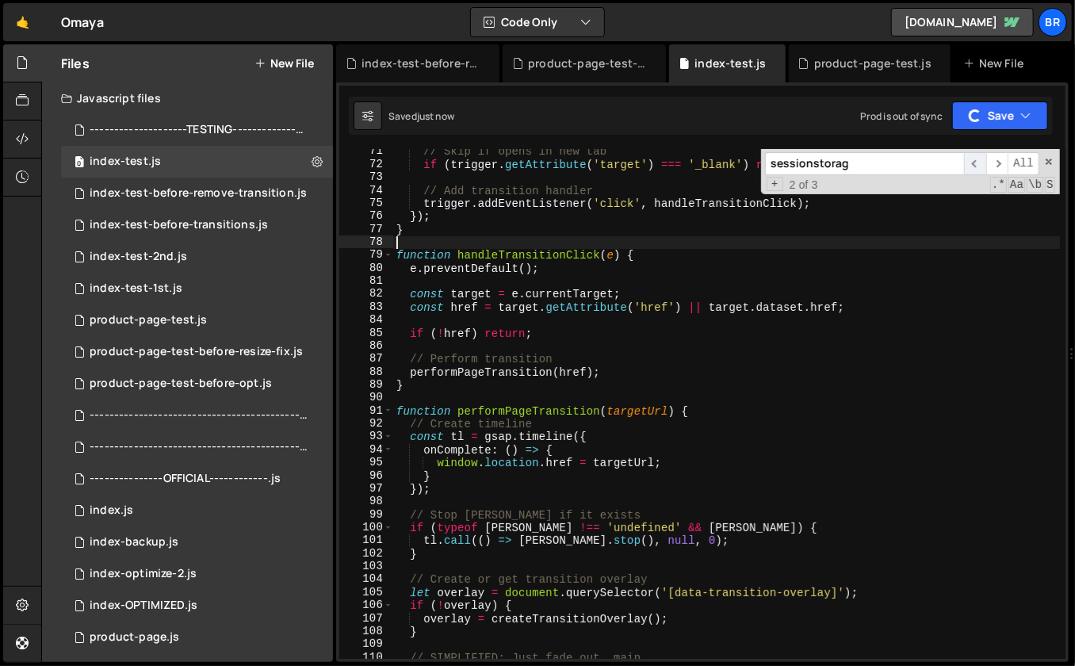
click at [975, 164] on span "​" at bounding box center [975, 163] width 22 height 23
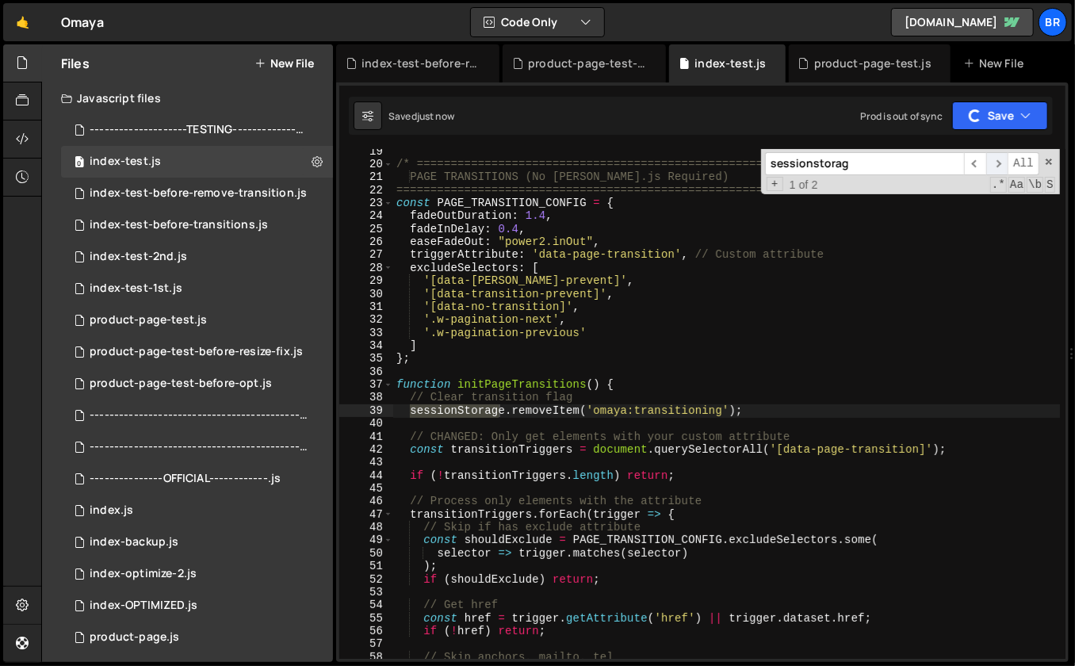
click at [996, 160] on span "​" at bounding box center [997, 163] width 22 height 23
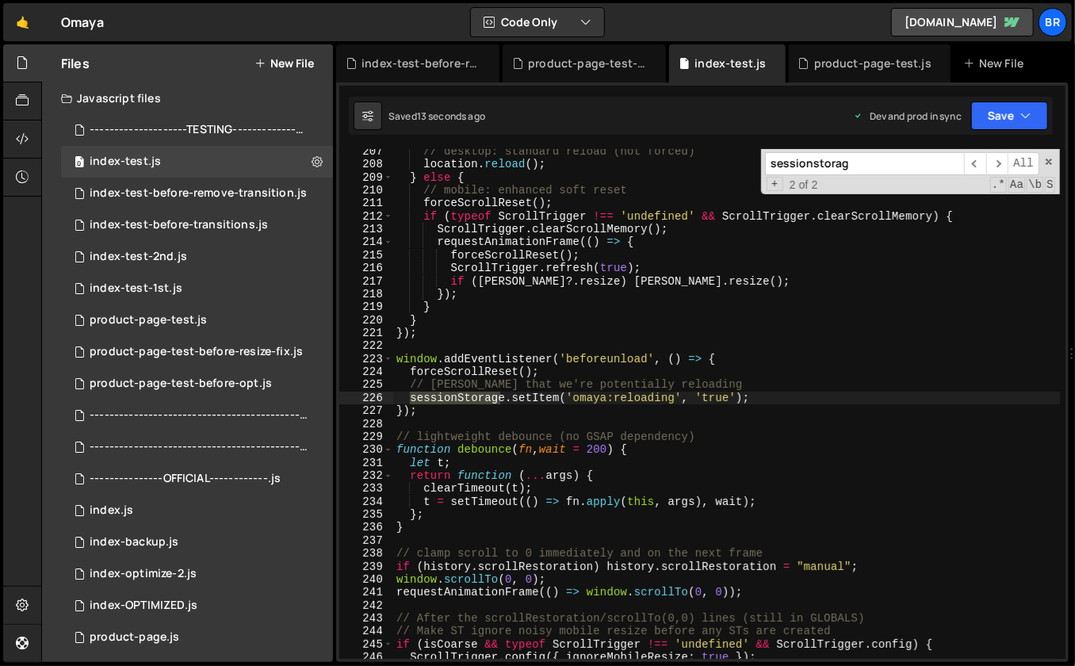
click at [877, 167] on input "sessionstorag" at bounding box center [864, 163] width 199 height 23
paste input "Storage"
type input "sessionStorage"
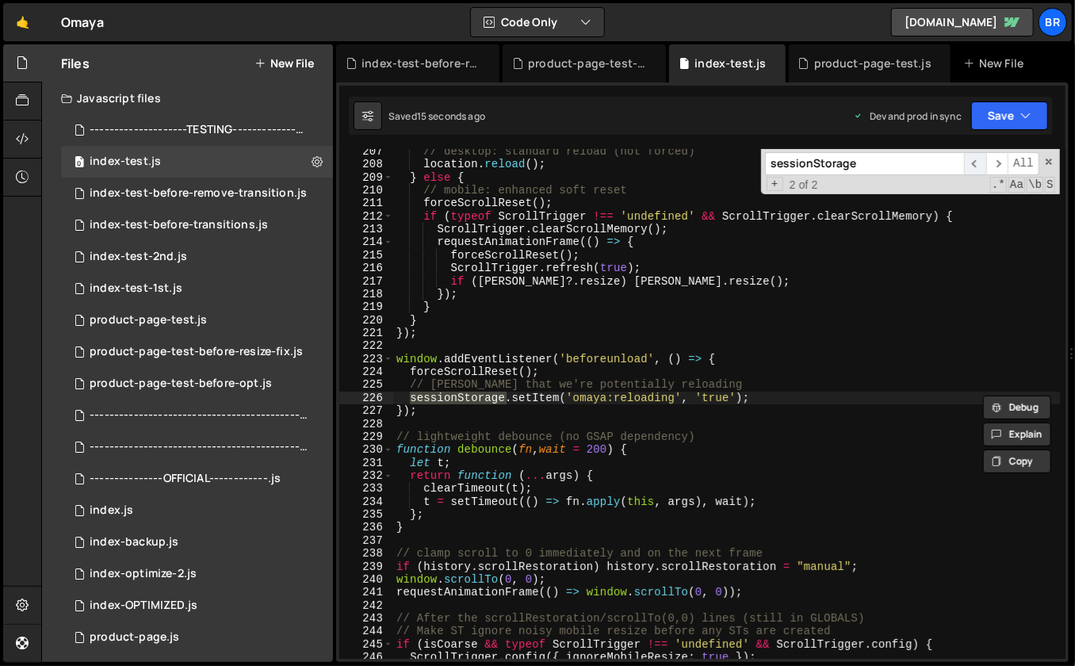
click at [975, 163] on span "​" at bounding box center [975, 163] width 22 height 23
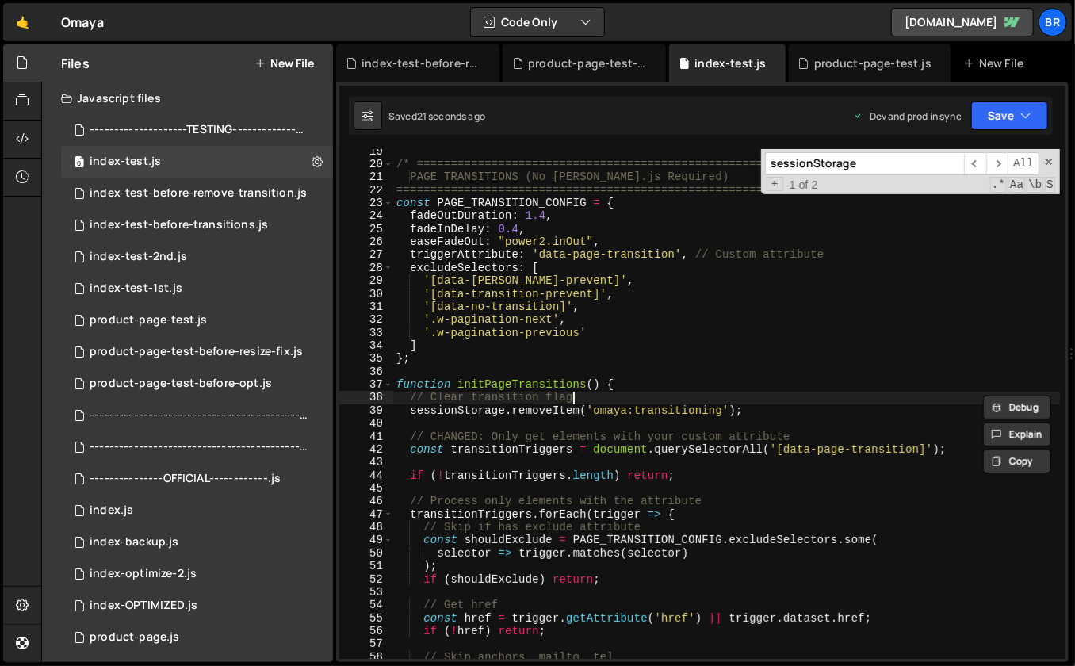
click at [771, 403] on div "/* ==================================================================== PAGE TR…" at bounding box center [727, 413] width 668 height 537
click at [764, 404] on div "/* ==================================================================== PAGE TR…" at bounding box center [727, 413] width 668 height 537
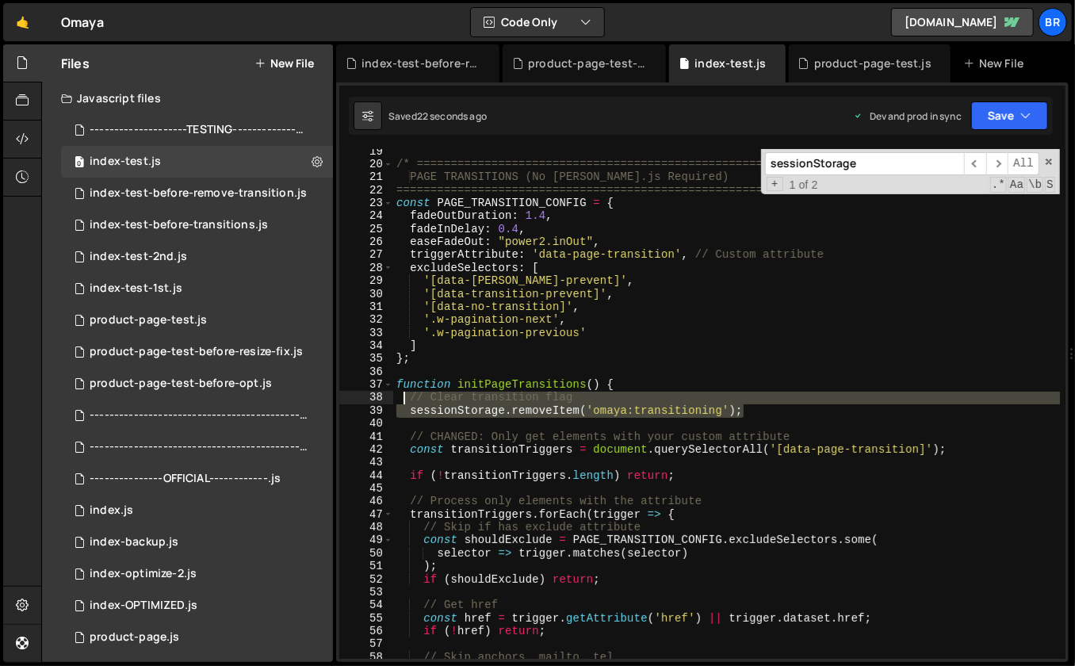
drag, startPoint x: 736, startPoint y: 413, endPoint x: 401, endPoint y: 402, distance: 334.8
click at [401, 402] on div "/* ==================================================================== PAGE TR…" at bounding box center [727, 413] width 668 height 537
type textarea "// Clear transition flag sessionStorage.removeItem('omaya:transitioning');"
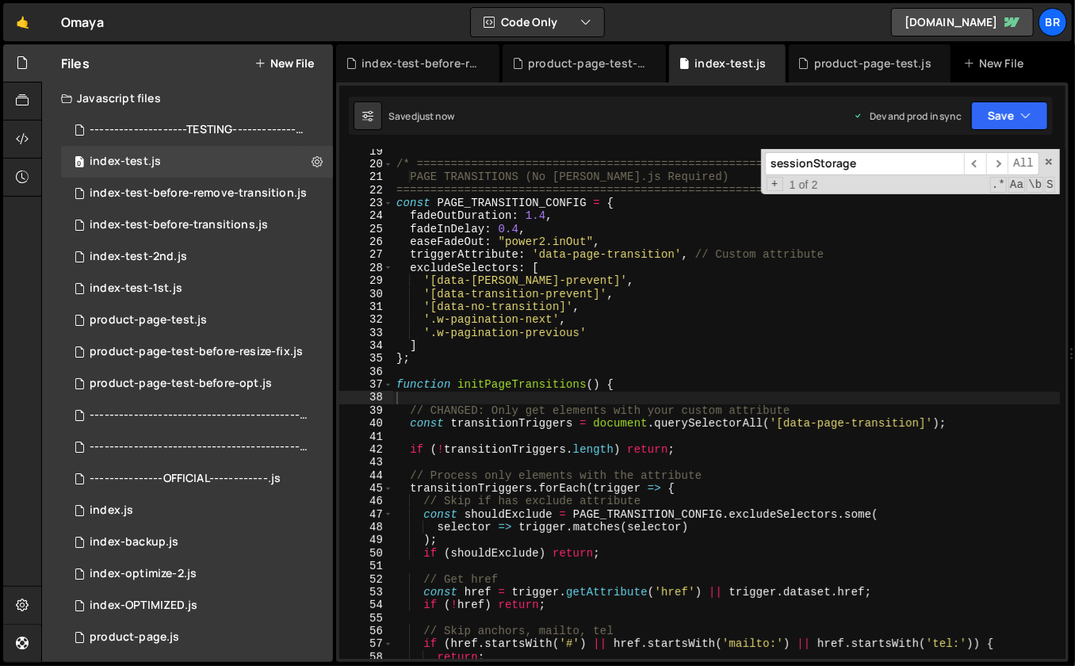
click at [852, 163] on input "sessionStorage" at bounding box center [864, 163] width 199 height 23
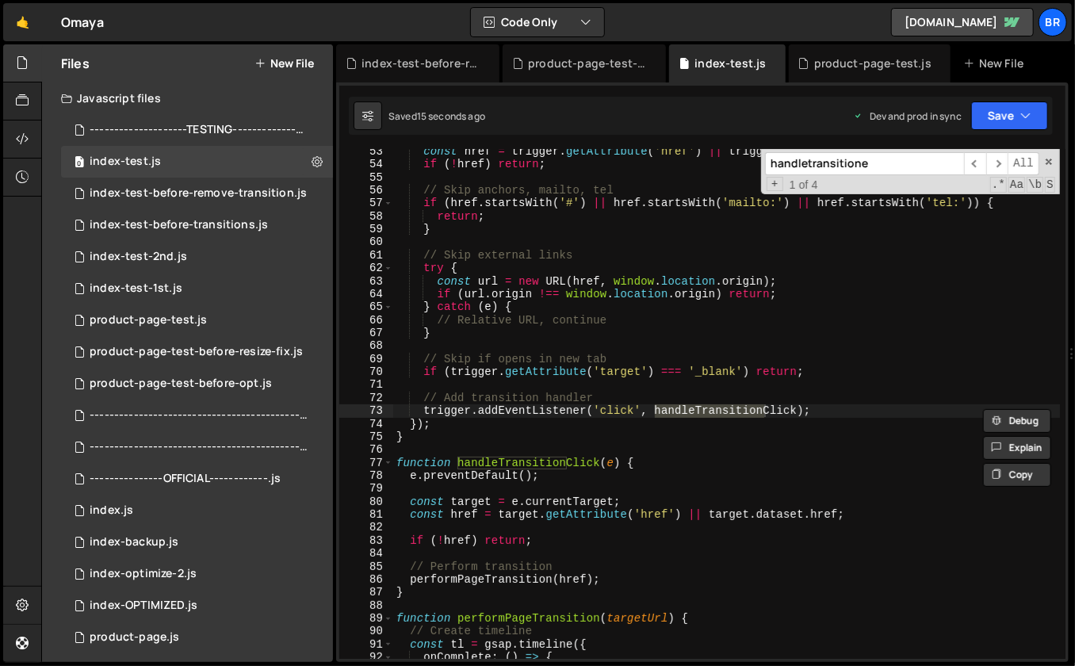
scroll to position [1768, 0]
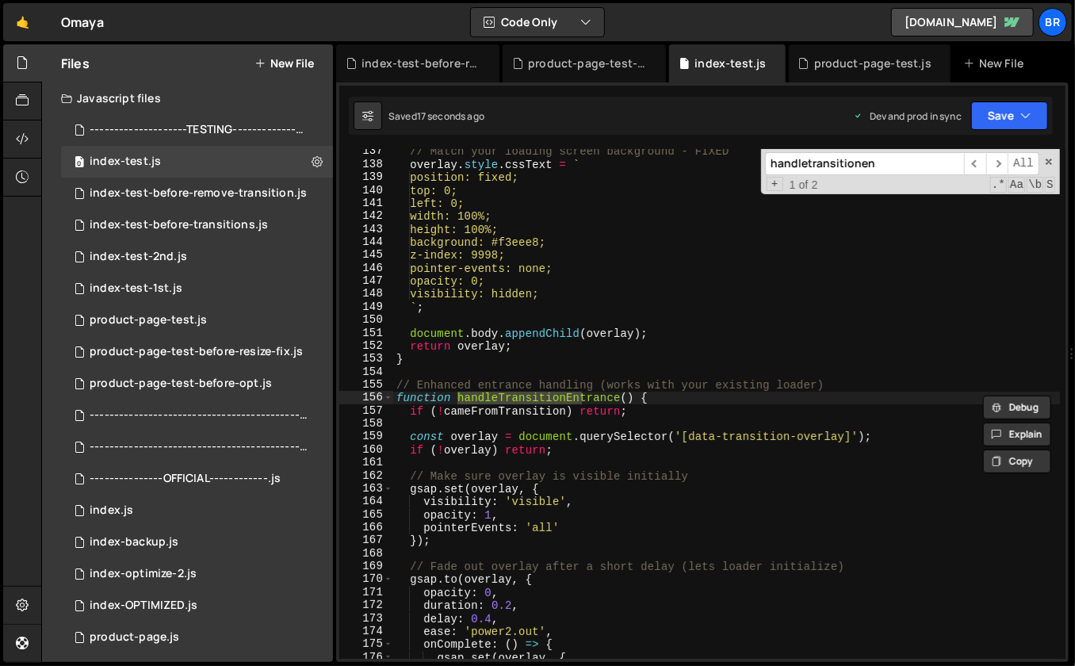
type input "handletransitionen"
click at [692, 397] on div "// Match your loading screen background - FIXED overlay . style . cssText = ` p…" at bounding box center [727, 413] width 668 height 537
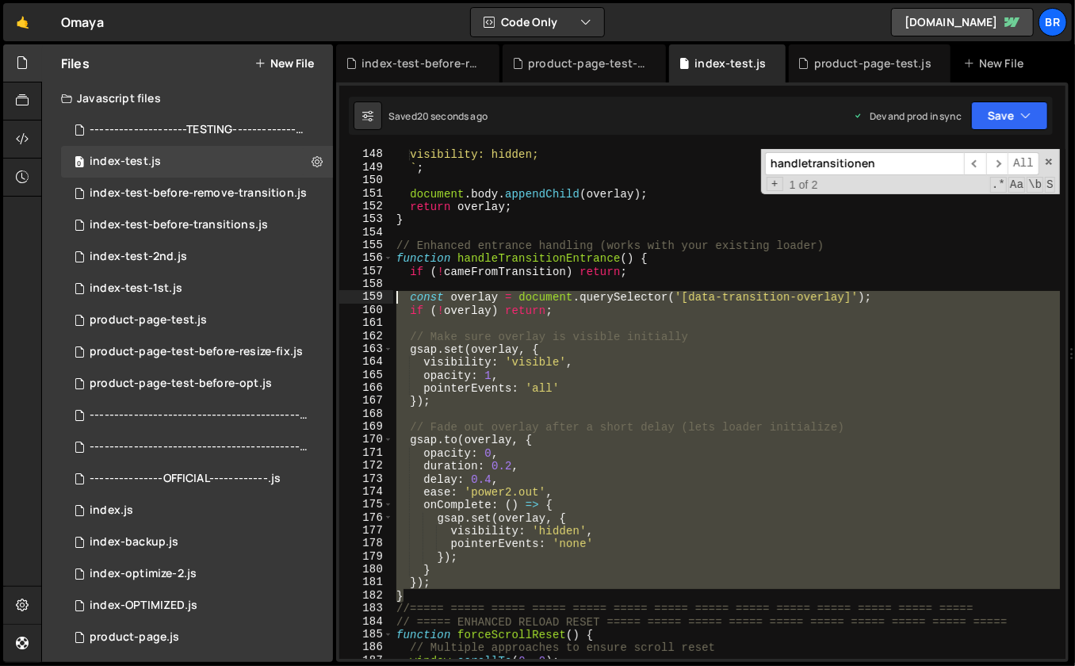
scroll to position [1908, 0]
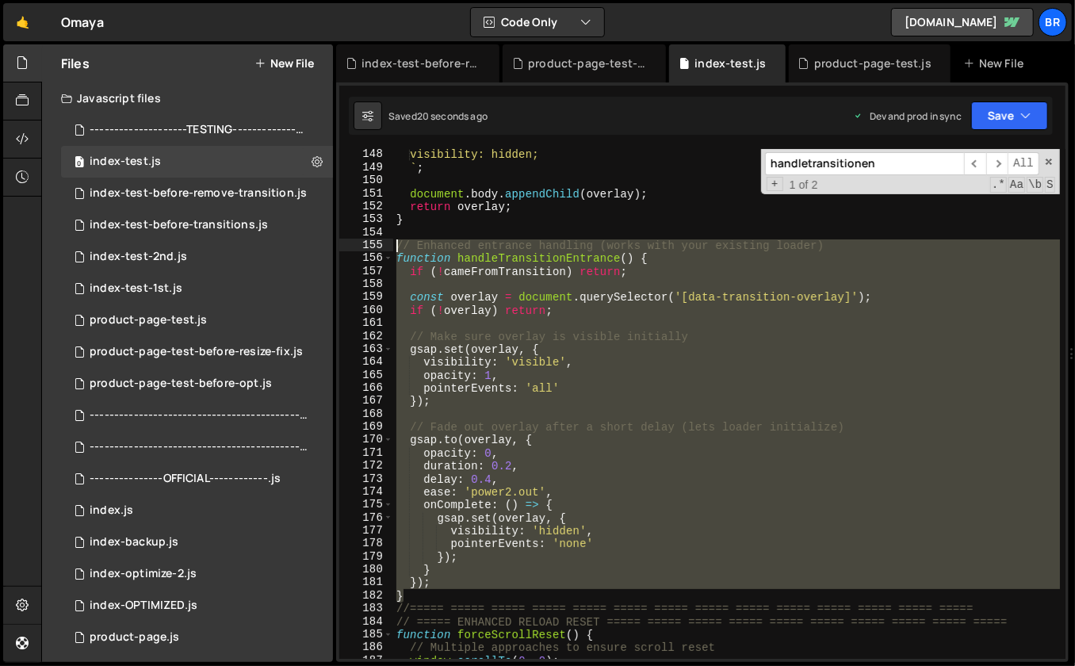
drag, startPoint x: 403, startPoint y: 558, endPoint x: 378, endPoint y: 243, distance: 316.5
click at [378, 243] on div "function handleTransitionEntrance() { 148 149 150 151 152 153 154 155 156 157 1…" at bounding box center [702, 404] width 726 height 510
type textarea "// Enhanced entrance handling (works with your existing loader) function handle…"
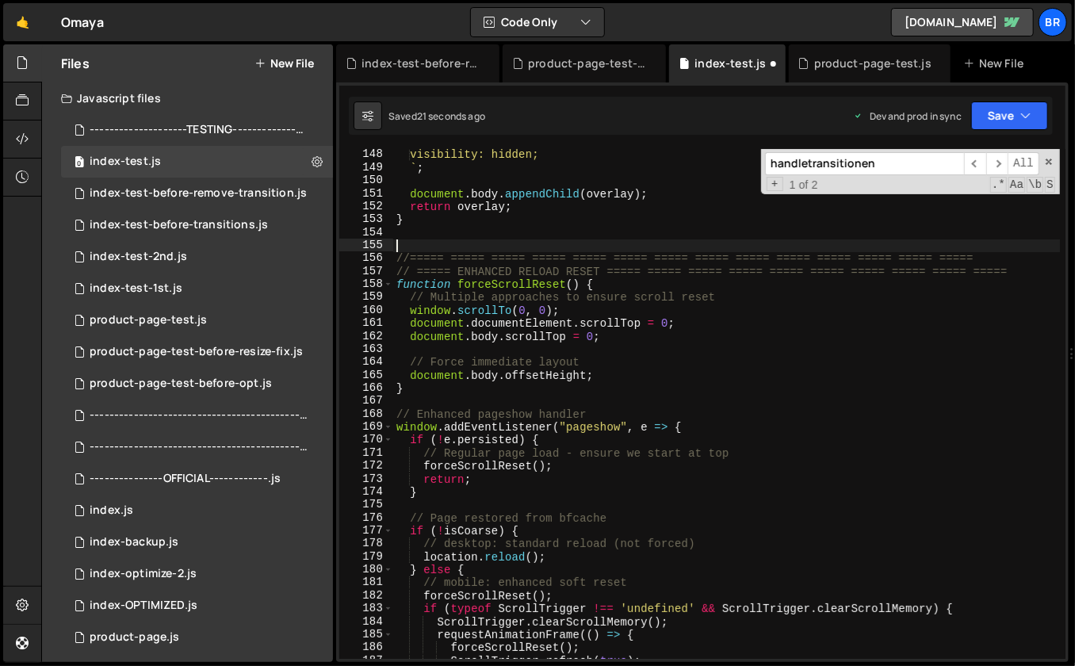
type textarea "//===== ===== ===== ===== ===== ===== ===== ===== ===== ===== ===== ===== =====…"
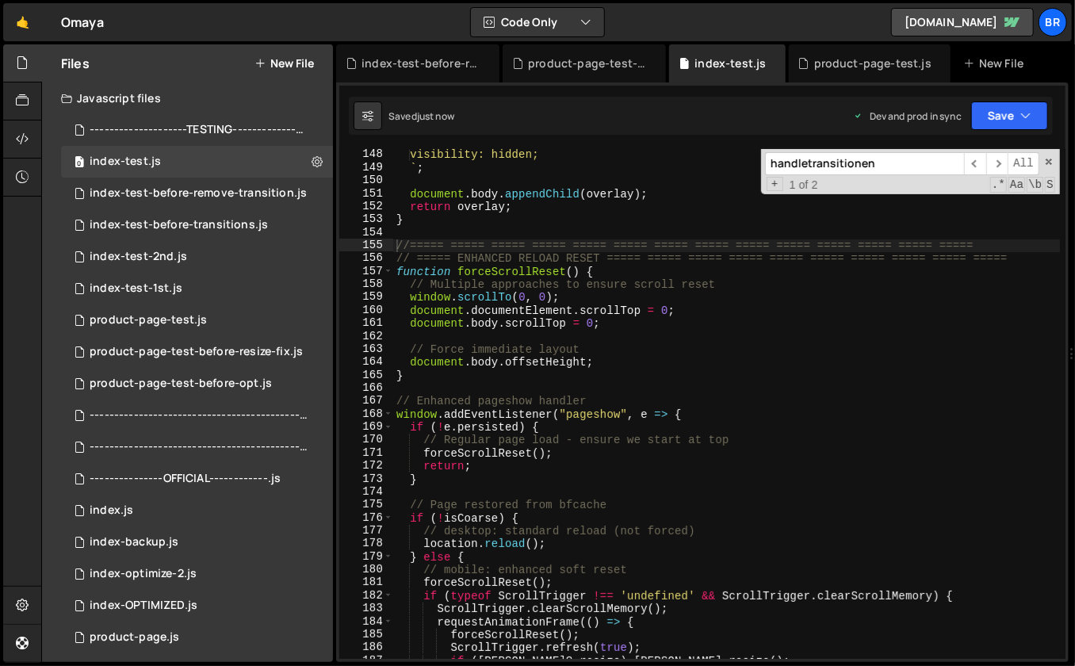
click at [891, 165] on input "handletransitionen" at bounding box center [864, 163] width 199 height 23
paste input "onts.ready.th"
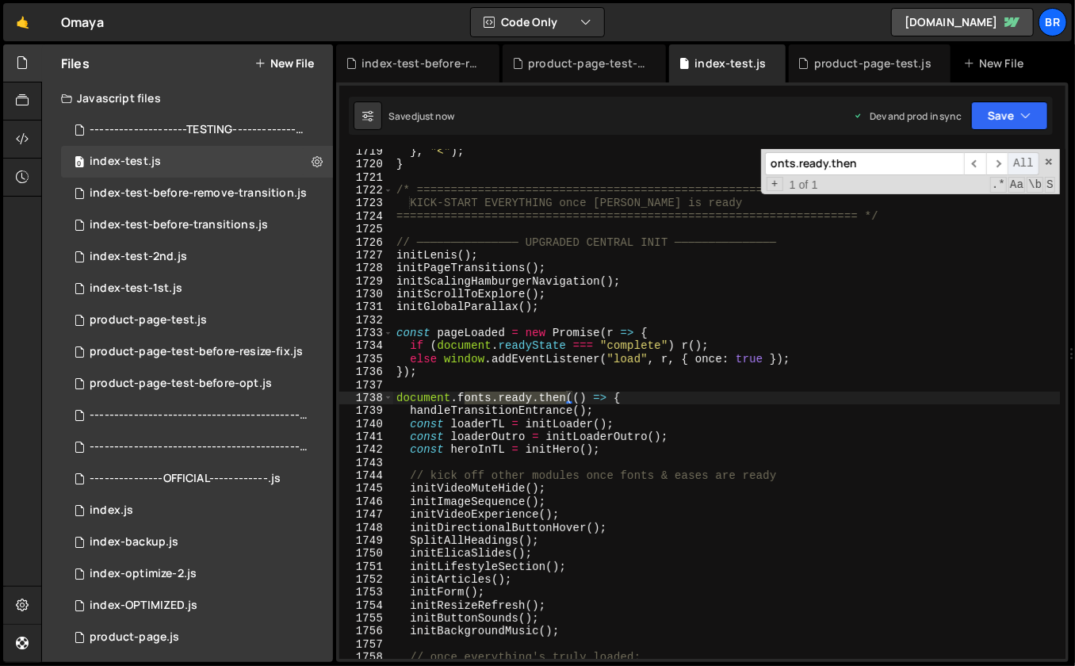
scroll to position [22373, 0]
type input "onts.ready.then"
type textarea "handleTransitionEntrance();"
click at [632, 408] on div "} , "<" ) ; } /* ==============================================================…" at bounding box center [727, 413] width 668 height 537
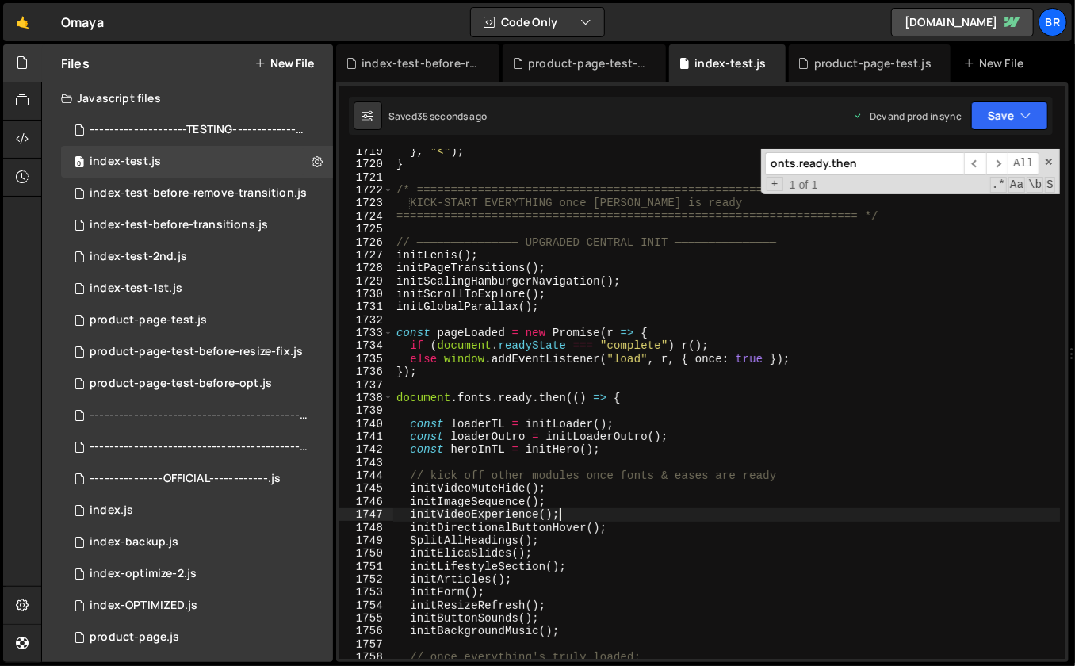
click at [794, 519] on div "} , "<" ) ; } /* ==============================================================…" at bounding box center [727, 413] width 668 height 537
click at [1047, 162] on span at bounding box center [1048, 161] width 11 height 11
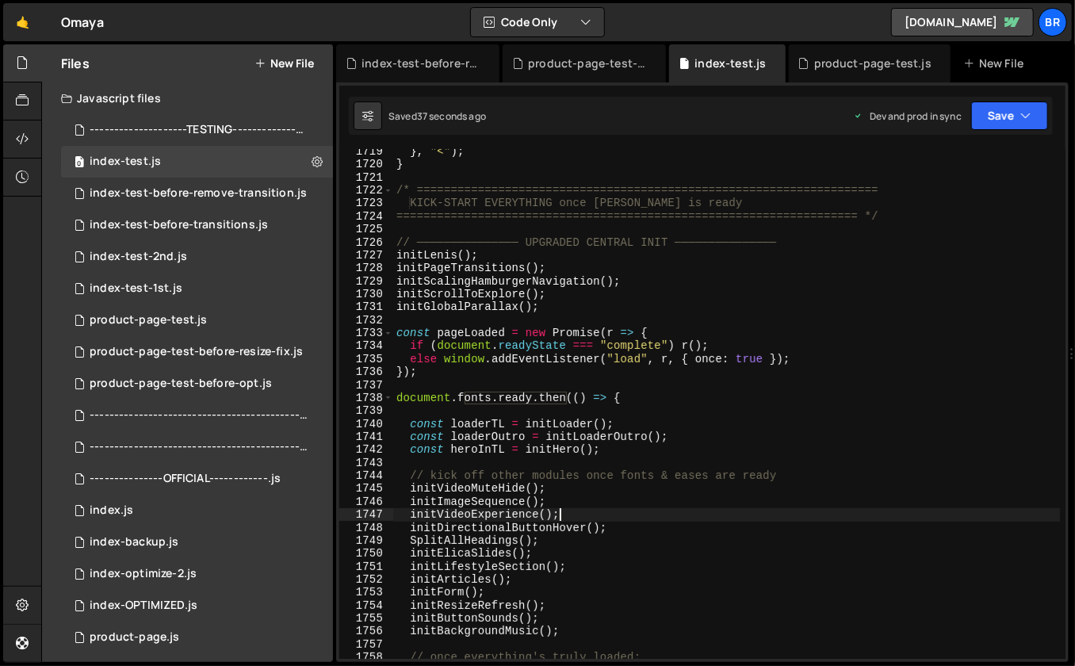
click at [842, 353] on div "} , "<" ) ; } /* ==============================================================…" at bounding box center [727, 413] width 668 height 537
type textarea "else window.addEventListener("load", r, { once: true });"
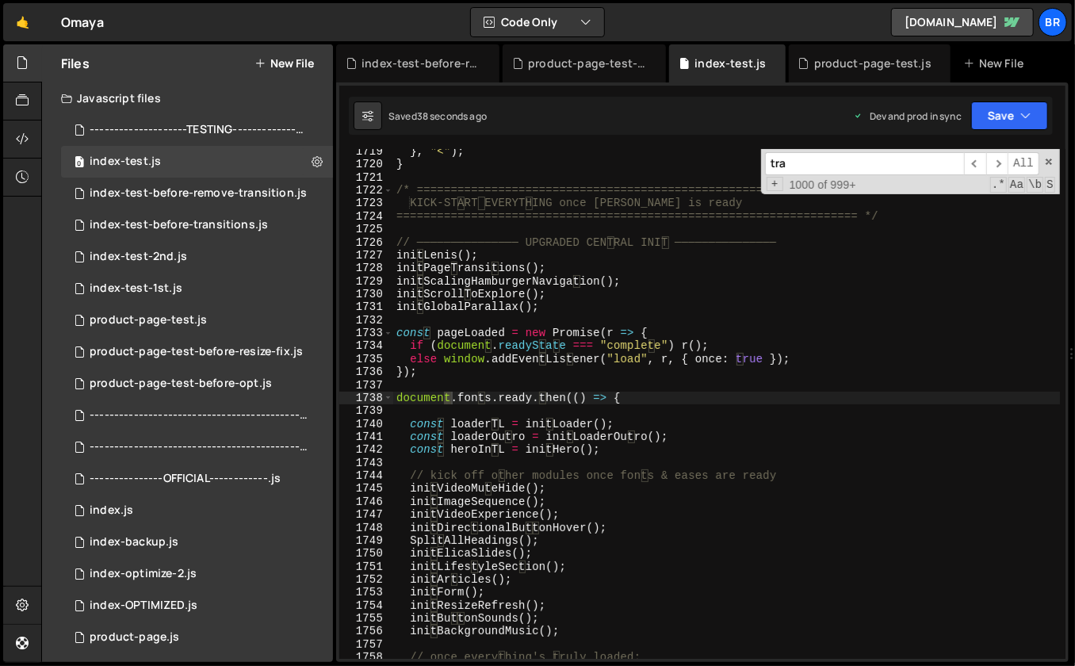
scroll to position [0, 0]
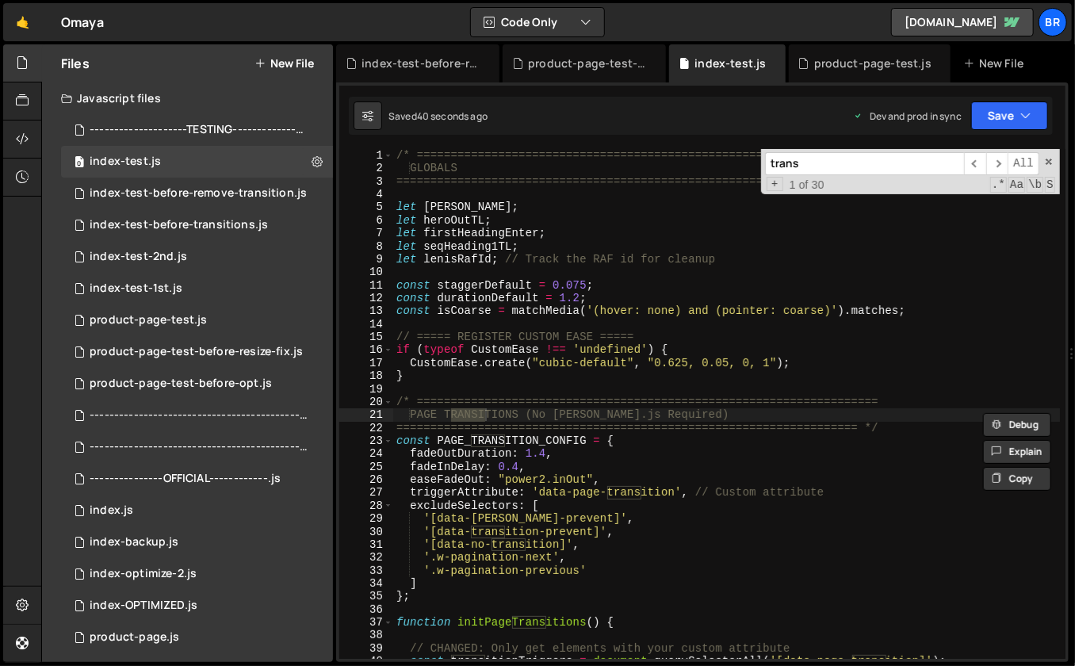
type input "trans"
click at [699, 475] on div "/* ==================================================================== GLOBALS…" at bounding box center [727, 417] width 668 height 537
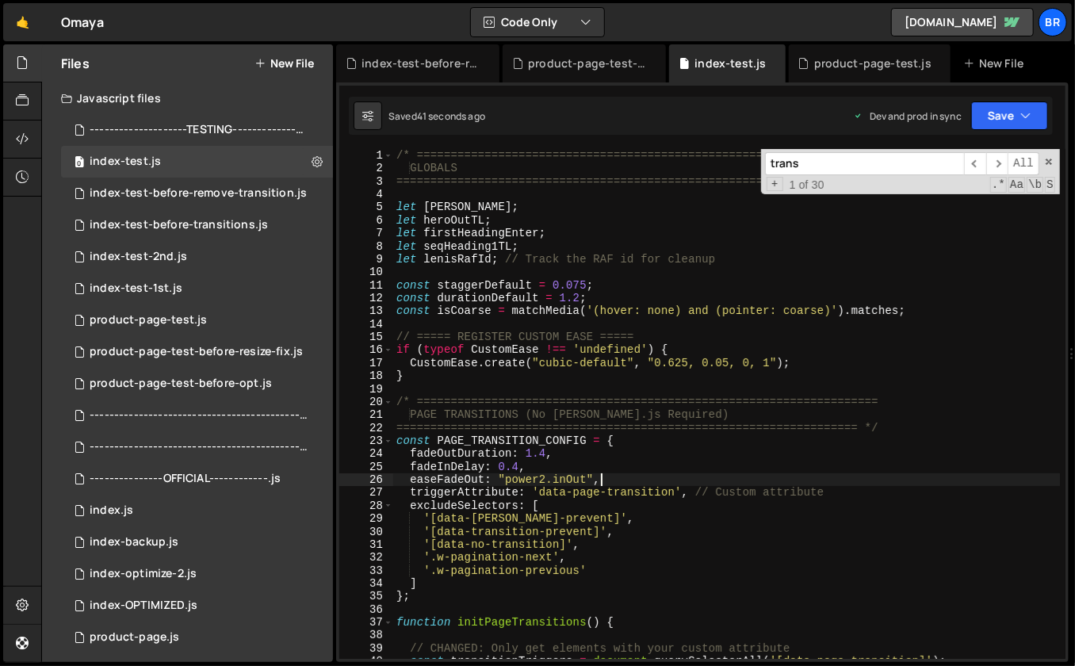
click at [531, 451] on div "/* ==================================================================== GLOBALS…" at bounding box center [727, 417] width 668 height 537
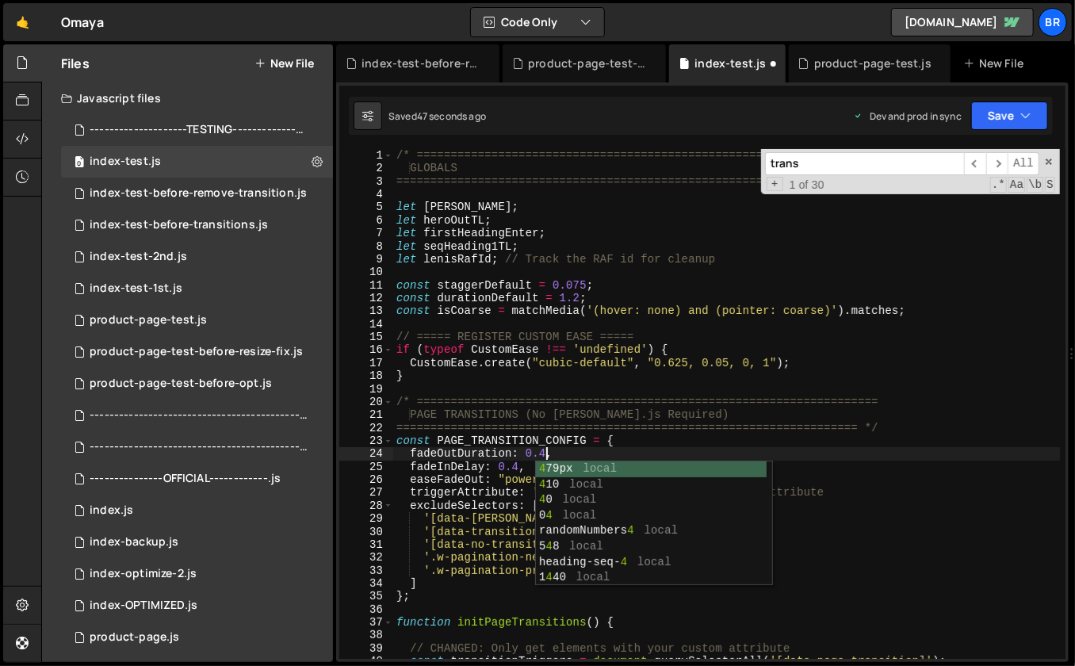
scroll to position [0, 10]
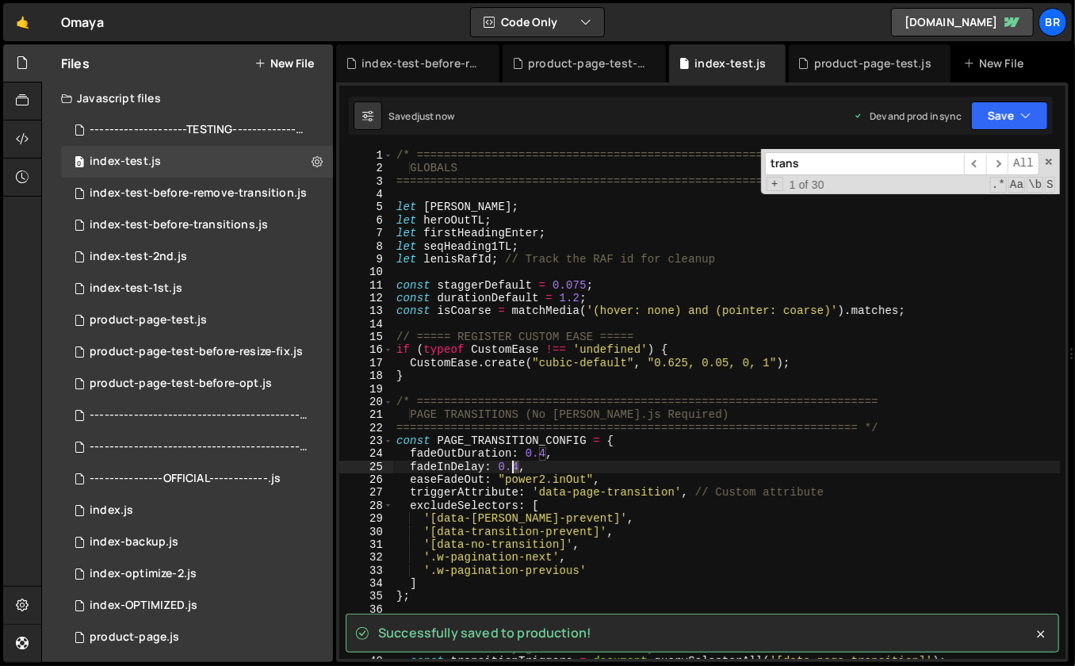
click at [514, 468] on div "/* ==================================================================== GLOBALS…" at bounding box center [727, 417] width 668 height 537
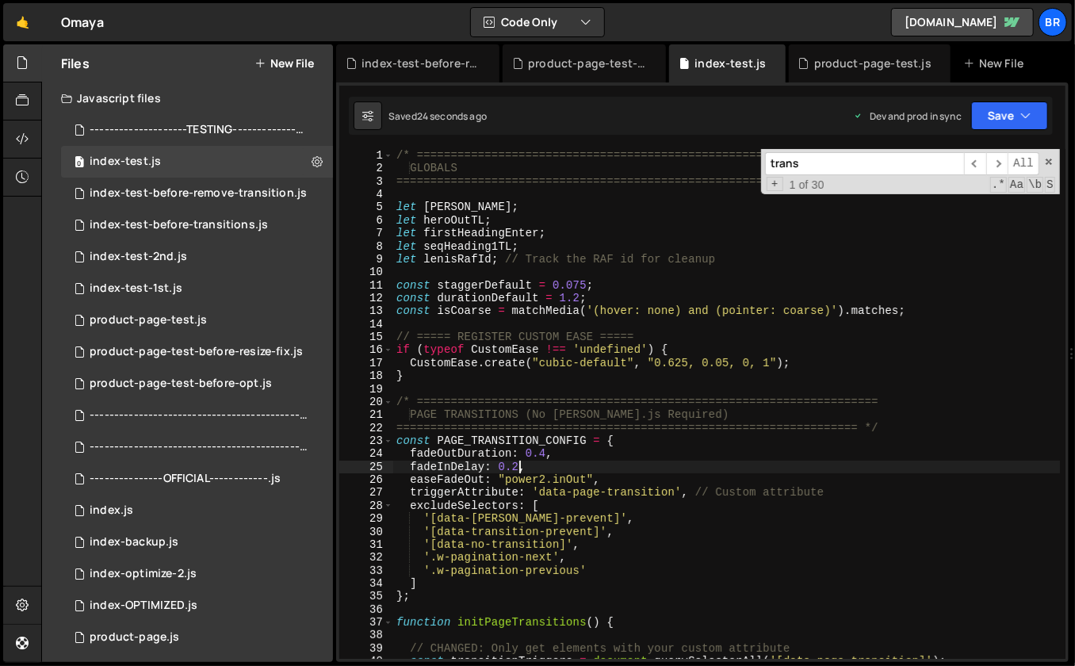
click at [623, 556] on div "/* ==================================================================== GLOBALS…" at bounding box center [727, 417] width 668 height 537
drag, startPoint x: 544, startPoint y: 452, endPoint x: 604, endPoint y: 465, distance: 61.6
click at [545, 451] on div "/* ==================================================================== GLOBALS…" at bounding box center [727, 417] width 668 height 537
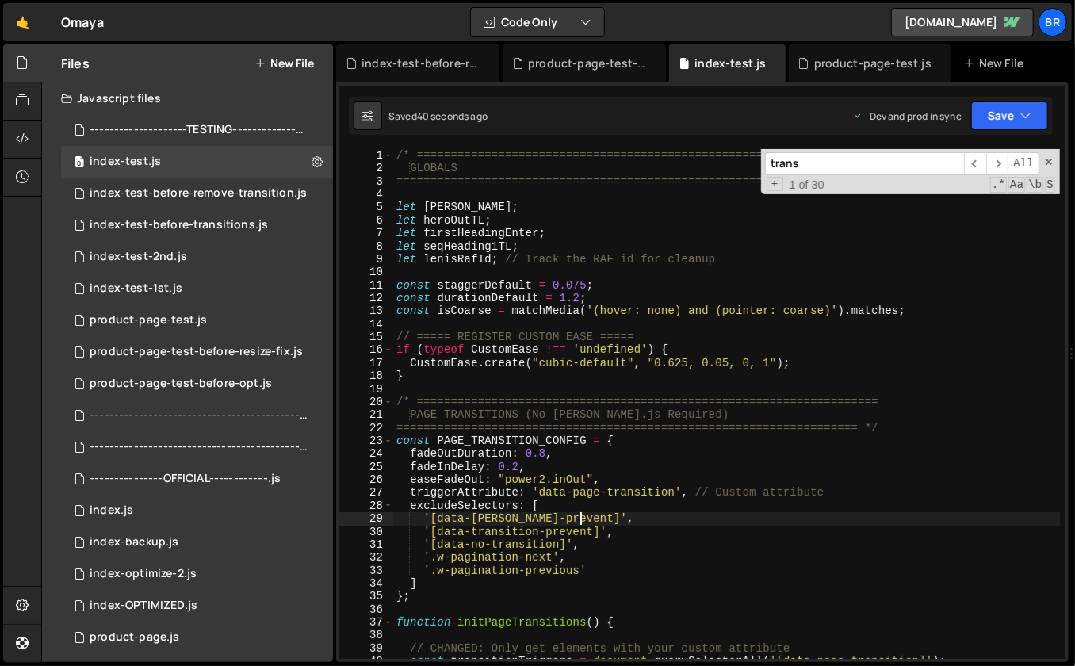
click at [858, 522] on div "/* ==================================================================== GLOBALS…" at bounding box center [727, 417] width 668 height 537
click at [1051, 163] on span at bounding box center [1048, 161] width 11 height 11
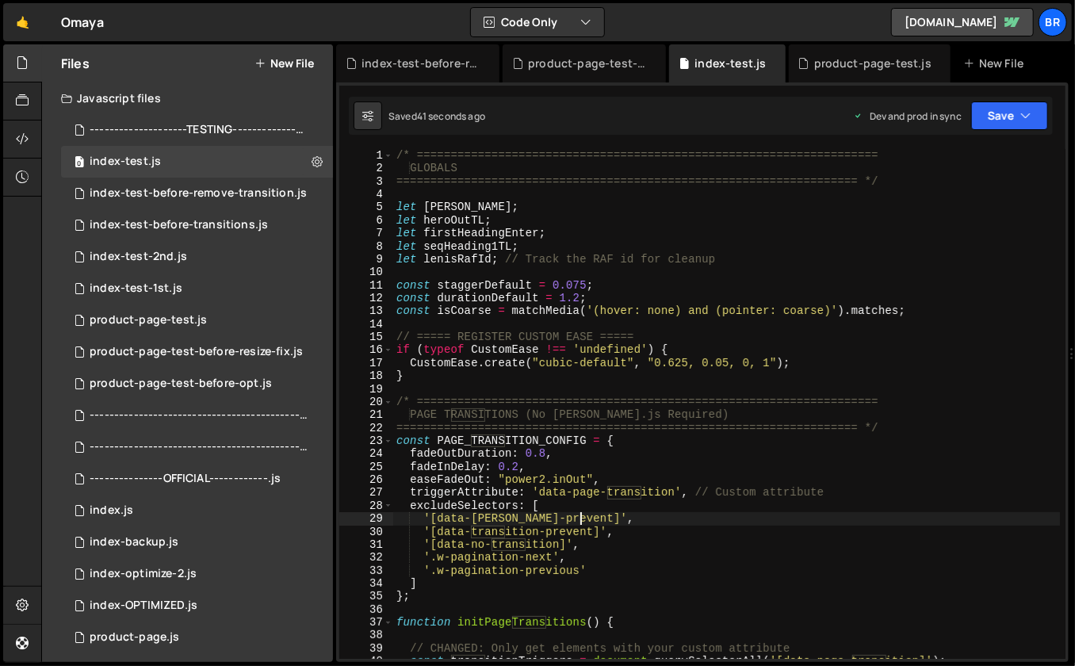
click at [742, 301] on div "/* ==================================================================== GLOBALS…" at bounding box center [727, 417] width 668 height 537
type textarea "const durationDefault = 1.2;"
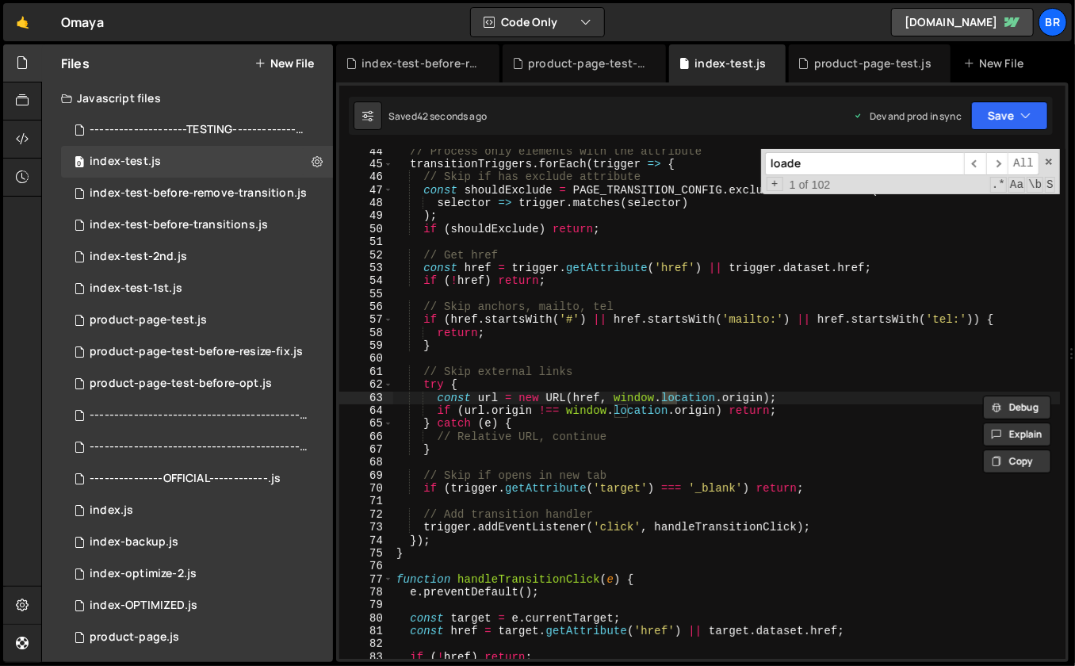
scroll to position [2820, 0]
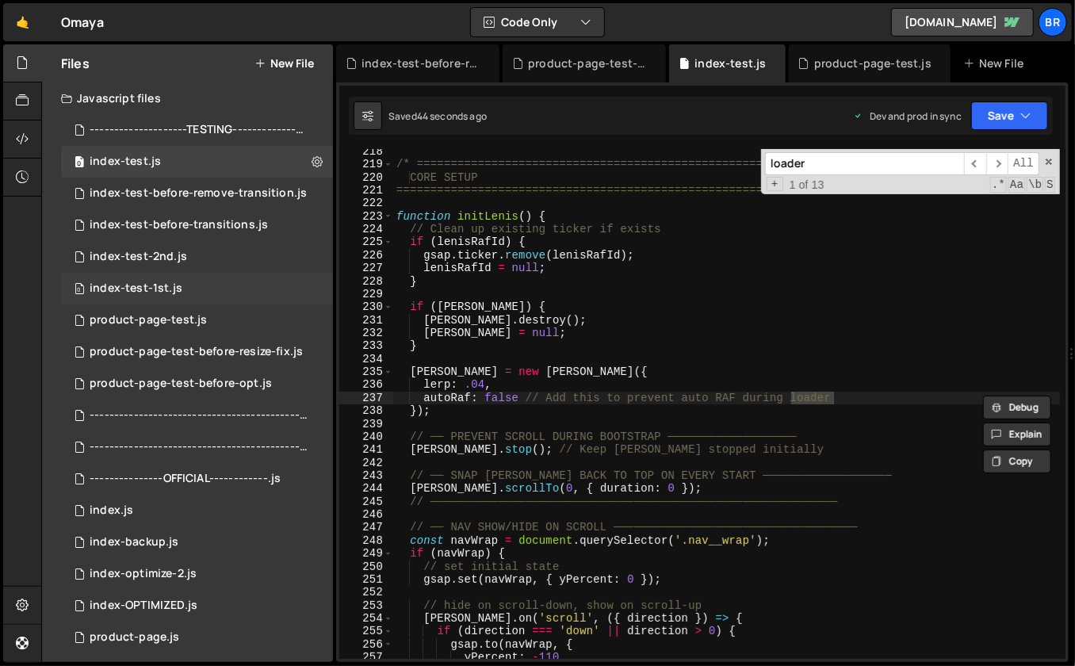
type input "loader"
click at [196, 302] on div "0 index-test-1st.js 0" at bounding box center [197, 289] width 272 height 32
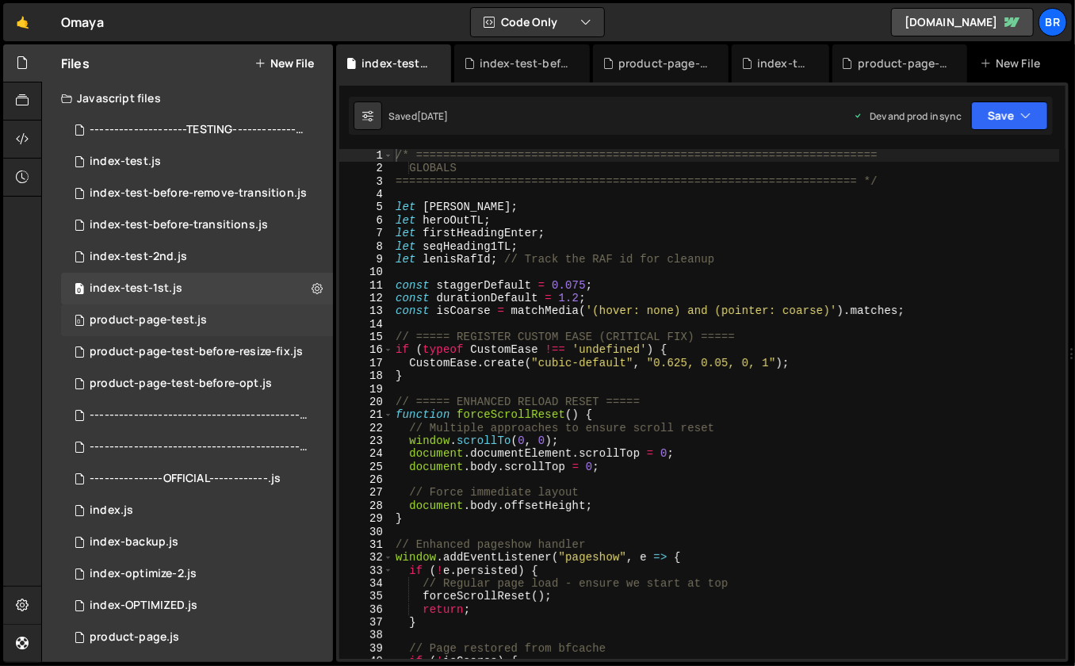
click at [198, 318] on div "product-page-test.js" at bounding box center [148, 320] width 117 height 14
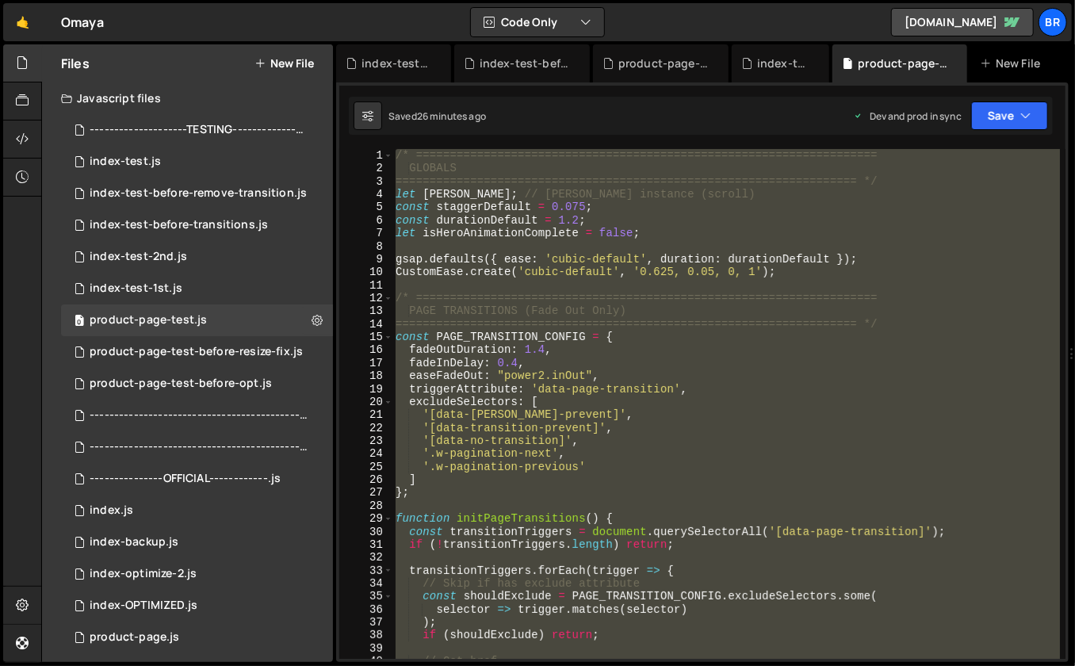
click at [807, 297] on div "/* ==================================================================== GLOBALS…" at bounding box center [726, 404] width 668 height 510
type textarea "/* ===================================================================="
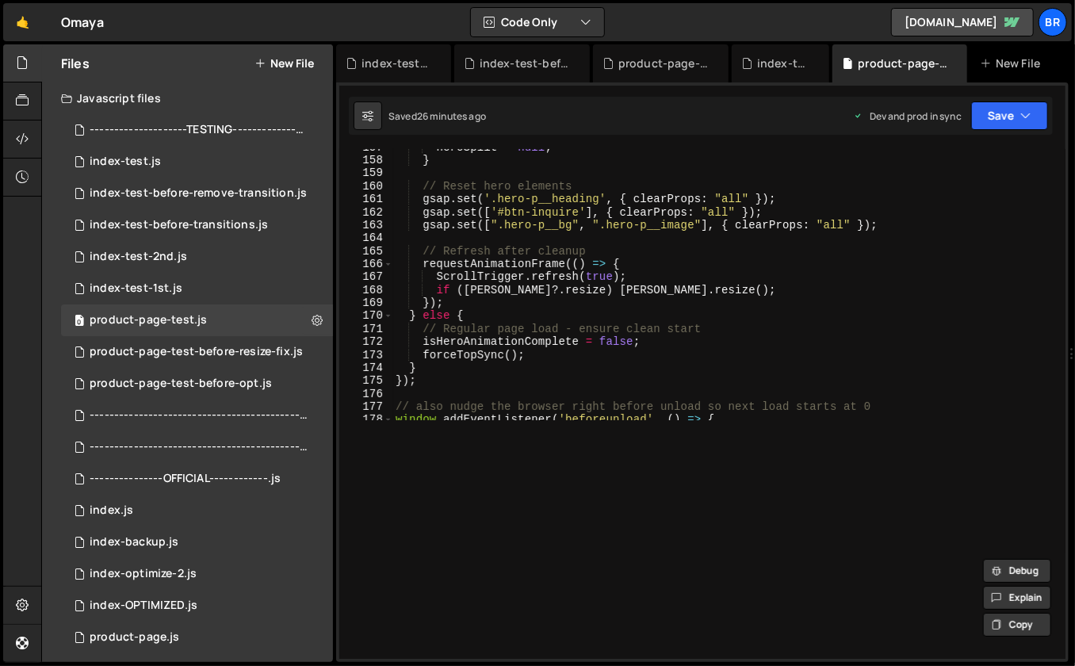
scroll to position [239, 0]
type input "loader"
type textarea "gsap.set(['#btn-inquire'], { clearProps: "all" });"
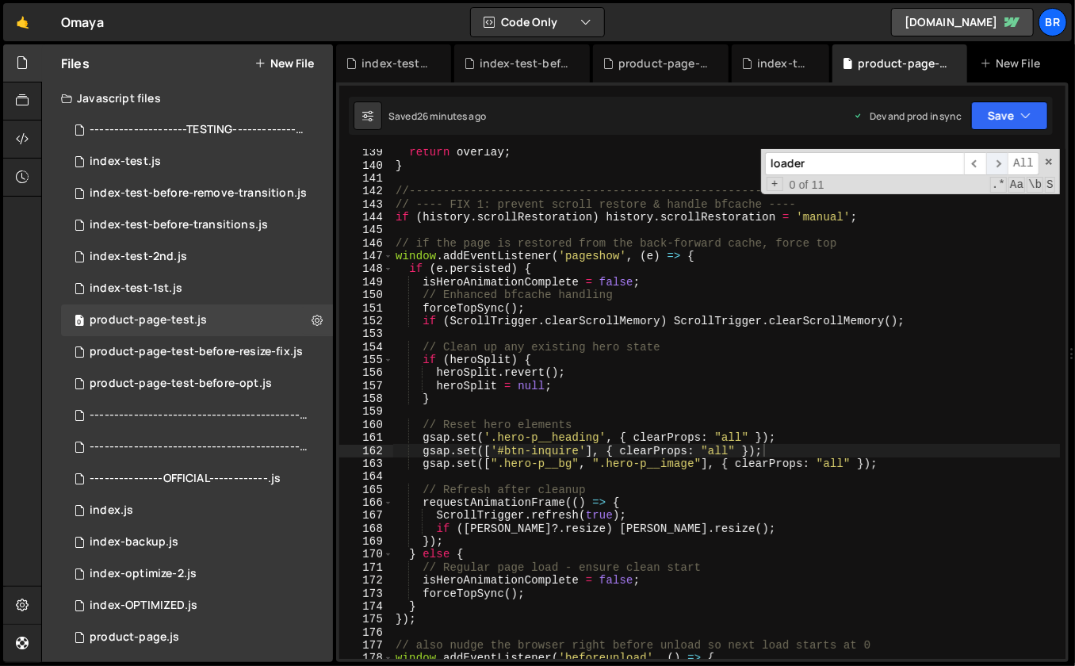
click at [988, 158] on span "​" at bounding box center [997, 163] width 22 height 23
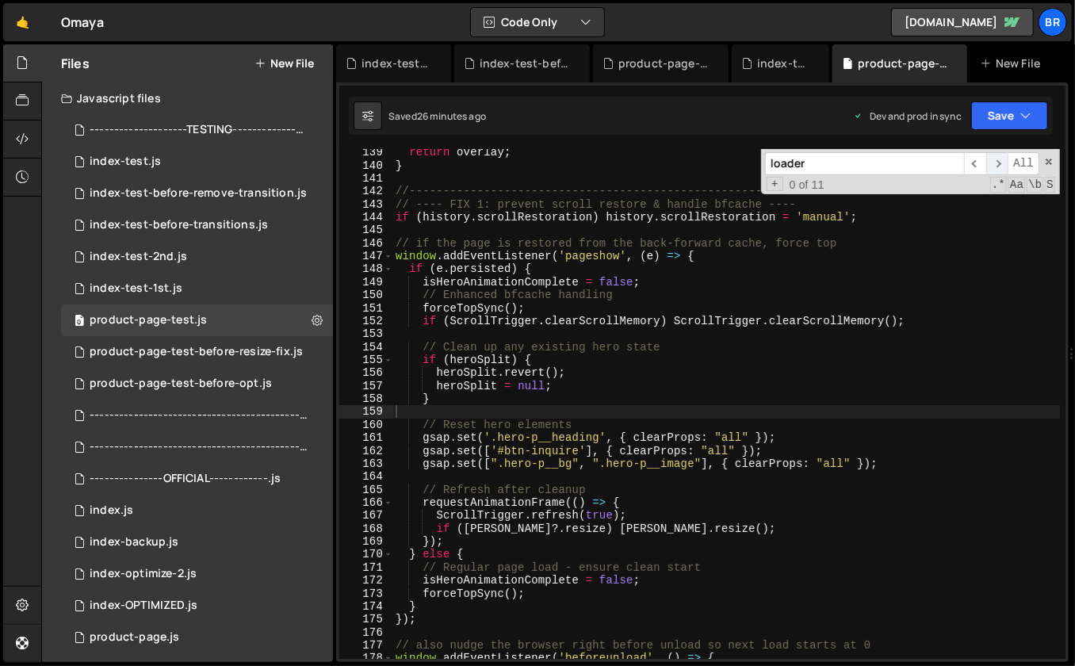
click at [1002, 167] on span "​" at bounding box center [997, 163] width 22 height 23
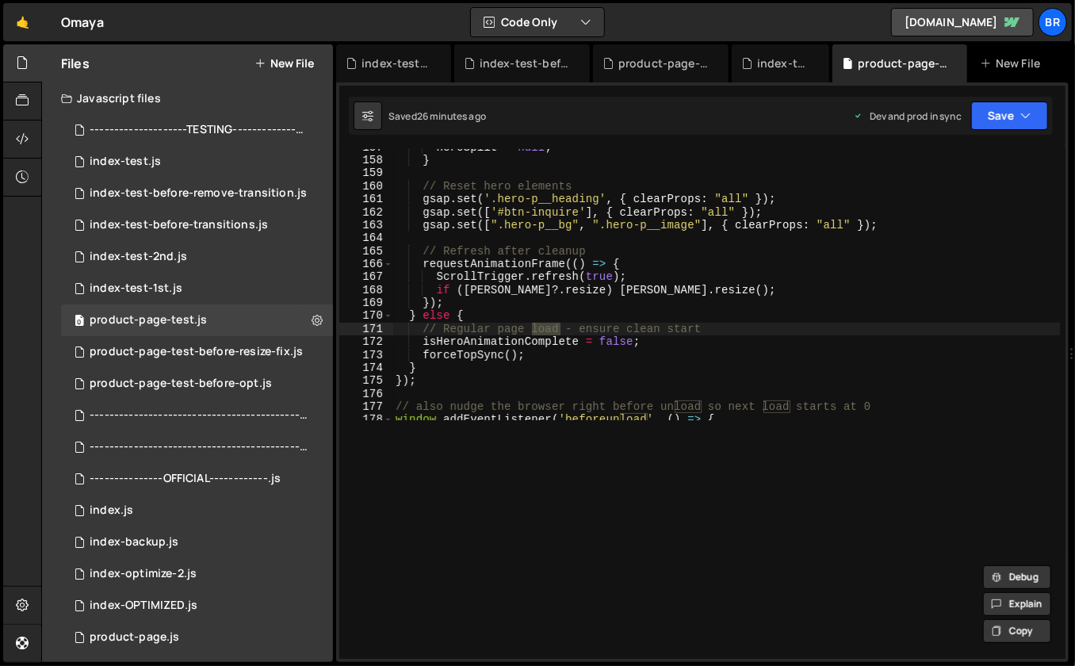
type input "loader"
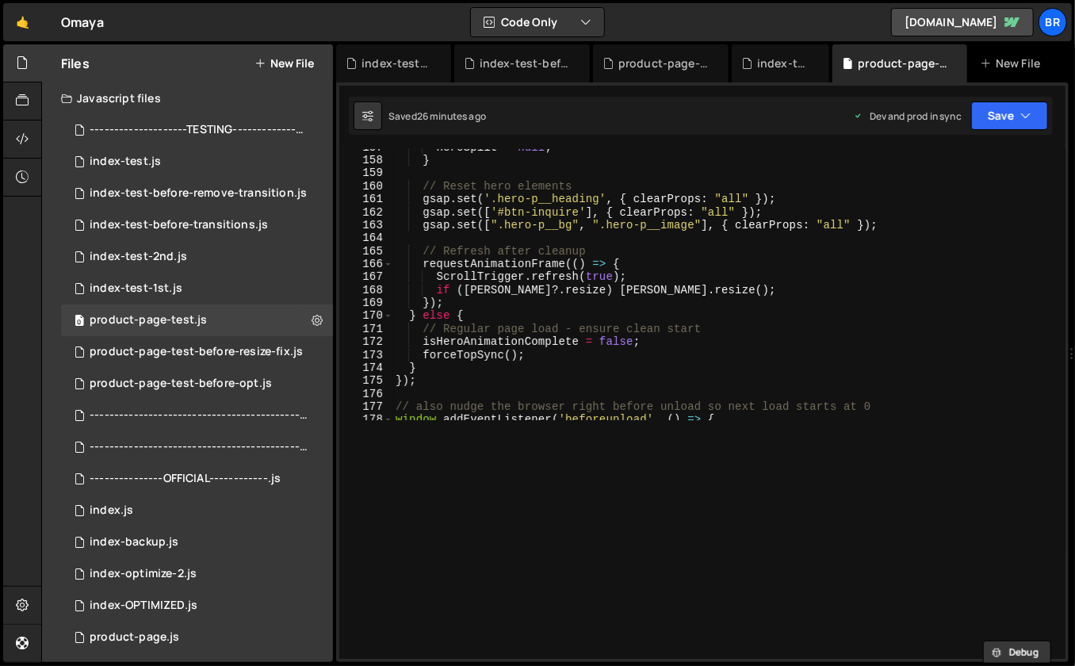
scroll to position [239, 0]
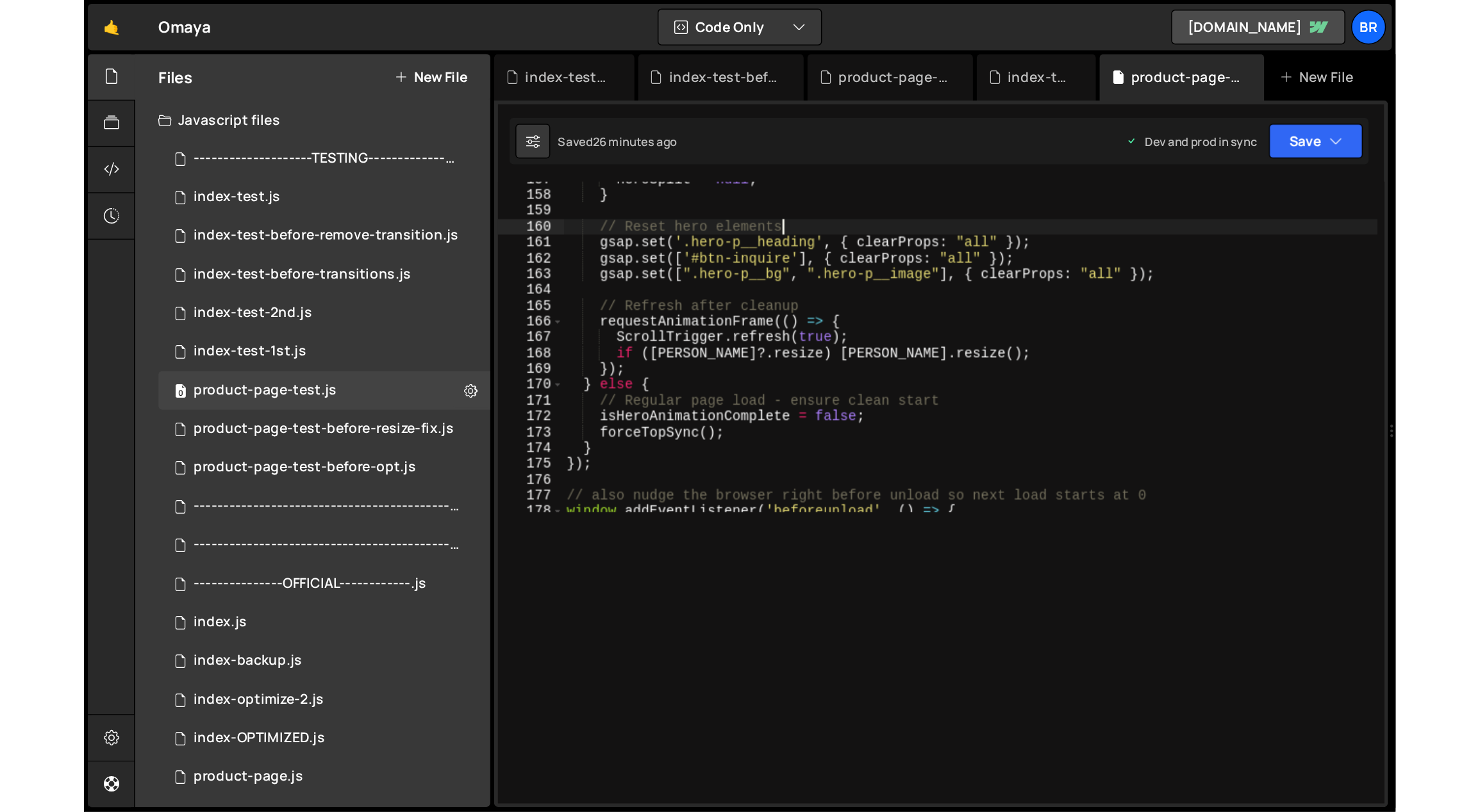
scroll to position [1449, 0]
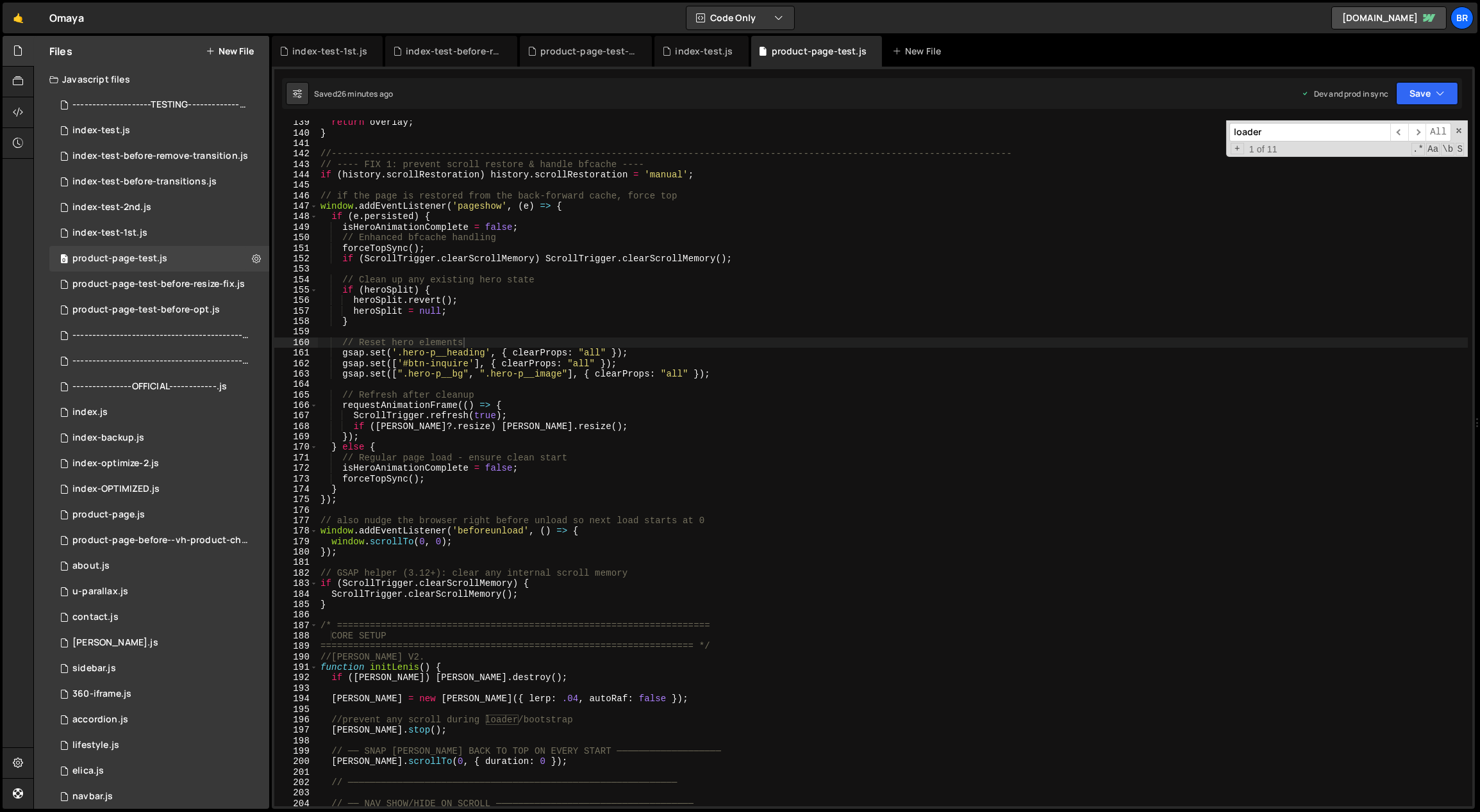
click at [1374, 131] on input "loader" at bounding box center [1309, 132] width 161 height 19
click at [1406, 130] on span "​" at bounding box center [1399, 132] width 18 height 19
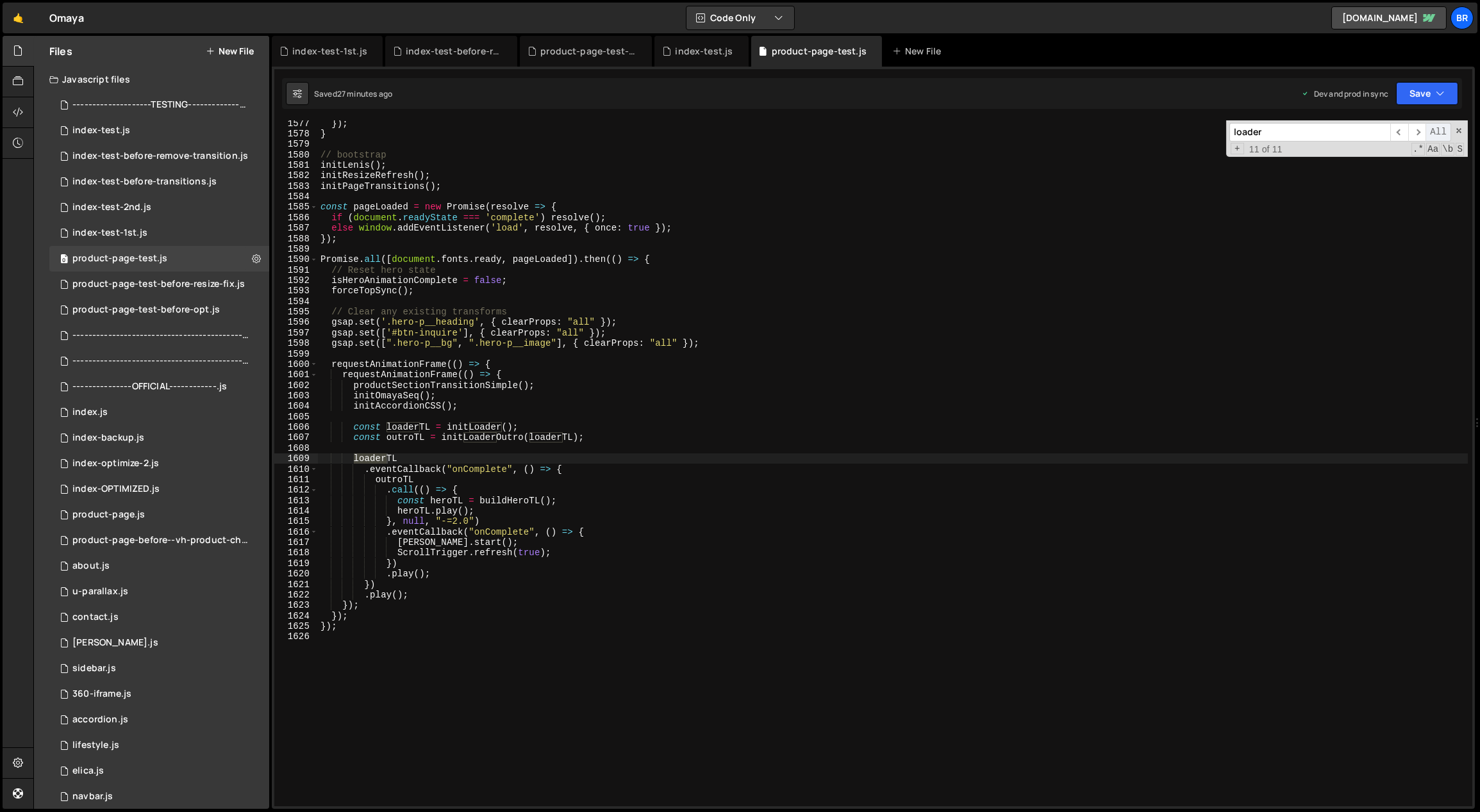
click at [1427, 131] on span "All" at bounding box center [1438, 132] width 26 height 19
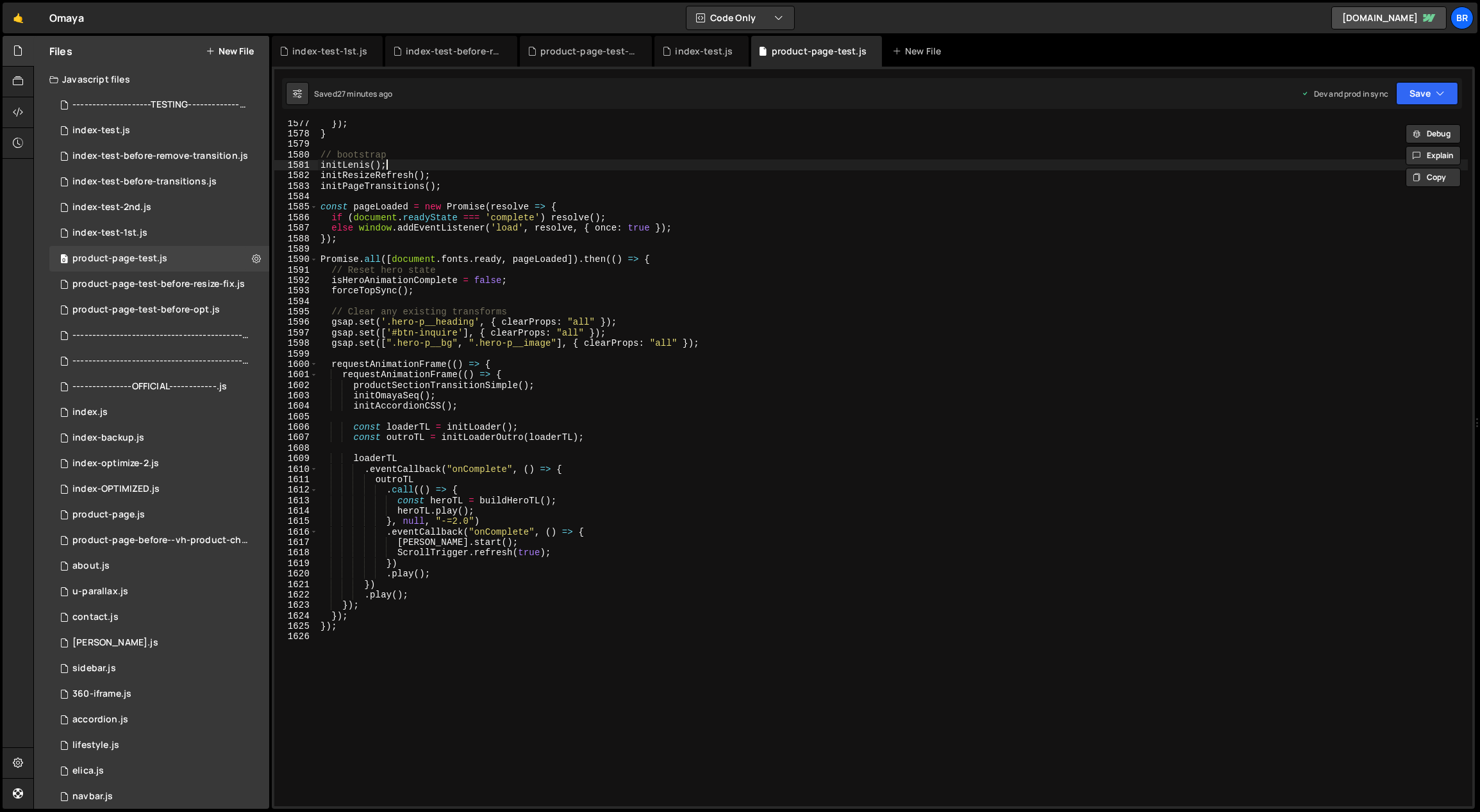
click at [1214, 169] on div "}) ; } // bootstrap initLenis ( ) ; initResizeRefresh ( ) ; initPageTransitions…" at bounding box center [892, 472] width 1150 height 708
click at [1398, 131] on span "​" at bounding box center [1399, 132] width 18 height 19
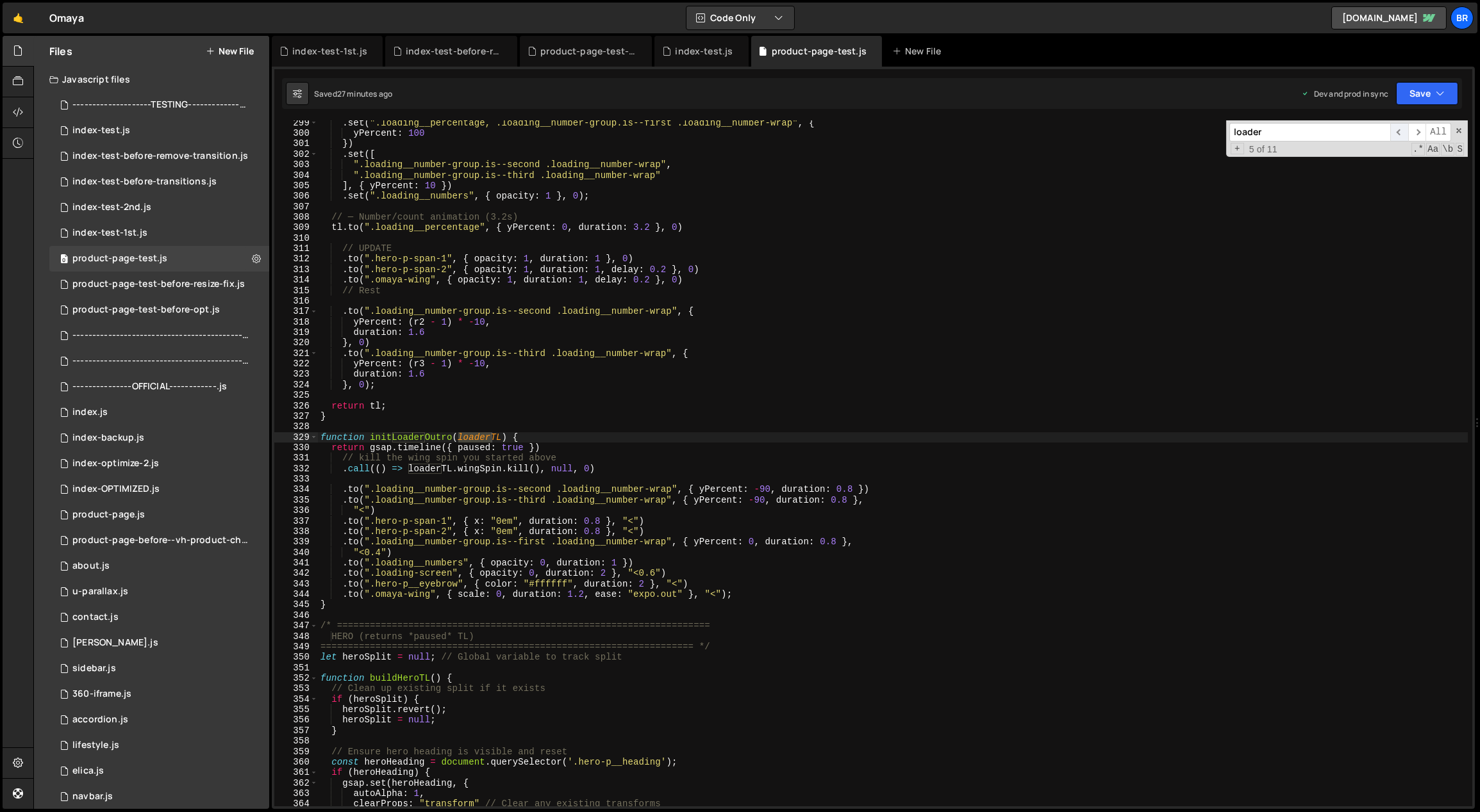
click at [1398, 131] on span "​" at bounding box center [1399, 132] width 18 height 19
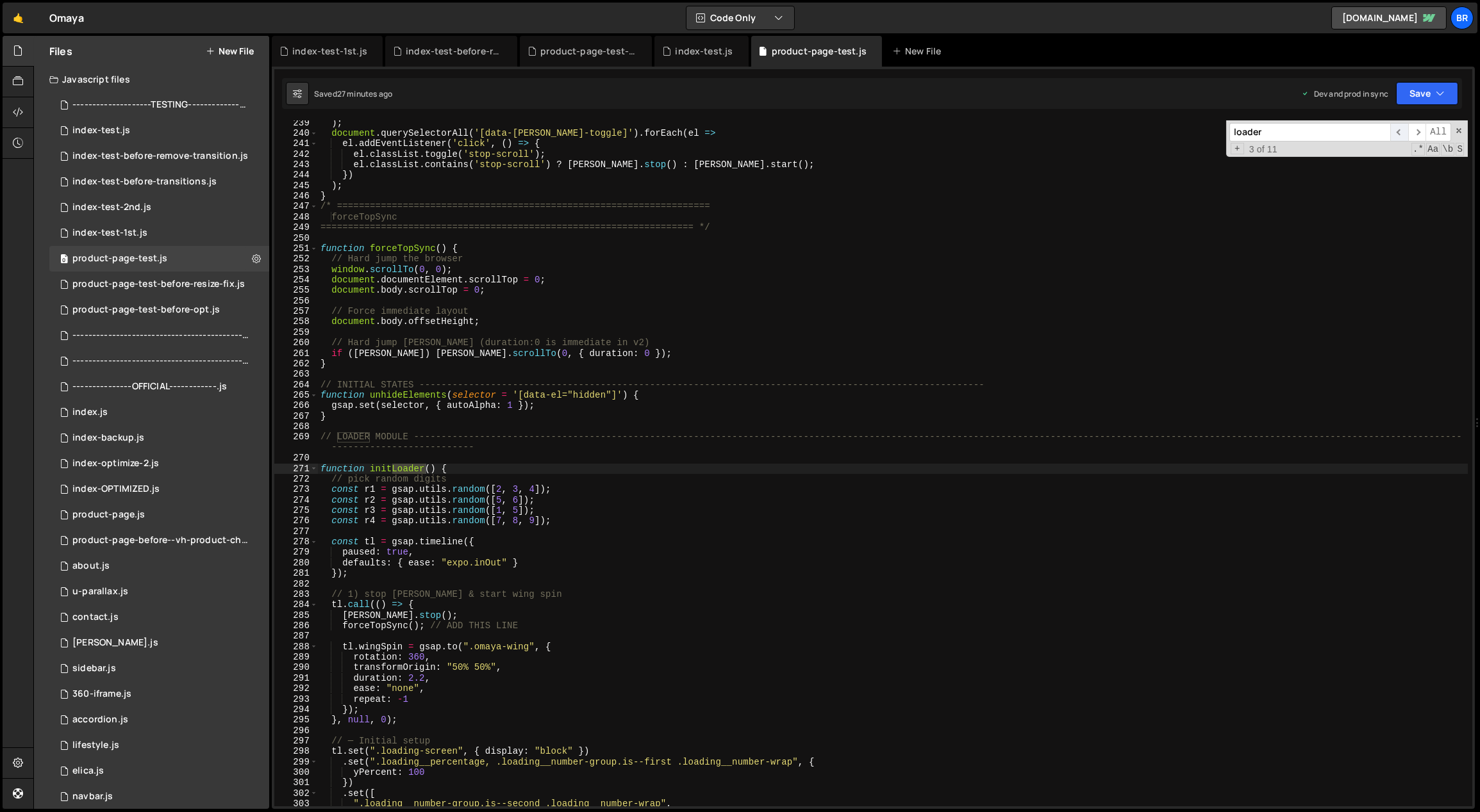
scroll to position [2497, 0]
click at [1398, 131] on span "​" at bounding box center [1399, 132] width 18 height 19
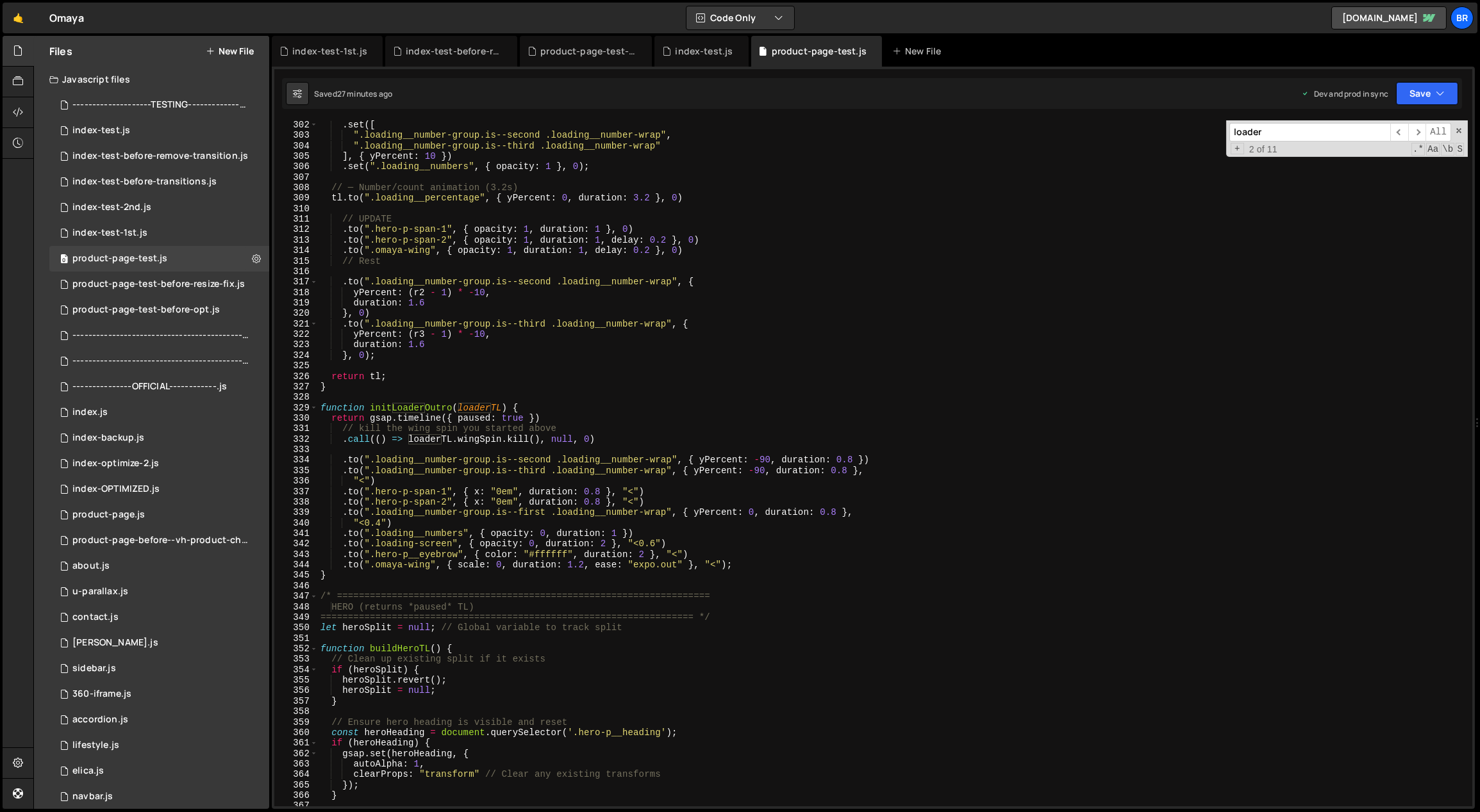
scroll to position [3166, 0]
type textarea ".to(".hero-p-span-1", { x: "0em", duration: 0.8 }, "<")"
click at [515, 494] on div ". set ([ ".loading__number-group.is--second .loading__number-wrap" , ".loading_…" at bounding box center [892, 473] width 1150 height 708
drag, startPoint x: 445, startPoint y: 490, endPoint x: 377, endPoint y: 492, distance: 68.0
click at [377, 492] on div ". set ([ ".loading__number-group.is--second .loading__number-wrap" , ".loading_…" at bounding box center [892, 473] width 1150 height 708
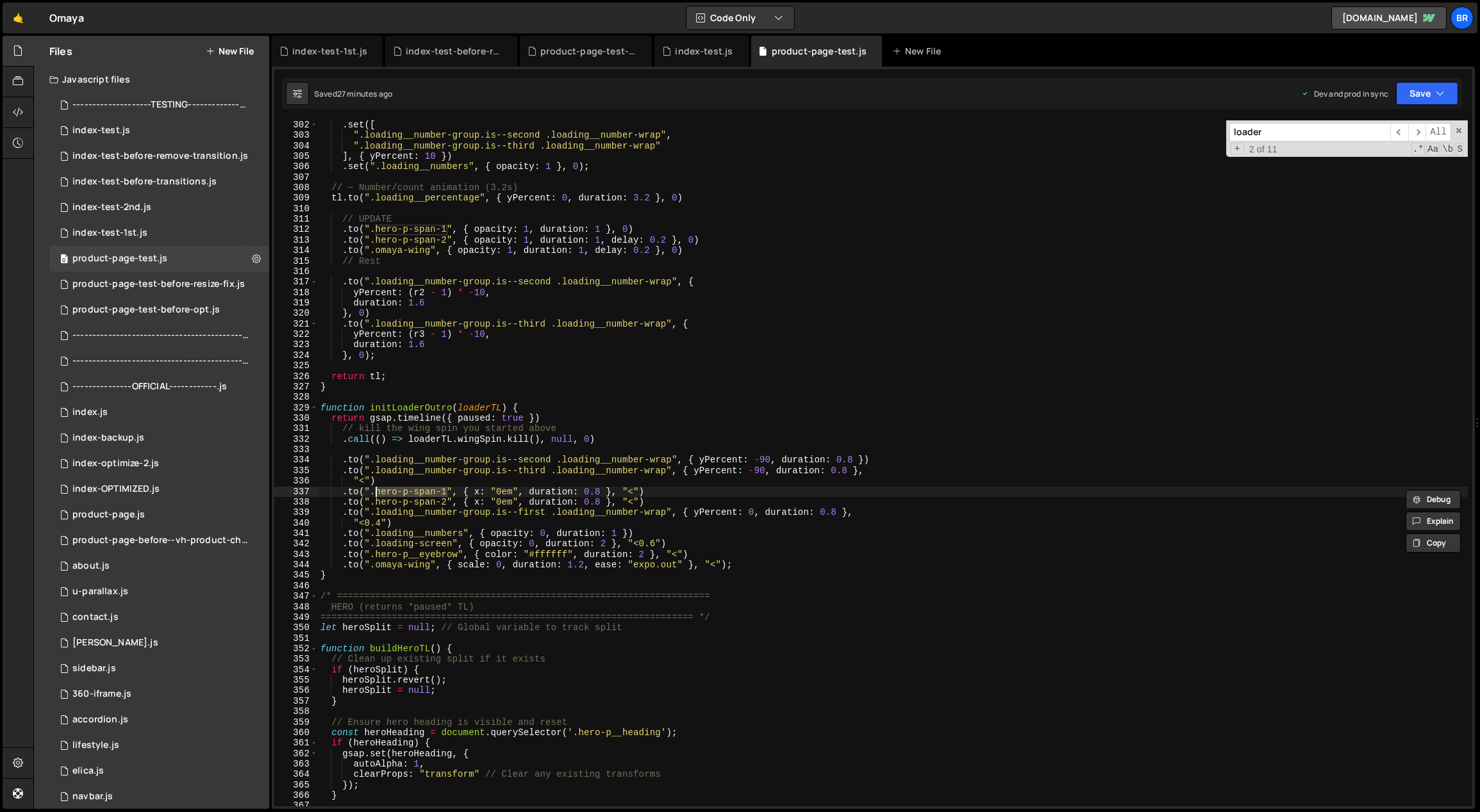
type input "hero-p-span-1"
click at [1398, 132] on span "​" at bounding box center [1399, 132] width 18 height 19
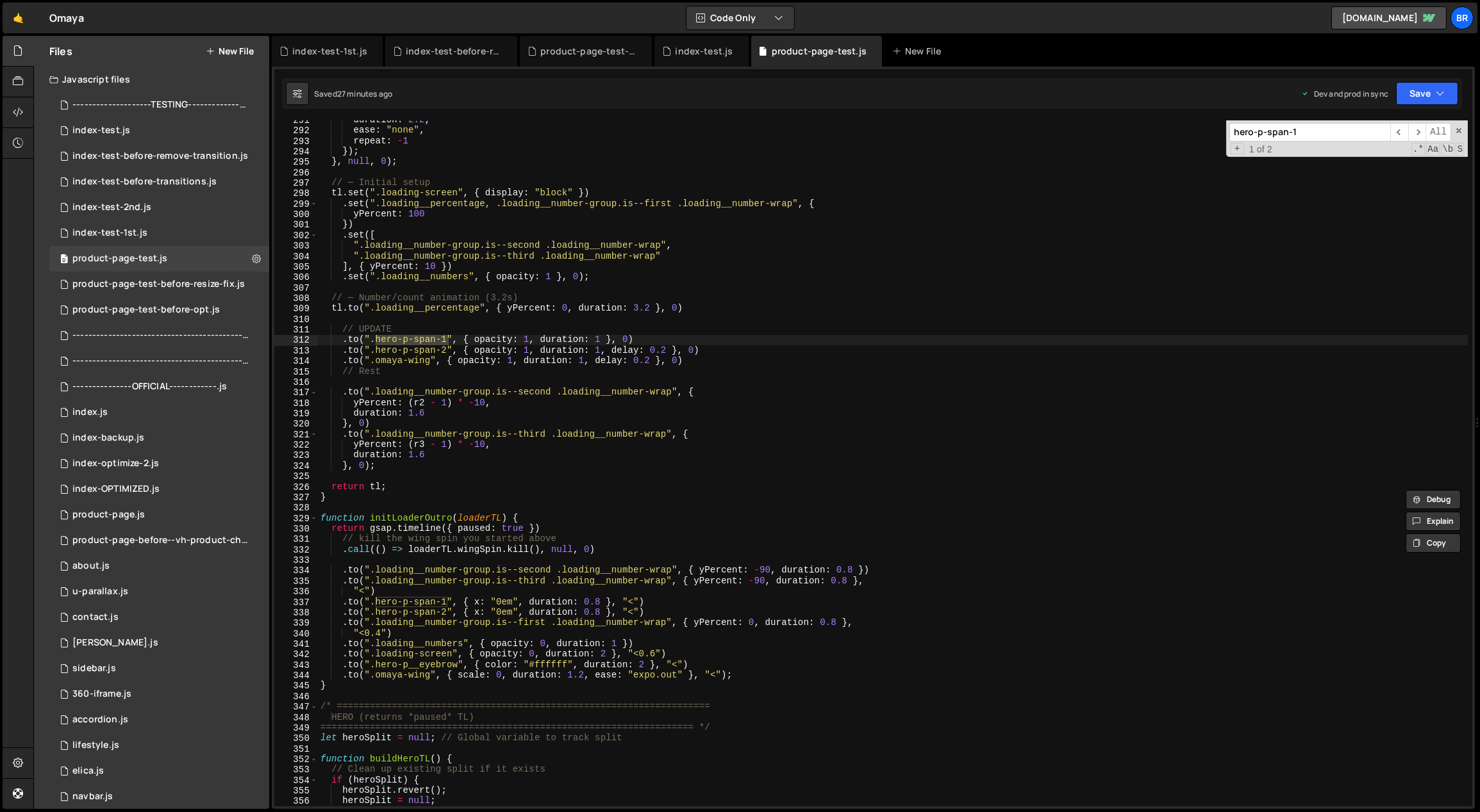
scroll to position [3055, 0]
type textarea ".to(".hero-p__eyebrow", { color: "#ffffff", duration: 2 }, "<")"
drag, startPoint x: 457, startPoint y: 666, endPoint x: 379, endPoint y: 663, distance: 78.1
click at [377, 662] on div "duration : 2.2 , ease : "none" , repeat : - 1 }) ; } , null , 0 ) ; // ─ Initia…" at bounding box center [892, 470] width 1150 height 708
type input "hero-p__eyebrow"
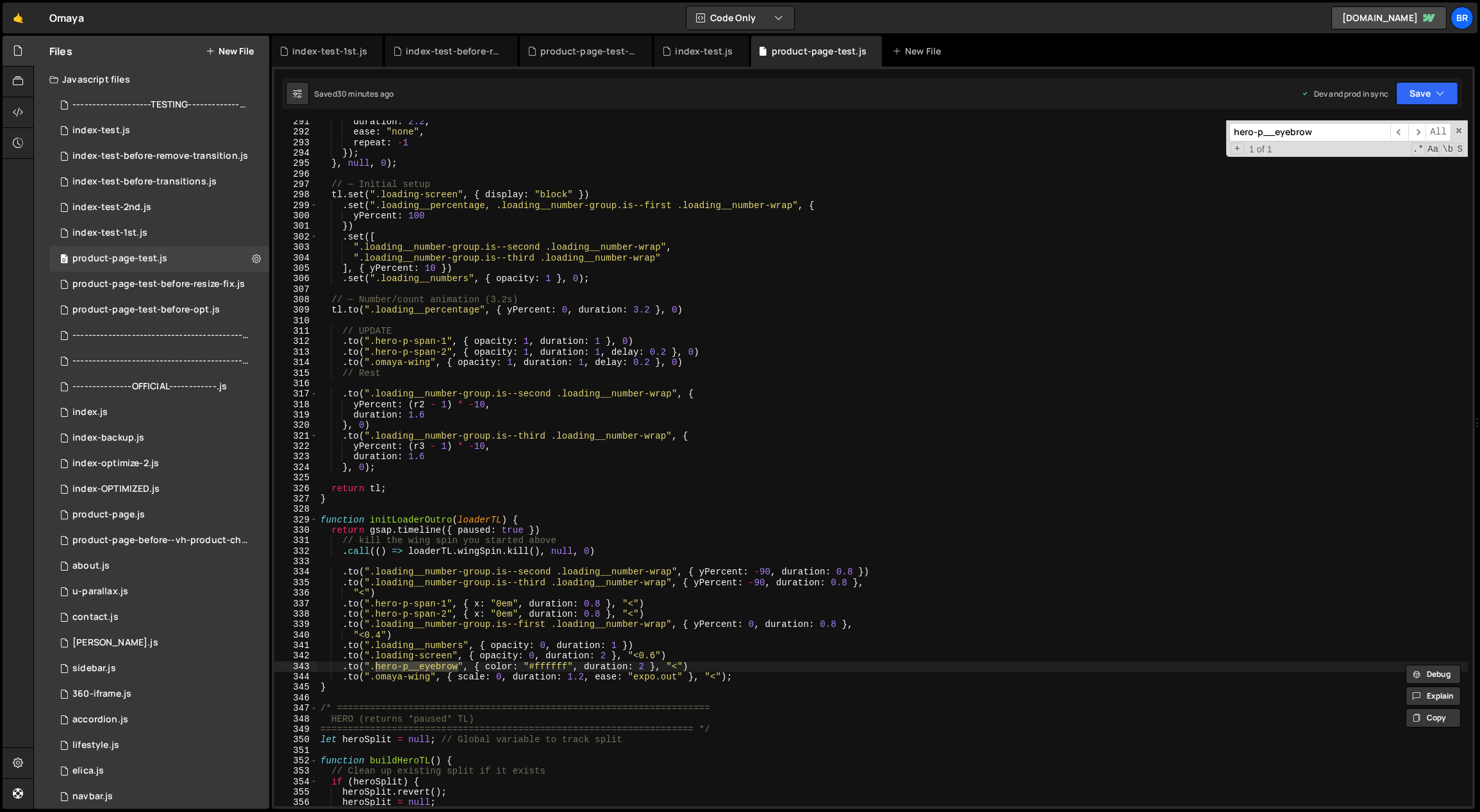
click at [479, 602] on div "duration : 2.2 , ease : "none" , repeat : - 1 }) ; } , null , 0 ) ; // ─ Initia…" at bounding box center [892, 470] width 1150 height 708
click at [479, 613] on div "duration : 2.2 , ease : "none" , repeat : - 1 }) ; } , null , 0 ) ; // ─ Initia…" at bounding box center [892, 470] width 1150 height 708
click at [534, 611] on div "duration : 2.2 , ease : "none" , repeat : - 1 }) ; } , null , 0 ) ; // ─ Initia…" at bounding box center [892, 470] width 1150 height 708
drag, startPoint x: 555, startPoint y: 613, endPoint x: 530, endPoint y: 614, distance: 25.0
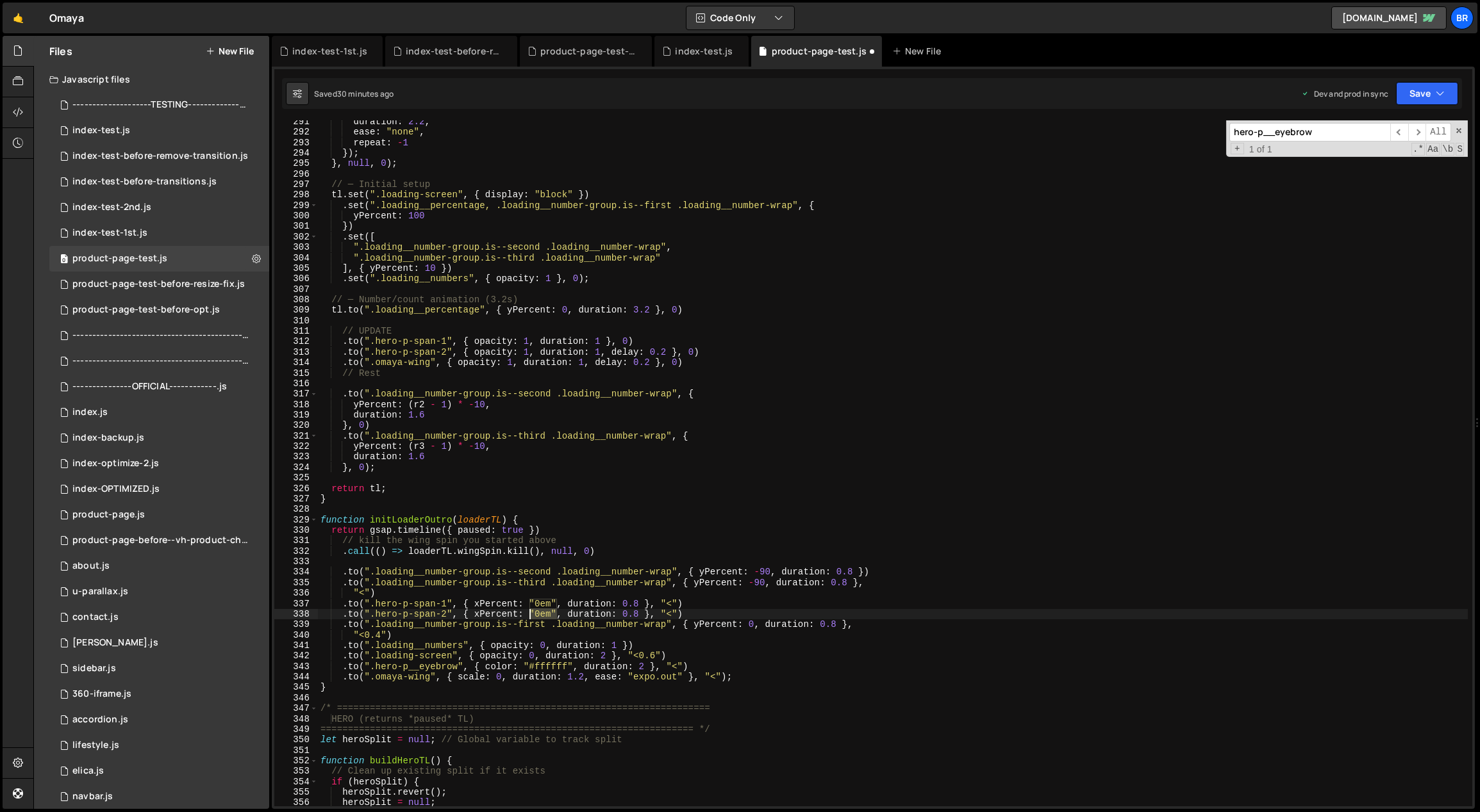
click at [530, 614] on div "duration : 2.2 , ease : "none" , repeat : - 1 }) ; } , null , 0 ) ; // ─ Initia…" at bounding box center [892, 470] width 1150 height 708
drag, startPoint x: 555, startPoint y: 602, endPoint x: 531, endPoint y: 603, distance: 24.0
click at [531, 603] on div "duration : 2.2 , ease : "none" , repeat : - 1 }) ; } , null , 0 ) ; // ─ Initia…" at bounding box center [892, 470] width 1150 height 708
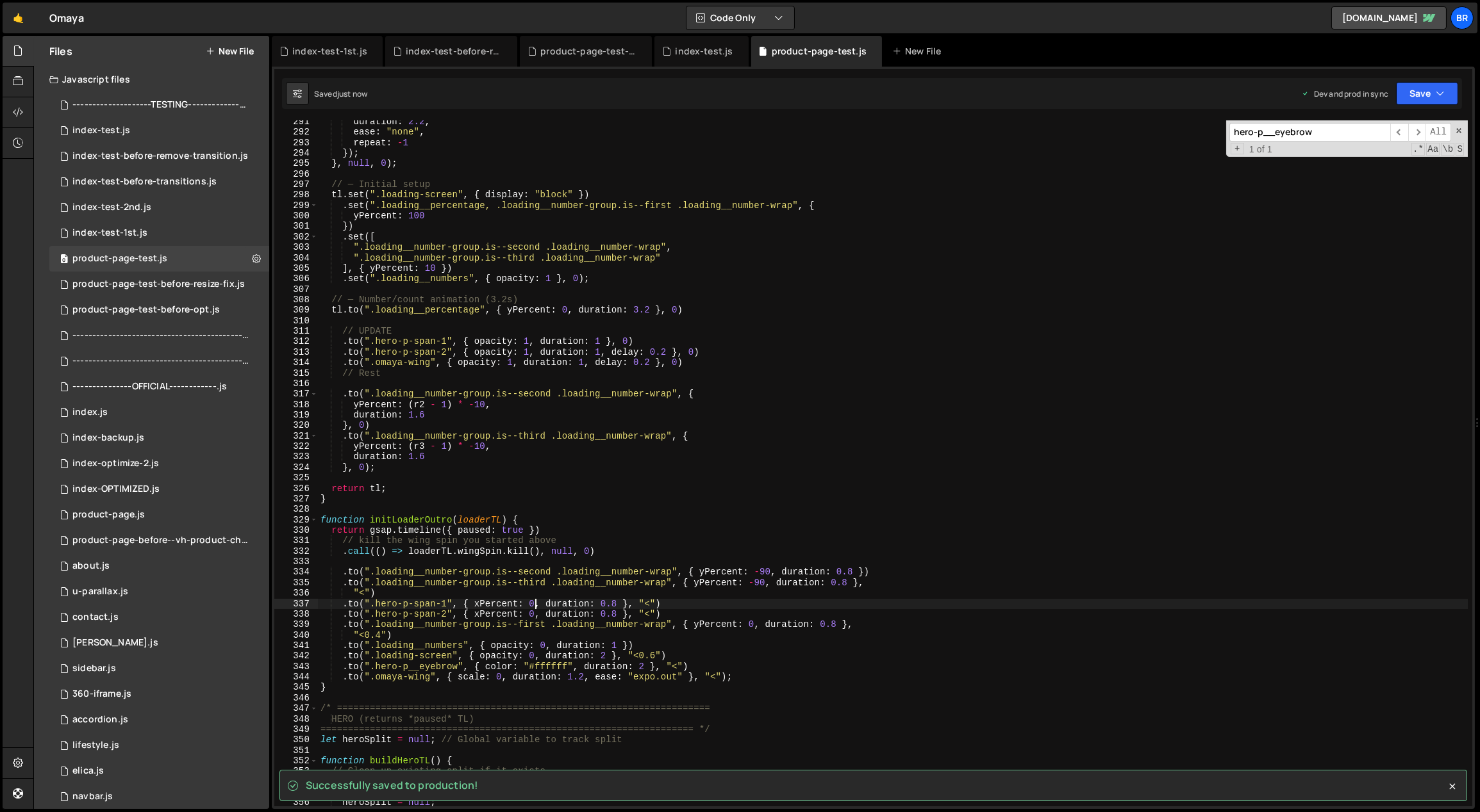
type textarea ".to(".hero-p-span-1", { xPercent: 0, duration: 0.8 }, "<")"
